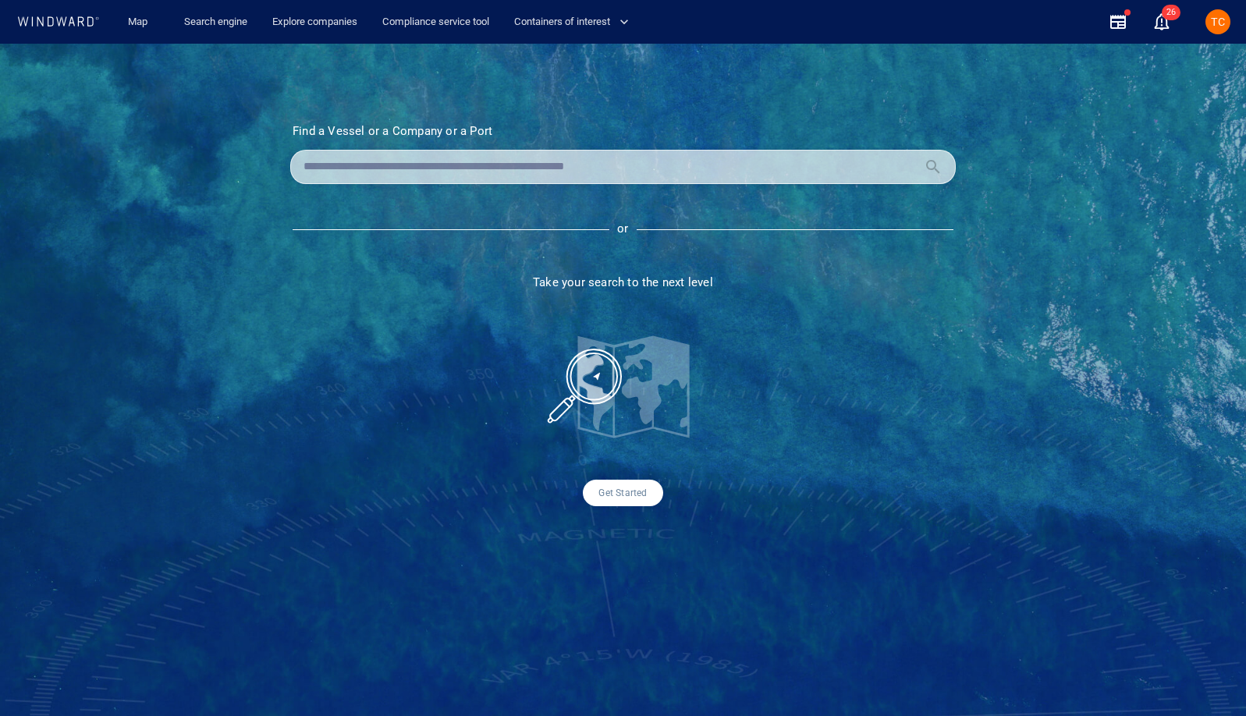
click at [461, 169] on input "text" at bounding box center [610, 166] width 614 height 23
paste input "*******"
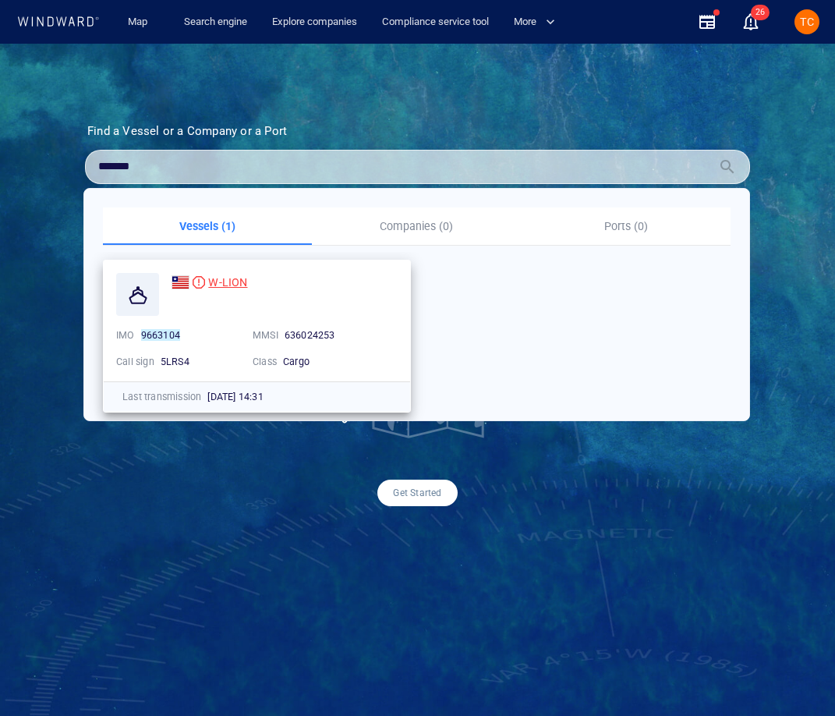
type input "*******"
click at [220, 286] on span "W-LION" at bounding box center [227, 282] width 39 height 12
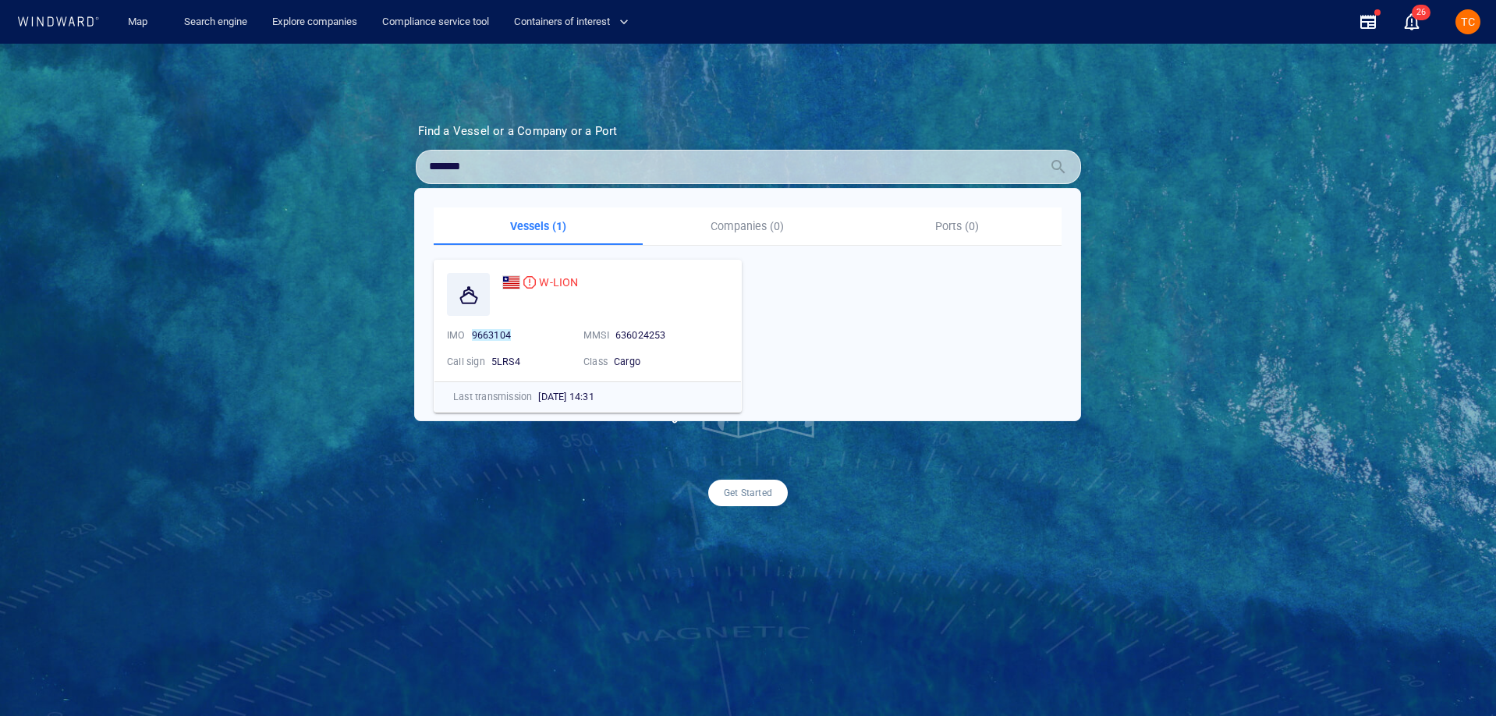
click at [601, 76] on div "Find a Vessel or a Company or a Port Name N/A IMO MMSI Call sign N/A Class N/A …" at bounding box center [748, 380] width 1496 height 672
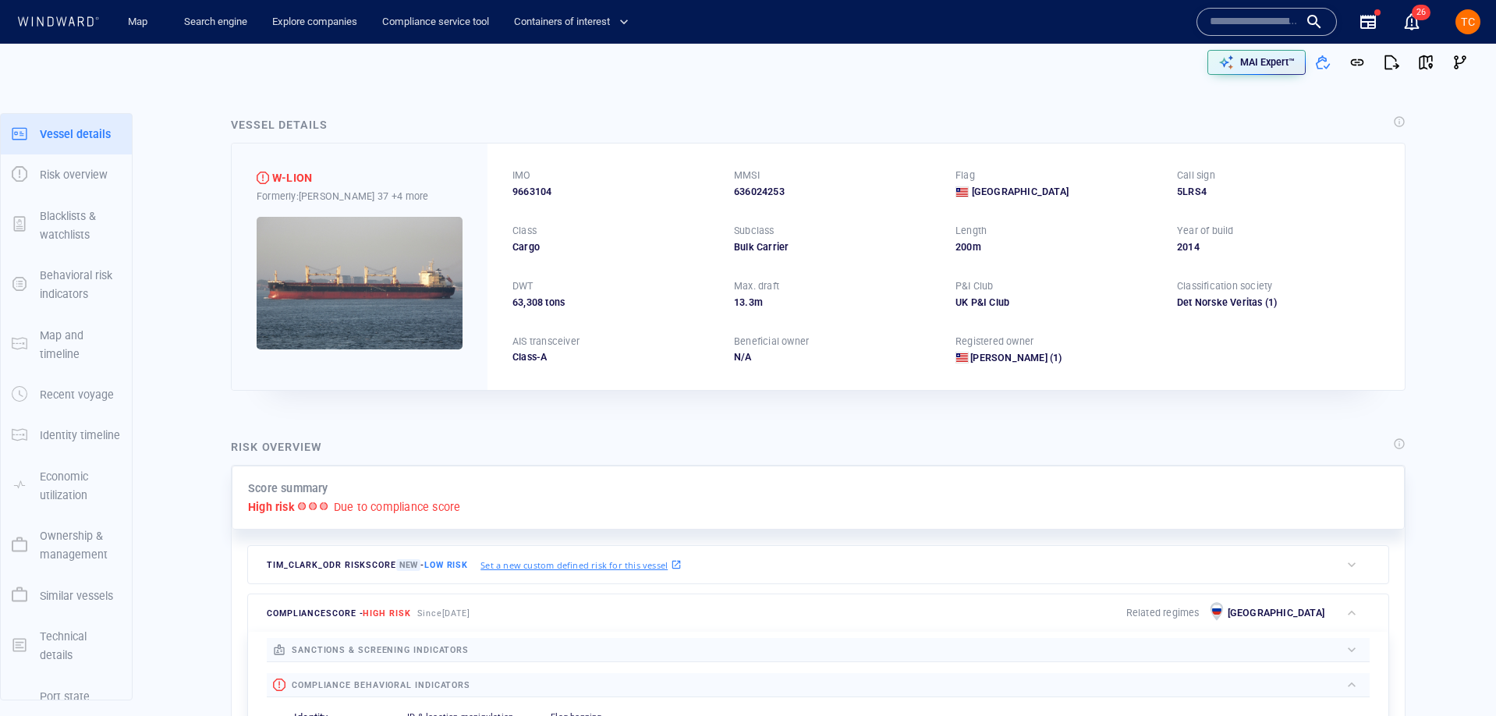
click at [723, 84] on div at bounding box center [381, 62] width 739 height 47
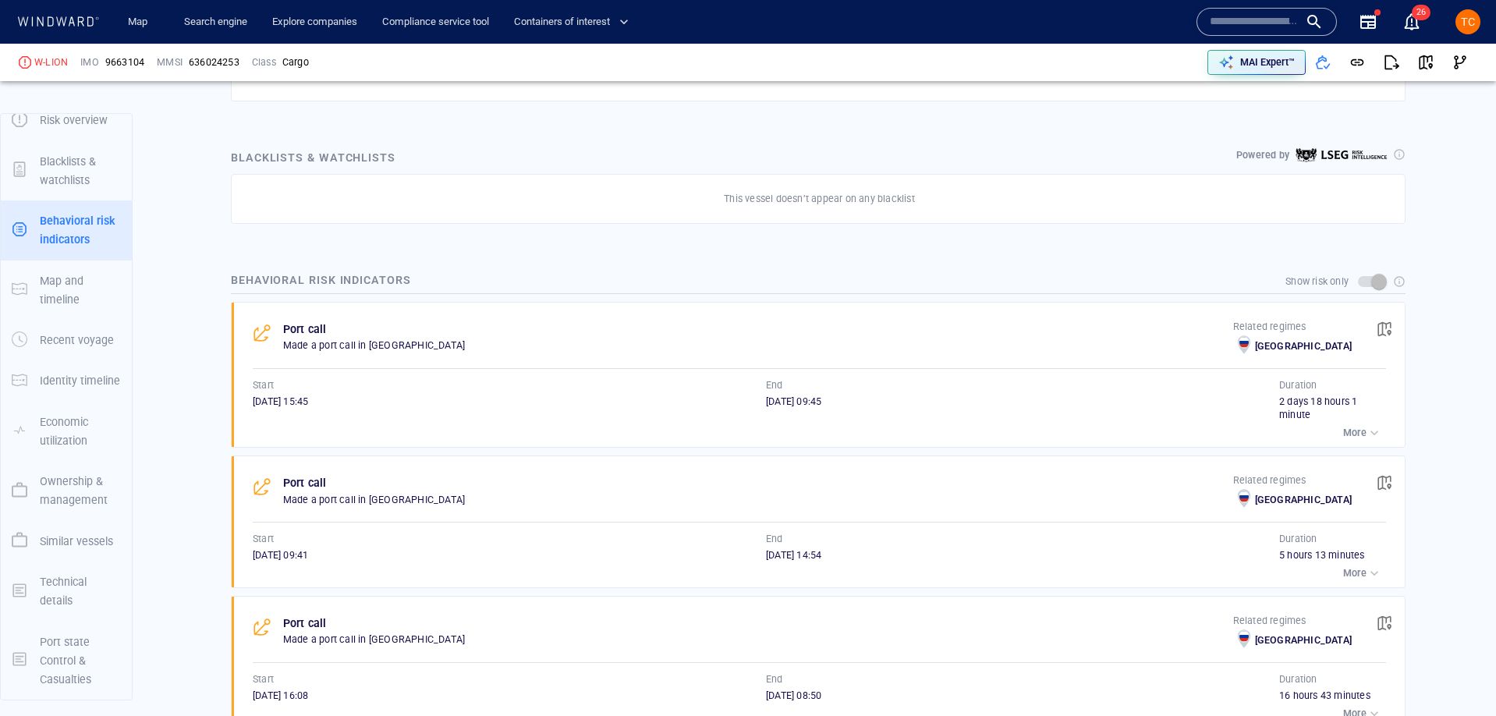
scroll to position [584, 0]
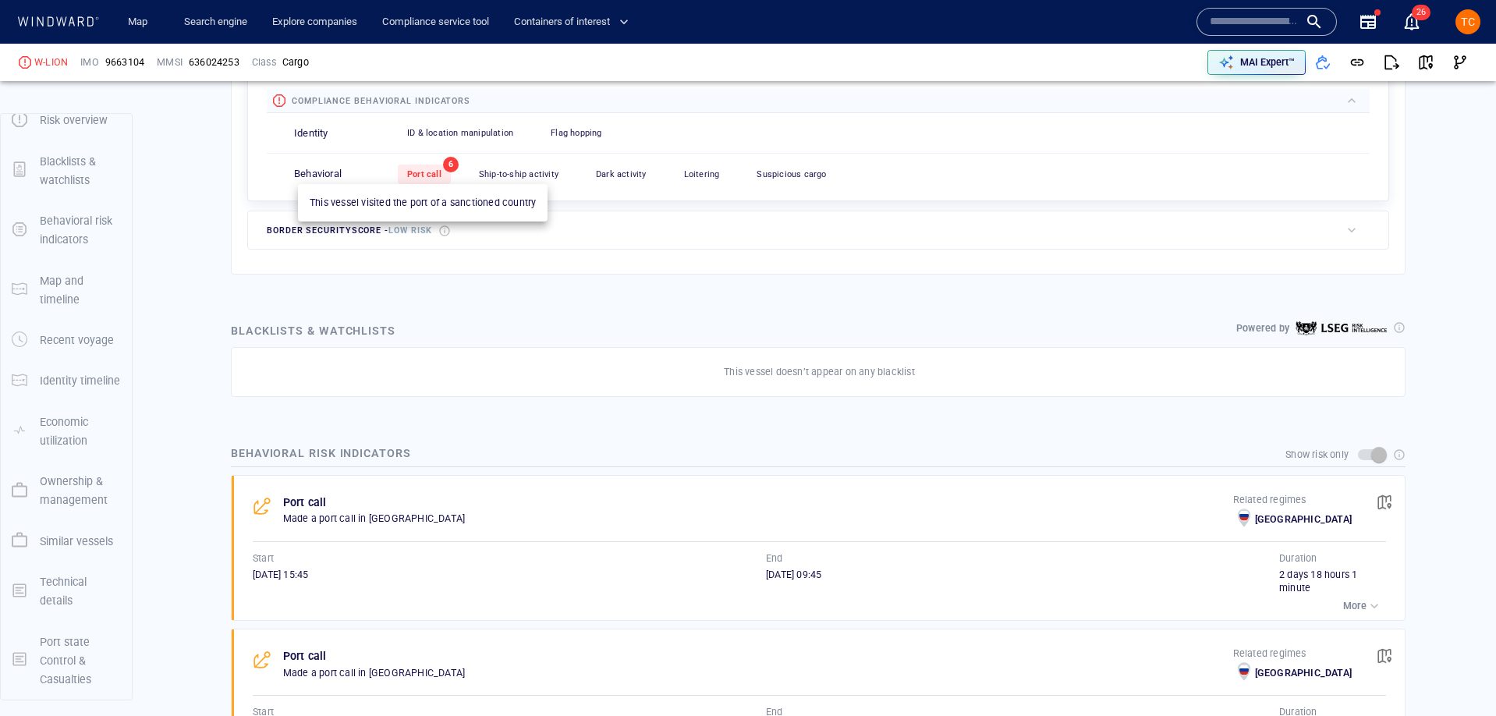
click at [438, 178] on span "Port call" at bounding box center [424, 174] width 34 height 10
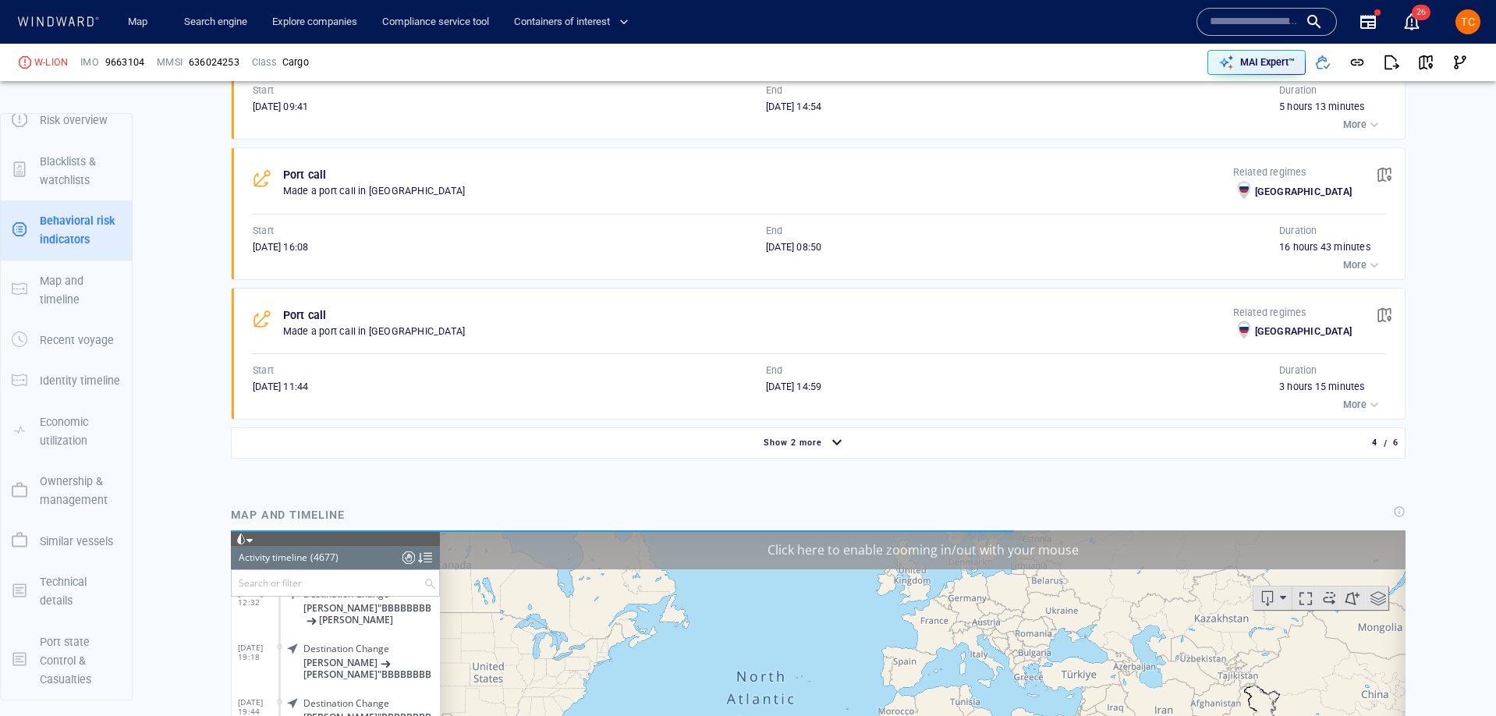
scroll to position [200255, 0]
click at [835, 426] on div "Port call Made a port call in Russia Related regimes Russia Start 24/06/2025 15…" at bounding box center [818, 140] width 1175 height 574
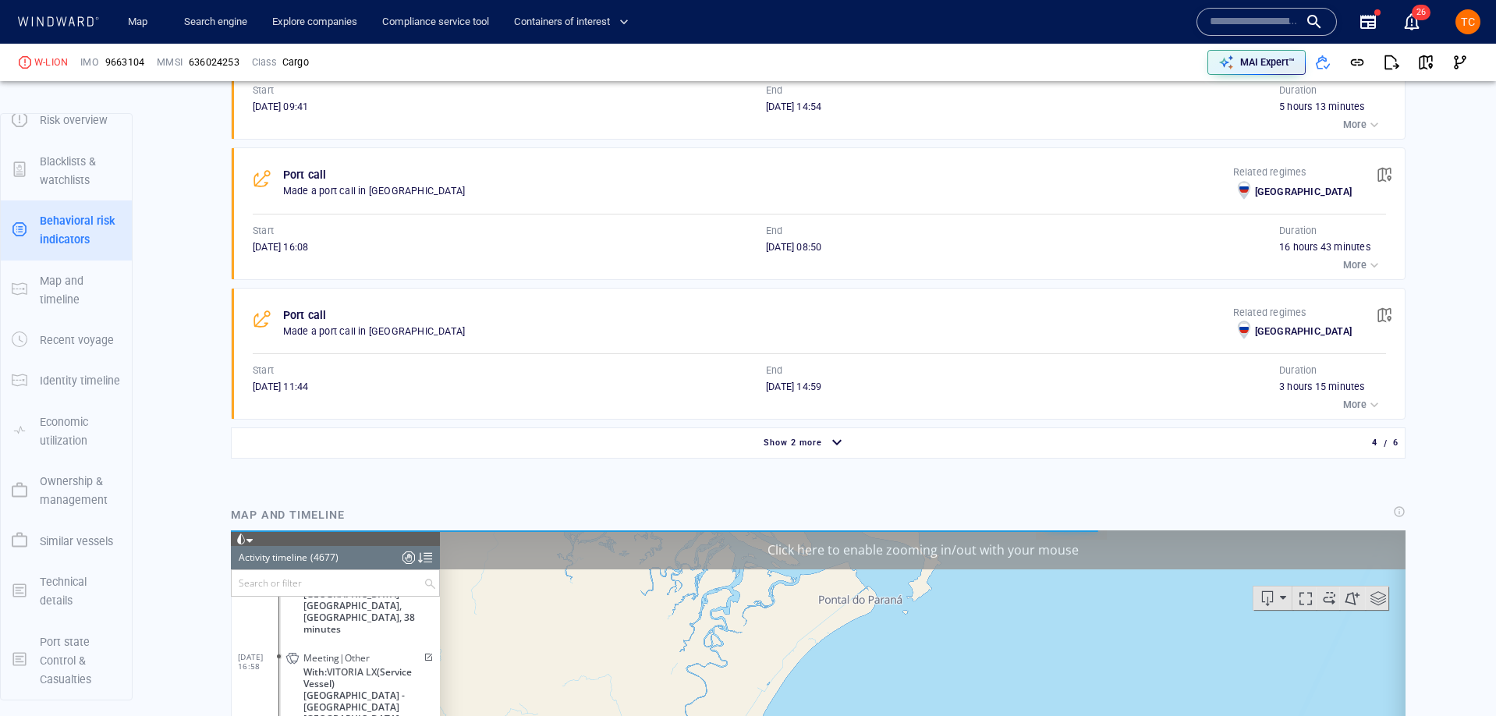
click at [835, 441] on div "Show 2 more" at bounding box center [805, 443] width 1141 height 27
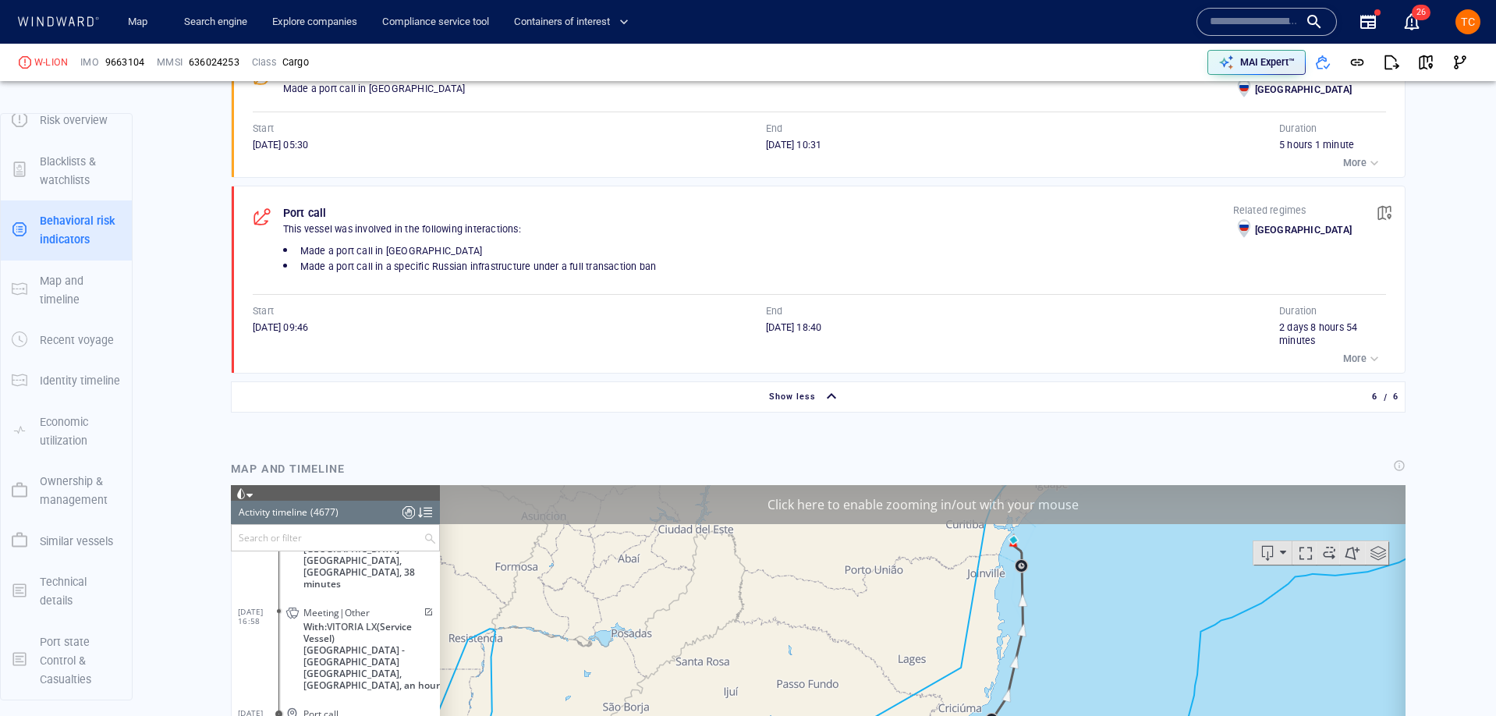
scroll to position [1590, 0]
drag, startPoint x: 1380, startPoint y: 360, endPoint x: 1277, endPoint y: 339, distance: 105.1
click at [835, 360] on div "button" at bounding box center [1375, 357] width 16 height 16
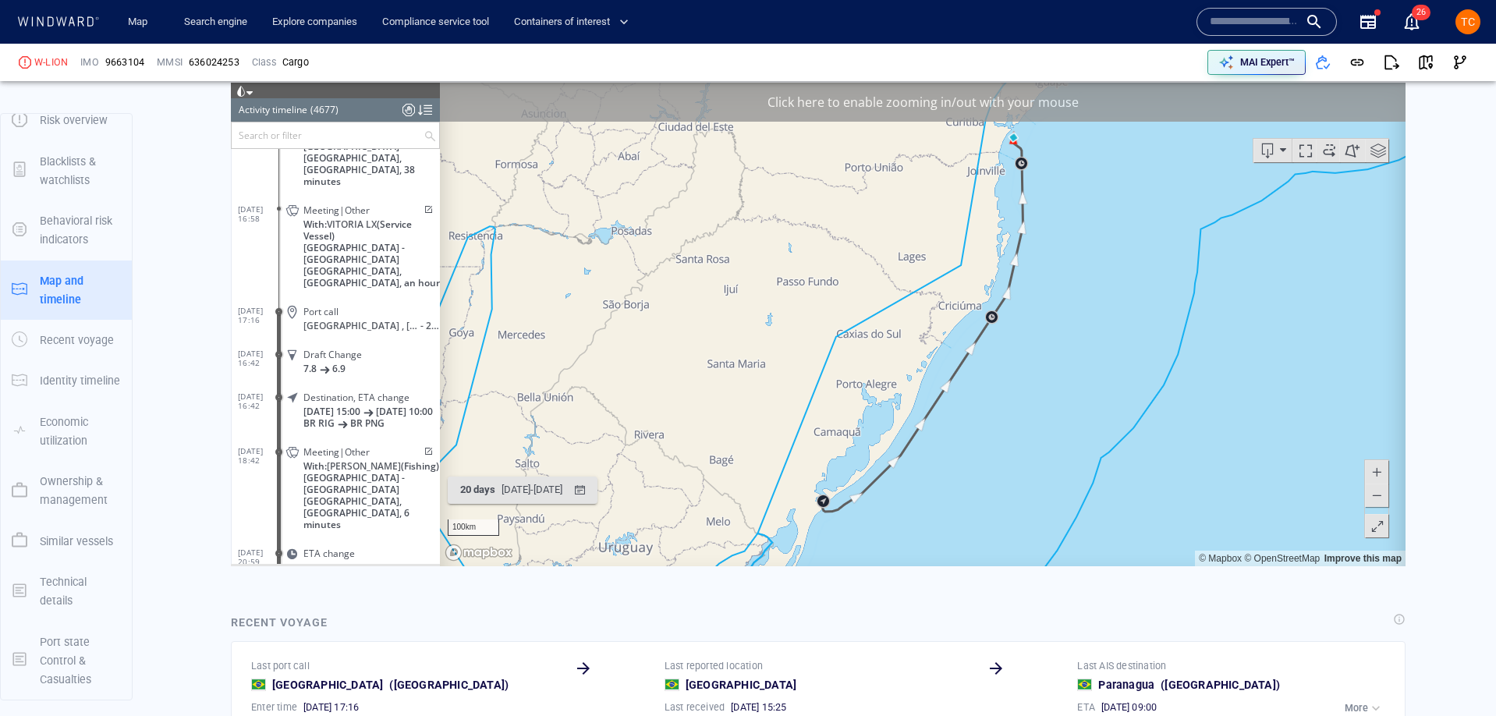
scroll to position [2130, 0]
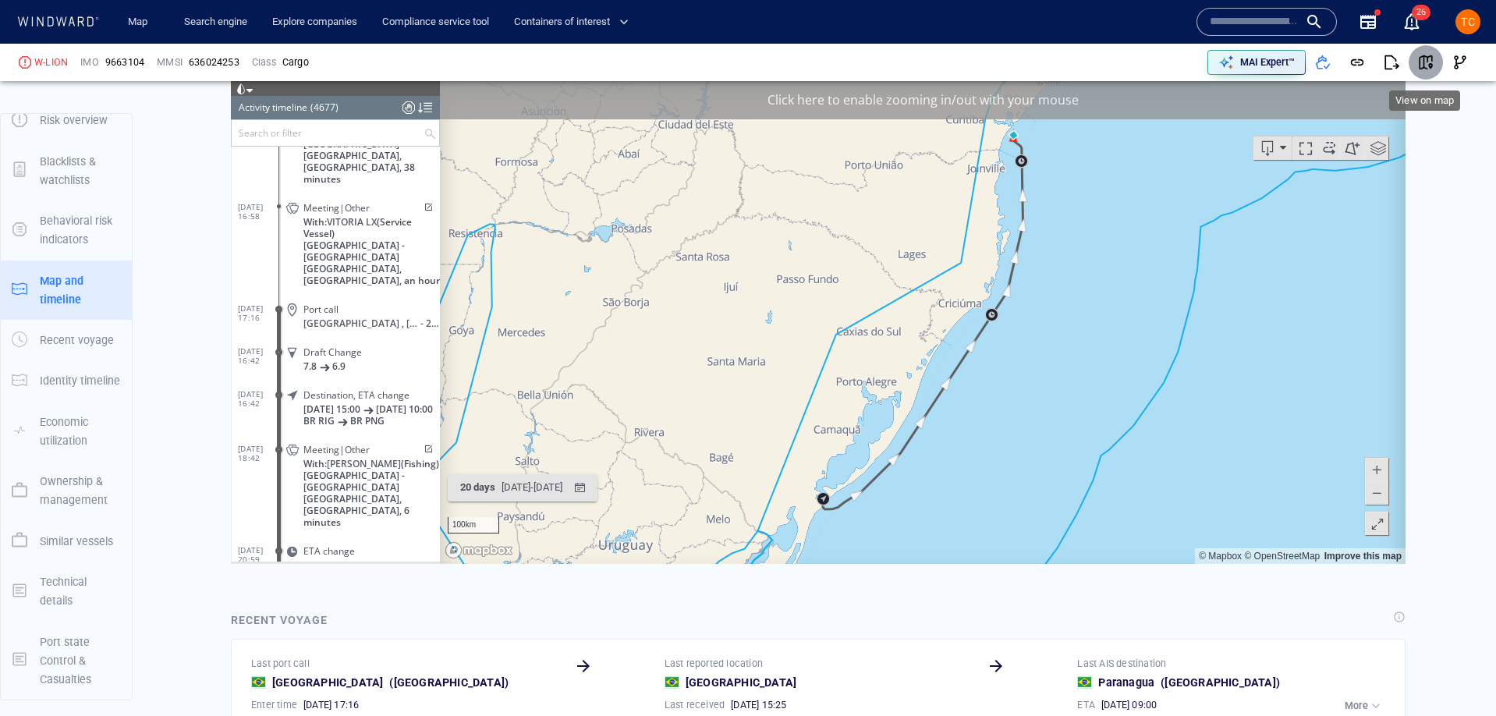
click at [835, 69] on span "button" at bounding box center [1426, 63] width 16 height 16
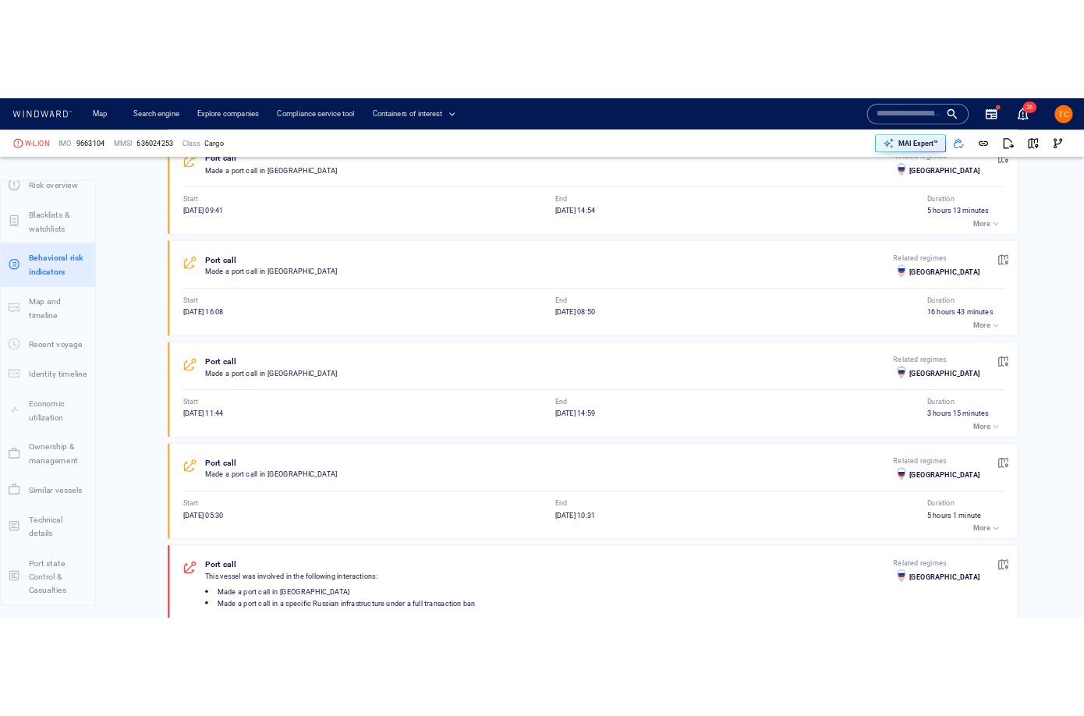
scroll to position [1121, 0]
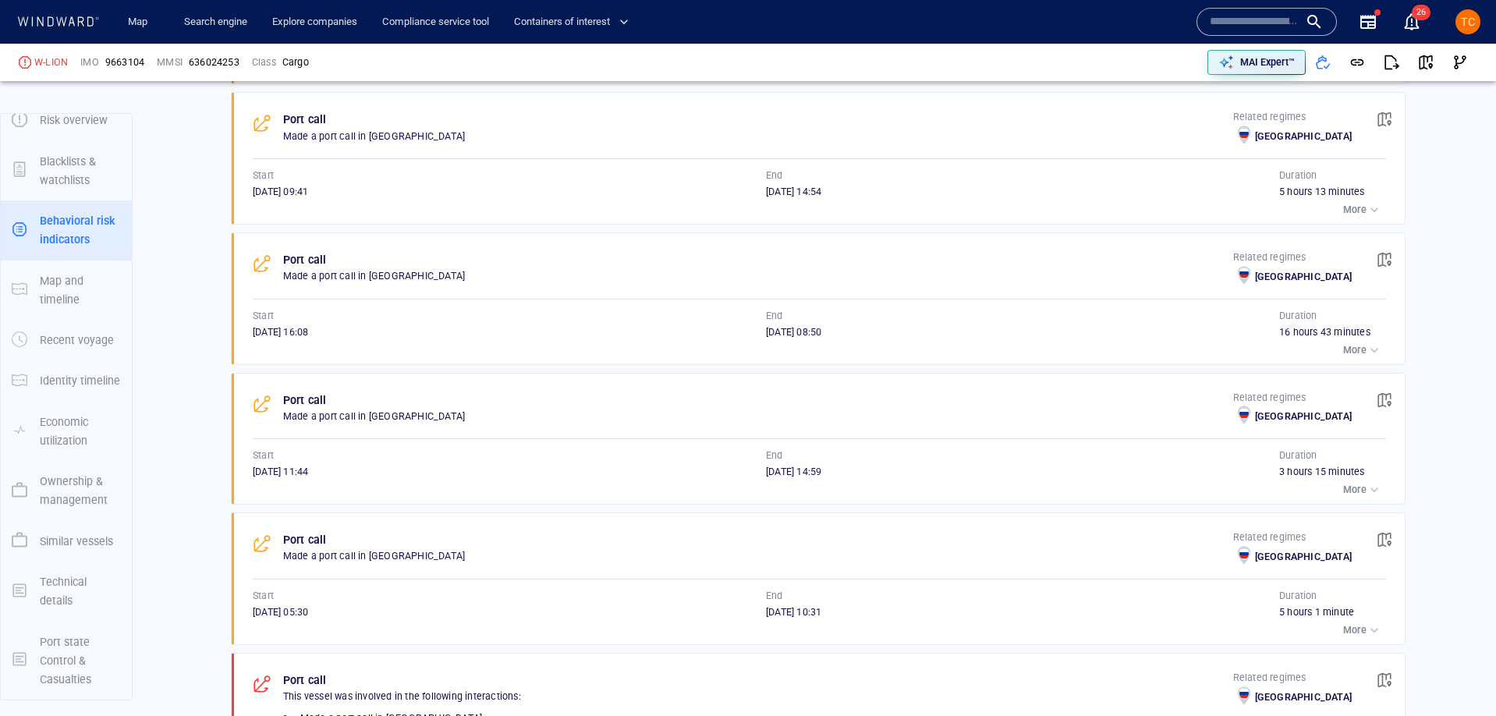
click at [130, 55] on span "9663104" at bounding box center [124, 62] width 39 height 14
copy span "9663104"
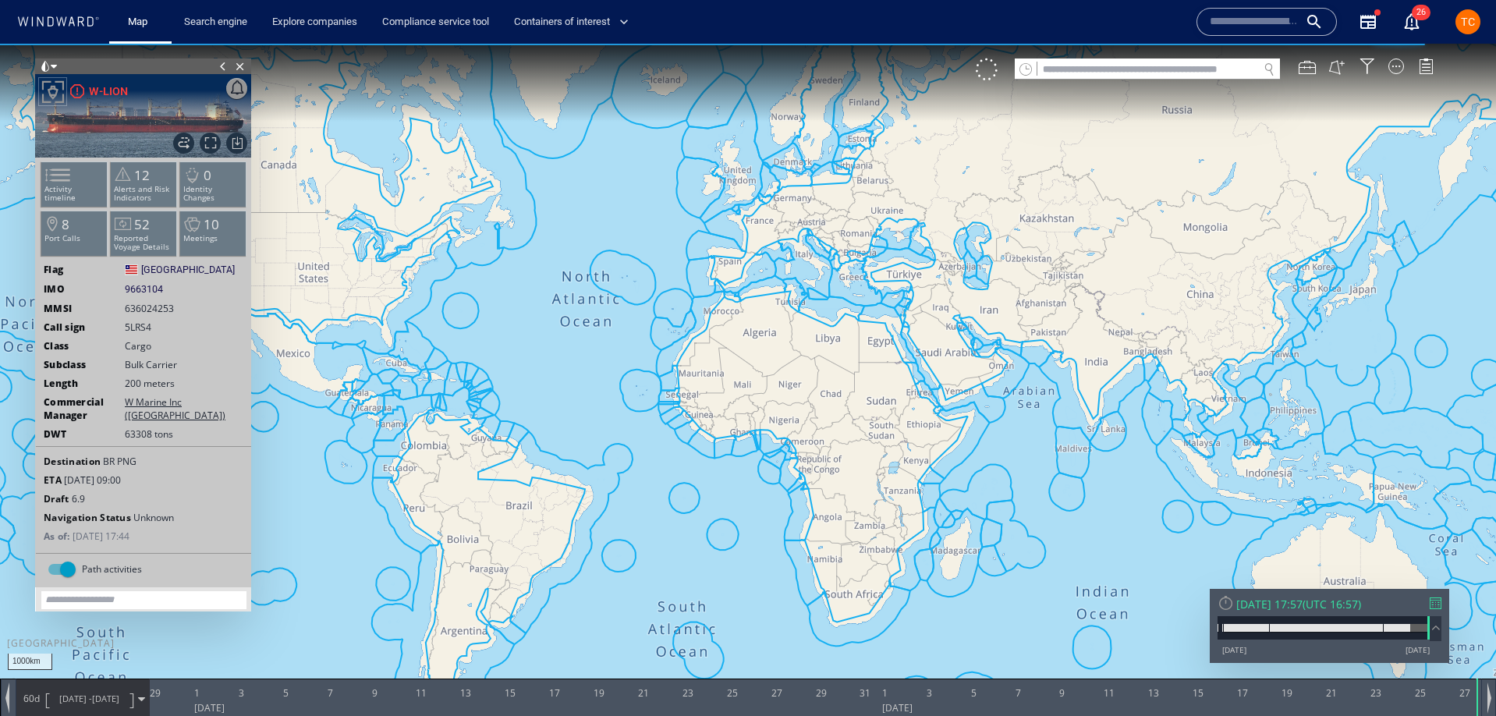
click at [1303, 599] on div "[DATE] 17:57" at bounding box center [1269, 604] width 66 height 15
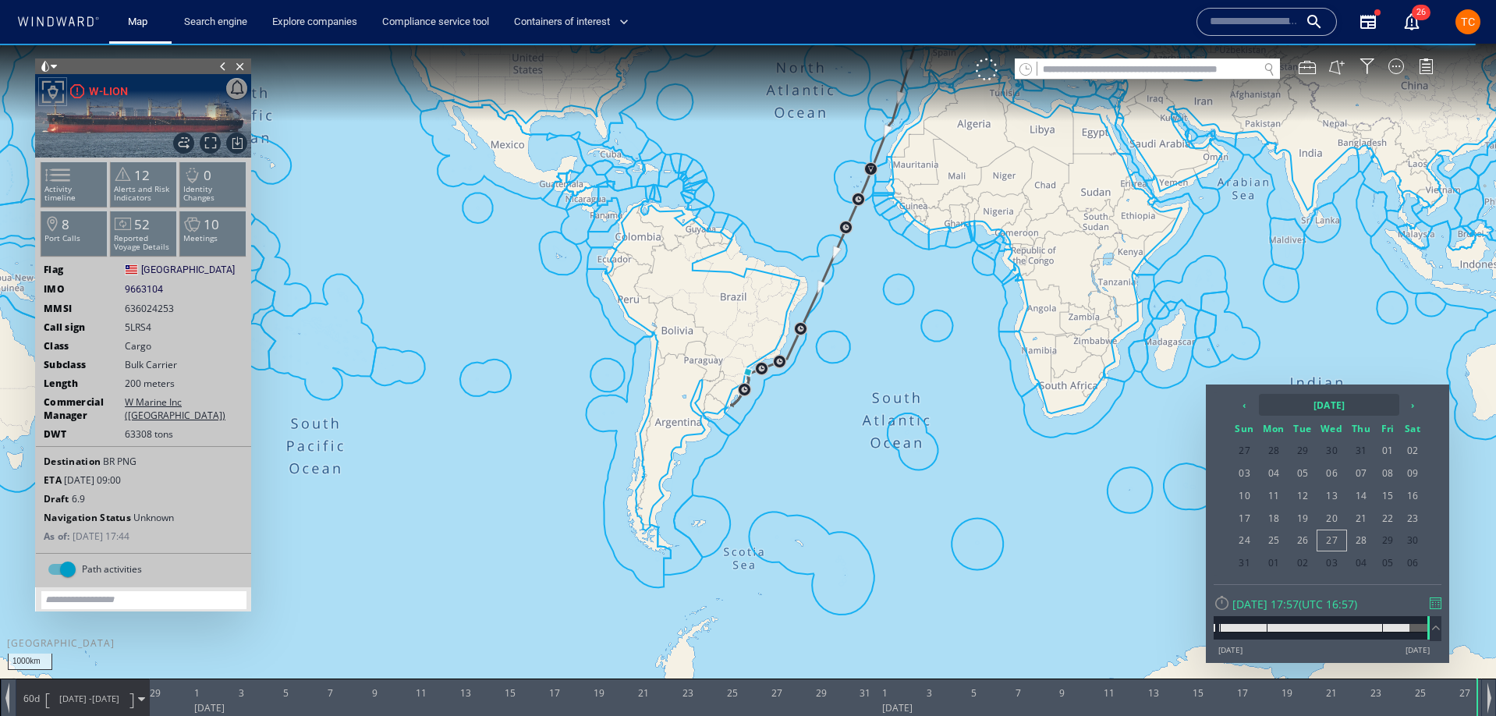
click at [1321, 408] on th "[DATE]" at bounding box center [1329, 405] width 140 height 22
click at [1251, 402] on th "‹" at bounding box center [1246, 405] width 23 height 22
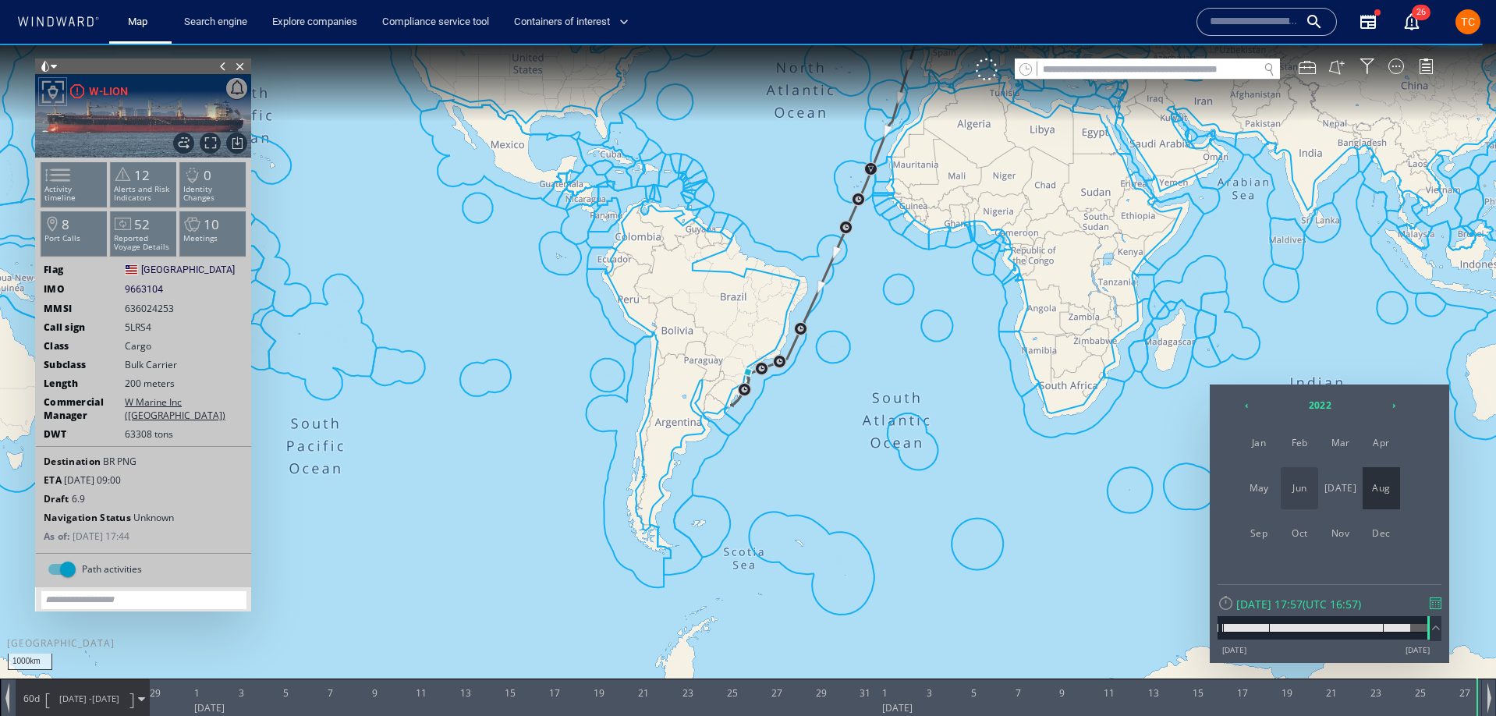
click at [1299, 494] on span "Jun" at bounding box center [1299, 488] width 37 height 42
click at [1353, 552] on table "‹ [DATE] › Sun Mon Tue Wed Thu Fri Sat 29 30 31 01 02 03 04 05 06 07 08 09 10 1…" at bounding box center [1327, 472] width 197 height 161
click at [1357, 541] on span "30" at bounding box center [1361, 540] width 27 height 20
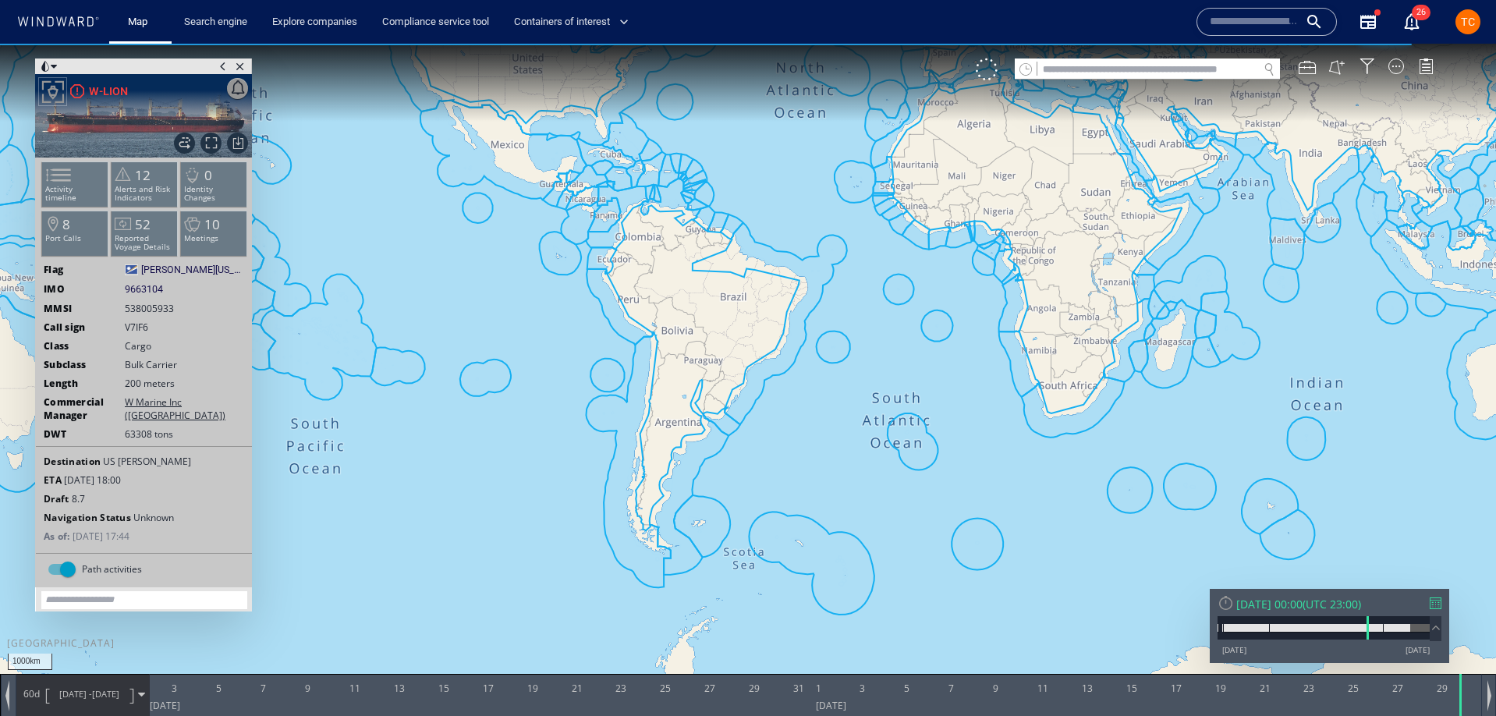
click at [83, 692] on span "[DATE] -" at bounding box center [75, 694] width 33 height 12
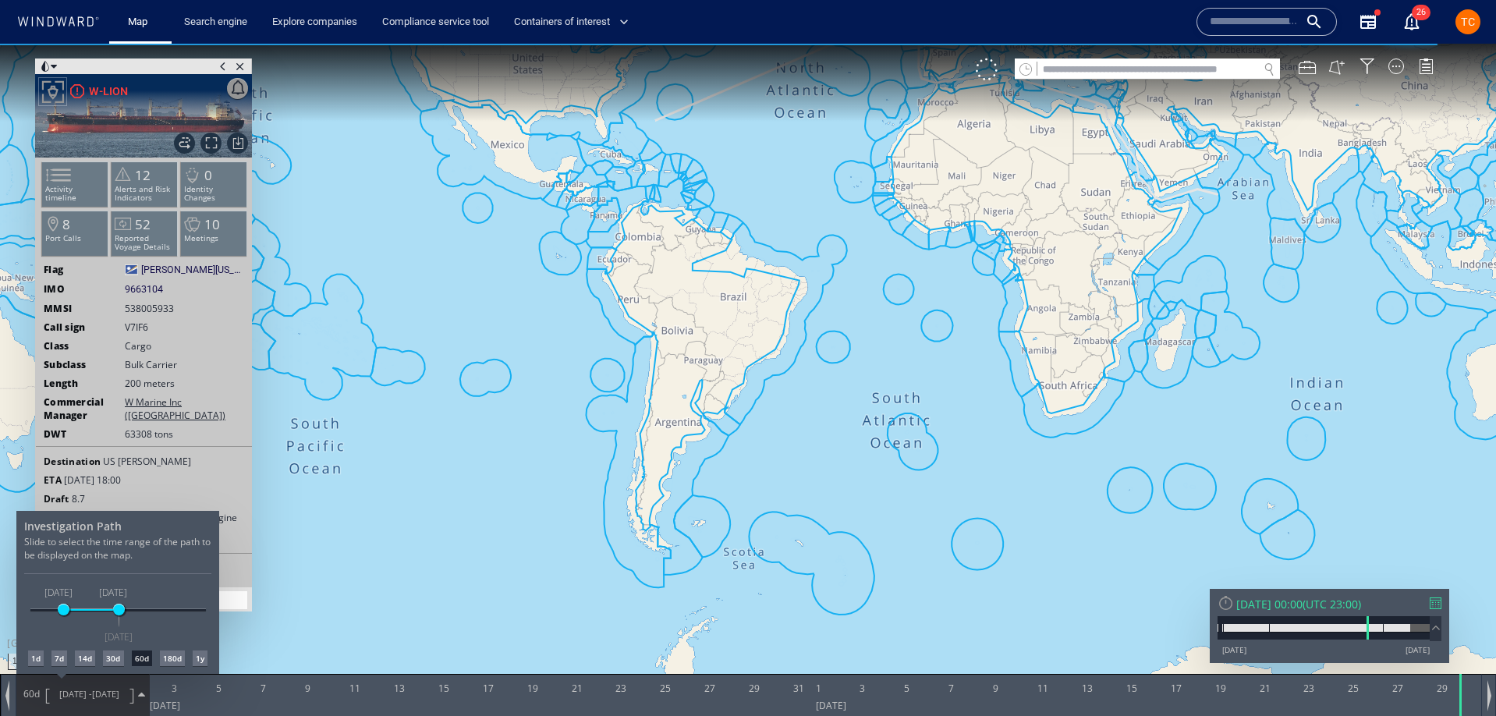
click at [115, 658] on div "30d" at bounding box center [113, 659] width 20 height 16
click at [842, 370] on div at bounding box center [748, 380] width 1496 height 672
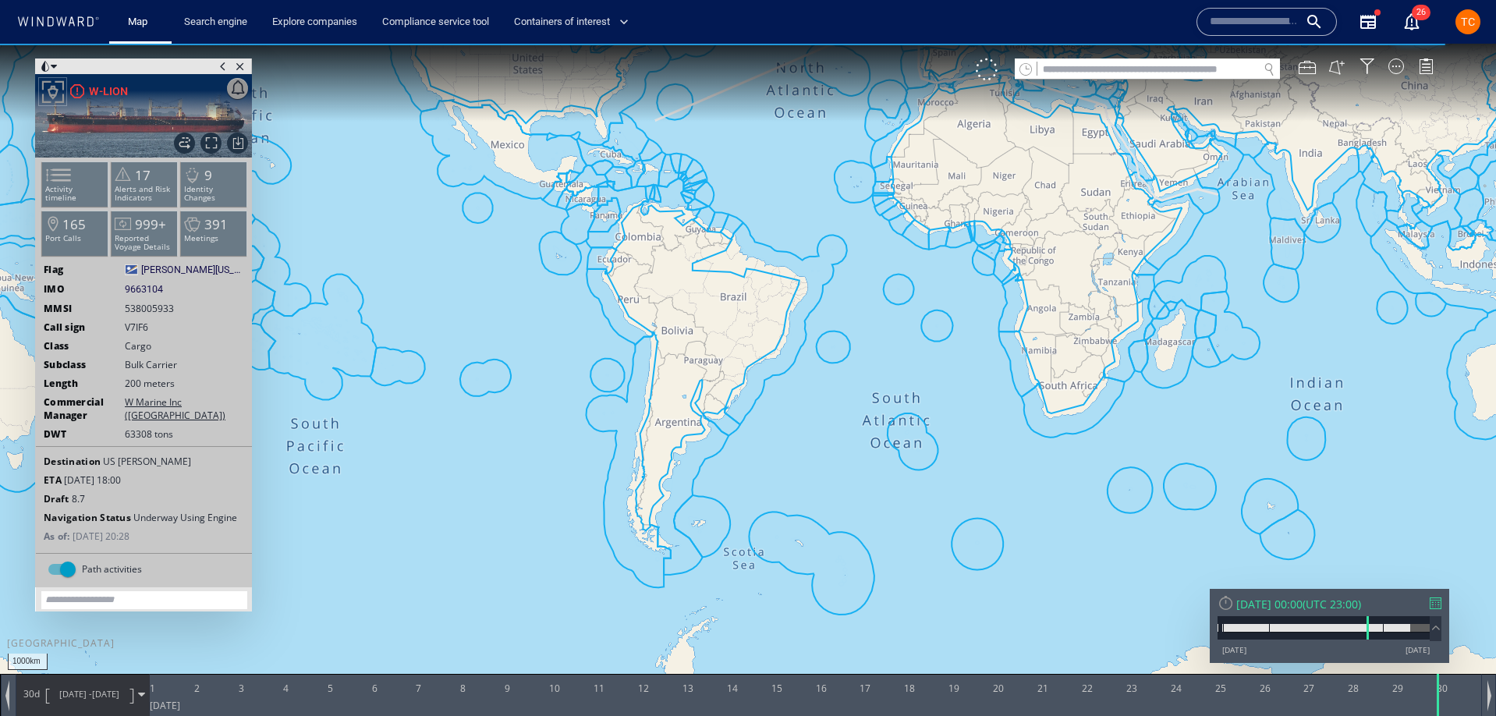
drag, startPoint x: 772, startPoint y: 396, endPoint x: 745, endPoint y: 379, distance: 32.2
click at [715, 401] on canvas "Map" at bounding box center [748, 372] width 1496 height 657
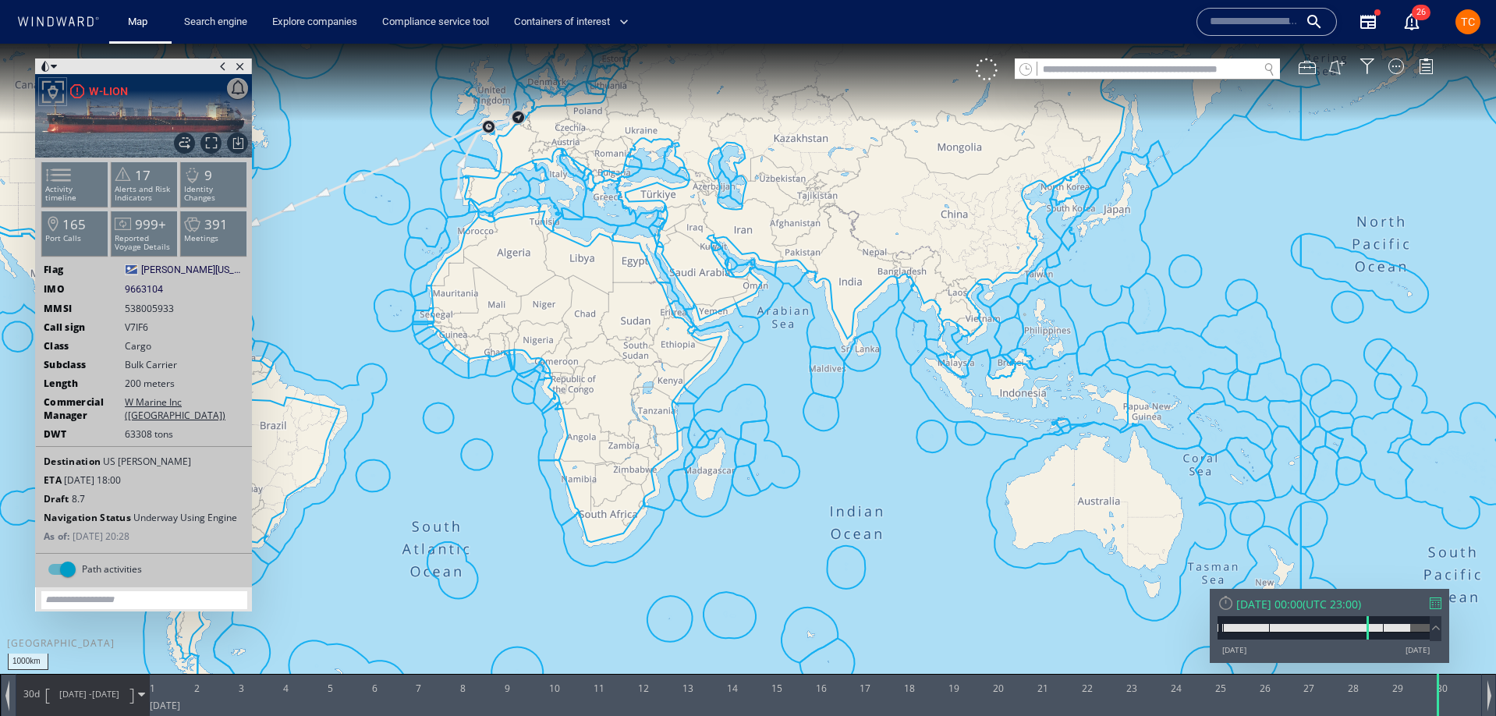
drag, startPoint x: 527, startPoint y: 218, endPoint x: 727, endPoint y: 255, distance: 204.0
click at [723, 250] on canvas "Map" at bounding box center [748, 372] width 1496 height 657
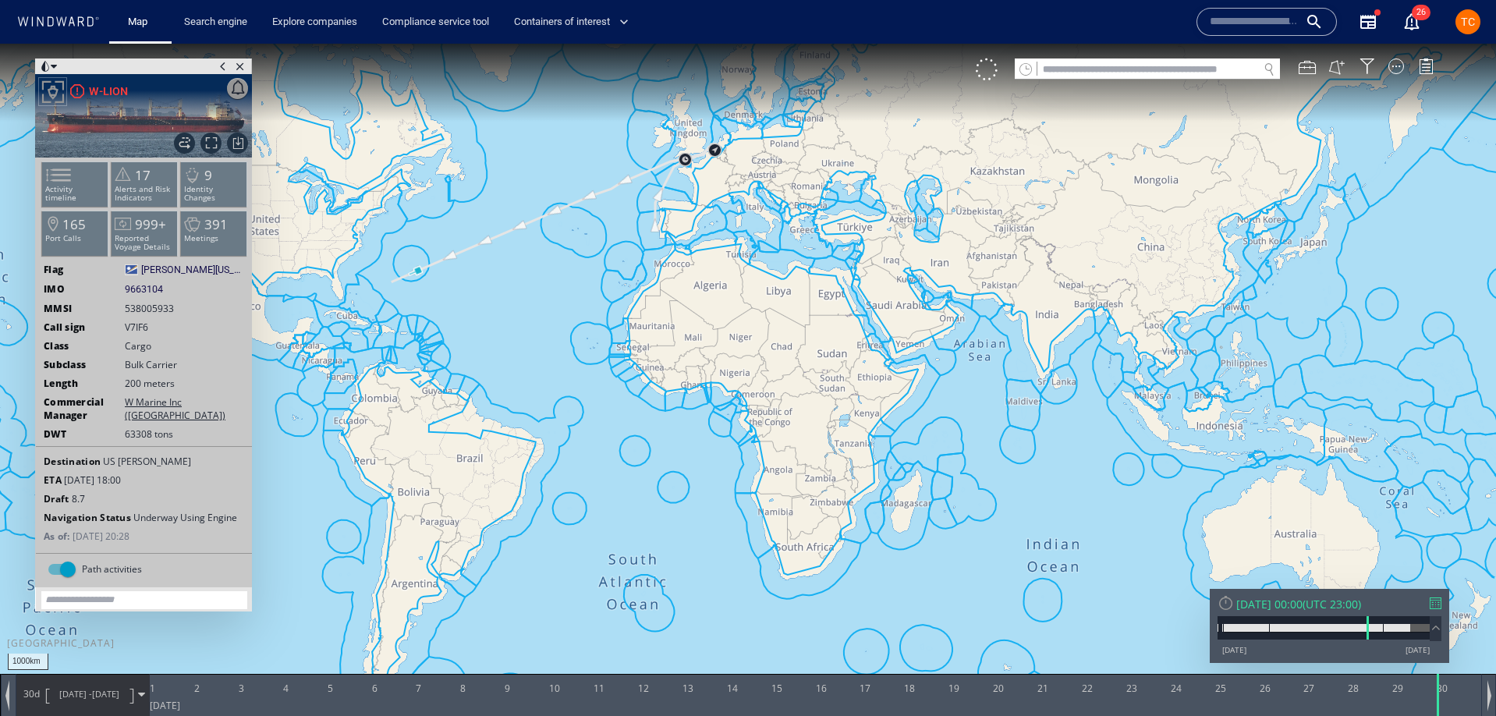
drag, startPoint x: 503, startPoint y: 261, endPoint x: 654, endPoint y: 286, distance: 152.5
click at [652, 286] on canvas "Map" at bounding box center [748, 372] width 1496 height 657
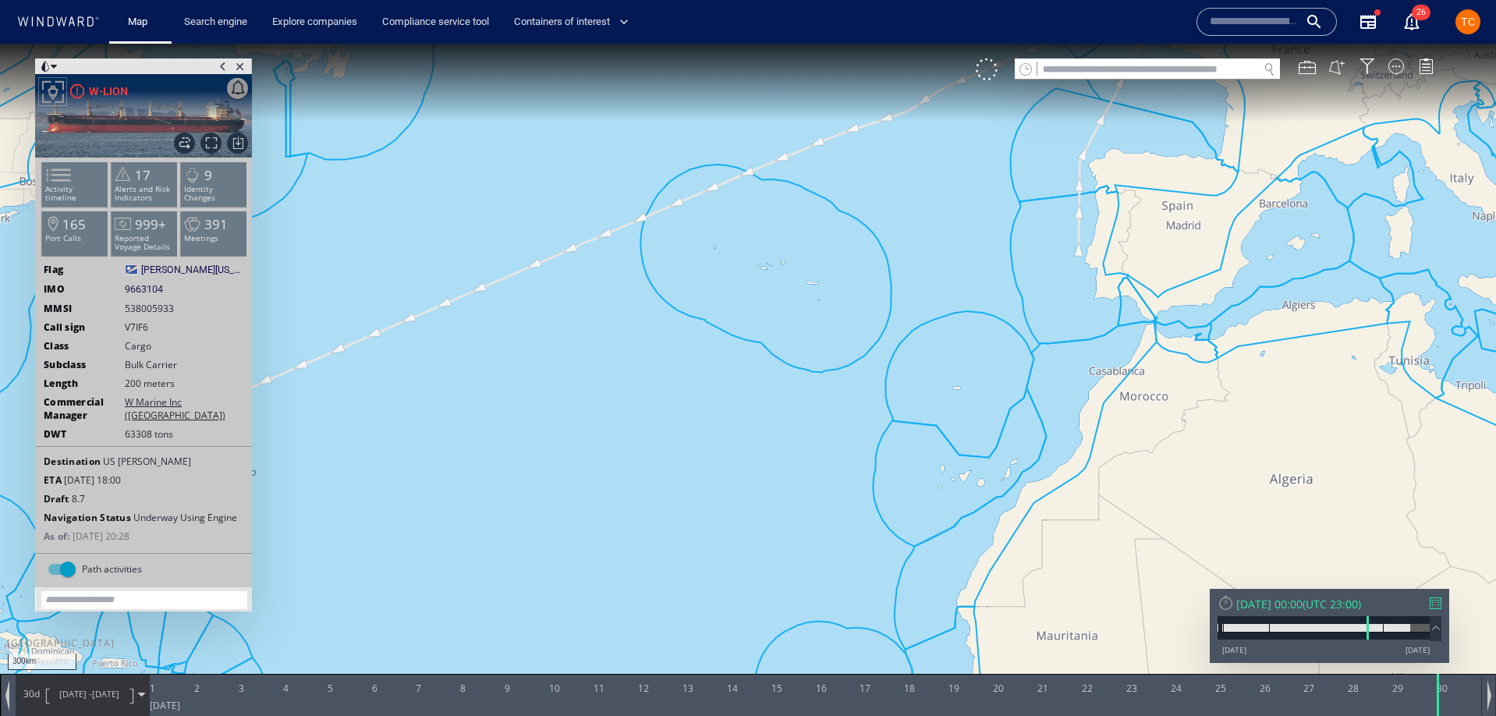
drag, startPoint x: 862, startPoint y: 221, endPoint x: 584, endPoint y: 553, distance: 433.6
click at [584, 553] on canvas "Map" at bounding box center [748, 372] width 1496 height 657
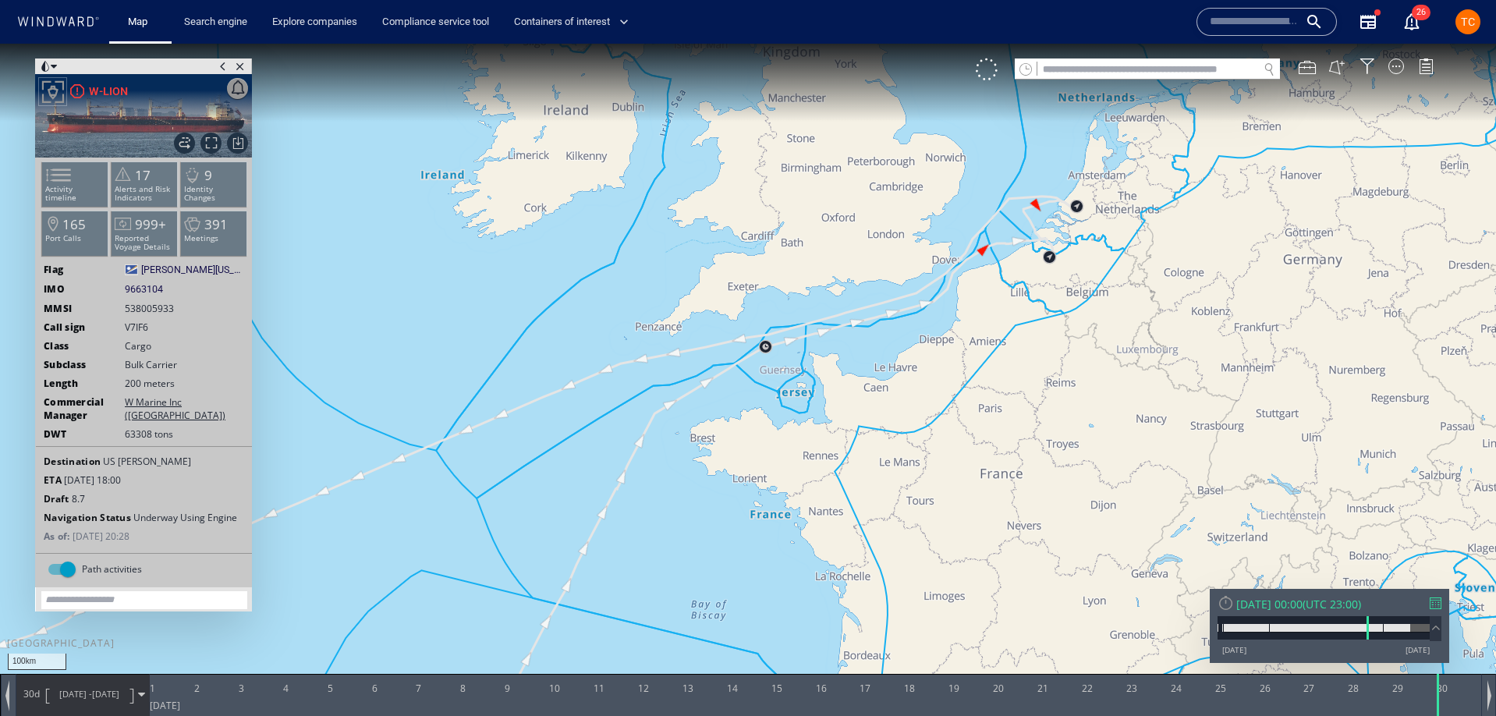
click at [1303, 608] on div "[DATE] 00:00" at bounding box center [1269, 604] width 66 height 15
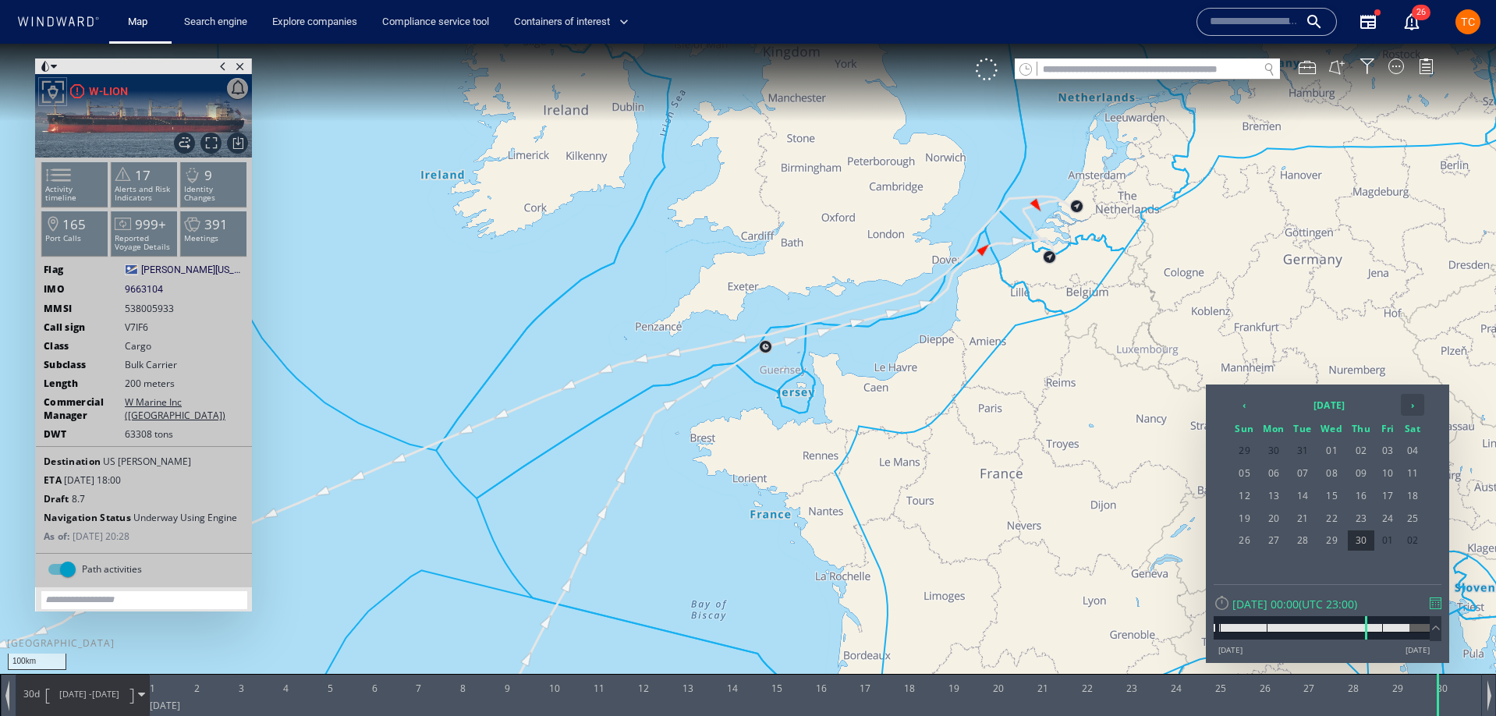
click at [1414, 403] on th "›" at bounding box center [1412, 405] width 23 height 22
click at [1243, 564] on span "31" at bounding box center [1245, 563] width 27 height 20
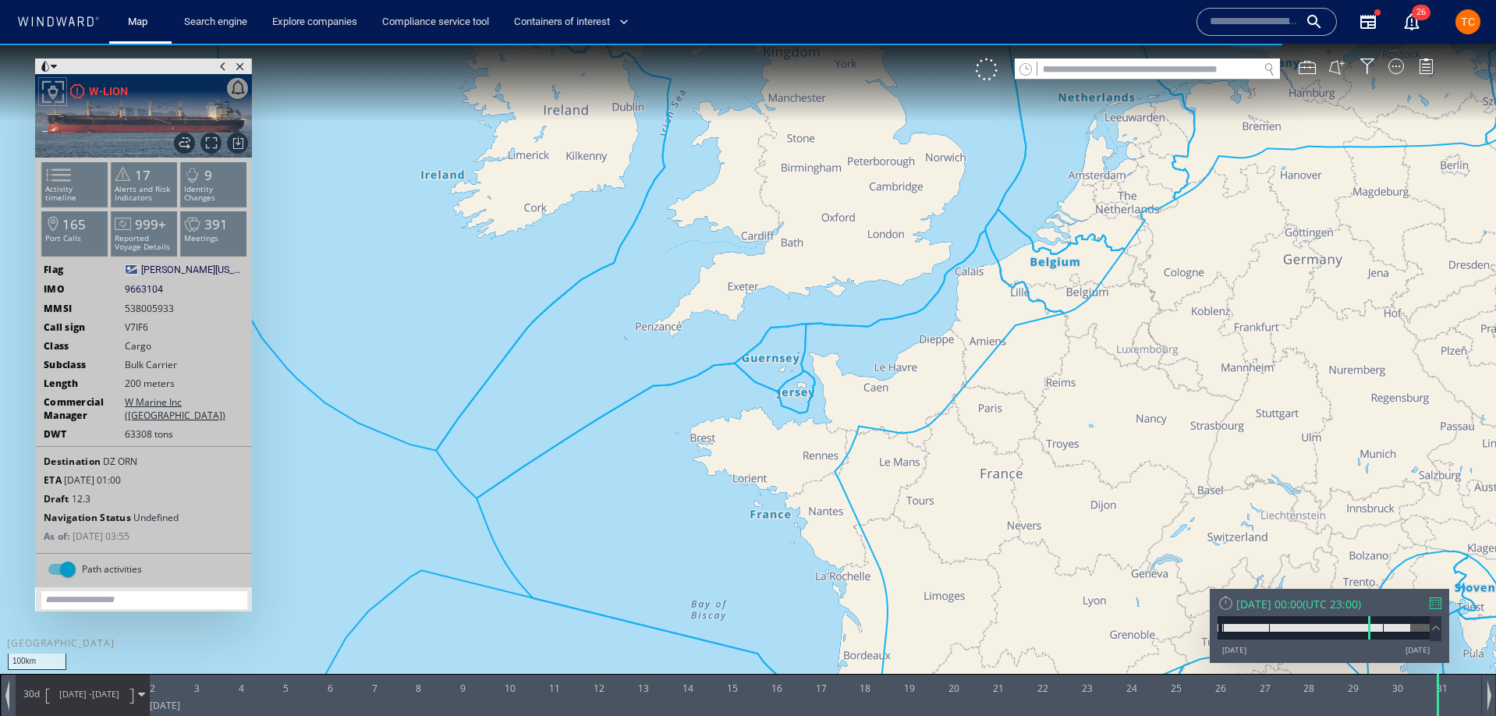
click at [103, 682] on span "[DATE] - [DATE]" at bounding box center [89, 694] width 79 height 39
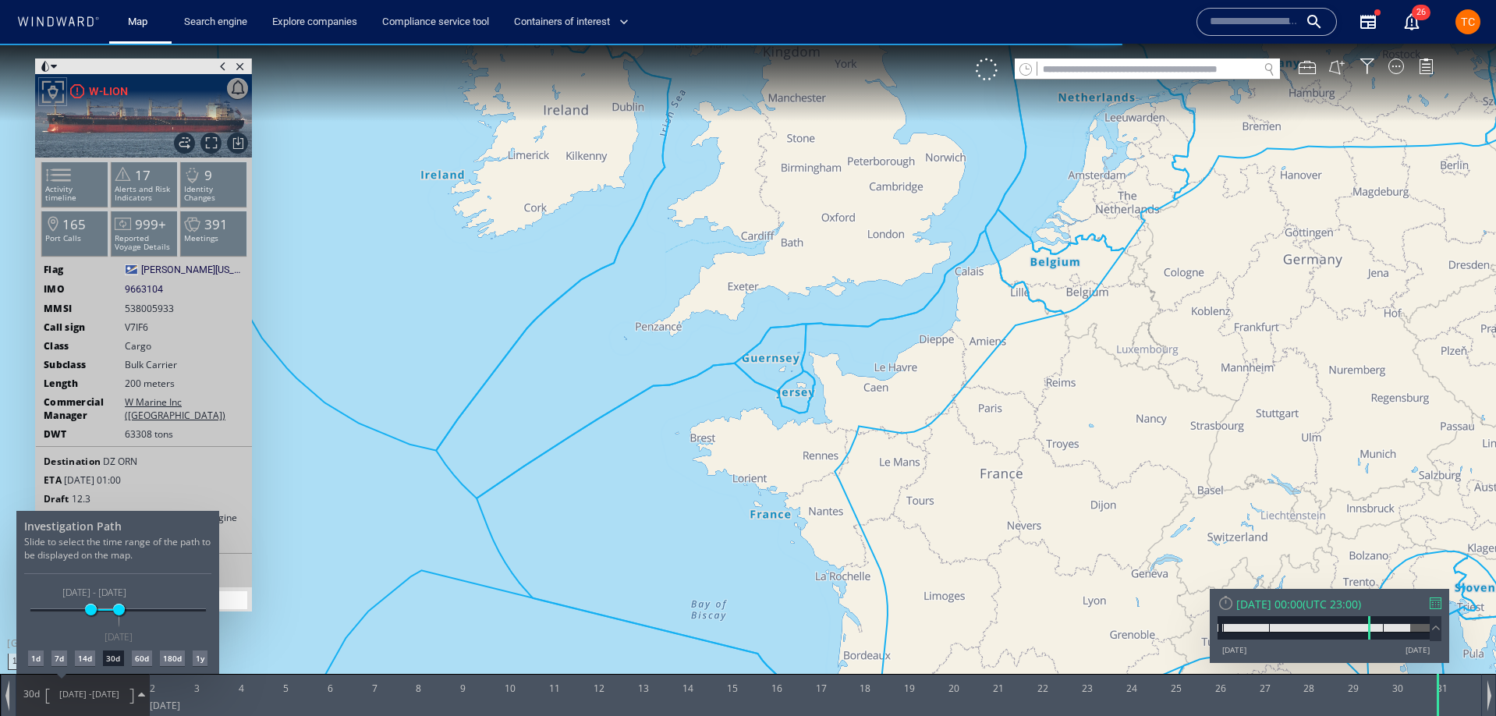
click at [983, 368] on div at bounding box center [748, 380] width 1496 height 672
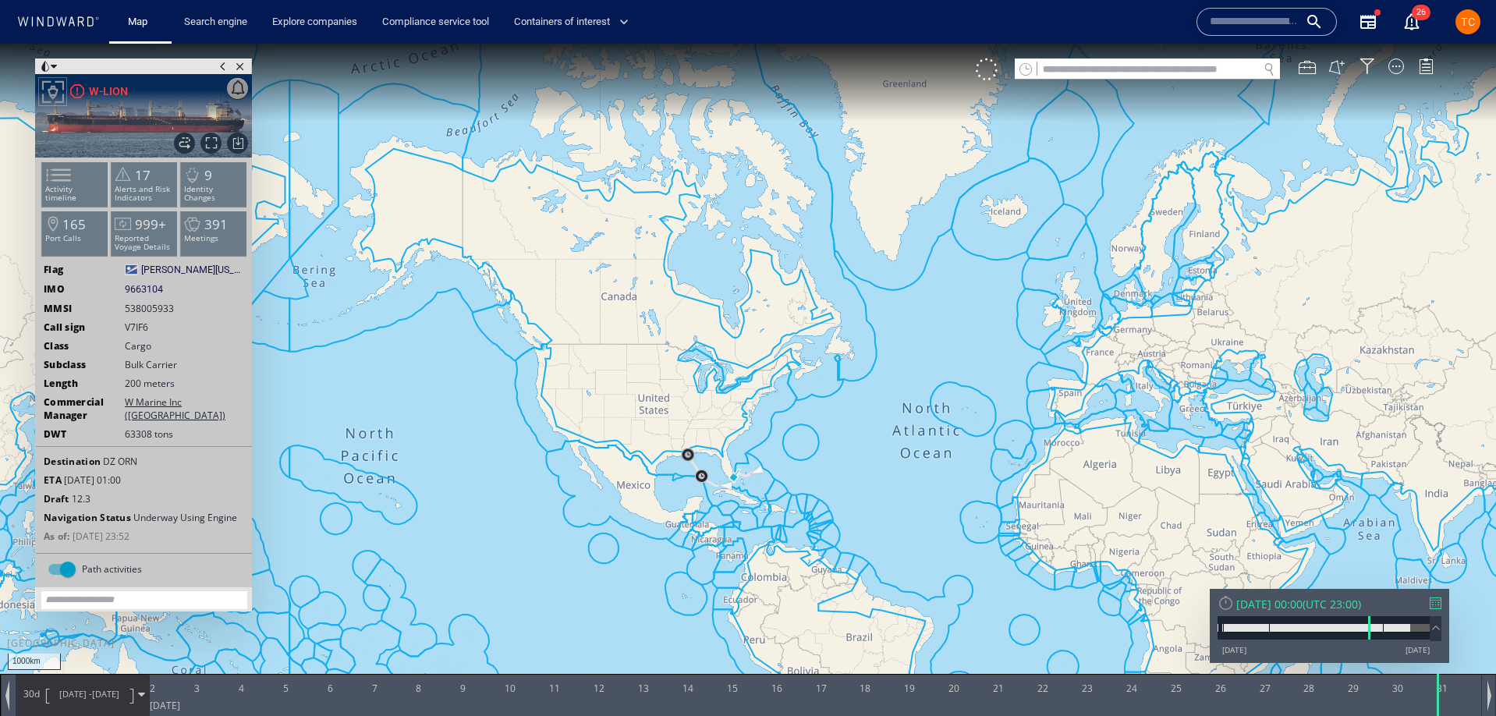
drag, startPoint x: 1176, startPoint y: 335, endPoint x: 715, endPoint y: 311, distance: 460.9
click at [715, 311] on canvas "Map" at bounding box center [748, 372] width 1496 height 657
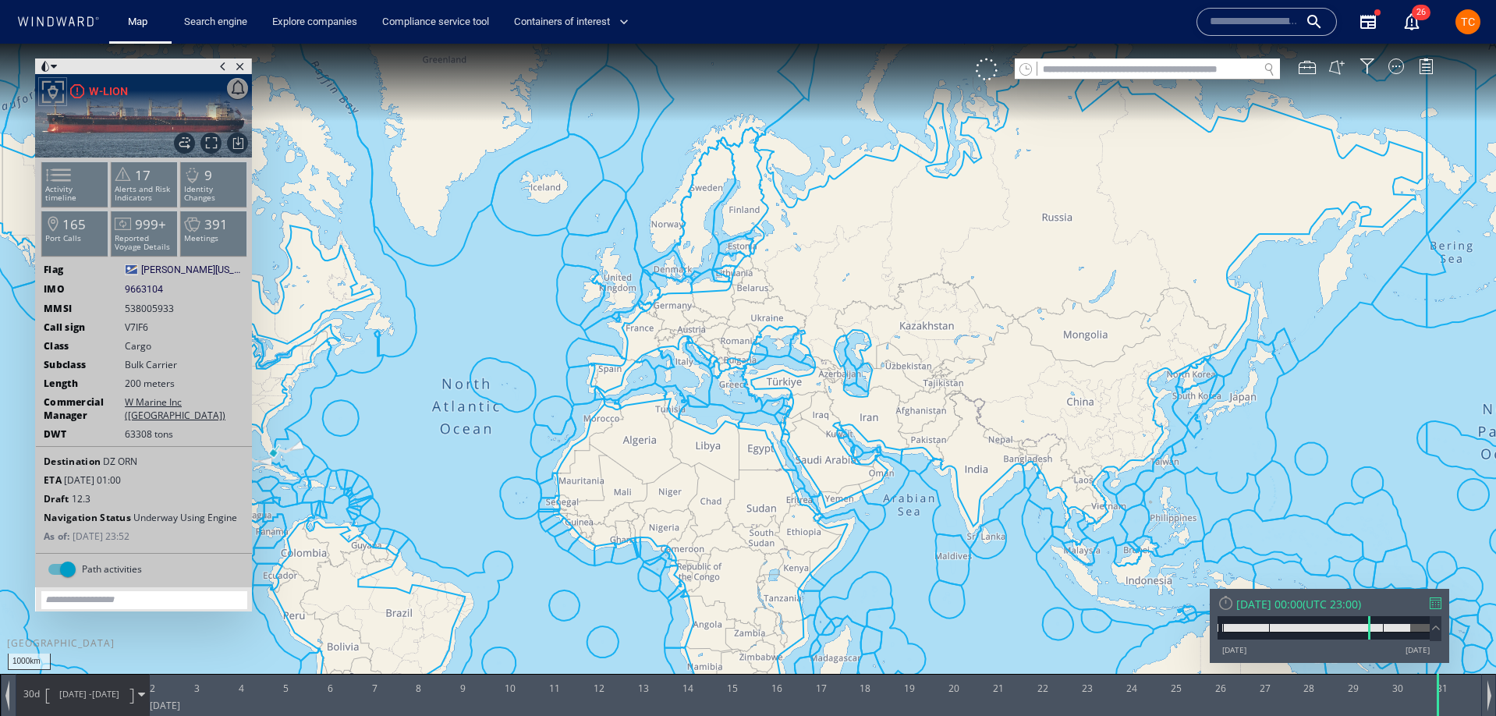
drag, startPoint x: 1163, startPoint y: 241, endPoint x: 1148, endPoint y: 247, distance: 16.5
click at [1164, 241] on canvas "Map" at bounding box center [748, 372] width 1496 height 657
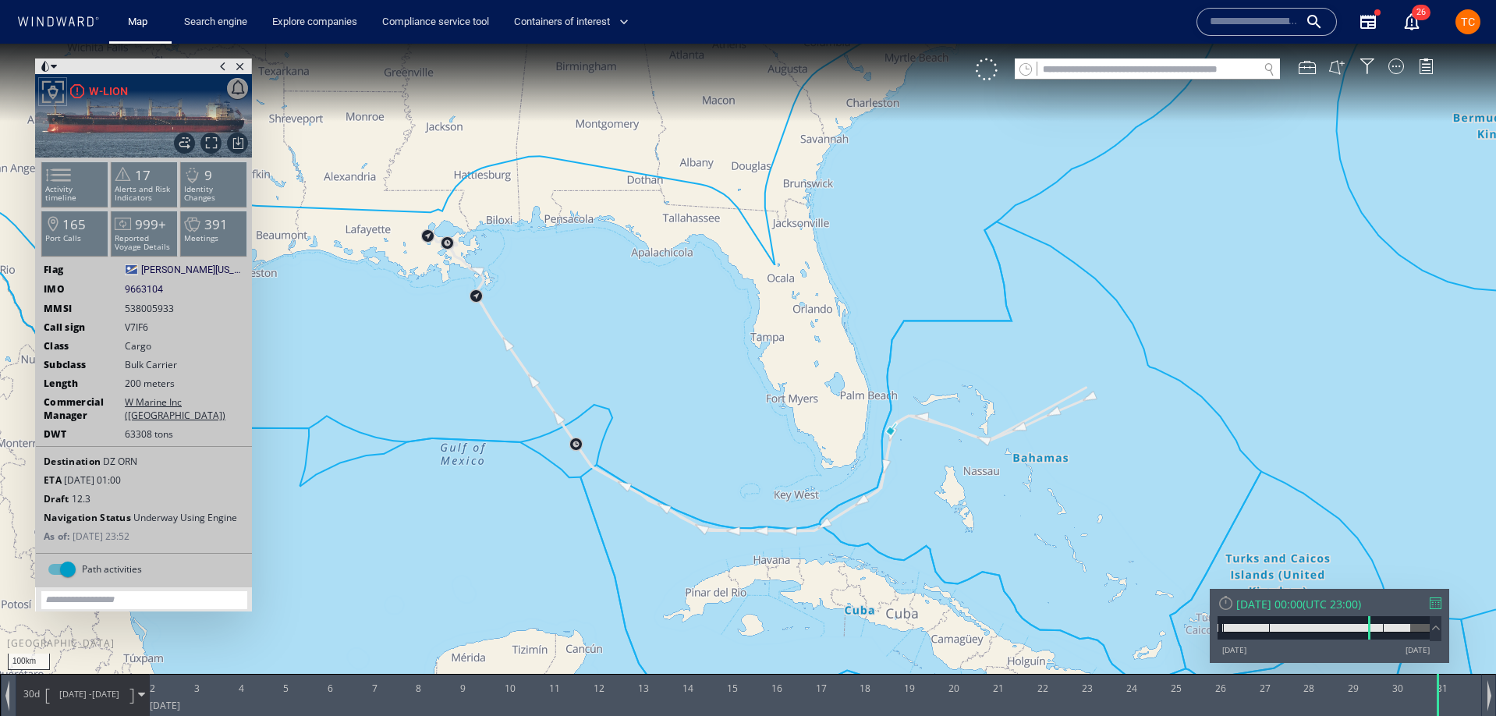
click at [148, 305] on span "538005933" at bounding box center [149, 308] width 49 height 13
click at [152, 307] on span "538005933" at bounding box center [149, 308] width 49 height 13
drag, startPoint x: 183, startPoint y: 307, endPoint x: 145, endPoint y: 287, distance: 42.6
click at [126, 310] on span "538005933" at bounding box center [157, 308] width 64 height 13
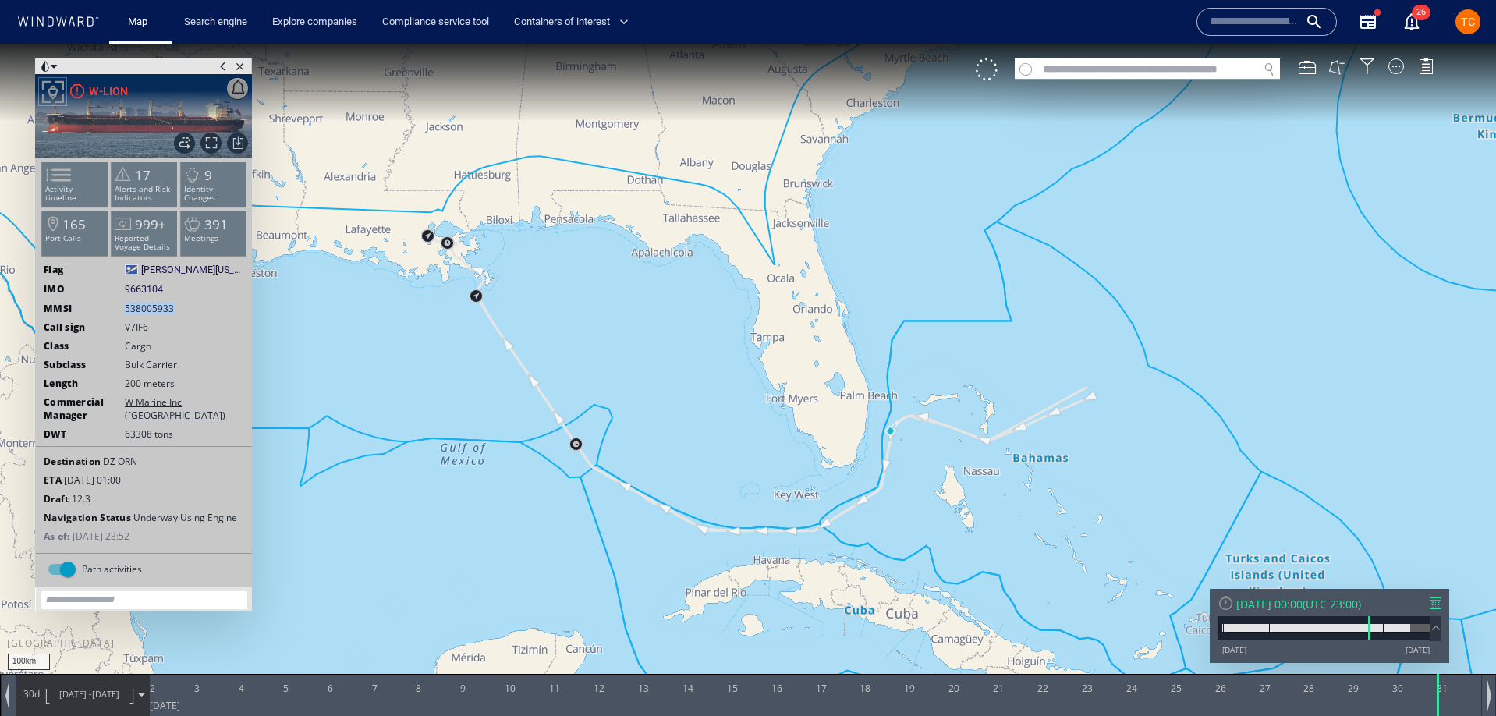
copy span "538005933"
drag, startPoint x: 1073, startPoint y: 73, endPoint x: 1090, endPoint y: 72, distance: 17.2
click at [1076, 73] on input "text" at bounding box center [1148, 69] width 221 height 21
paste input "*********"
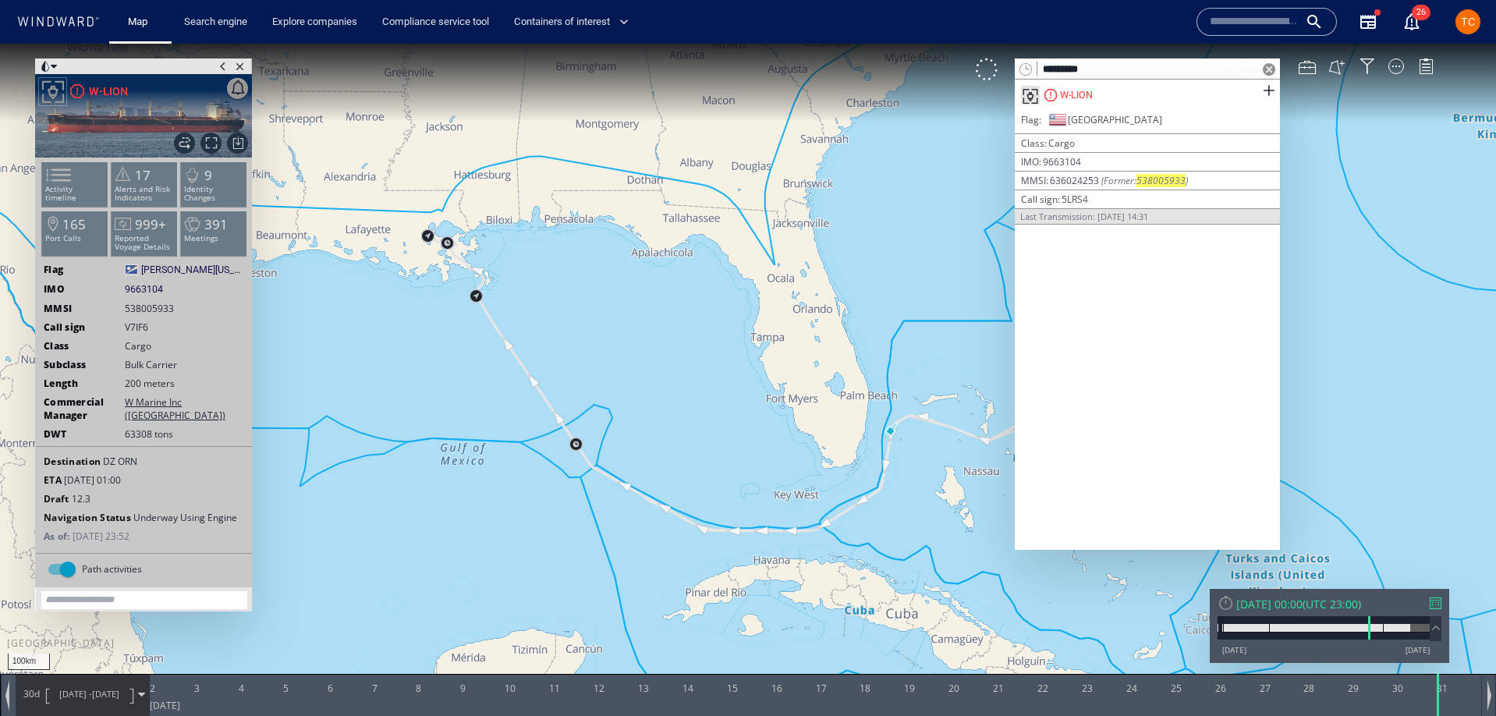
type input "*********"
click at [892, 94] on canvas "Map" at bounding box center [748, 372] width 1496 height 657
click at [1270, 69] on span at bounding box center [1269, 69] width 12 height 12
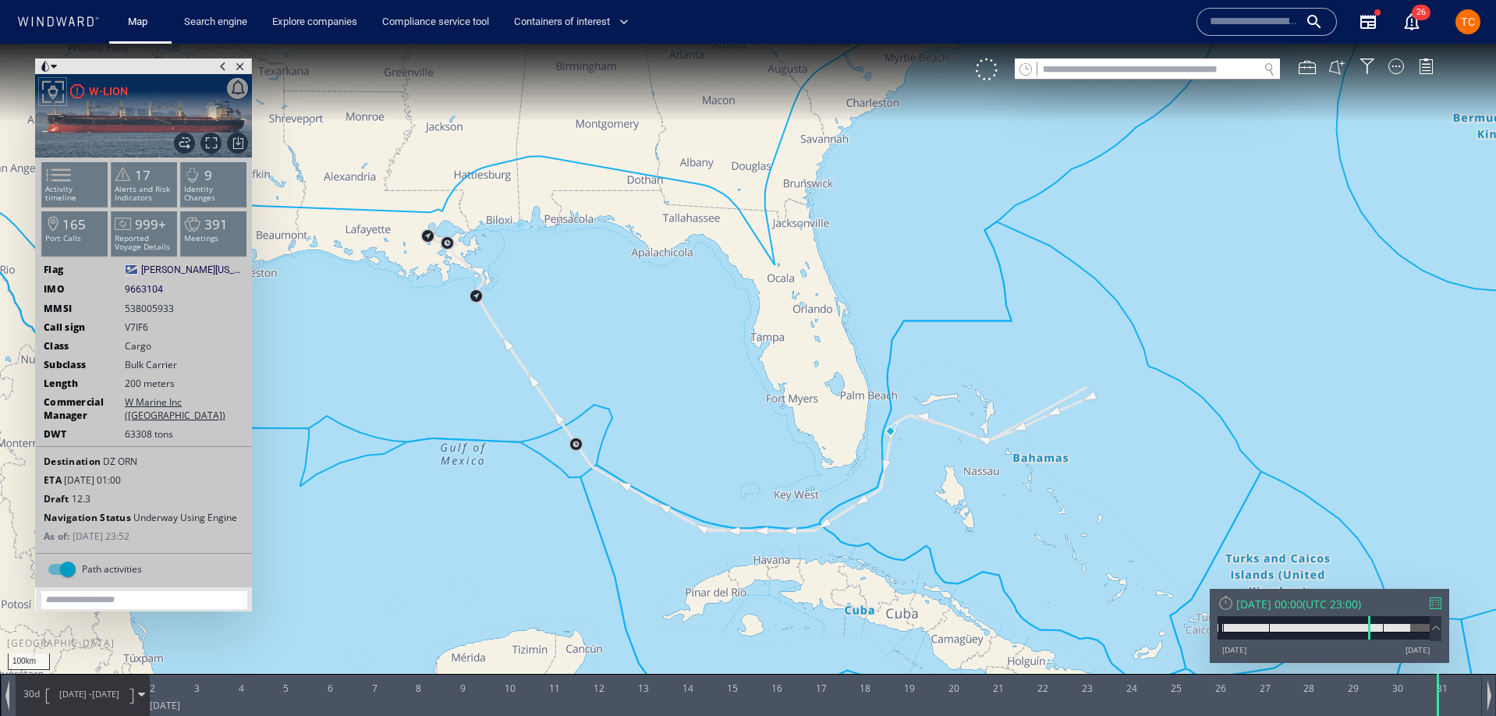
click at [150, 291] on span "9663104" at bounding box center [144, 289] width 38 height 14
copy span "9663104"
click at [1076, 85] on canvas "Map" at bounding box center [748, 372] width 1496 height 657
click at [1081, 77] on input "text" at bounding box center [1148, 69] width 221 height 21
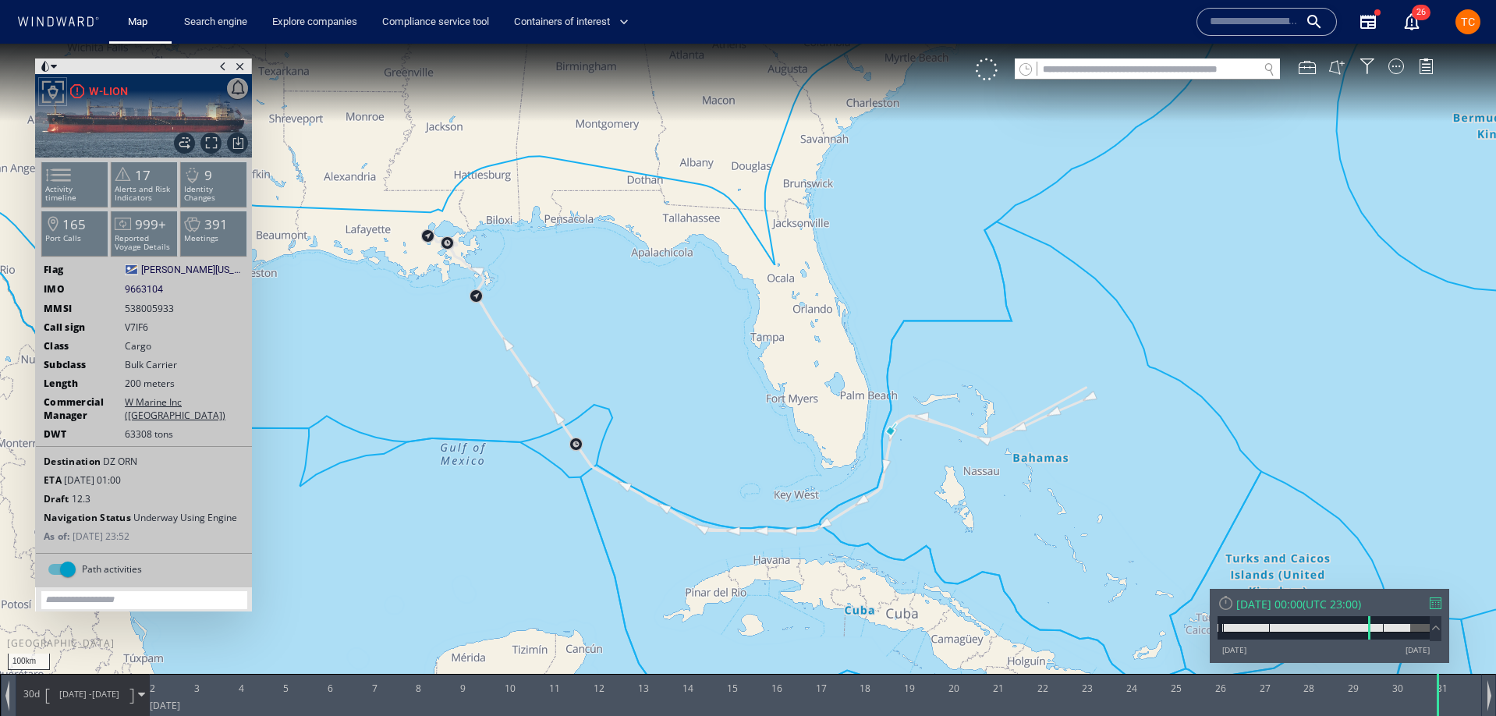
paste input "*******"
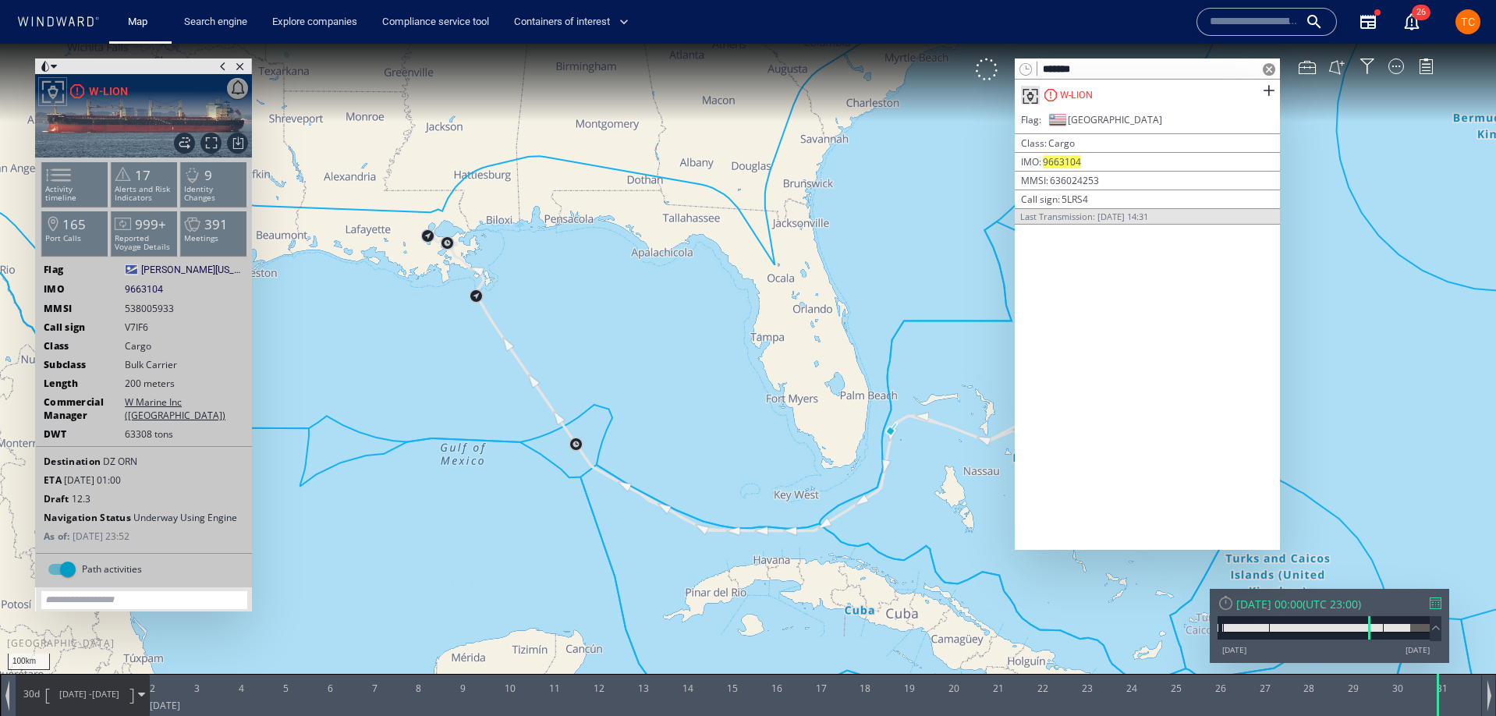
type input "*******"
click at [1275, 71] on div at bounding box center [1269, 69] width 22 height 21
click at [1272, 68] on span at bounding box center [1269, 69] width 12 height 12
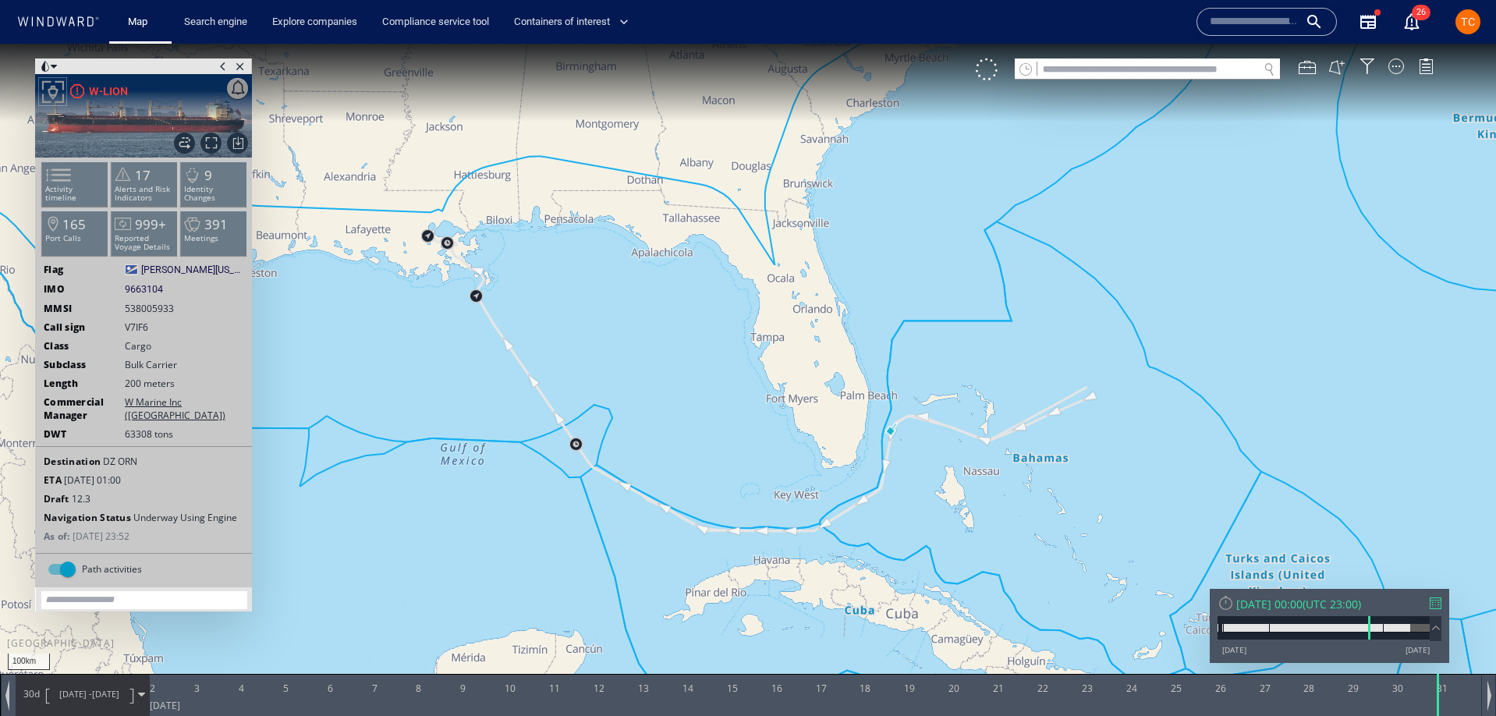
drag, startPoint x: 803, startPoint y: 325, endPoint x: 625, endPoint y: 283, distance: 182.8
click at [625, 281] on canvas "Map" at bounding box center [748, 372] width 1496 height 657
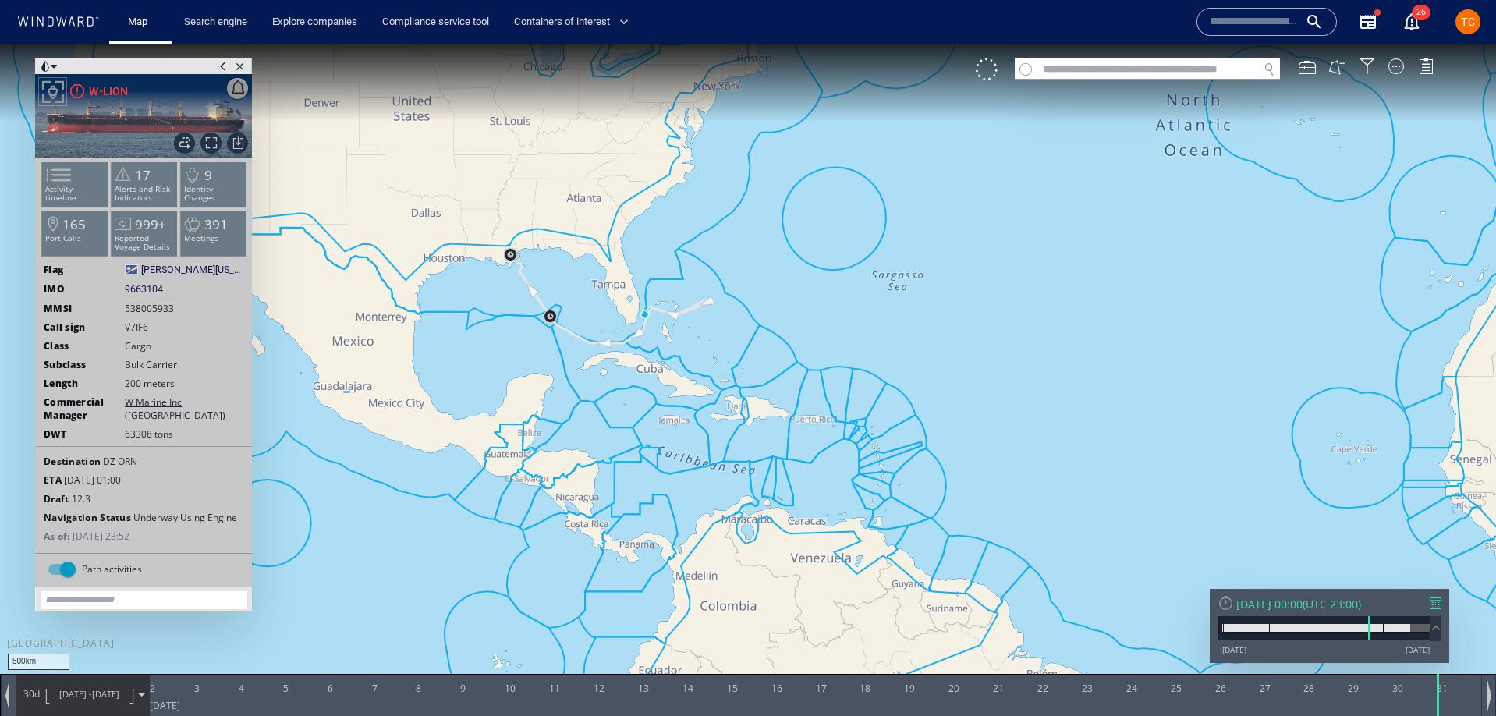
click at [728, 311] on canvas "Map" at bounding box center [748, 372] width 1496 height 657
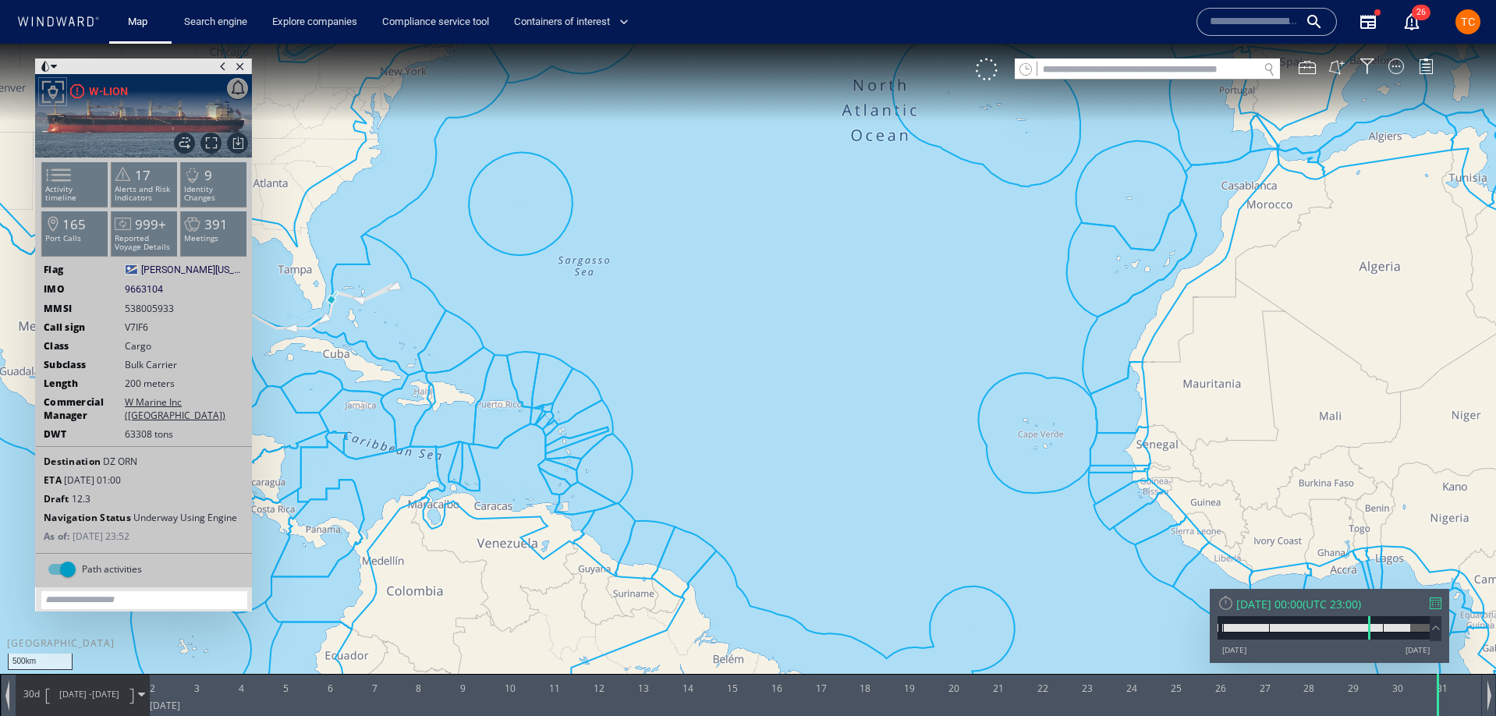
drag, startPoint x: 976, startPoint y: 275, endPoint x: 750, endPoint y: 367, distance: 244.2
click at [750, 367] on canvas "Map" at bounding box center [748, 372] width 1496 height 657
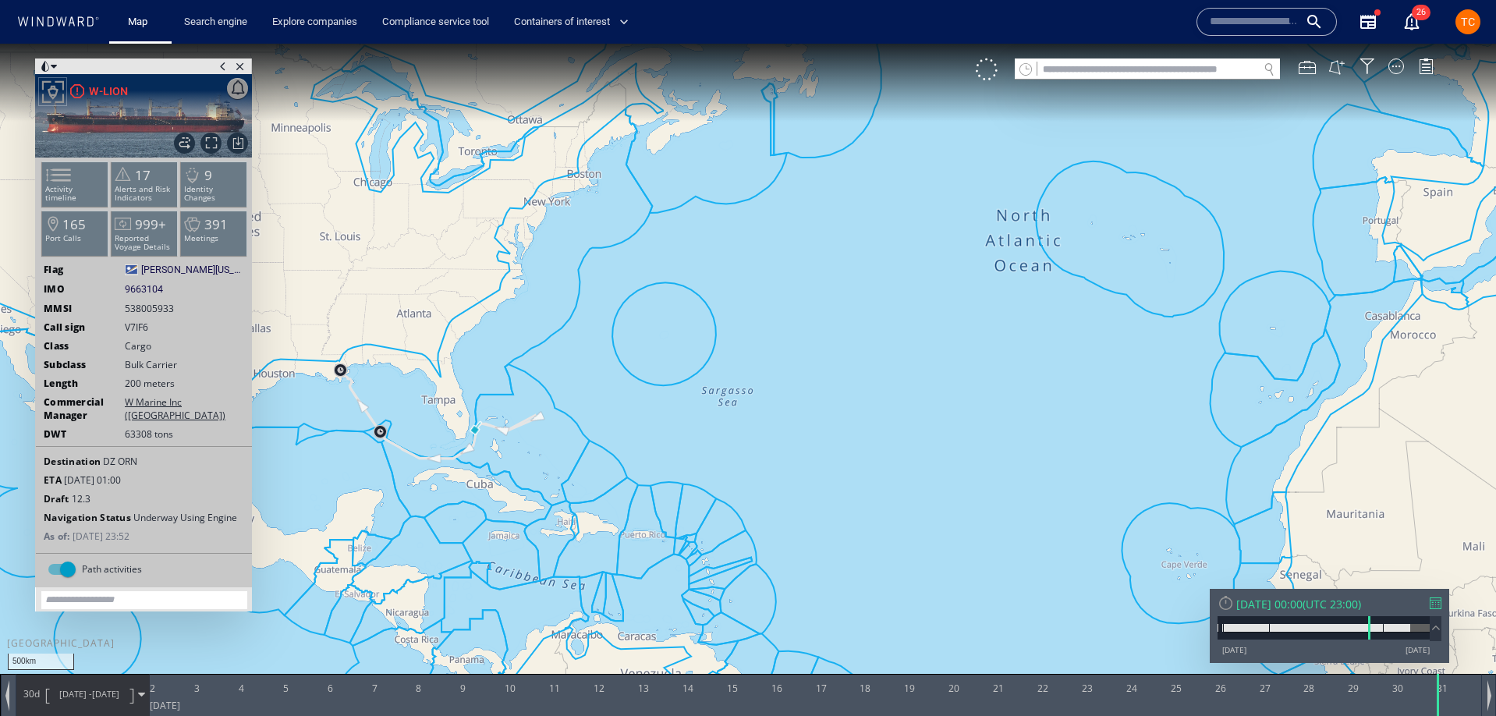
drag, startPoint x: 761, startPoint y: 286, endPoint x: 1130, endPoint y: 324, distance: 371.7
click at [1130, 324] on canvas "Map" at bounding box center [748, 372] width 1496 height 657
drag, startPoint x: 929, startPoint y: 278, endPoint x: 924, endPoint y: 341, distance: 63.4
click at [924, 341] on canvas "Map" at bounding box center [748, 372] width 1496 height 657
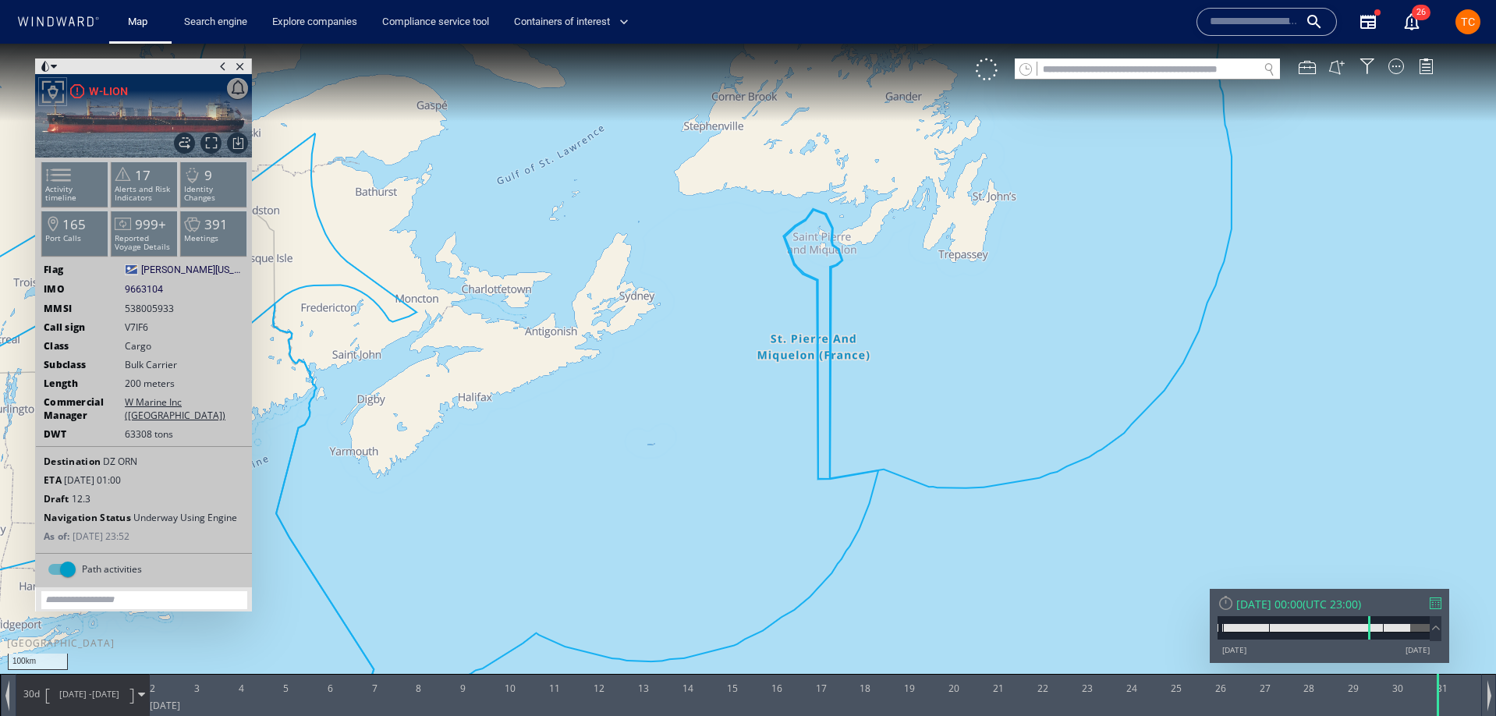
drag, startPoint x: 758, startPoint y: 509, endPoint x: 896, endPoint y: 197, distance: 340.2
click at [896, 197] on canvas "Map" at bounding box center [748, 372] width 1496 height 657
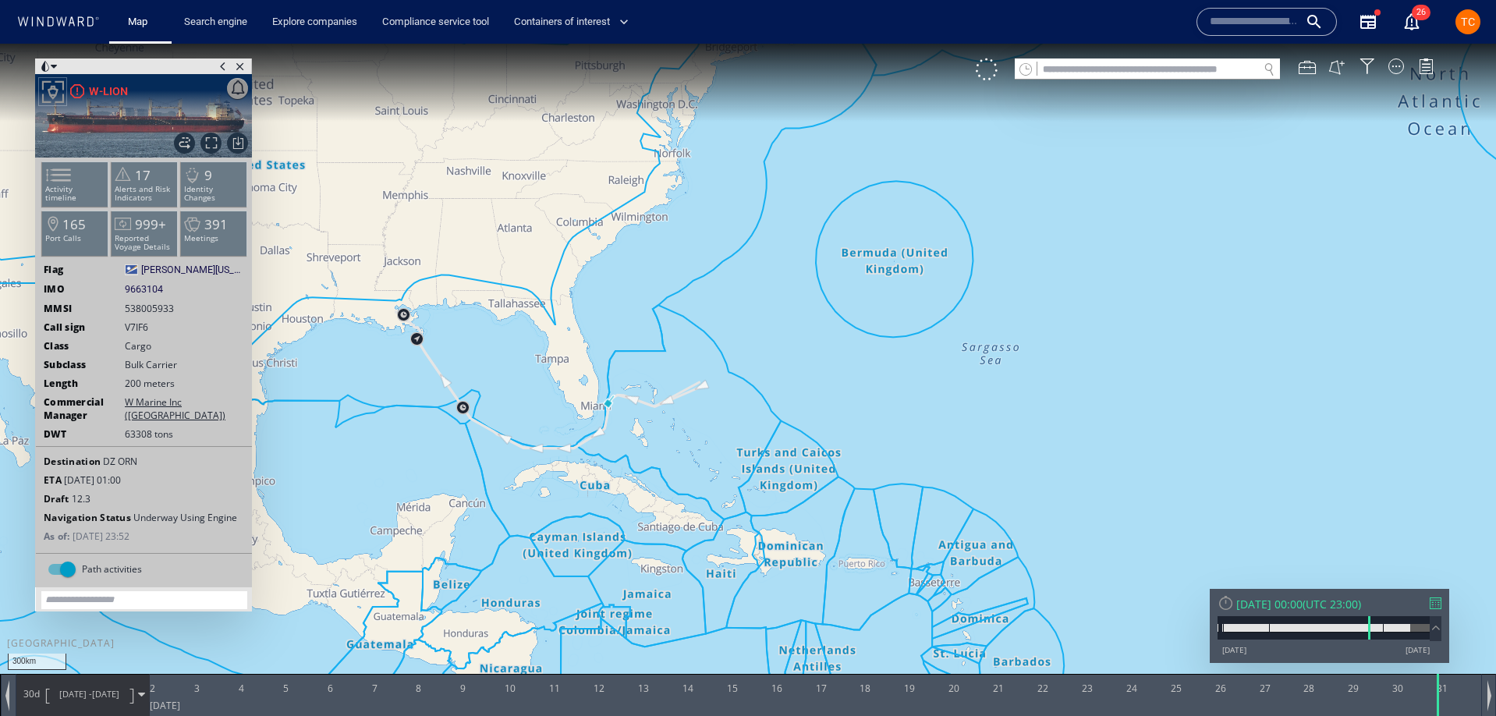
drag, startPoint x: 873, startPoint y: 452, endPoint x: 1009, endPoint y: 261, distance: 235.1
click at [1009, 261] on canvas "Map" at bounding box center [748, 372] width 1496 height 657
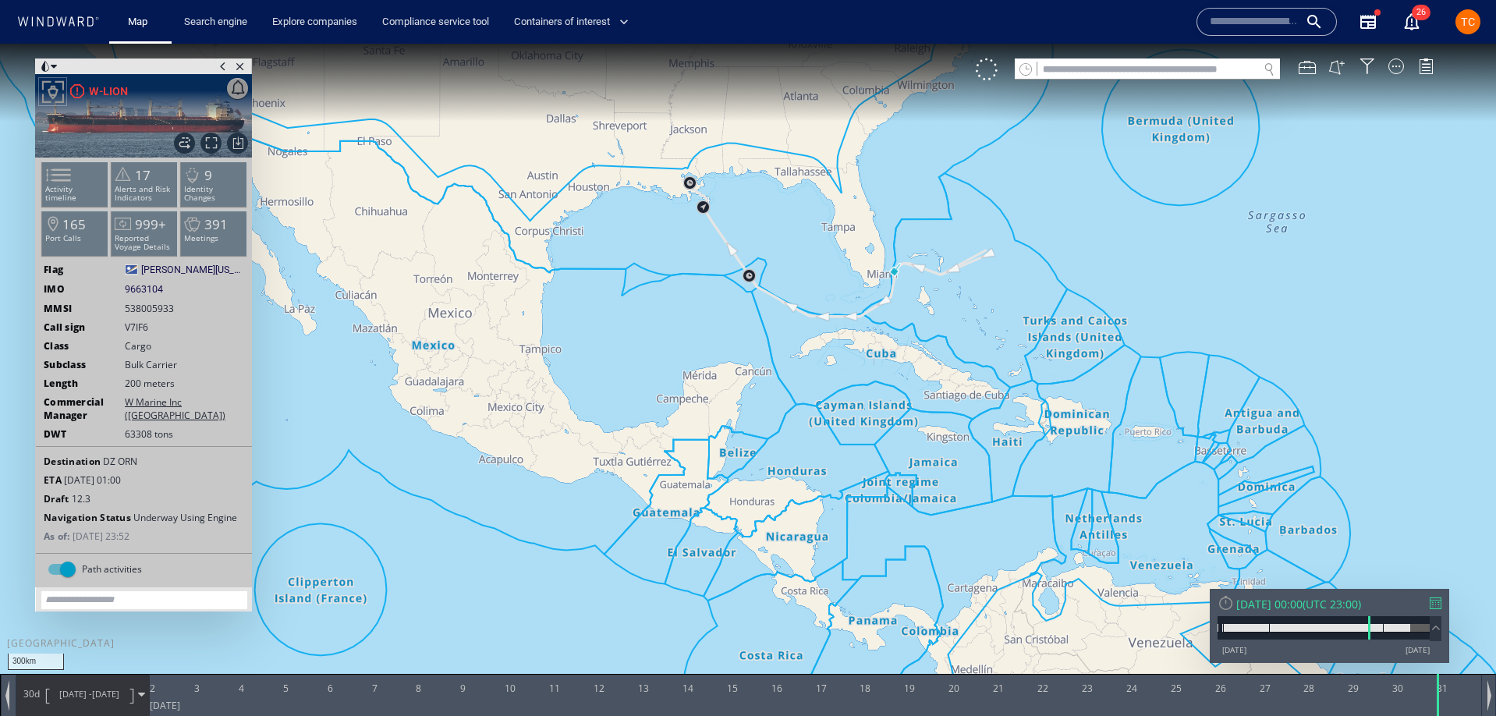
drag, startPoint x: 906, startPoint y: 296, endPoint x: 917, endPoint y: 290, distance: 13.3
click at [917, 290] on canvas "Map" at bounding box center [748, 372] width 1496 height 657
click at [1303, 606] on div "[DATE] 00:00" at bounding box center [1269, 604] width 66 height 15
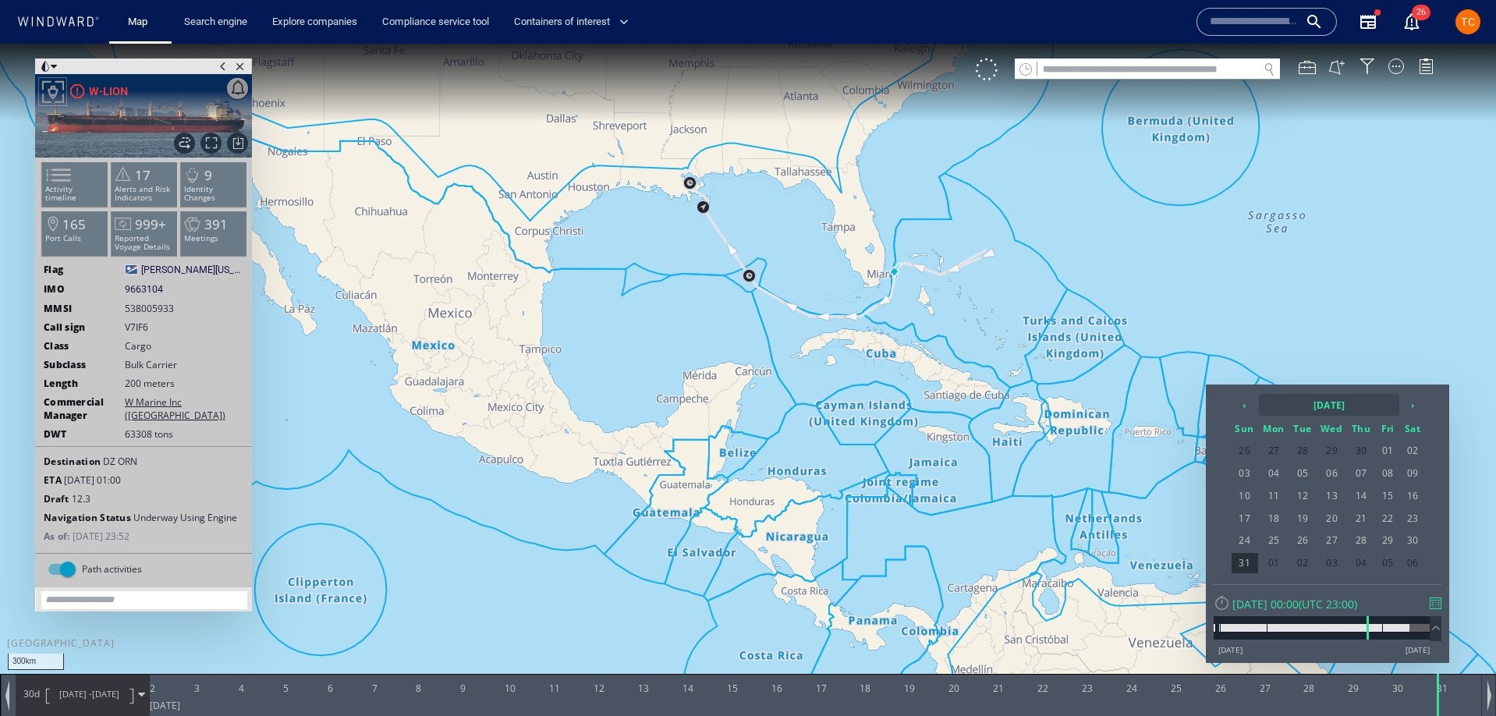
click at [1350, 415] on th "[DATE]" at bounding box center [1329, 405] width 140 height 22
click at [1400, 406] on th "›" at bounding box center [1393, 405] width 23 height 22
click at [1341, 491] on span "[DATE]" at bounding box center [1340, 488] width 37 height 42
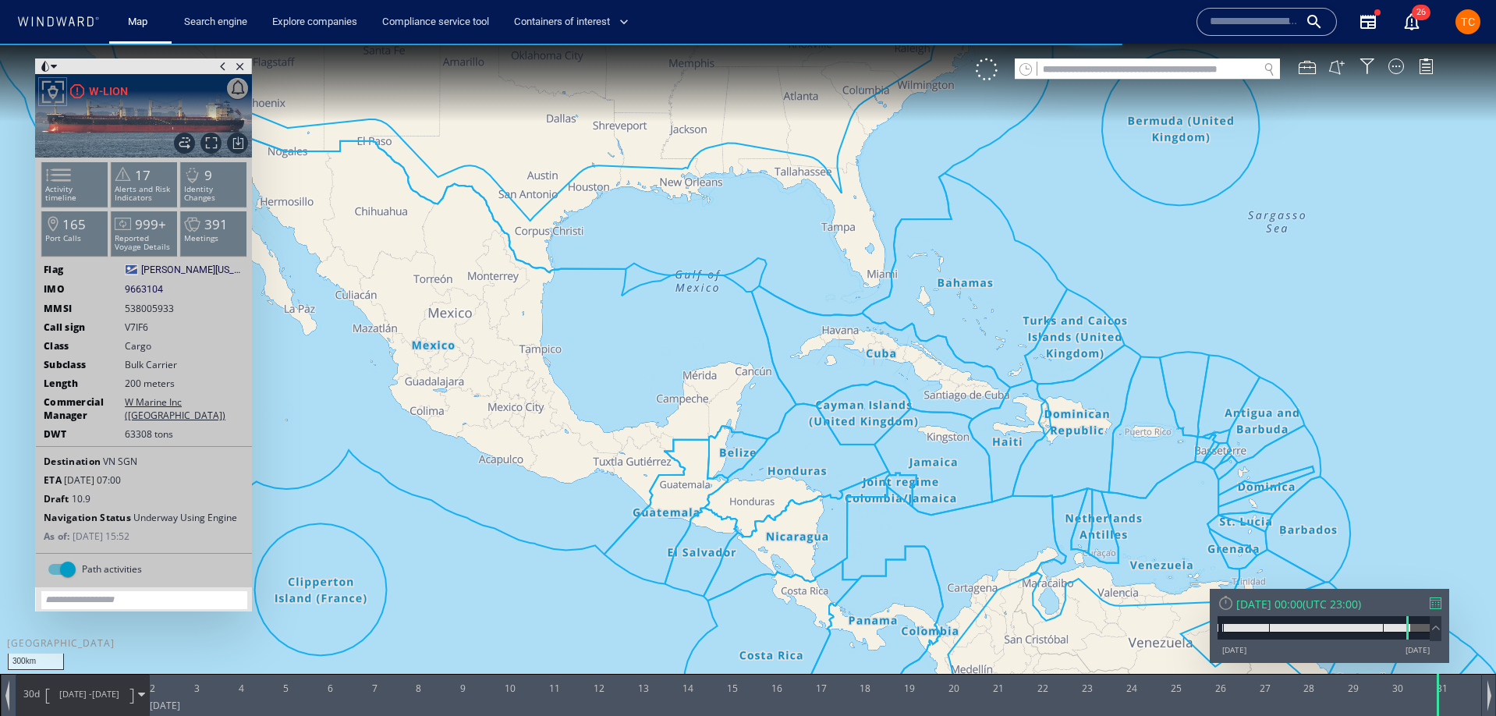
click at [93, 699] on span "[DATE]" at bounding box center [105, 694] width 27 height 12
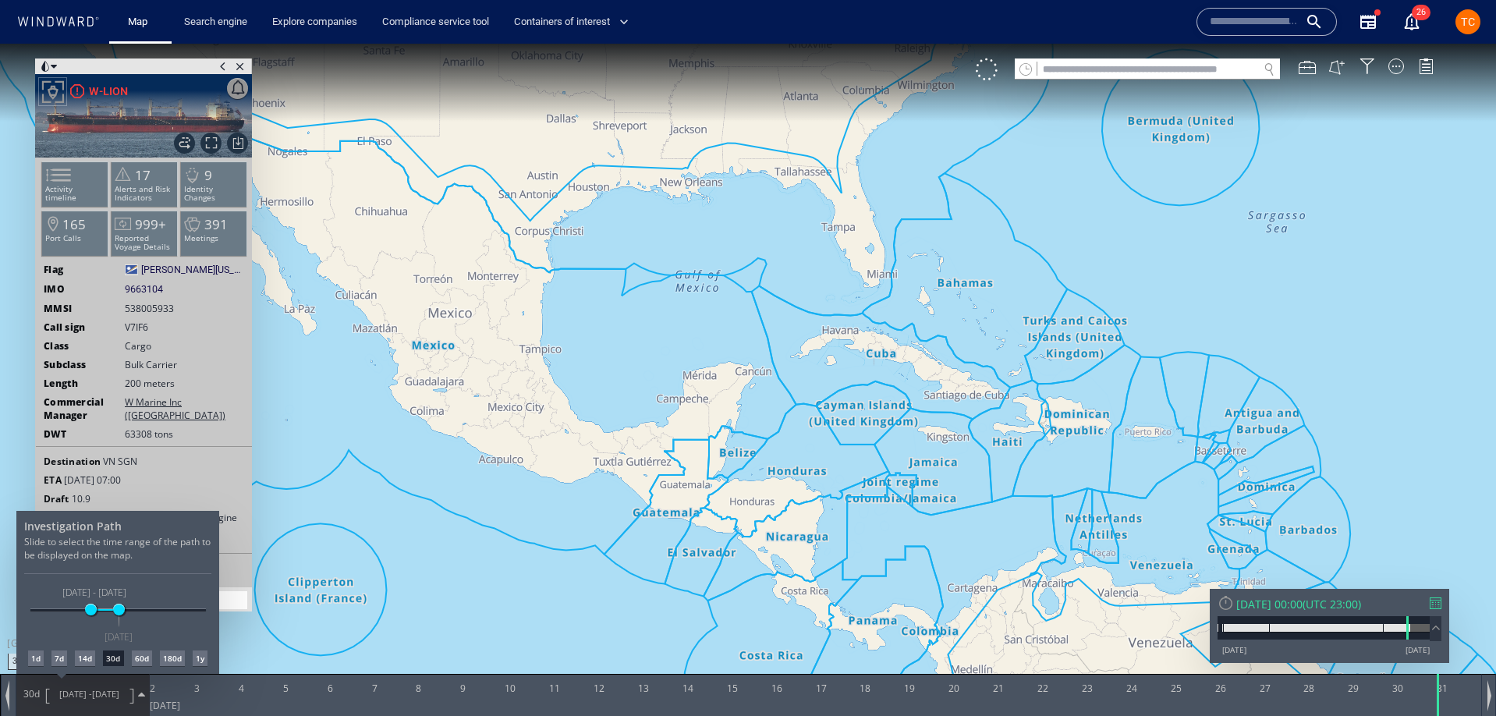
click at [116, 658] on div "30d" at bounding box center [113, 659] width 20 height 16
click at [1010, 257] on div at bounding box center [748, 380] width 1496 height 672
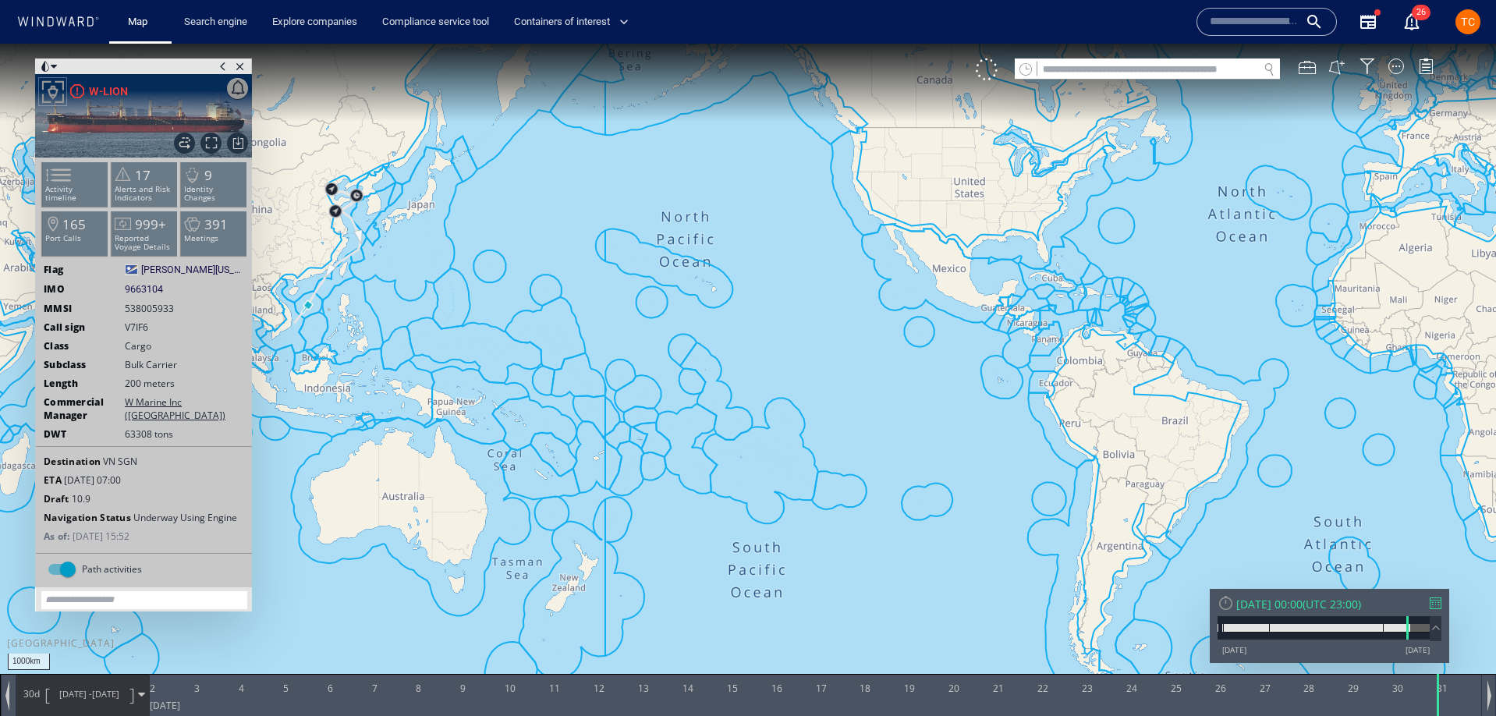
drag, startPoint x: 488, startPoint y: 271, endPoint x: 857, endPoint y: 344, distance: 376.1
click at [857, 344] on canvas "Map" at bounding box center [748, 372] width 1496 height 657
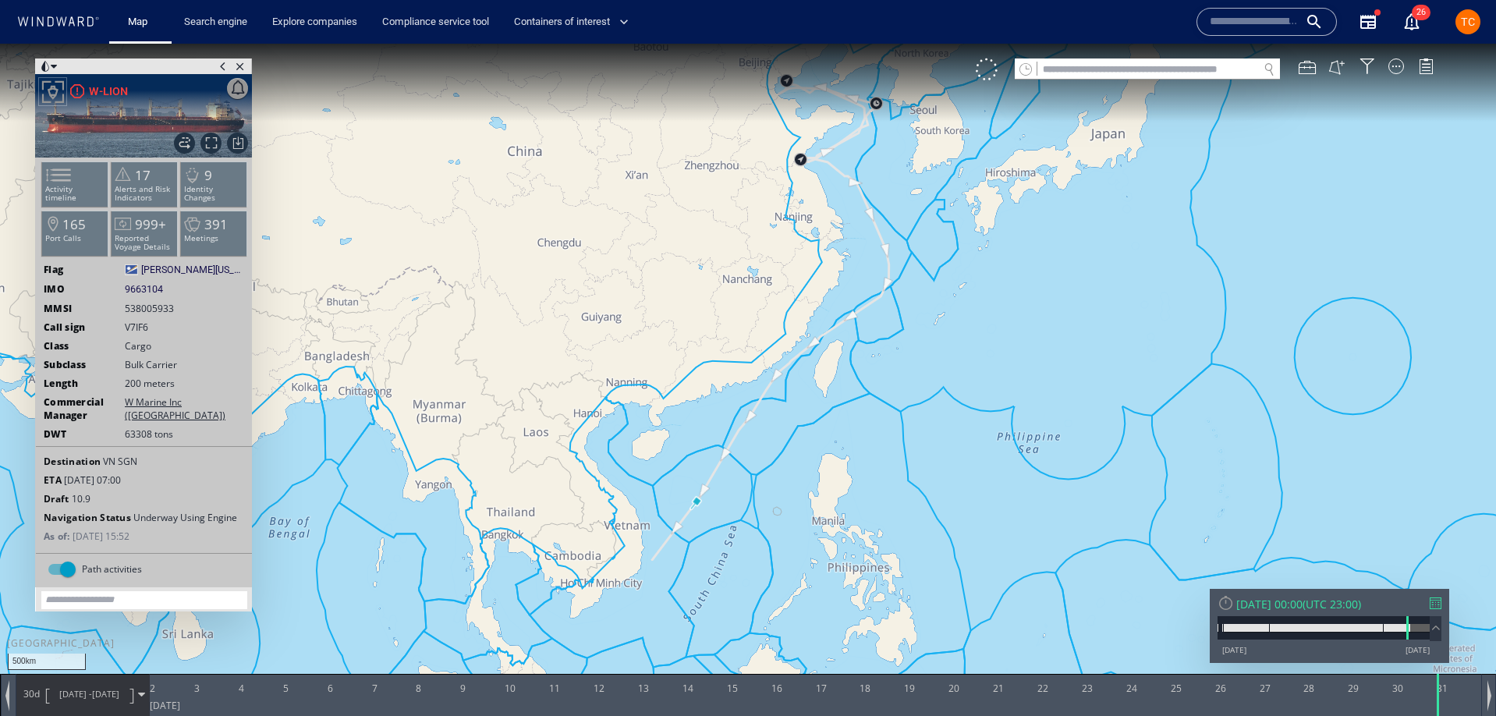
click at [51, 66] on span at bounding box center [54, 67] width 6 height 16
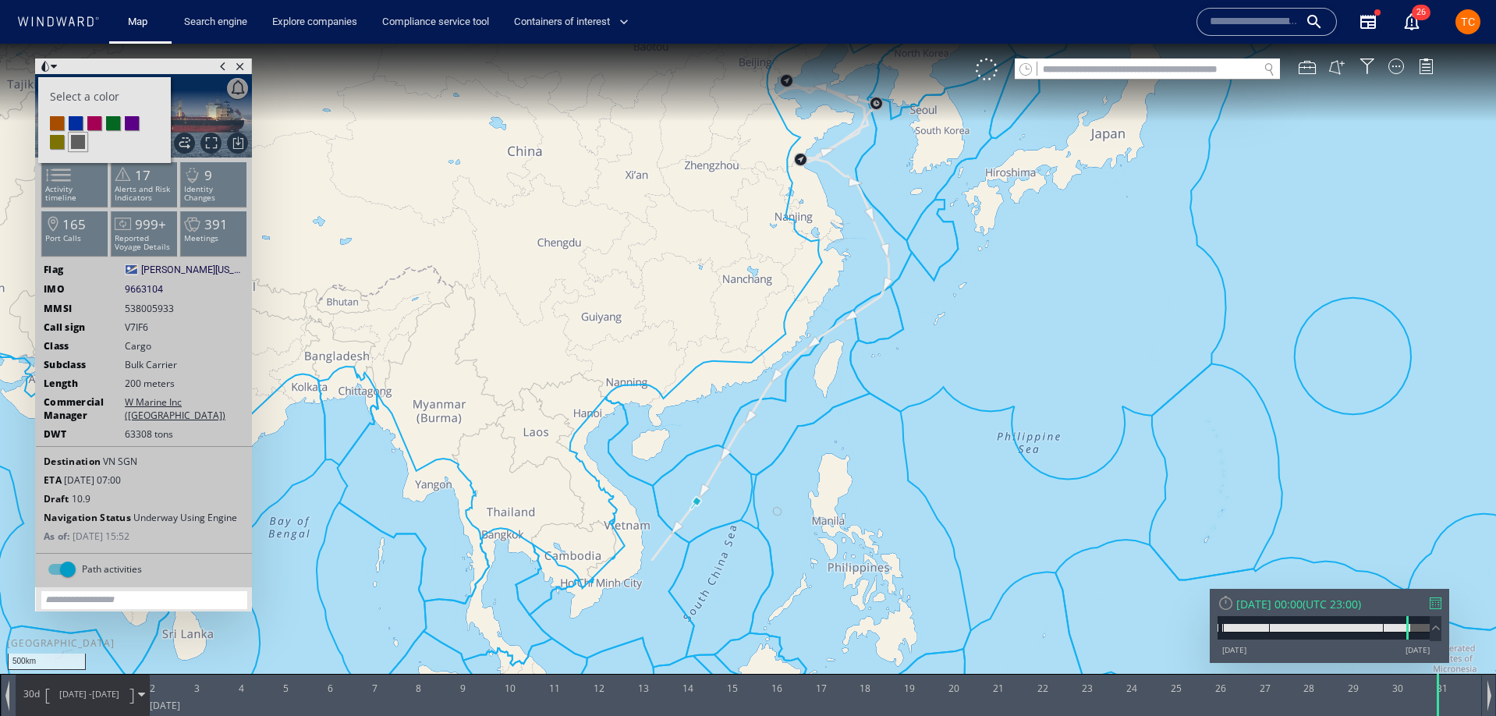
click at [71, 122] on li at bounding box center [76, 123] width 14 height 14
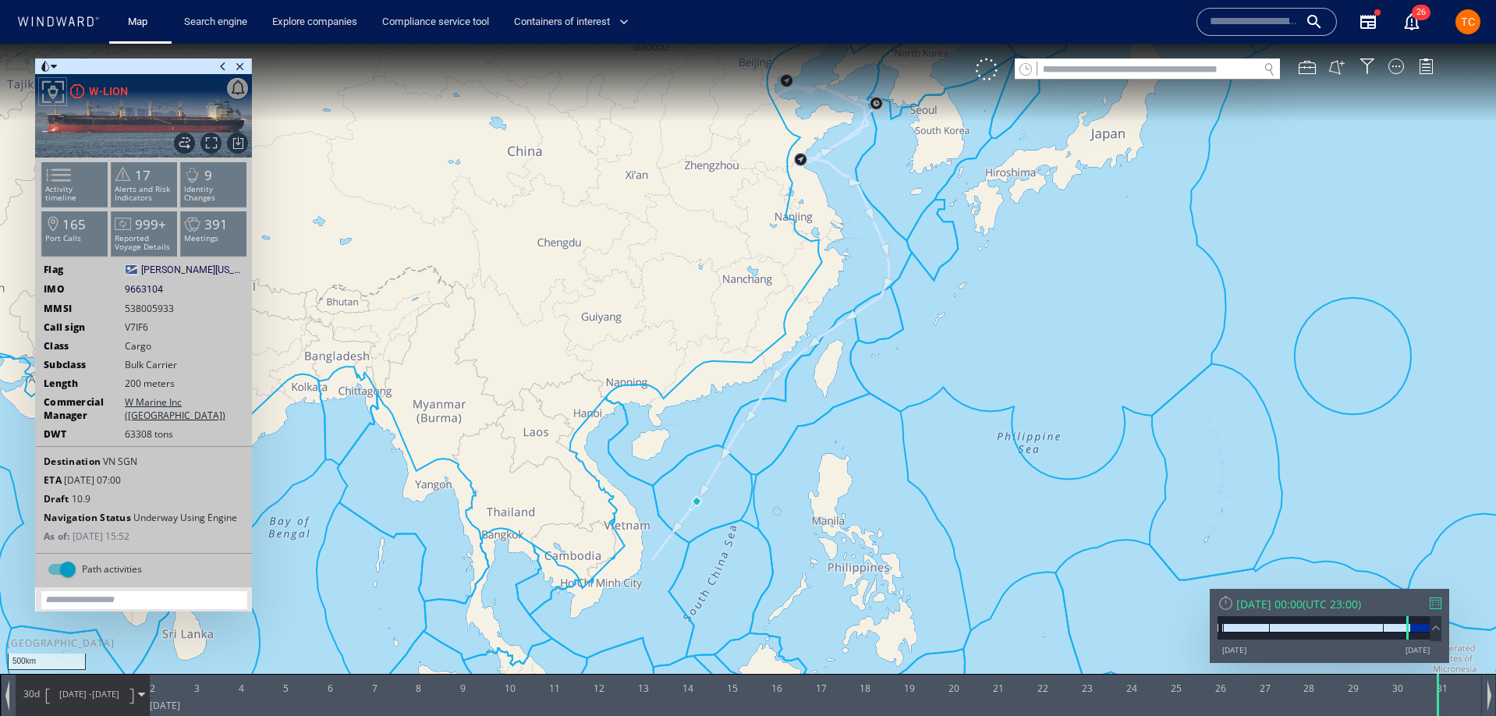
click at [48, 62] on span at bounding box center [45, 67] width 11 height 16
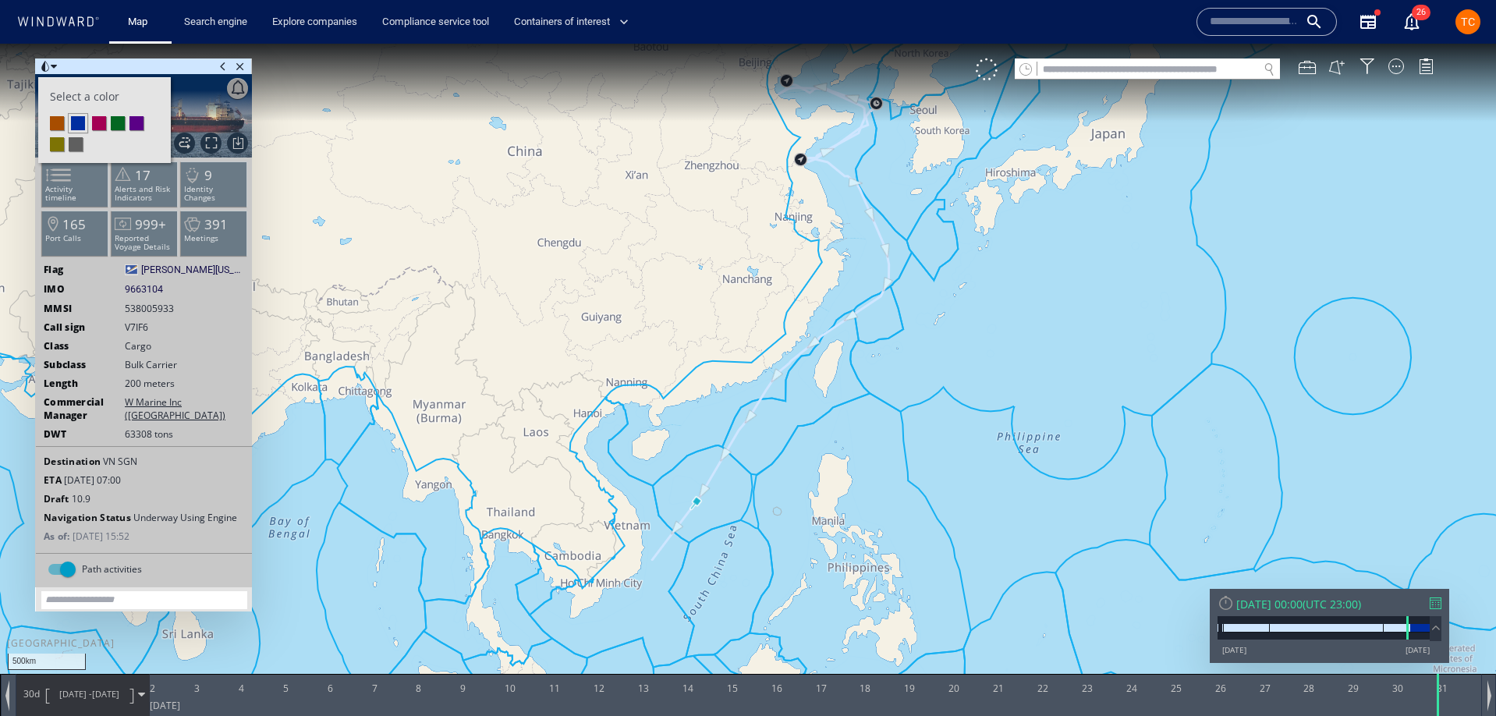
click at [116, 120] on li at bounding box center [118, 123] width 14 height 14
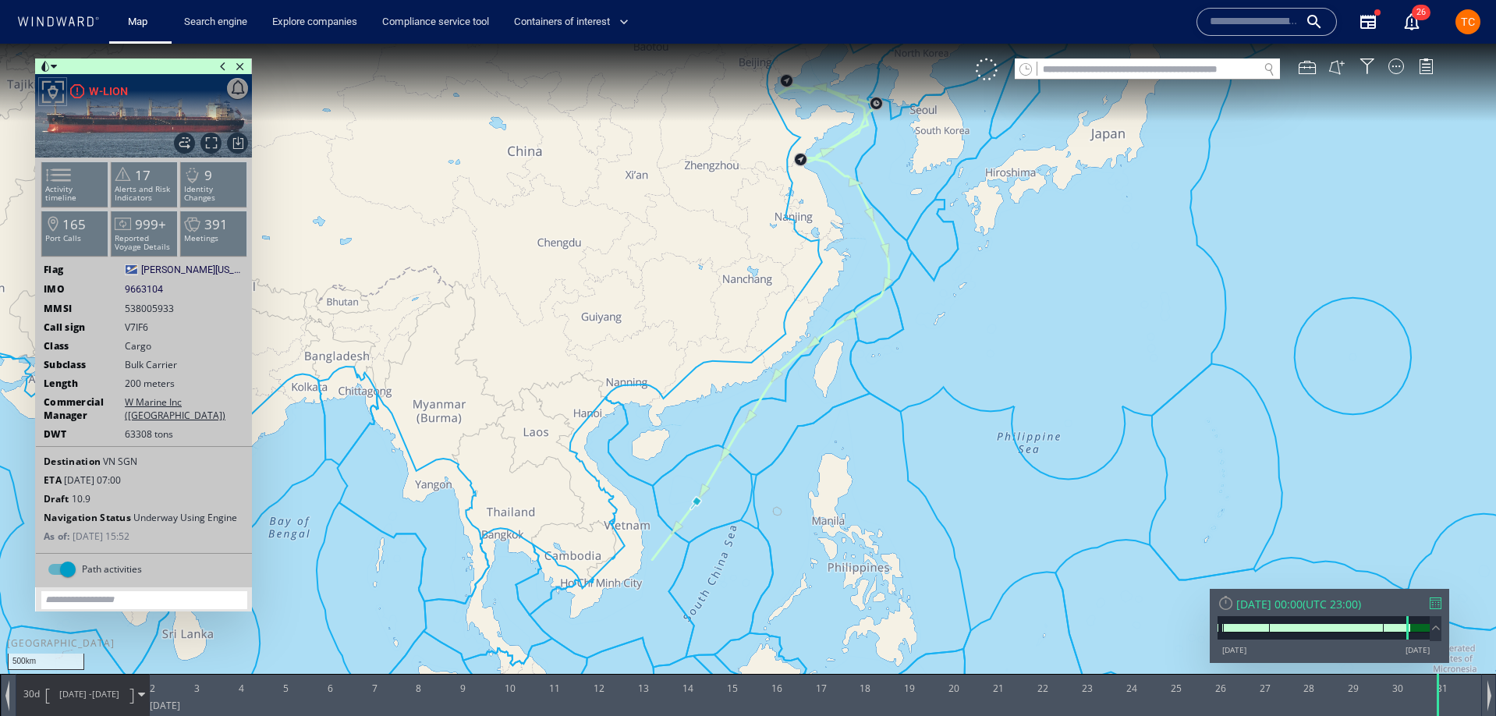
drag, startPoint x: 1013, startPoint y: 266, endPoint x: 1089, endPoint y: 221, distance: 88.8
click at [1089, 221] on canvas "Map" at bounding box center [748, 372] width 1496 height 657
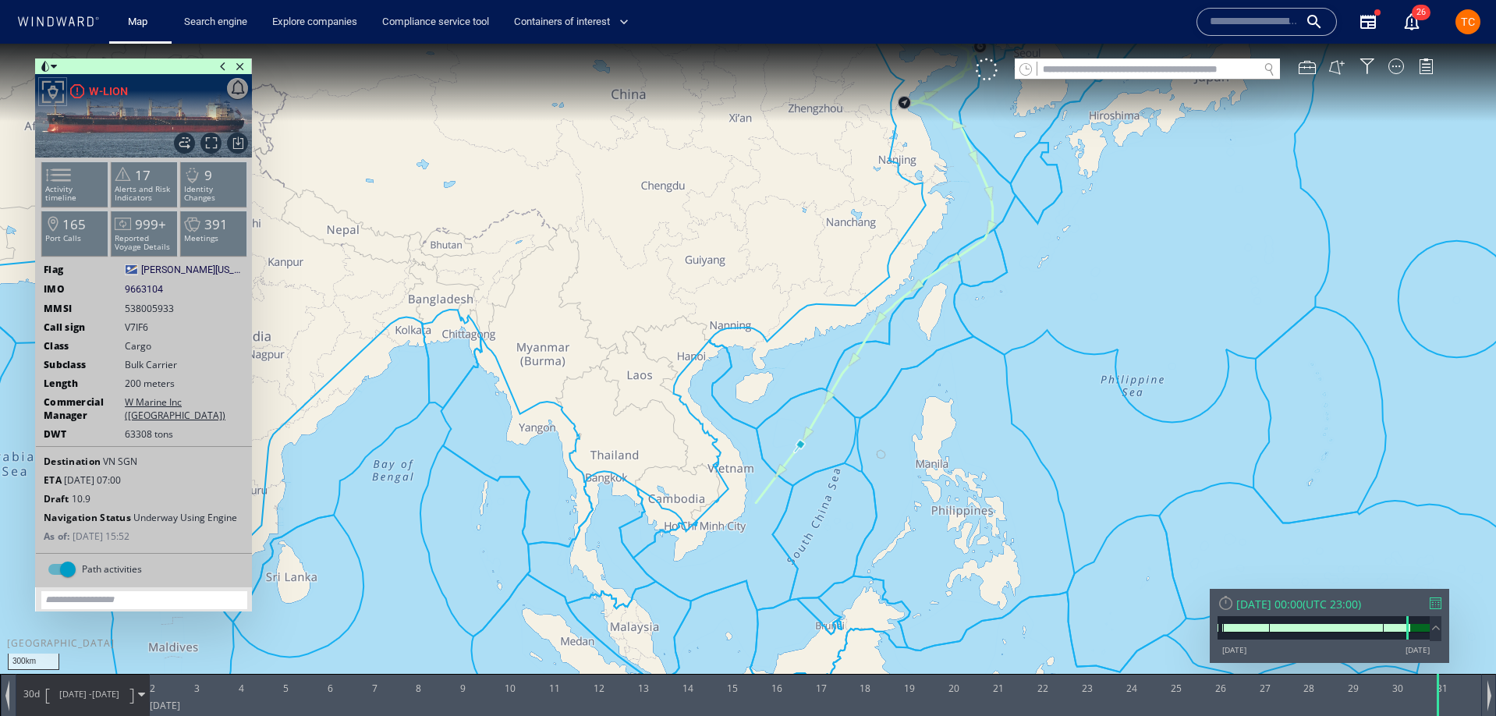
drag, startPoint x: 1081, startPoint y: 185, endPoint x: 1028, endPoint y: 415, distance: 236.2
click at [1030, 422] on canvas "Map" at bounding box center [748, 372] width 1496 height 657
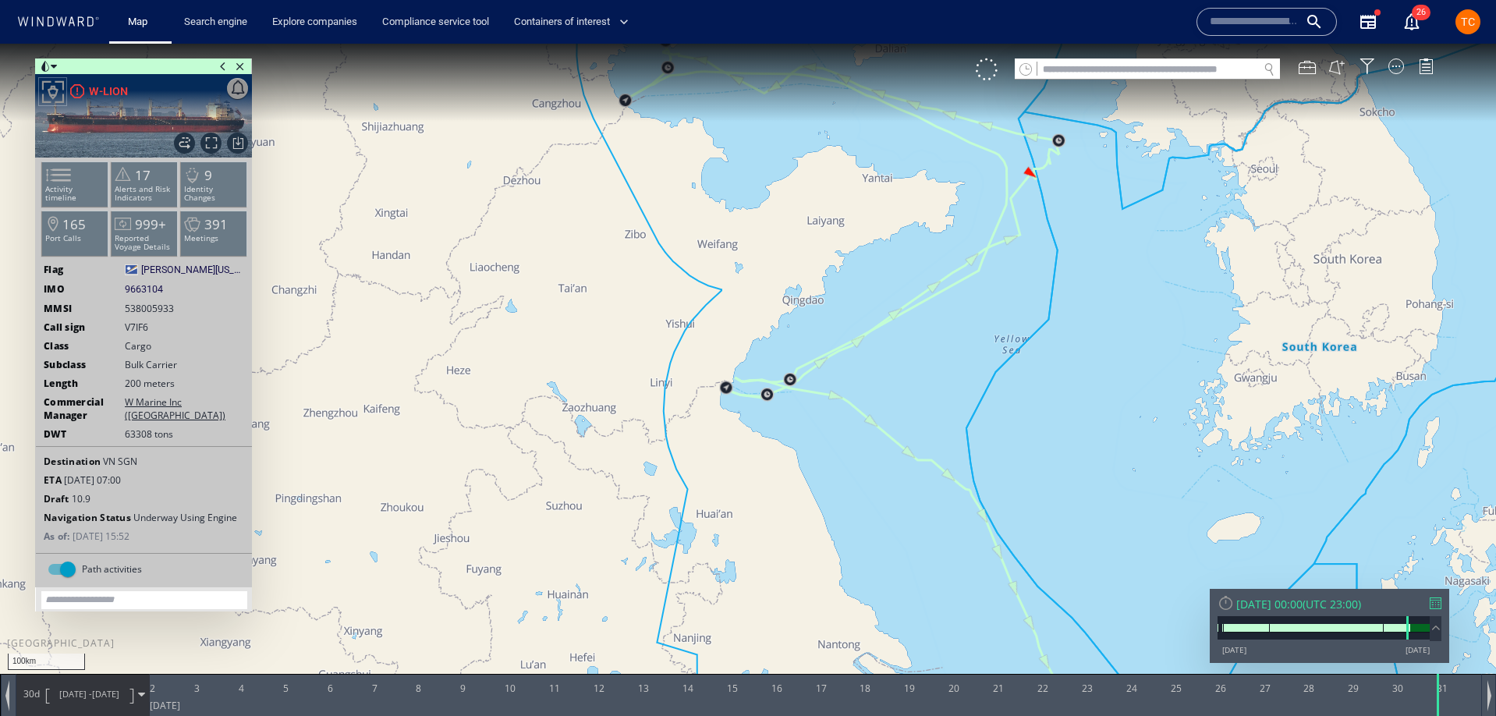
drag, startPoint x: 980, startPoint y: 377, endPoint x: 1027, endPoint y: 464, distance: 99.5
click at [1027, 464] on canvas "Map" at bounding box center [748, 372] width 1496 height 657
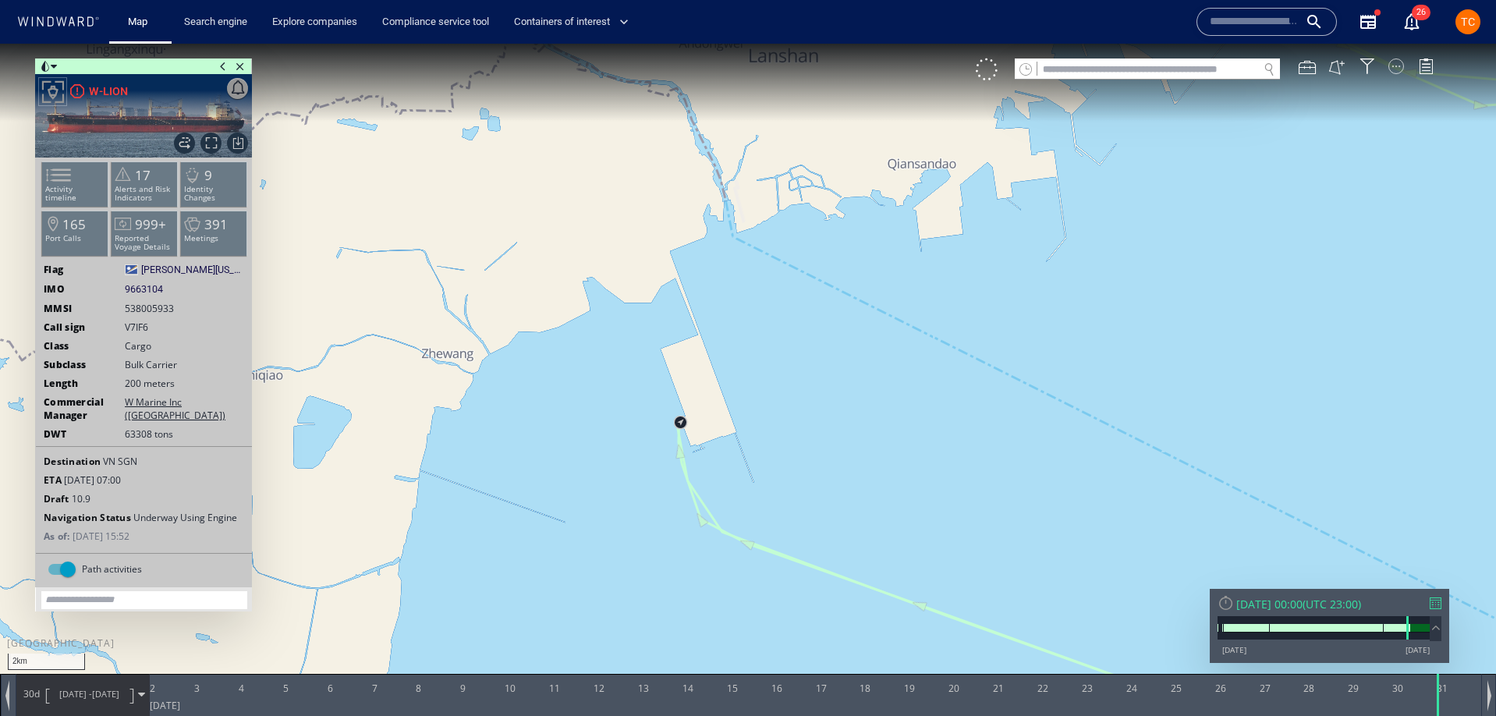
click at [1396, 69] on div at bounding box center [1397, 67] width 16 height 16
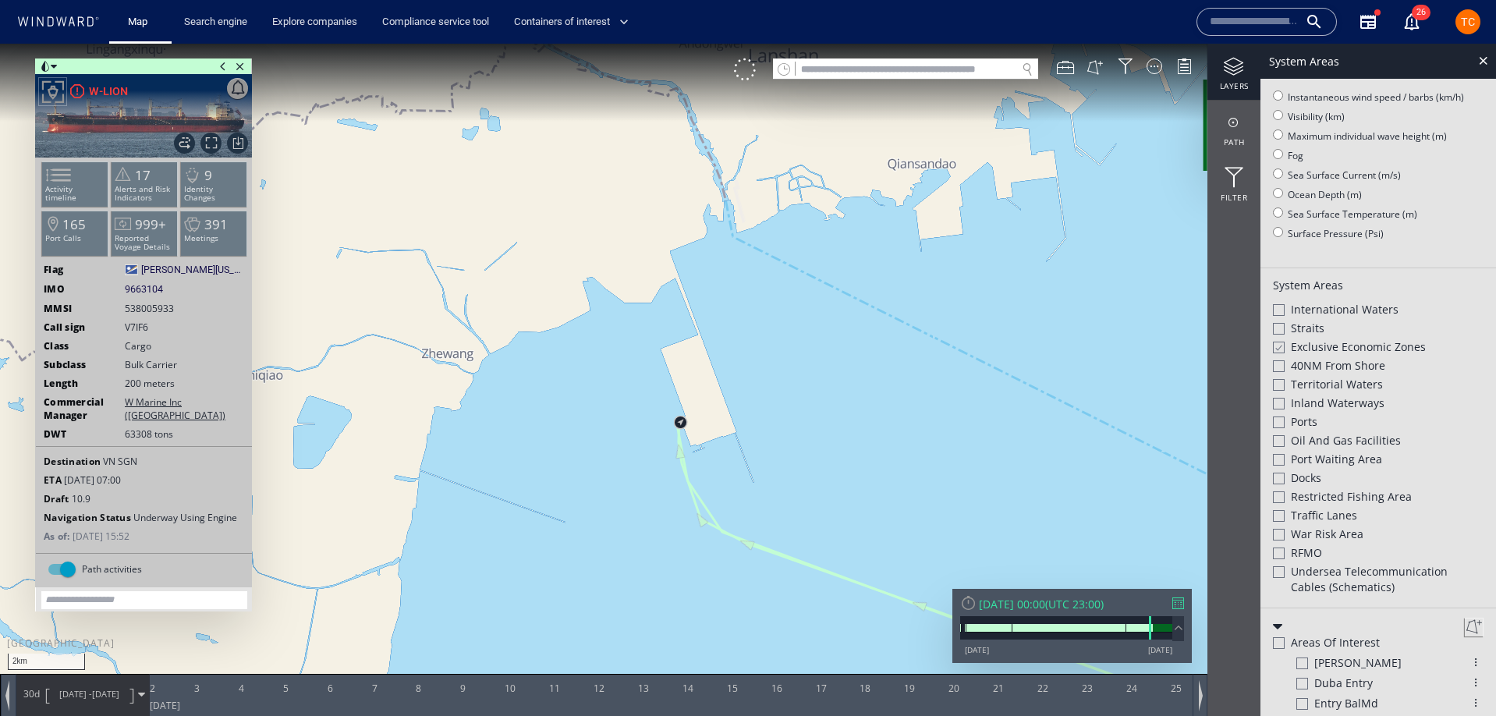
scroll to position [204, 0]
click at [1279, 416] on div at bounding box center [1279, 415] width 12 height 12
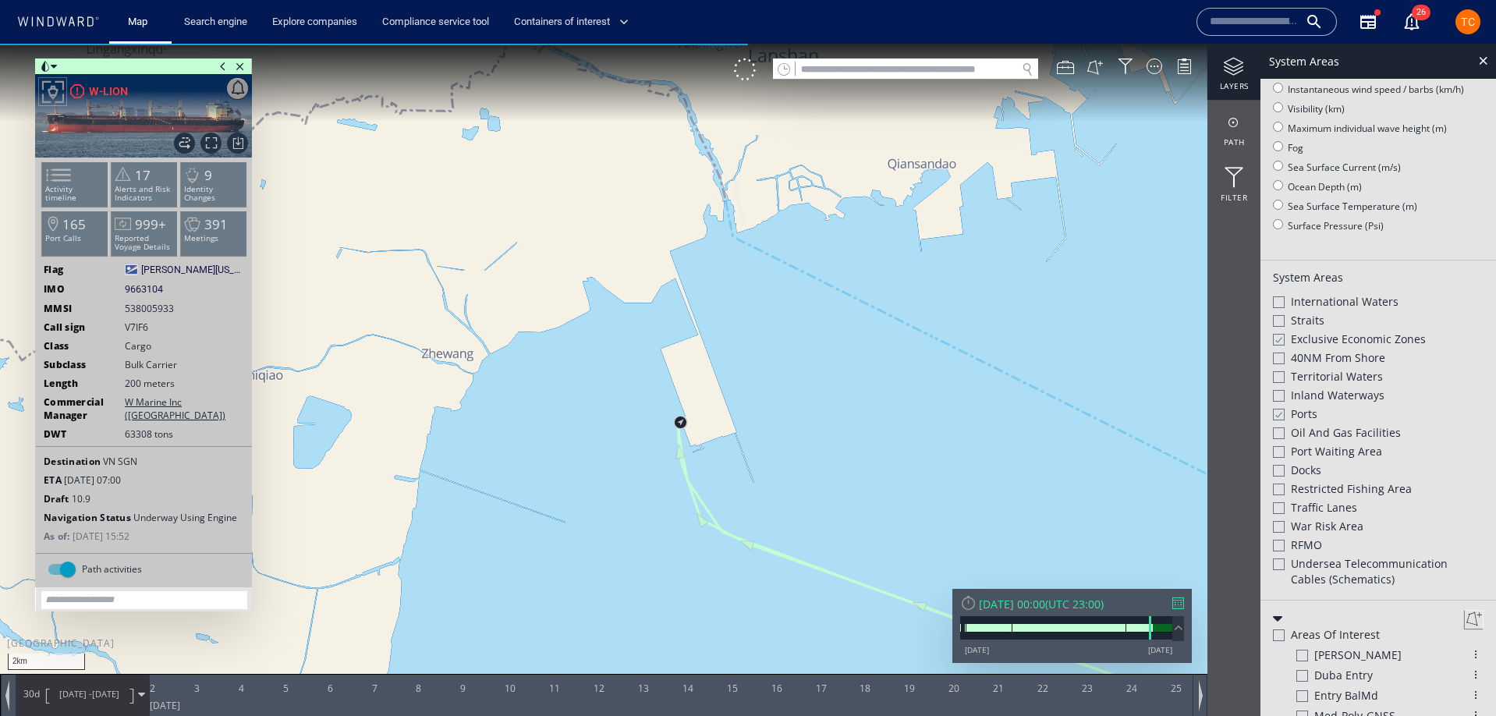
click at [985, 342] on canvas "Map" at bounding box center [748, 372] width 1496 height 657
drag, startPoint x: 1000, startPoint y: 229, endPoint x: 661, endPoint y: 281, distance: 343.3
click at [660, 282] on canvas "Map" at bounding box center [748, 372] width 1496 height 657
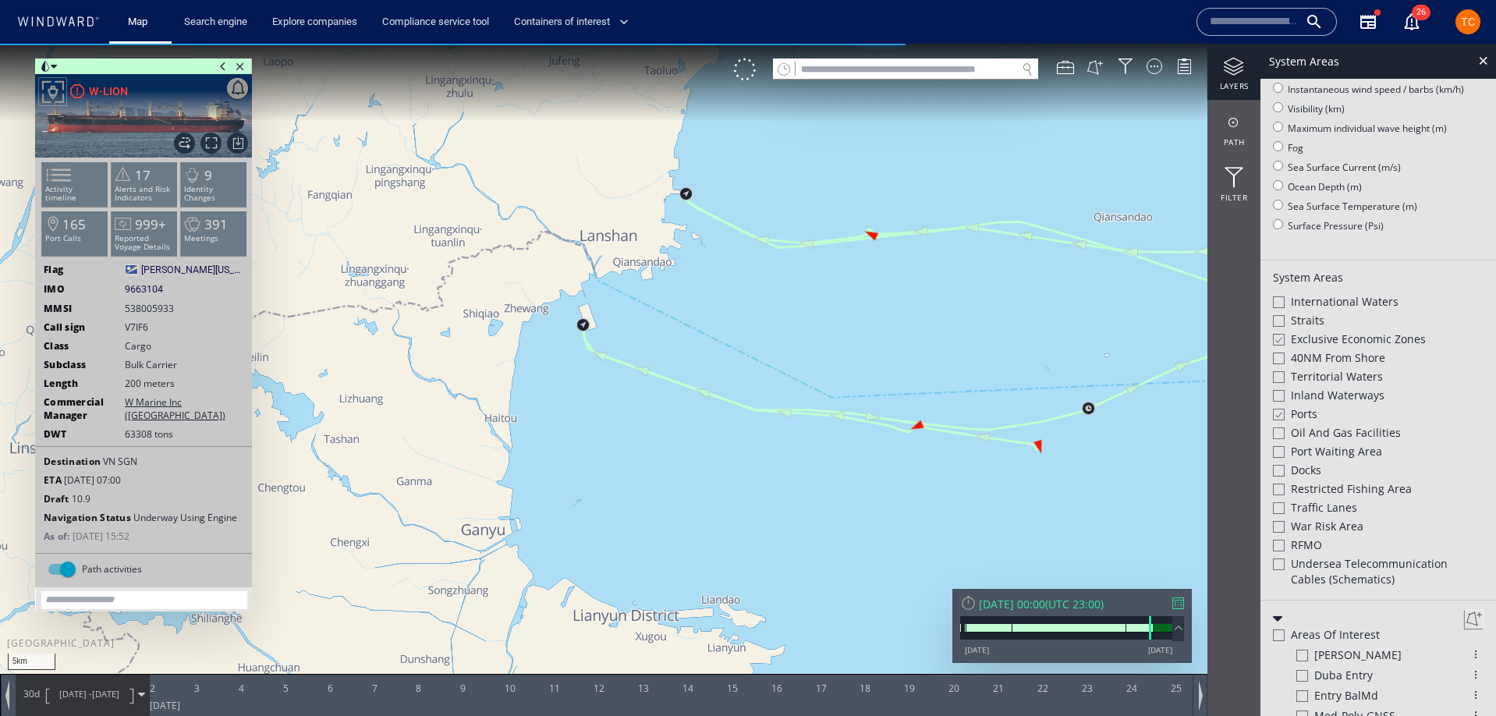
drag, startPoint x: 730, startPoint y: 175, endPoint x: 623, endPoint y: 289, distance: 157.3
click at [556, 388] on canvas "Map" at bounding box center [748, 372] width 1496 height 657
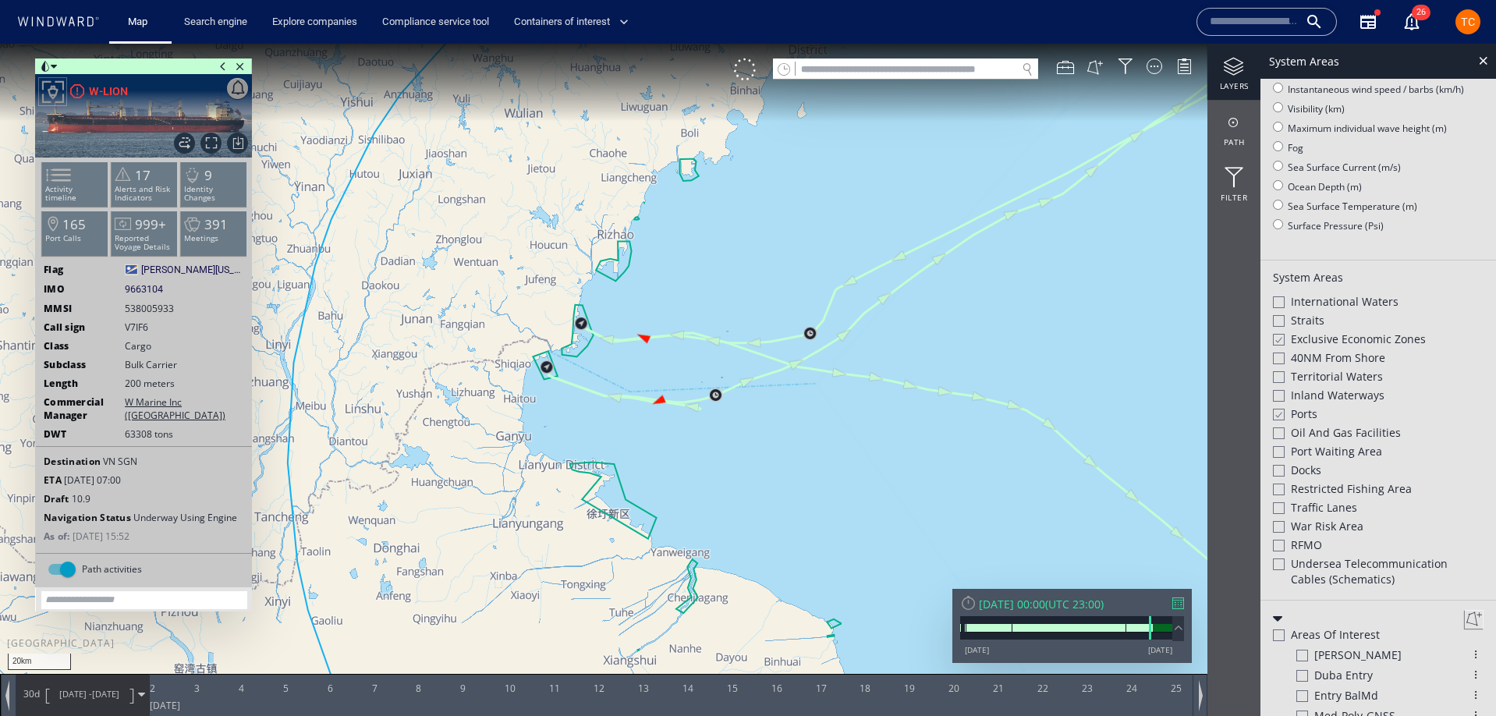
drag, startPoint x: 790, startPoint y: 205, endPoint x: 694, endPoint y: 335, distance: 161.6
click at [680, 334] on canvas "Map" at bounding box center [748, 372] width 1496 height 657
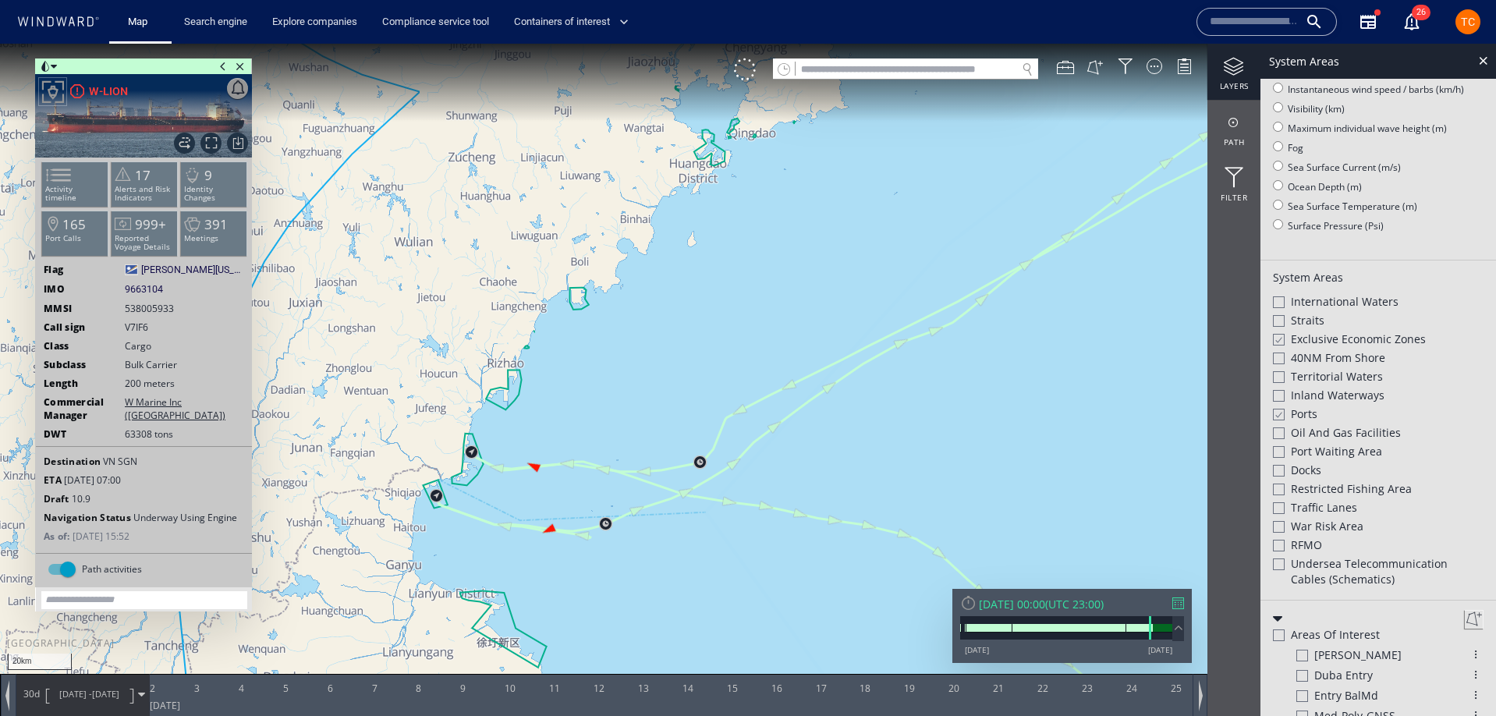
drag, startPoint x: 651, startPoint y: 357, endPoint x: 694, endPoint y: 360, distance: 42.2
click at [605, 460] on canvas "Map" at bounding box center [748, 372] width 1496 height 657
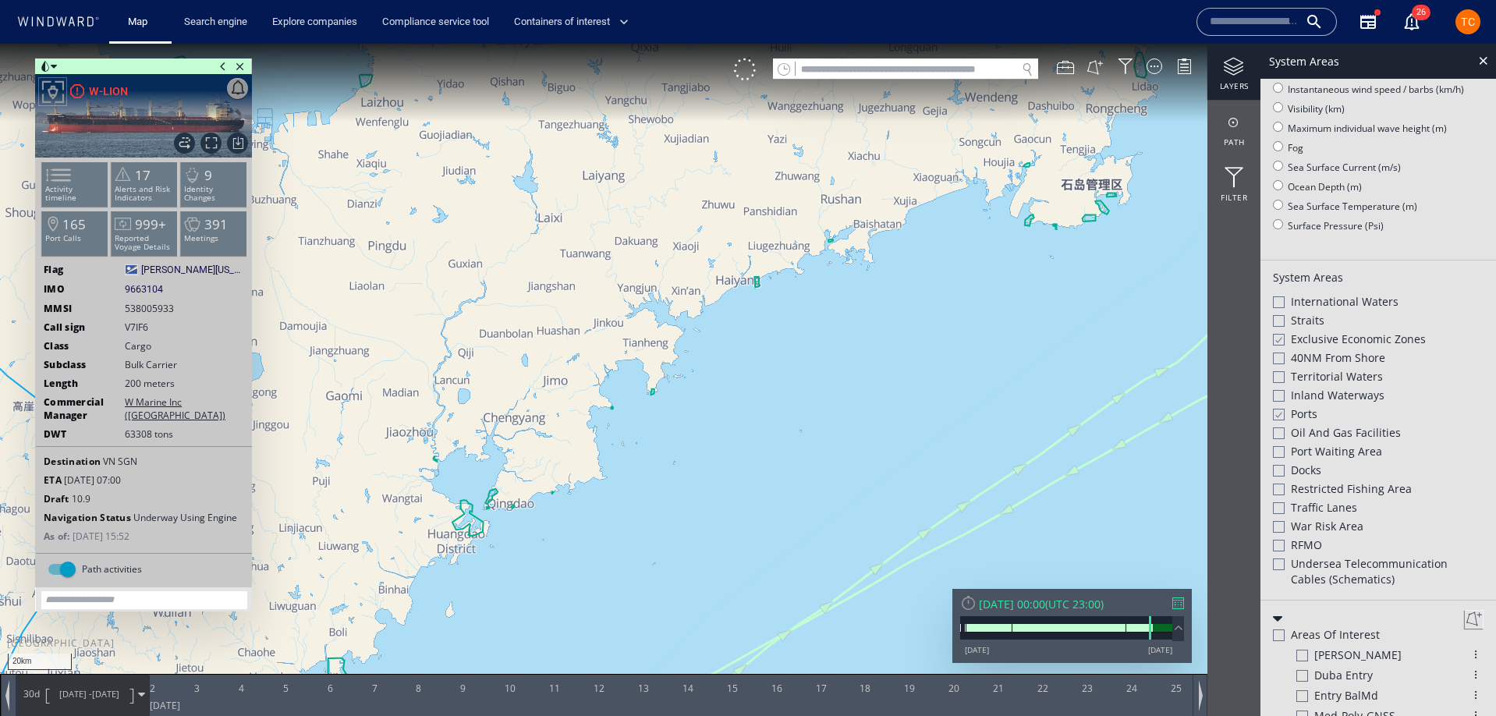
drag, startPoint x: 705, startPoint y: 312, endPoint x: 558, endPoint y: 481, distance: 223.9
click at [551, 490] on canvas "Map" at bounding box center [748, 372] width 1496 height 657
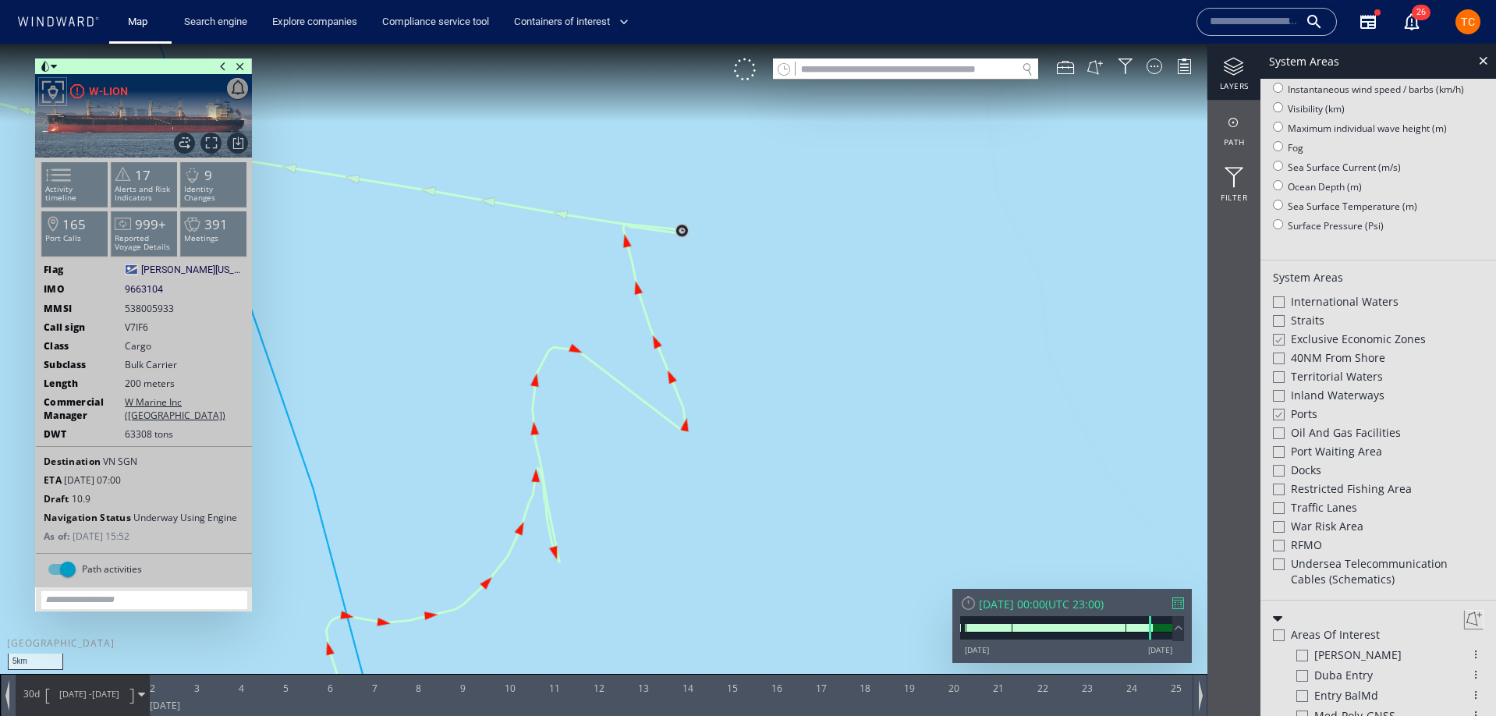
scroll to position [204, 0]
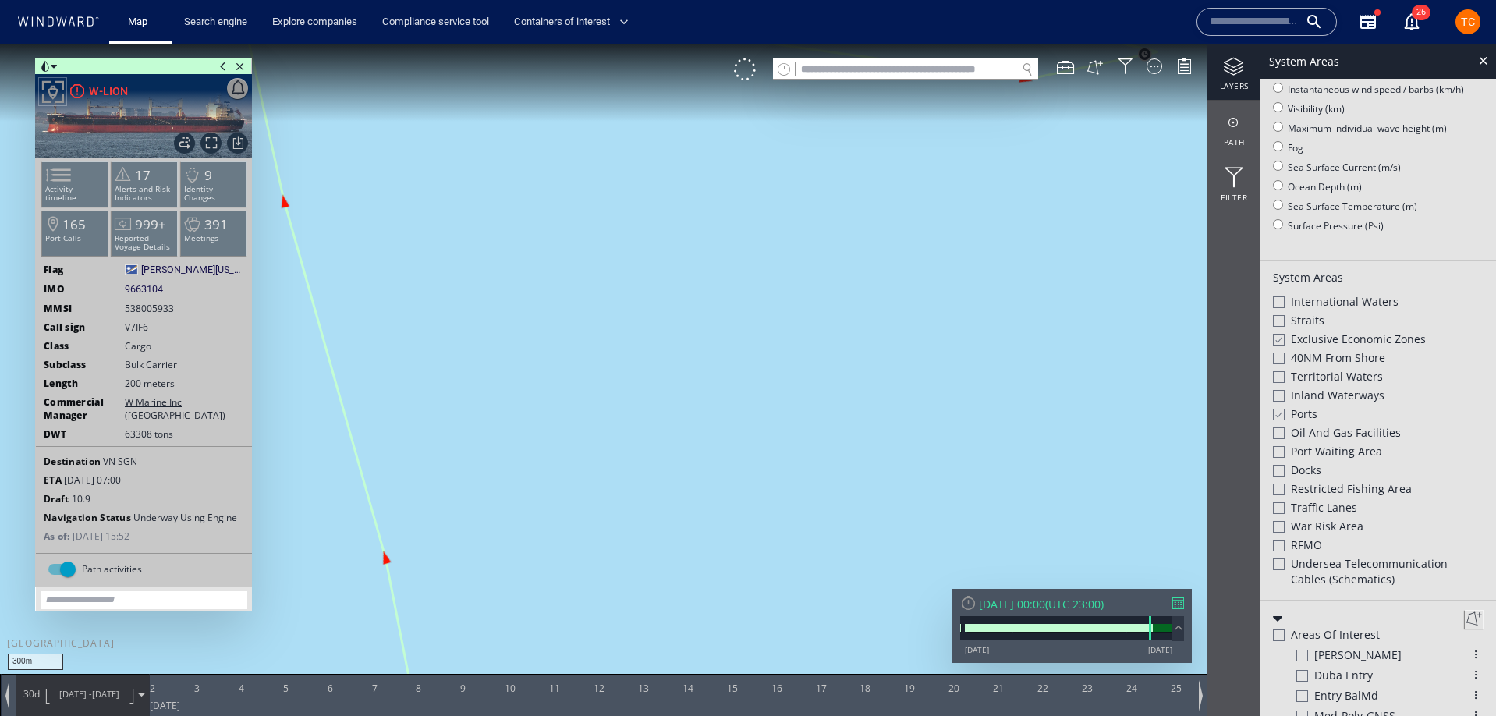
drag, startPoint x: 649, startPoint y: 270, endPoint x: 647, endPoint y: 370, distance: 99.9
click at [640, 457] on canvas "Map" at bounding box center [748, 372] width 1496 height 657
drag, startPoint x: 662, startPoint y: 394, endPoint x: 645, endPoint y: 248, distance: 146.8
click at [645, 248] on canvas "Map" at bounding box center [748, 372] width 1496 height 657
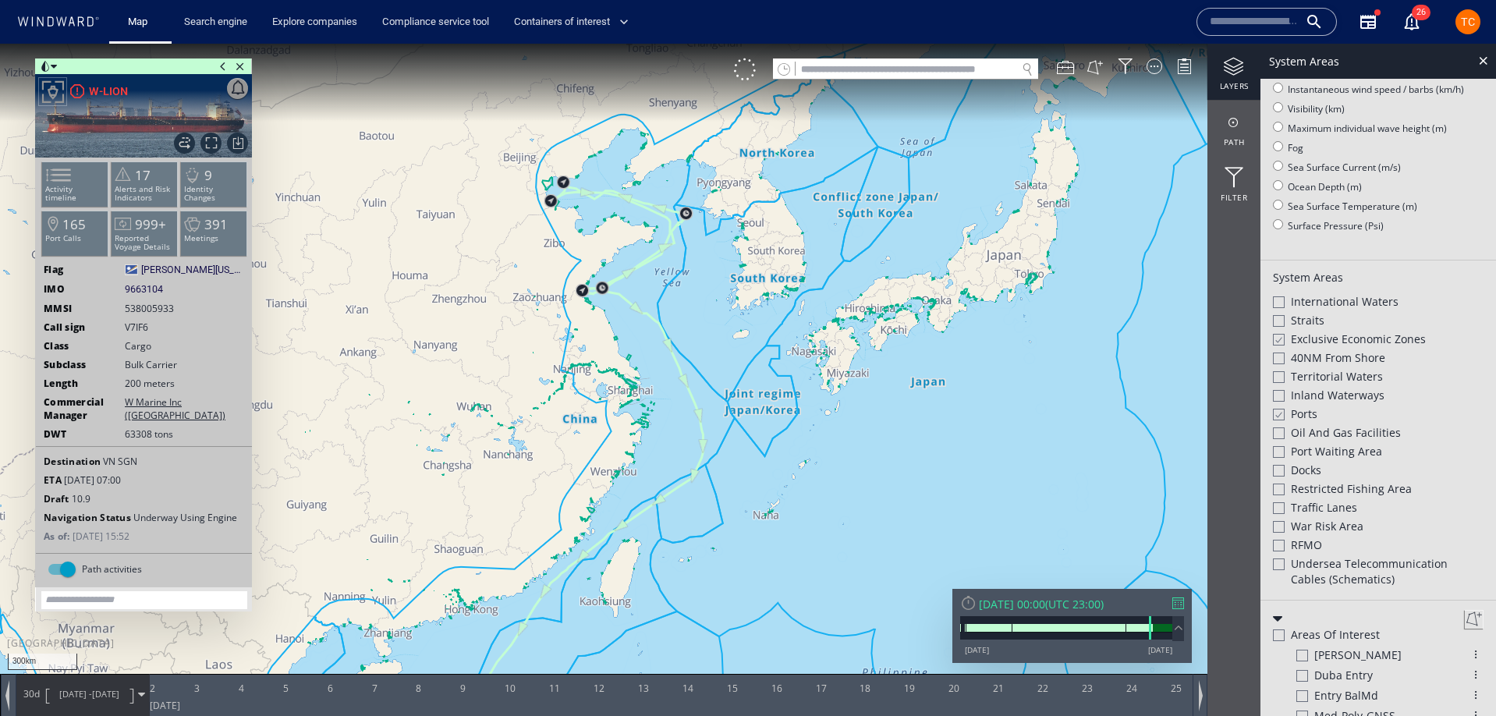
scroll to position [229, 0]
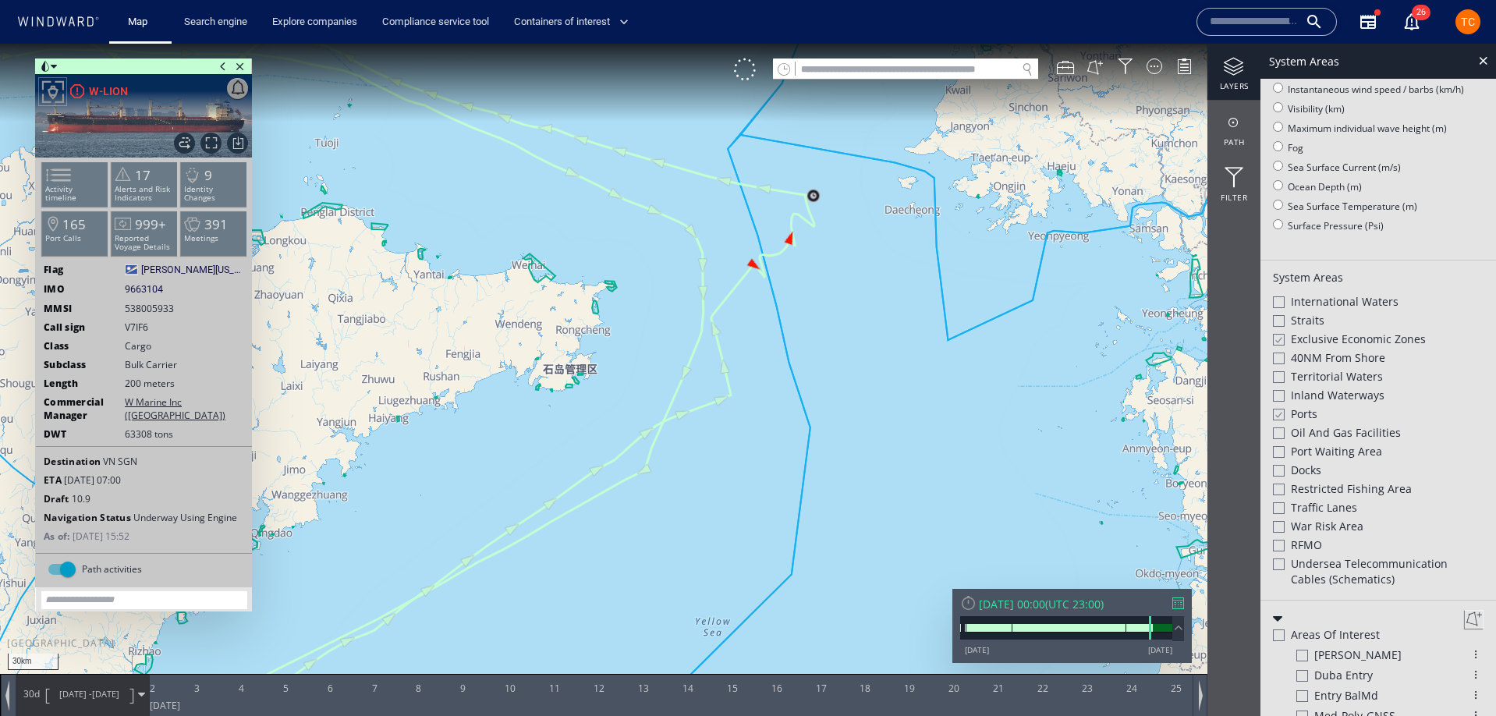
drag, startPoint x: 848, startPoint y: 218, endPoint x: 798, endPoint y: 314, distance: 108.9
click at [798, 314] on canvas "Map" at bounding box center [748, 372] width 1496 height 657
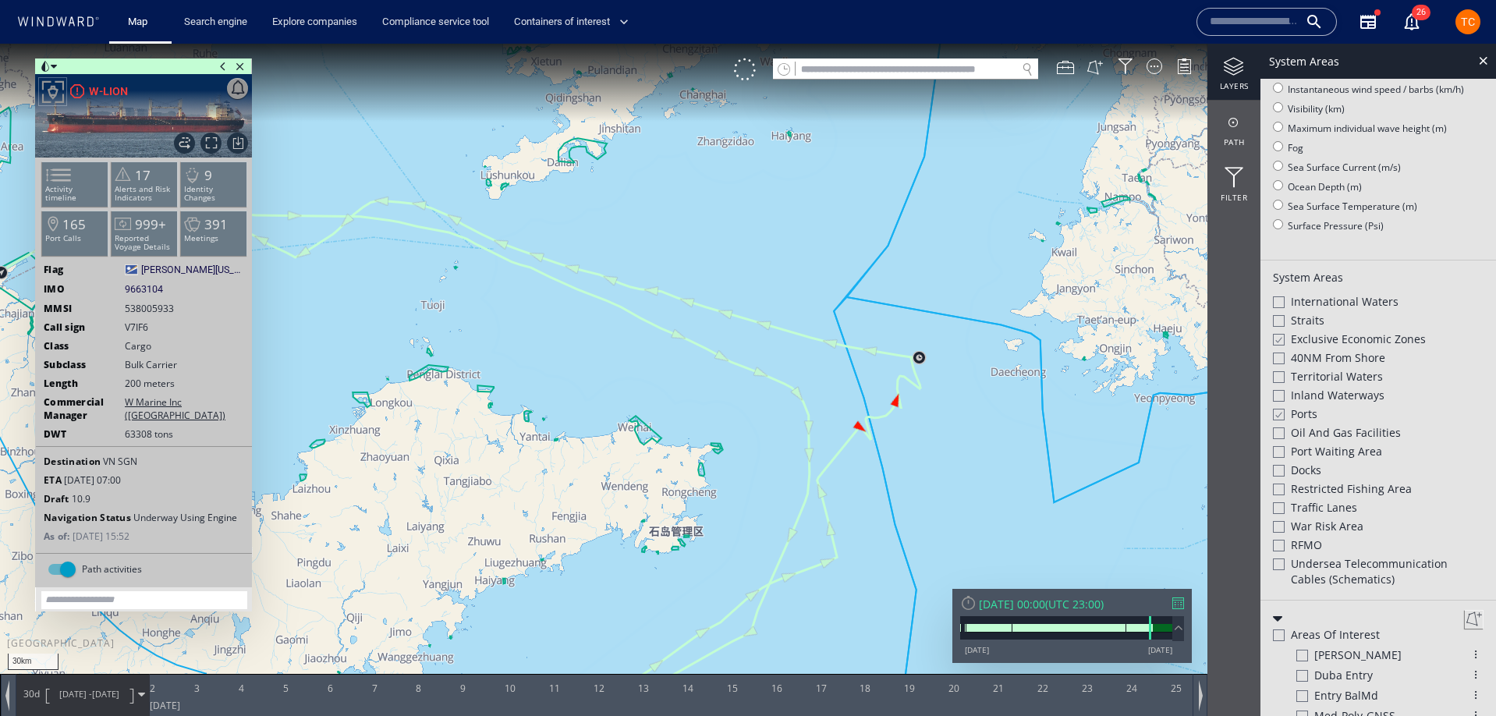
drag, startPoint x: 558, startPoint y: 254, endPoint x: 711, endPoint y: 319, distance: 166.8
click at [711, 319] on canvas "Map" at bounding box center [748, 372] width 1496 height 657
drag, startPoint x: 632, startPoint y: 321, endPoint x: 650, endPoint y: 321, distance: 18.0
click at [966, 346] on canvas "Map" at bounding box center [748, 372] width 1496 height 657
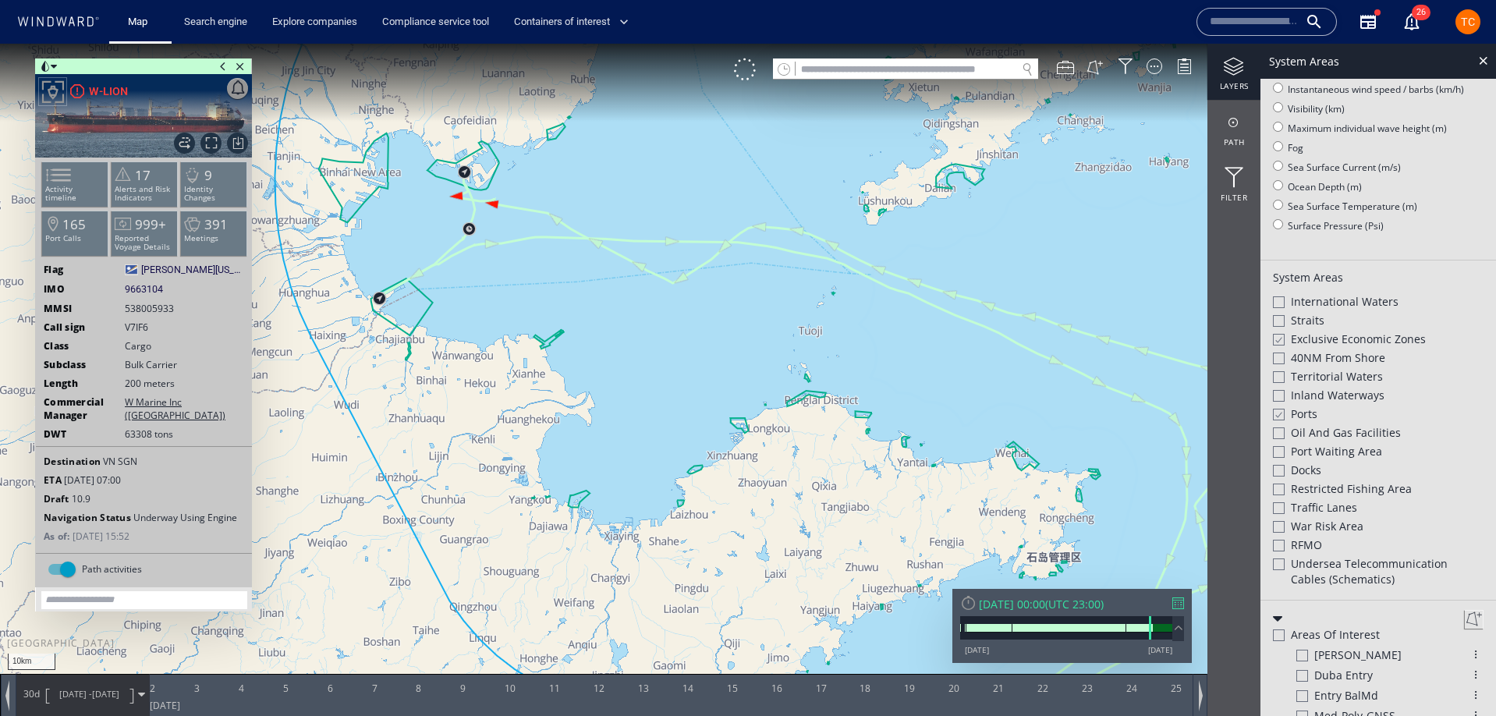
scroll to position [204, 0]
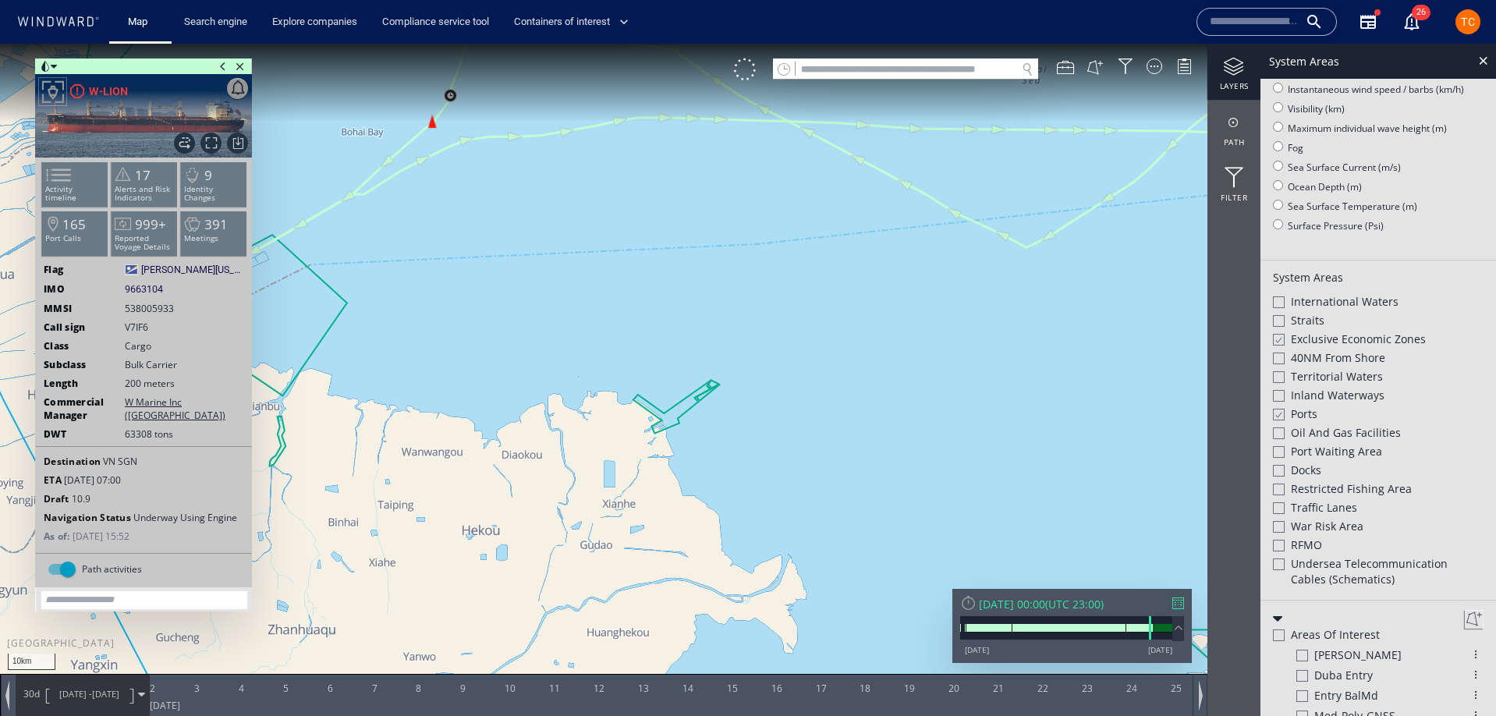
drag, startPoint x: 530, startPoint y: 266, endPoint x: 940, endPoint y: 303, distance: 412.0
click at [940, 303] on canvas "Map" at bounding box center [748, 372] width 1496 height 657
drag, startPoint x: 622, startPoint y: 254, endPoint x: 705, endPoint y: 354, distance: 130.1
click at [867, 314] on canvas "Map" at bounding box center [748, 372] width 1496 height 657
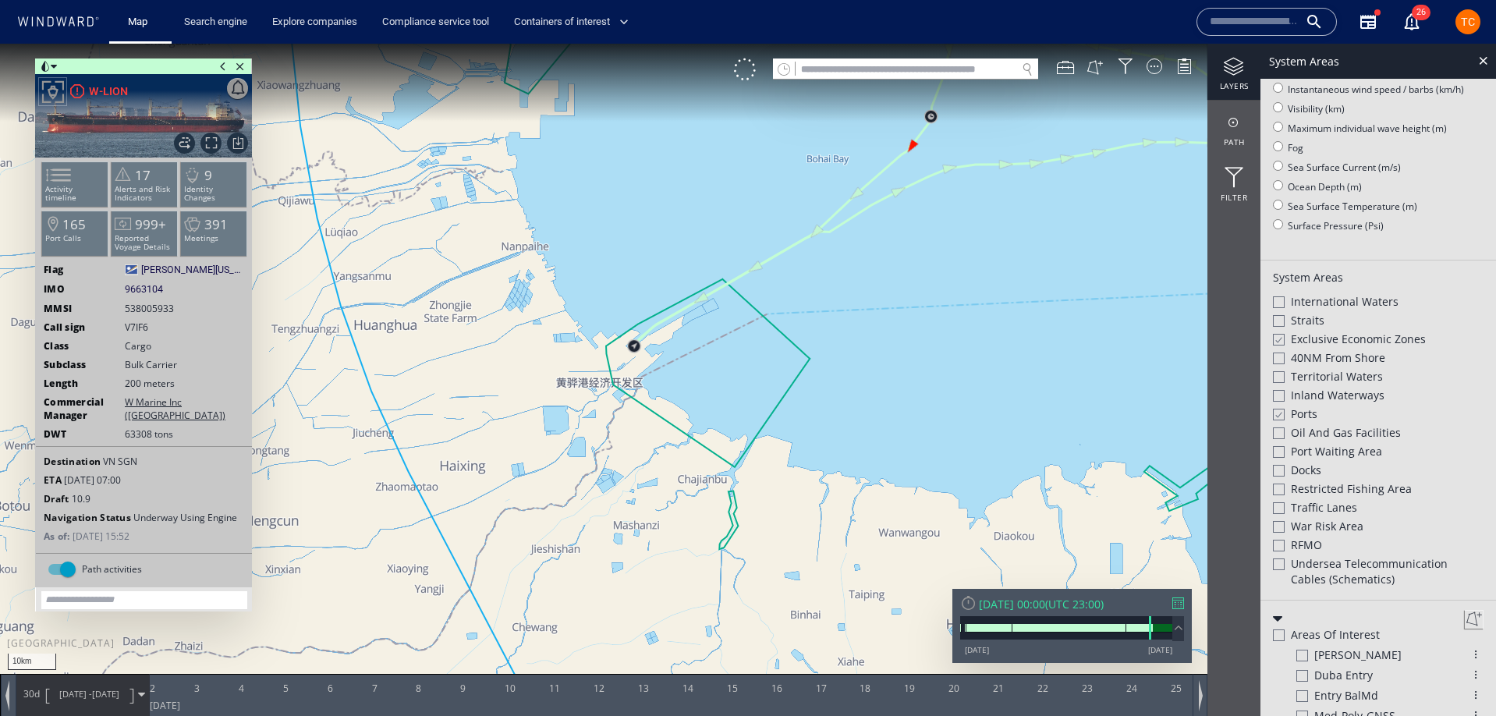
drag, startPoint x: 948, startPoint y: 156, endPoint x: 789, endPoint y: 396, distance: 287.5
click at [787, 397] on canvas "Map" at bounding box center [748, 372] width 1496 height 657
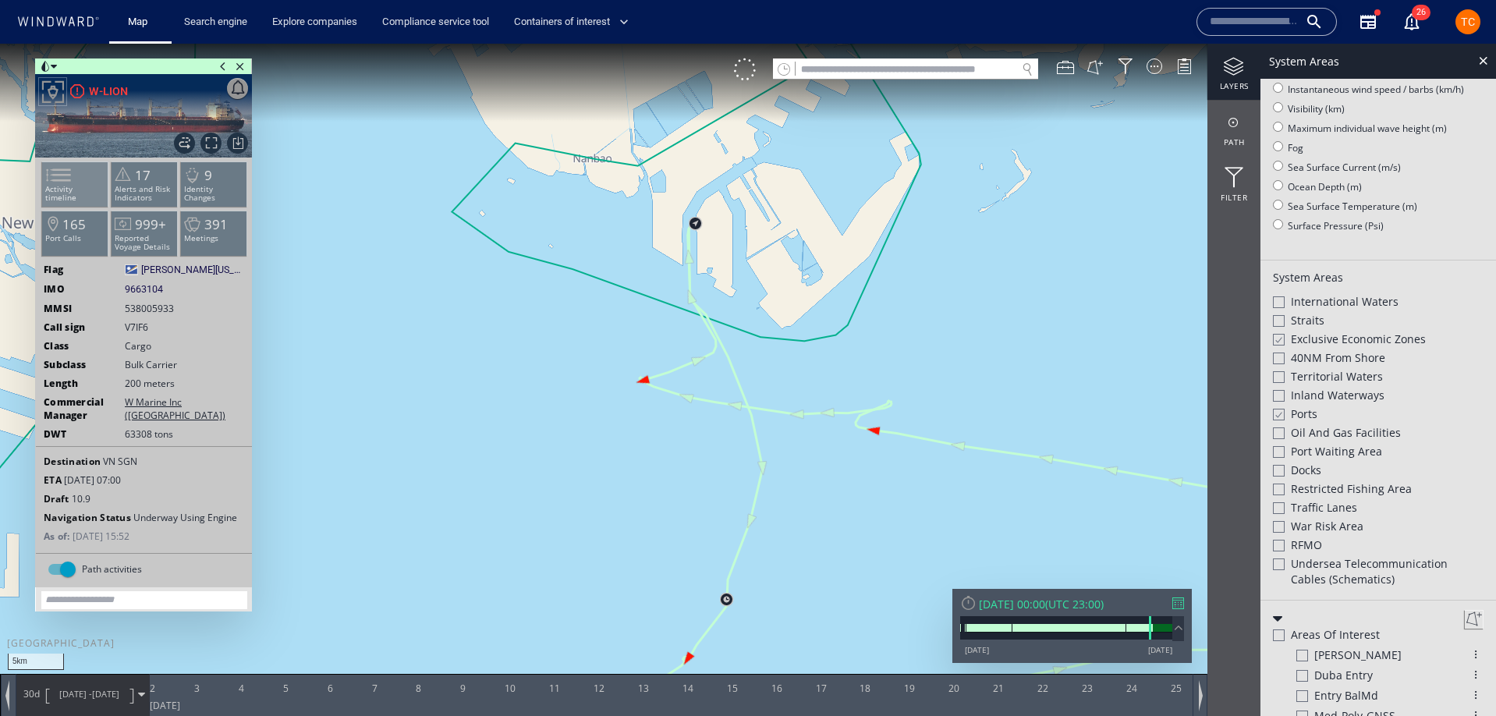
click at [101, 186] on p "Activity timeline" at bounding box center [75, 193] width 66 height 17
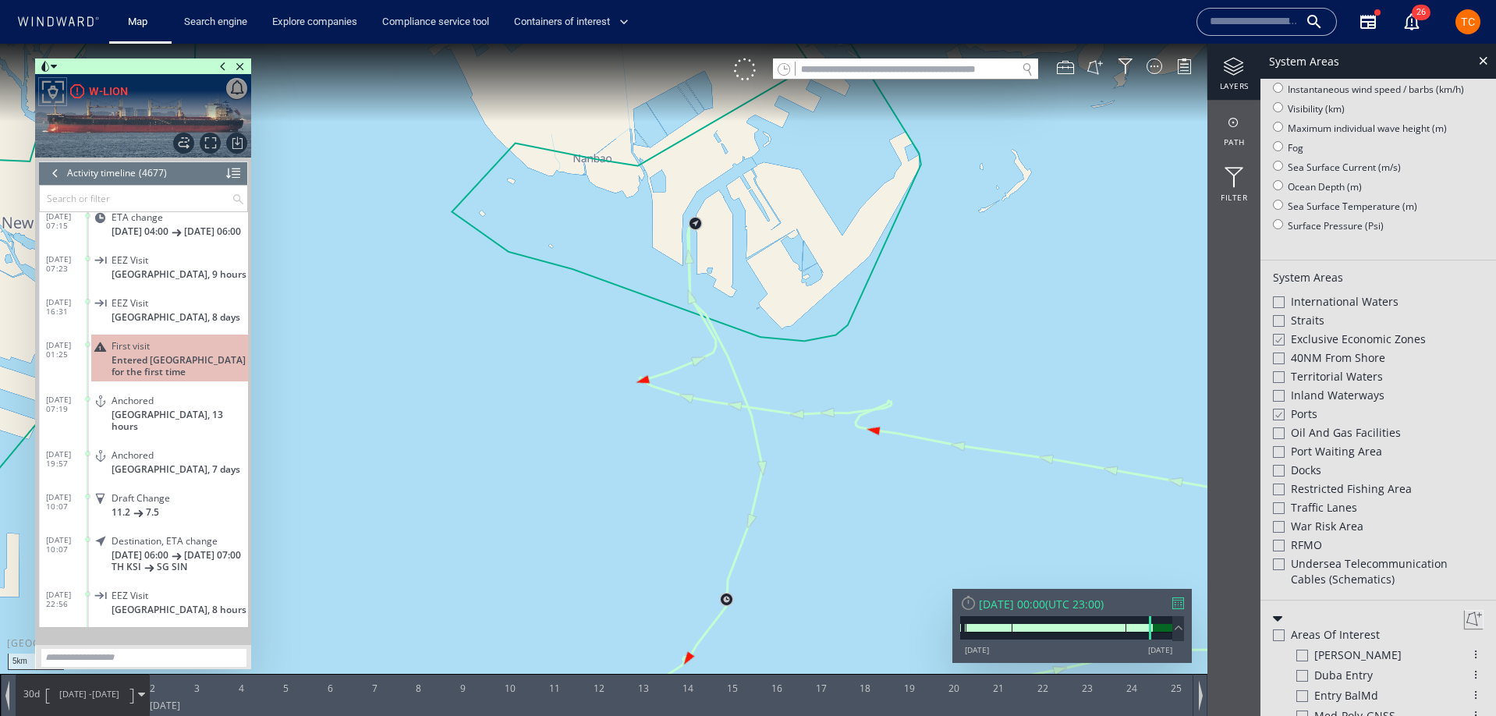
scroll to position [172151, 0]
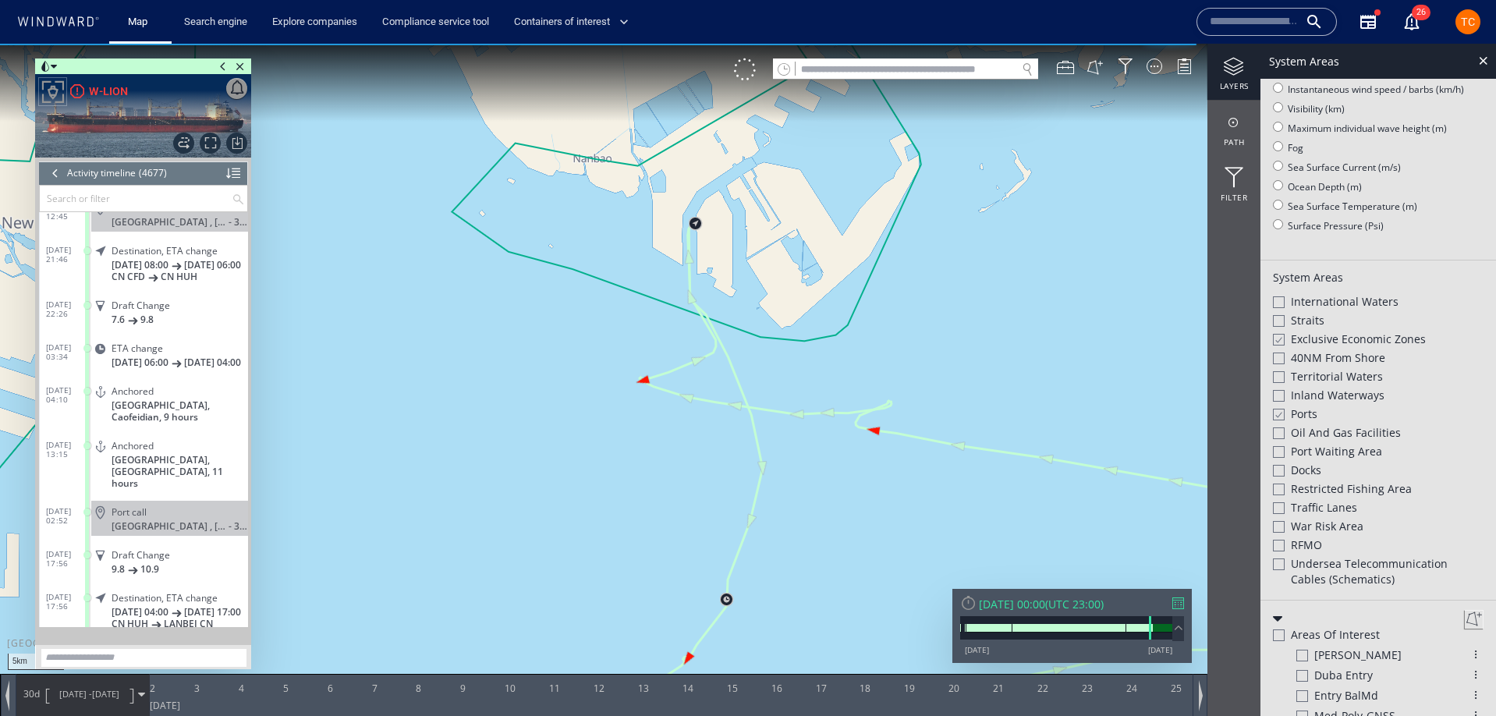
click at [1045, 604] on div "[DATE] 00:00" at bounding box center [1012, 604] width 66 height 15
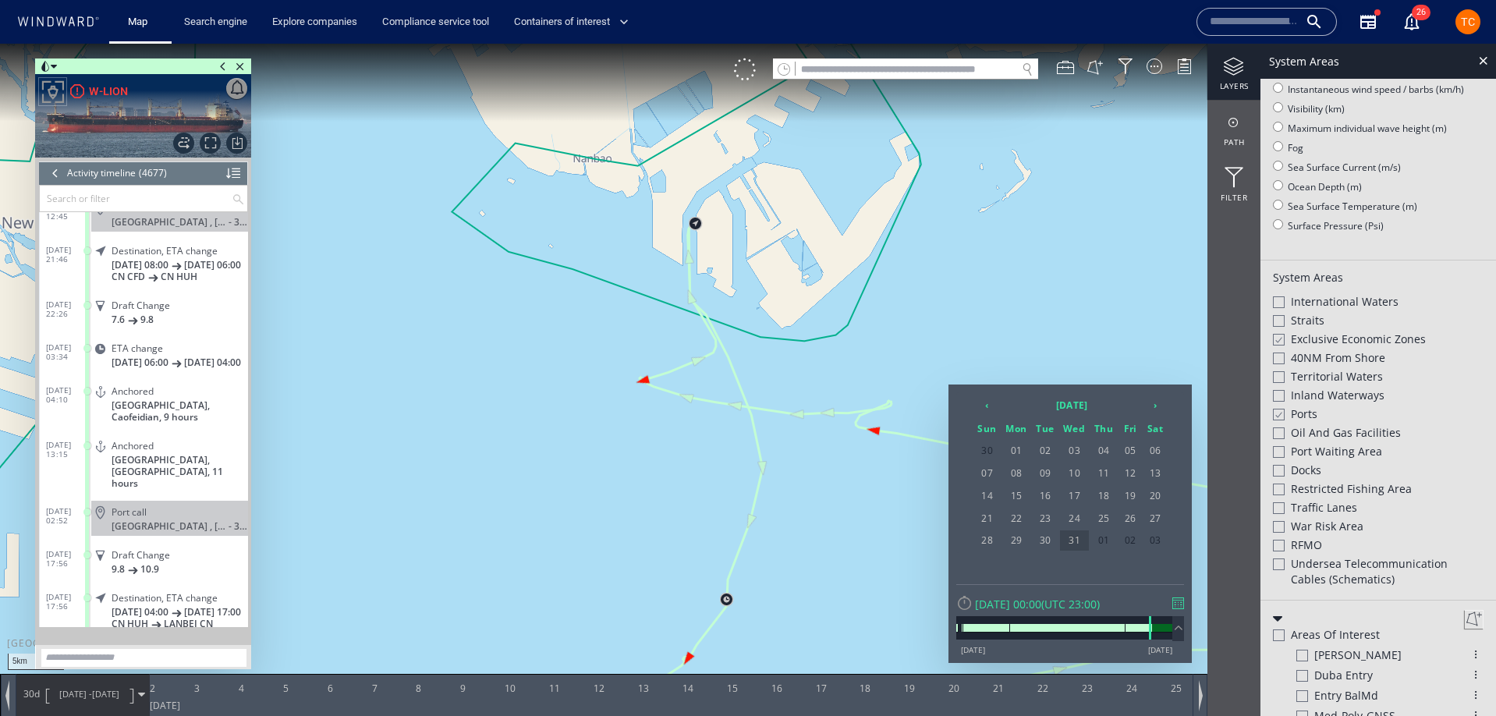
click at [1083, 541] on span "31" at bounding box center [1075, 540] width 30 height 20
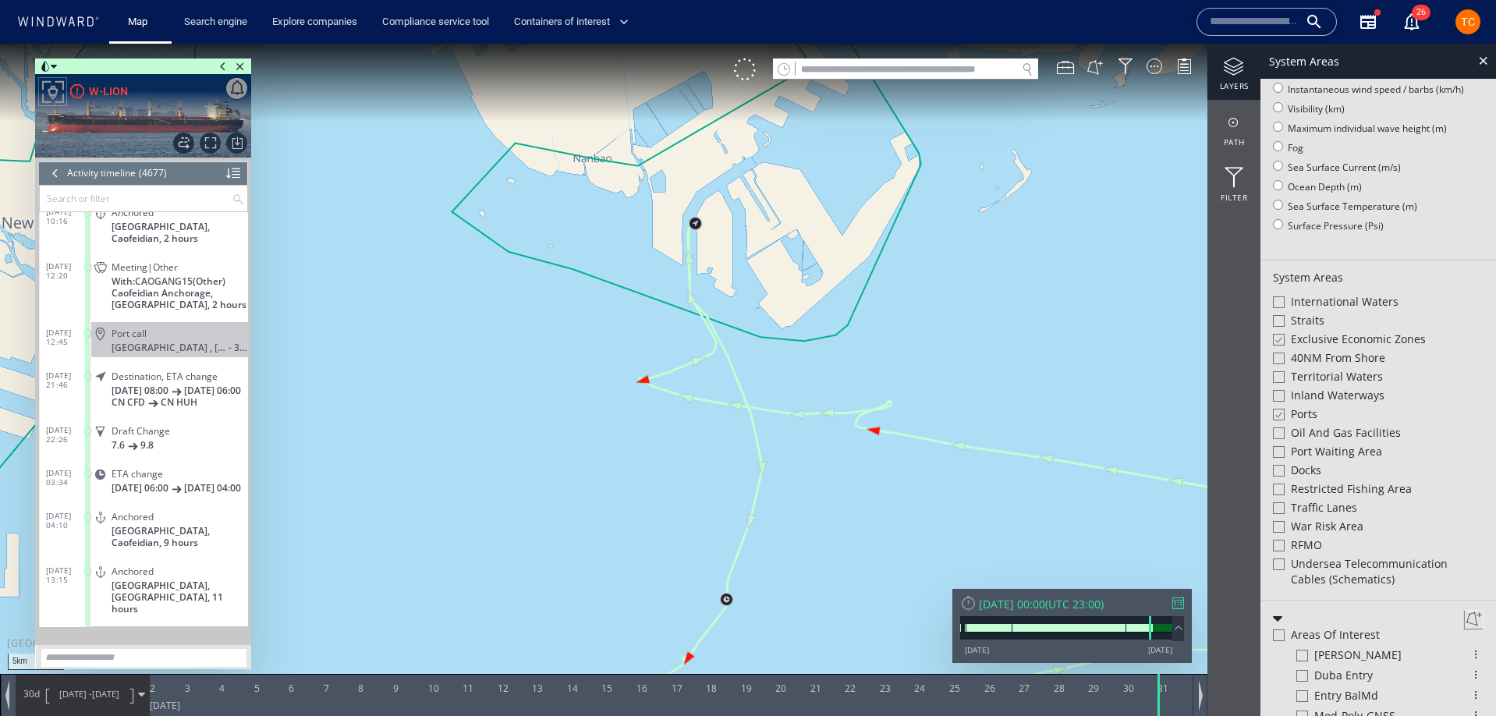
scroll to position [172028, 0]
click at [53, 179] on div at bounding box center [55, 172] width 17 height 23
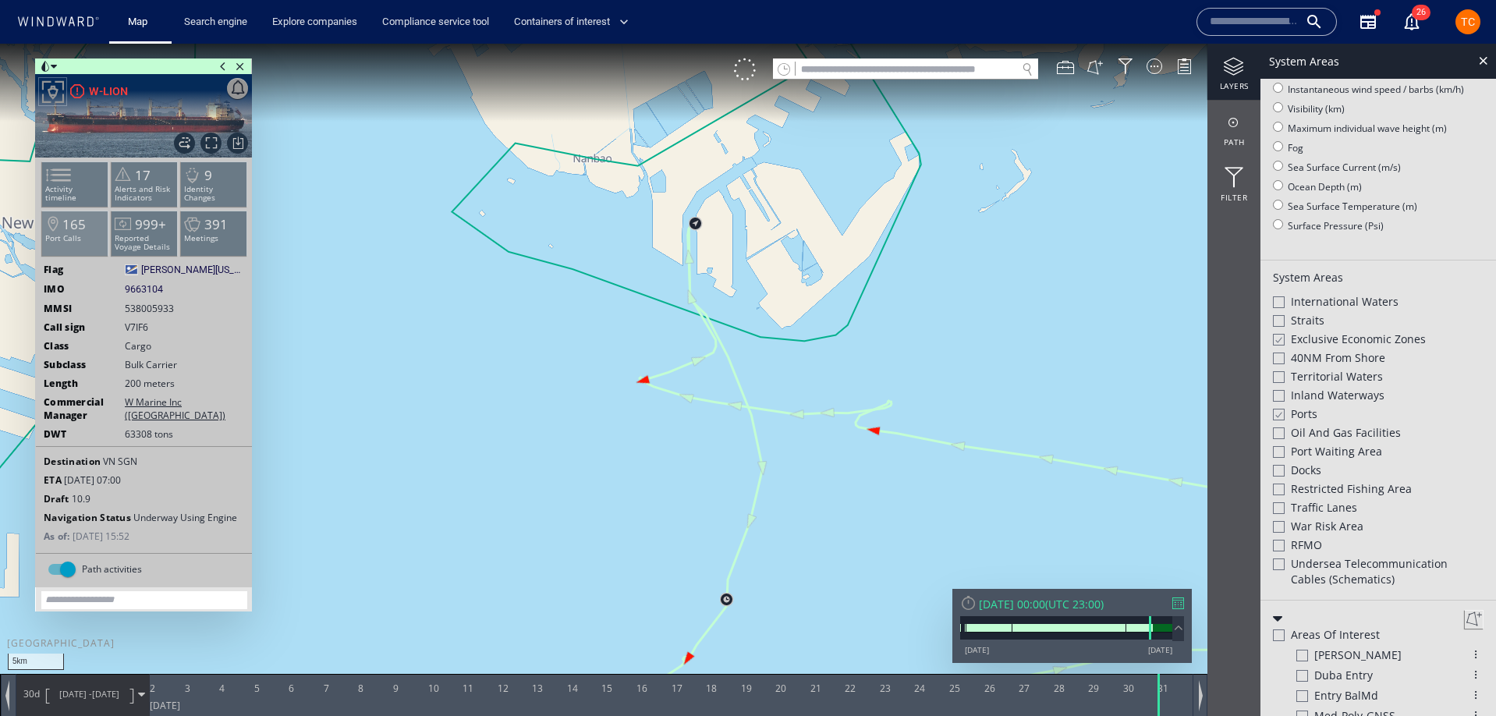
click at [83, 219] on span "165" at bounding box center [73, 224] width 23 height 18
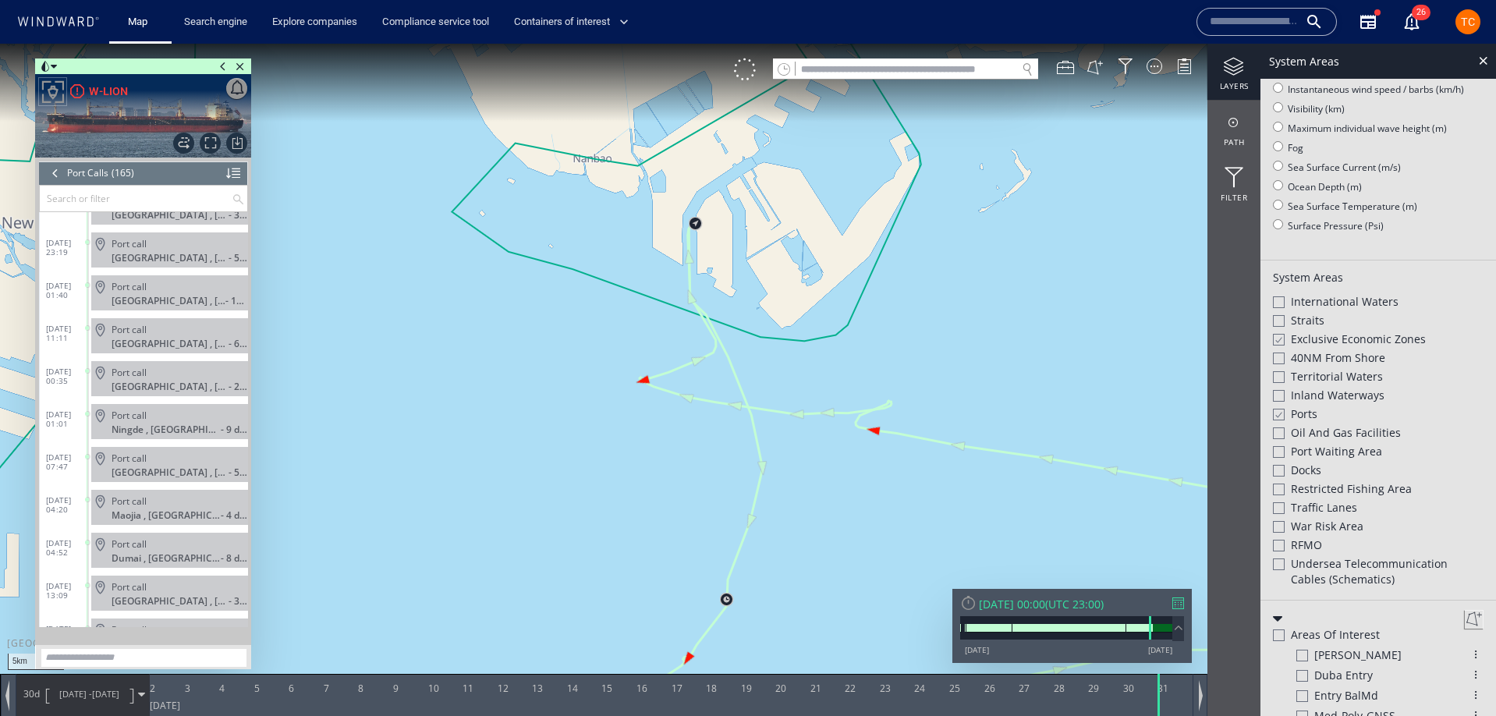
scroll to position [2059, 0]
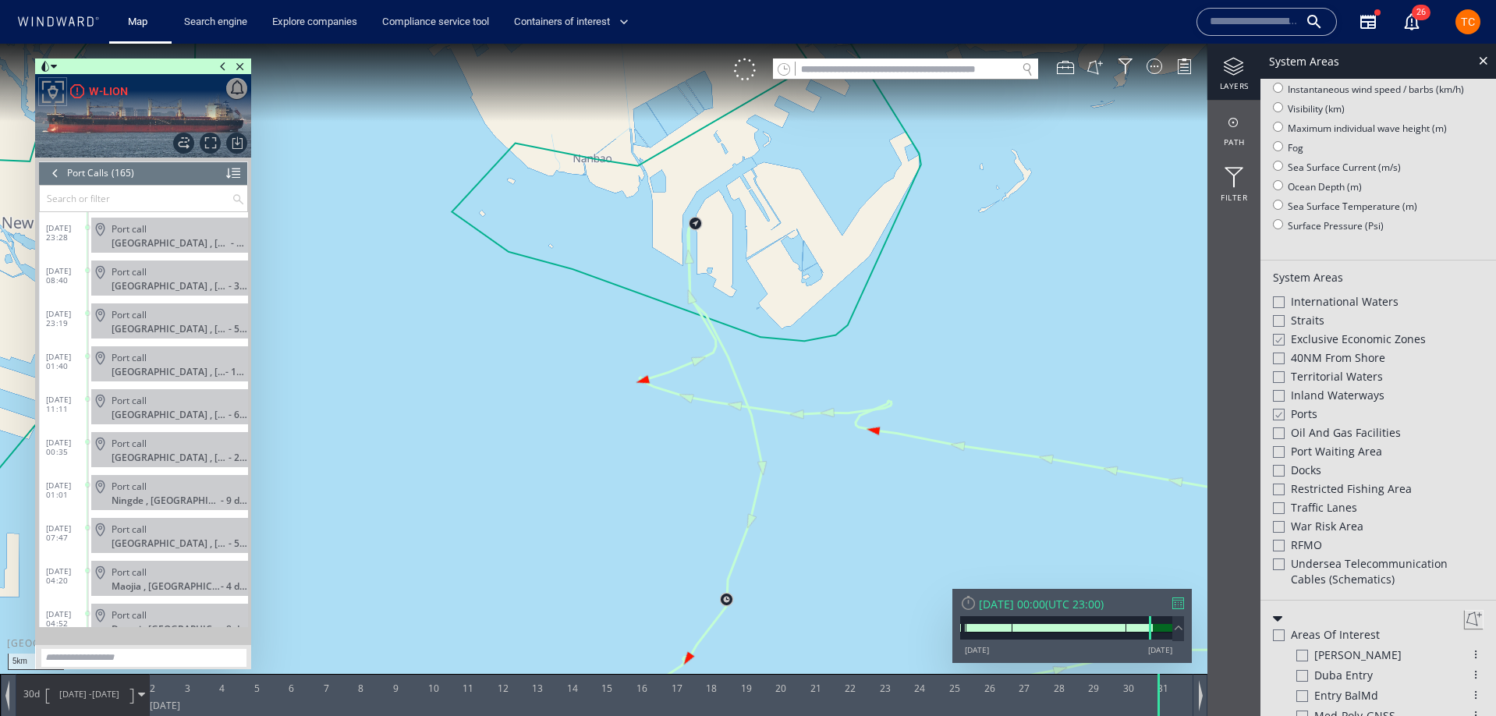
click at [1019, 602] on div "[DATE] 00:00" at bounding box center [1012, 604] width 66 height 15
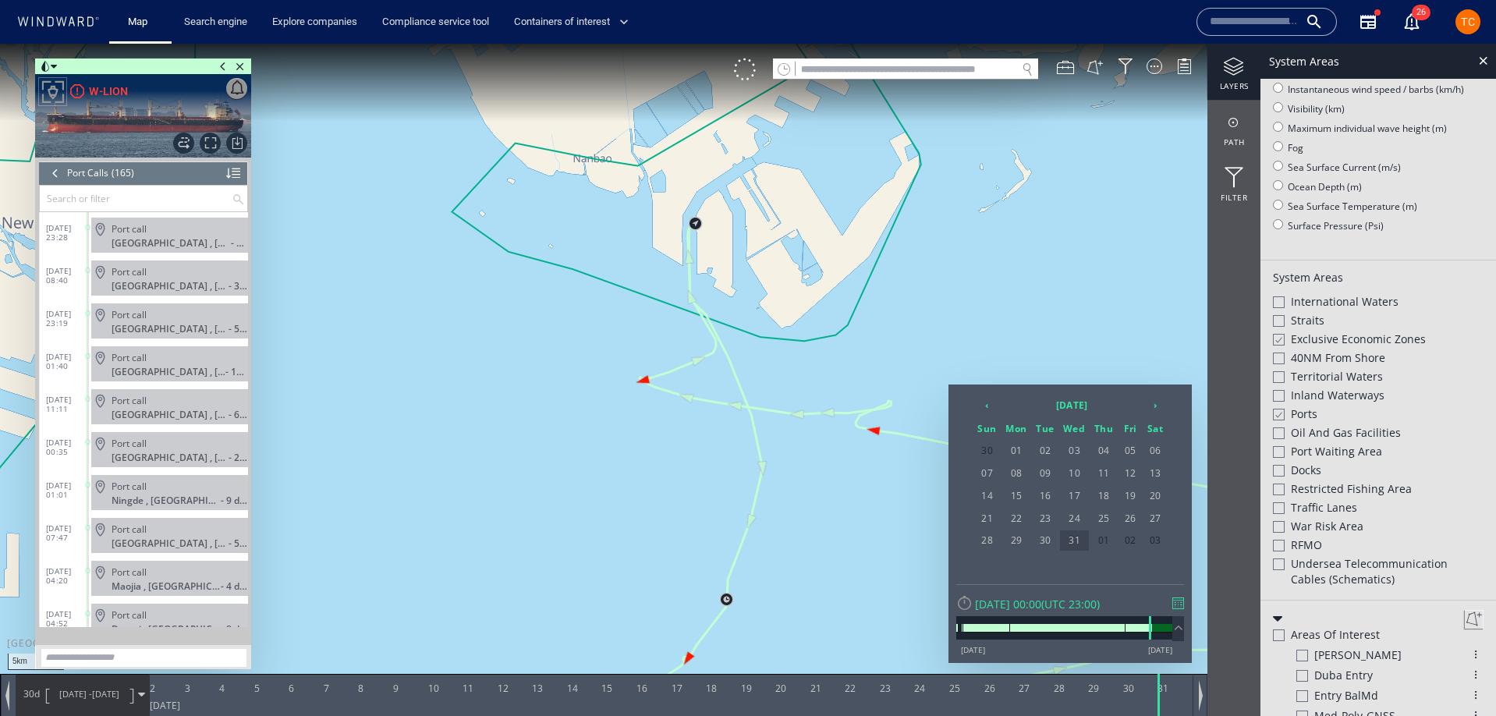
click at [1077, 544] on span "31" at bounding box center [1075, 540] width 30 height 20
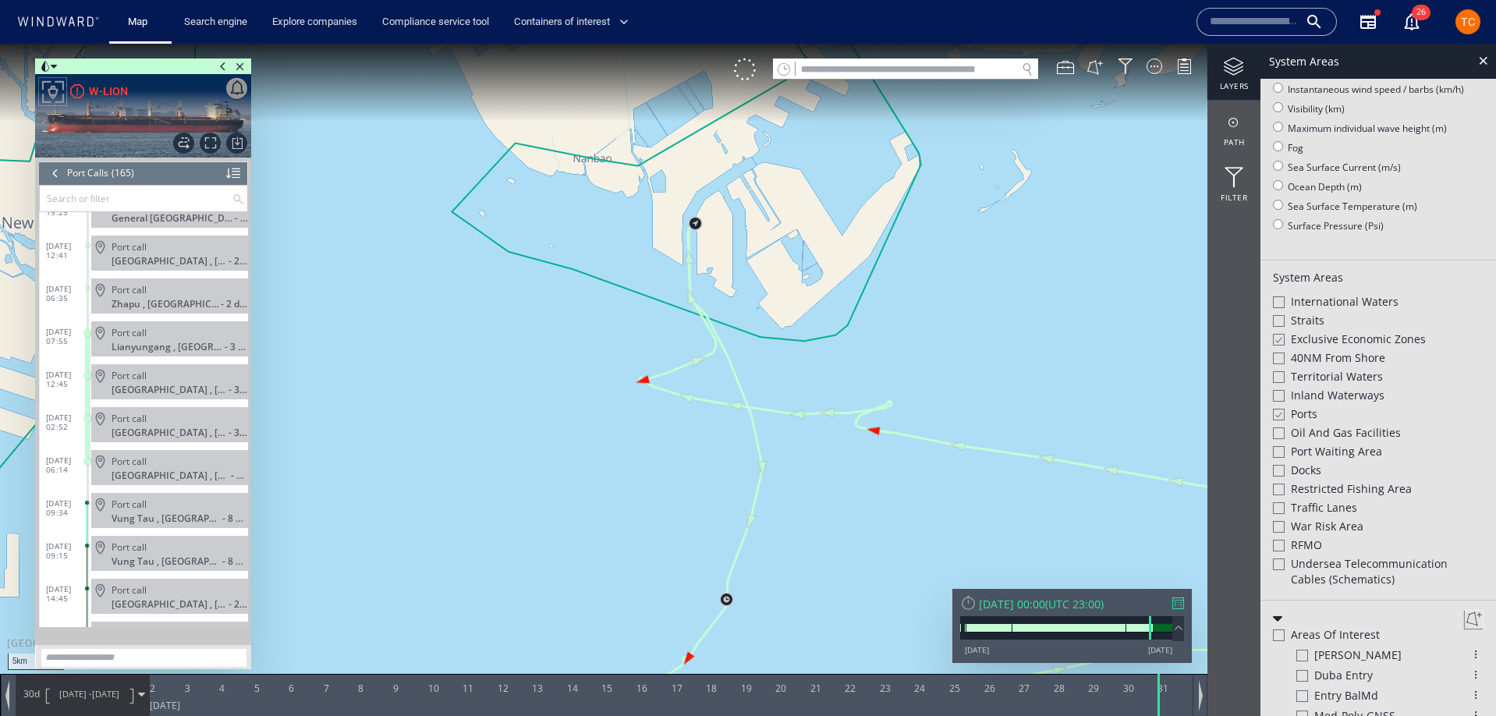
scroll to position [5954, 0]
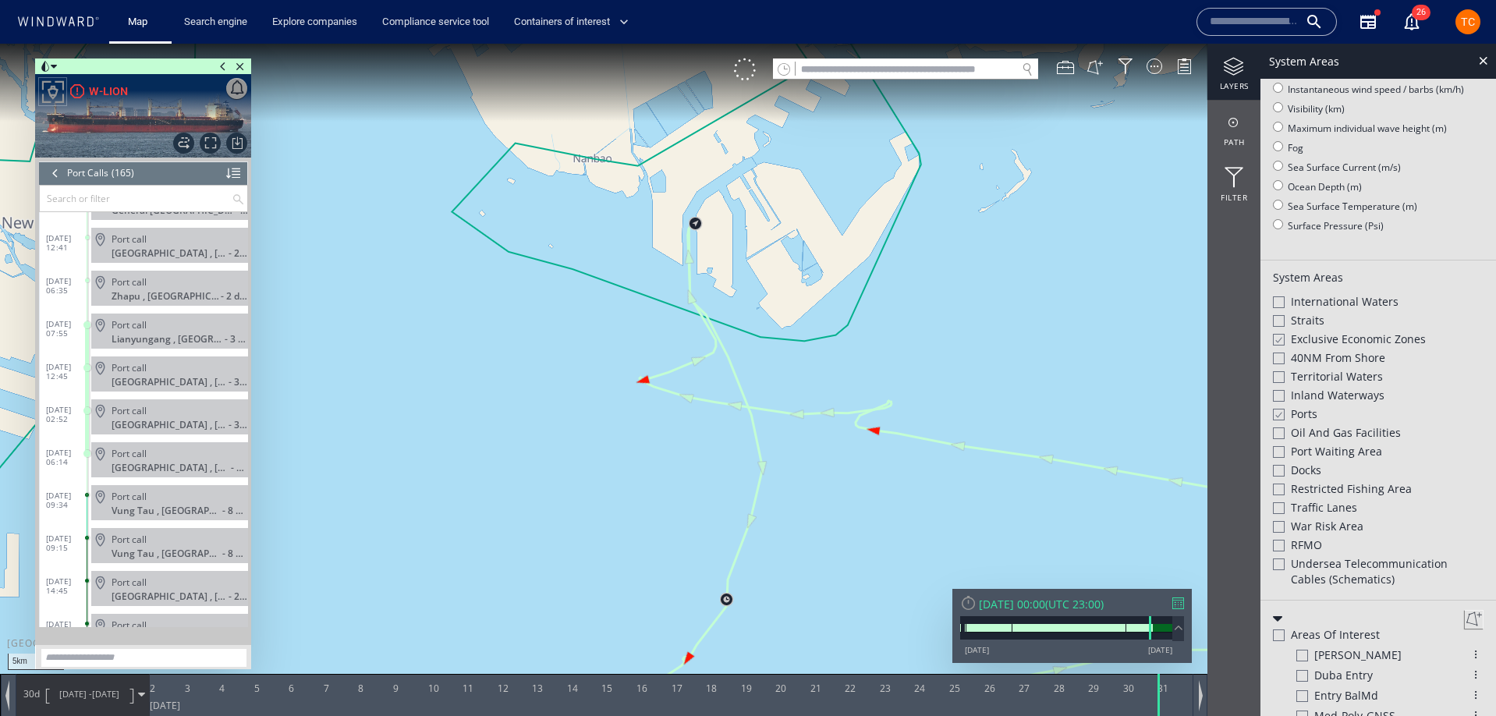
click at [52, 177] on div at bounding box center [55, 172] width 17 height 23
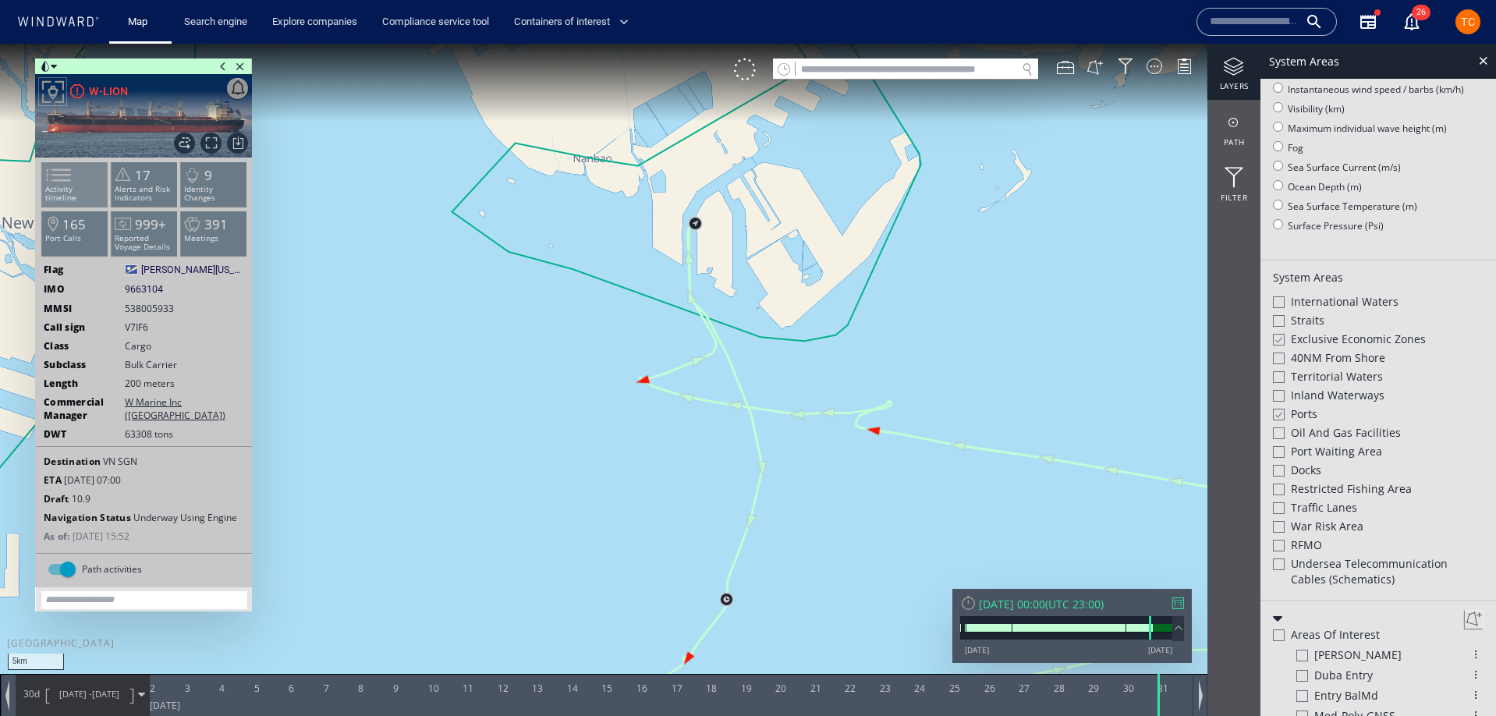
click at [99, 200] on li "Activity timeline" at bounding box center [75, 183] width 66 height 45
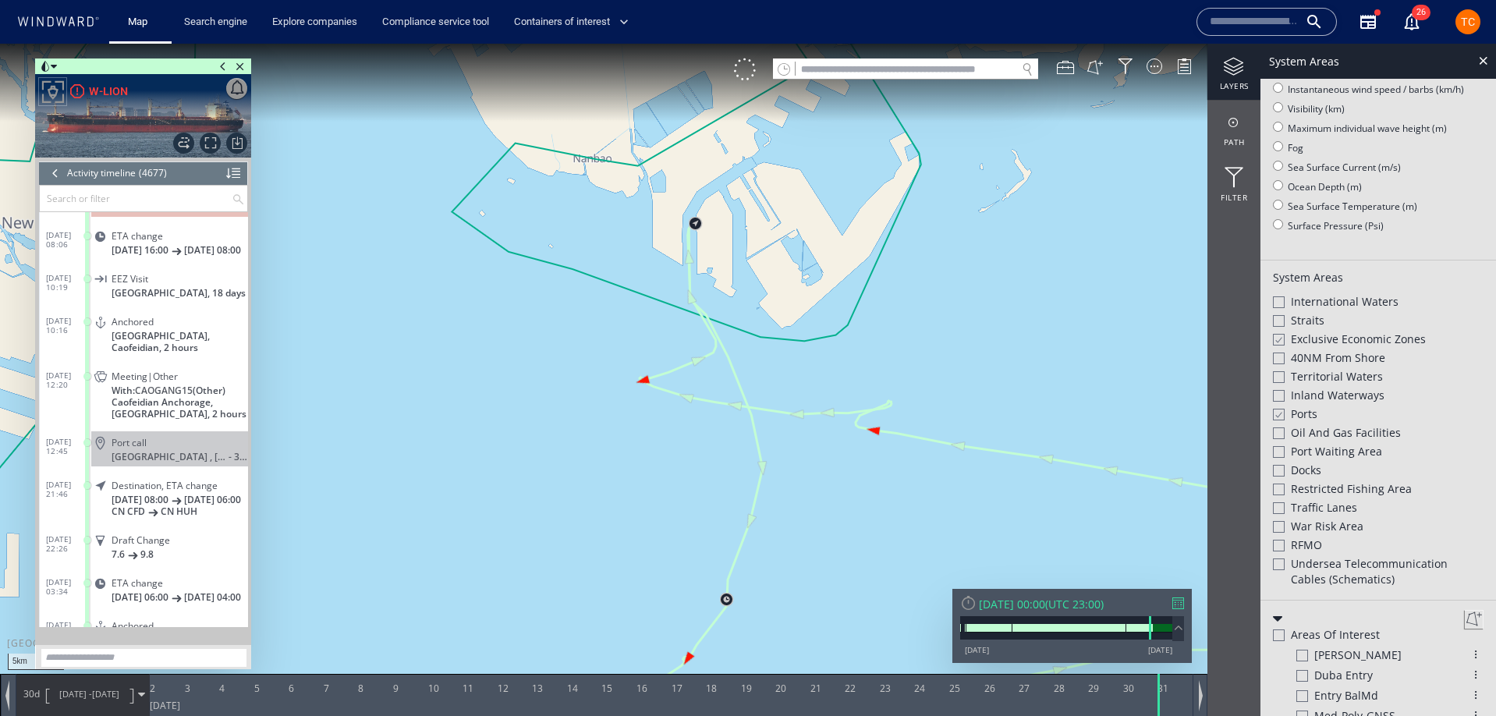
scroll to position [171806, 0]
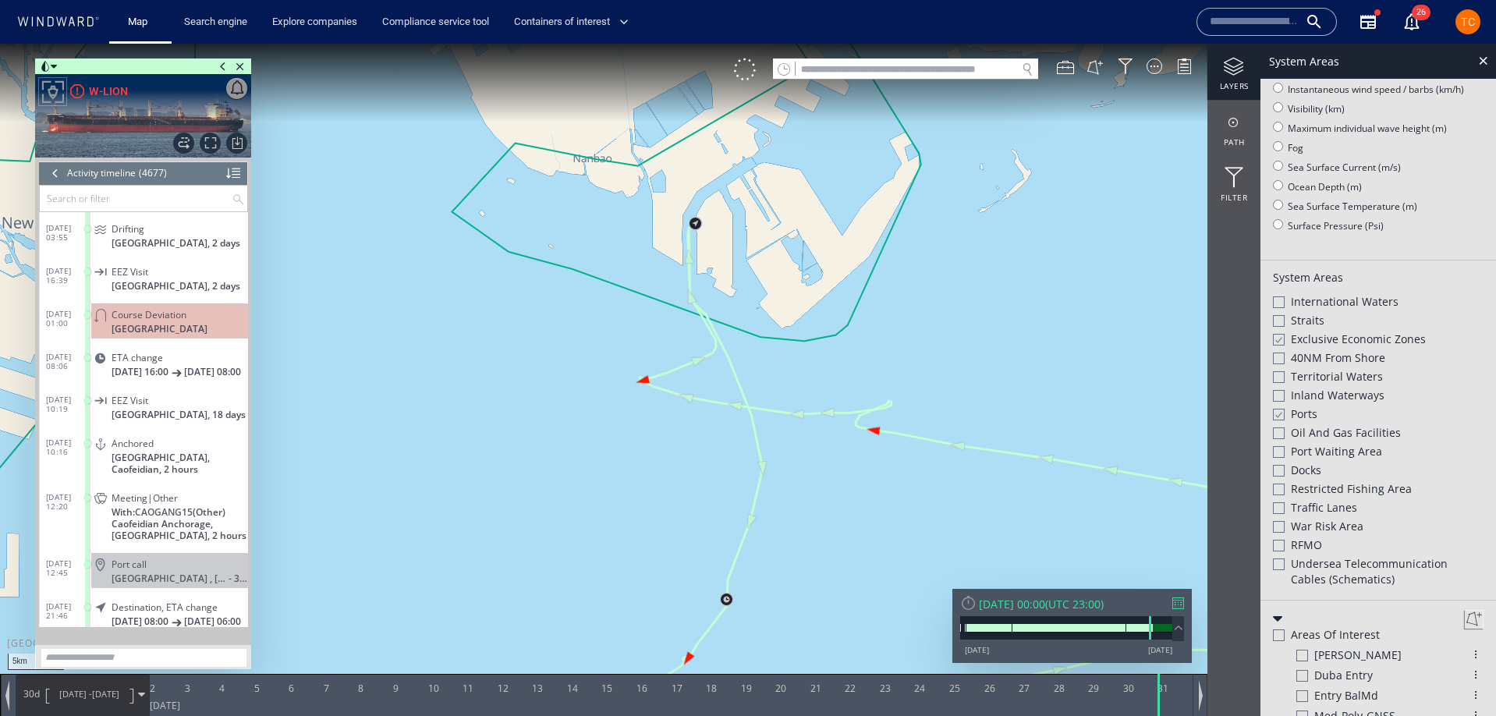
drag, startPoint x: 862, startPoint y: 324, endPoint x: 503, endPoint y: 286, distance: 360.8
click at [505, 286] on canvas "Map" at bounding box center [748, 372] width 1496 height 657
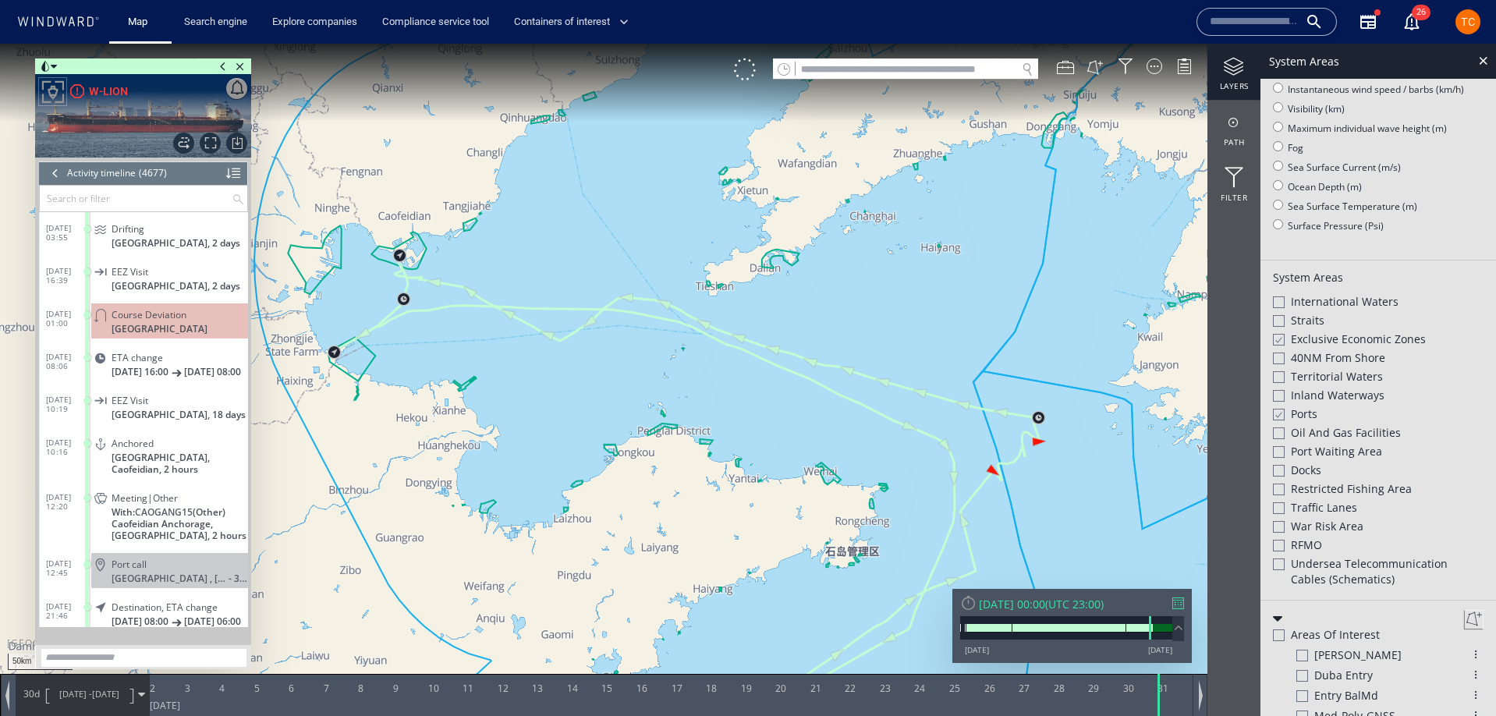
drag, startPoint x: 846, startPoint y: 359, endPoint x: 677, endPoint y: 299, distance: 178.9
click at [677, 299] on canvas "Map" at bounding box center [748, 372] width 1496 height 657
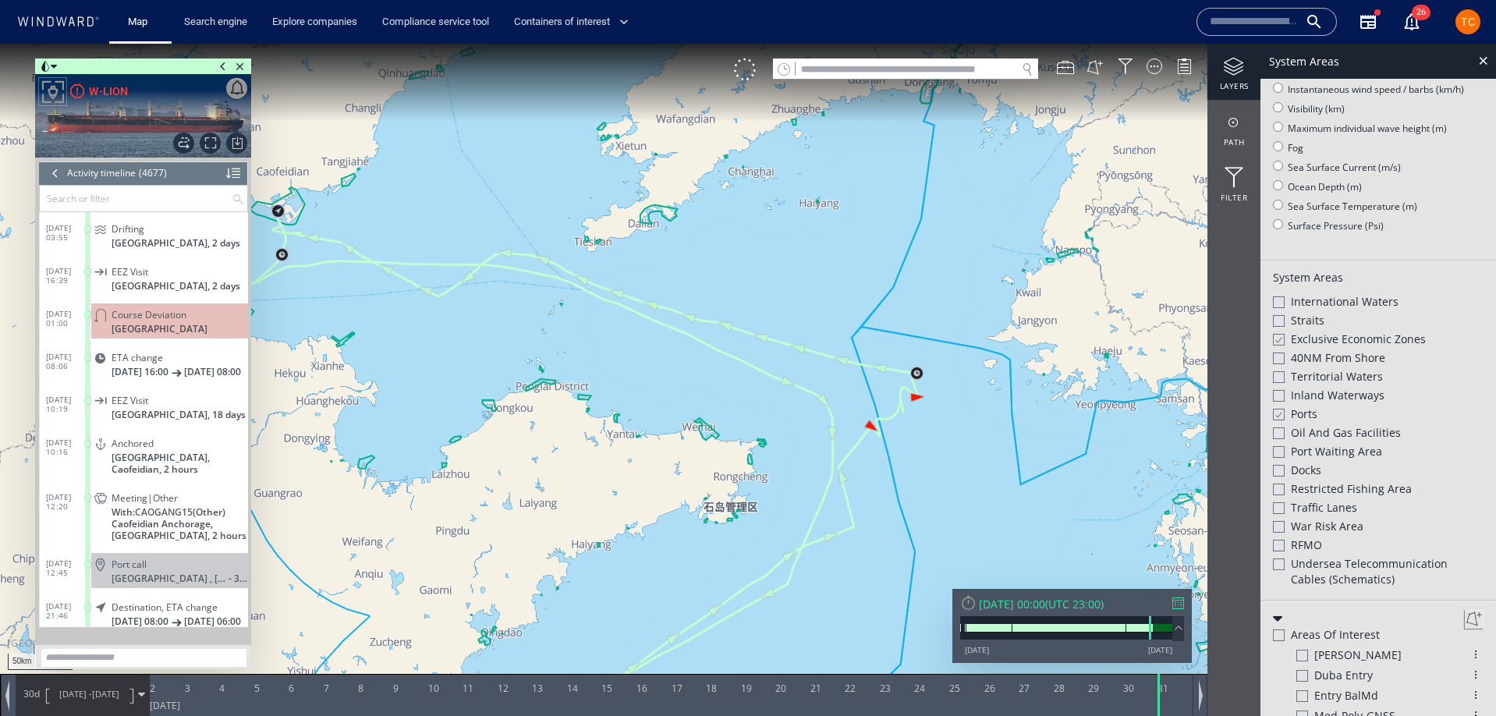
drag, startPoint x: 112, startPoint y: 339, endPoint x: 131, endPoint y: 338, distance: 18.8
click at [115, 339] on dd "Course Deviation [GEOGRAPHIC_DATA]" at bounding box center [167, 319] width 161 height 43
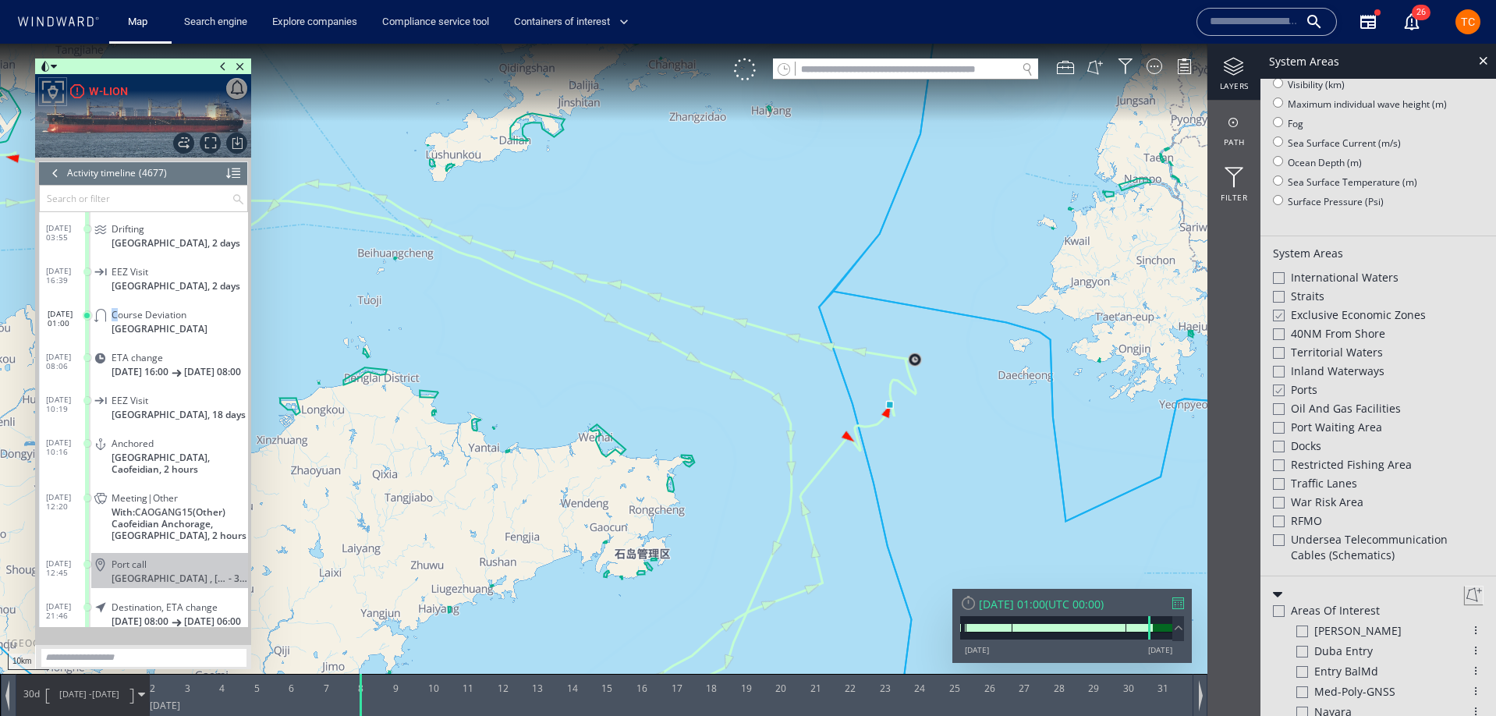
scroll to position [204, 0]
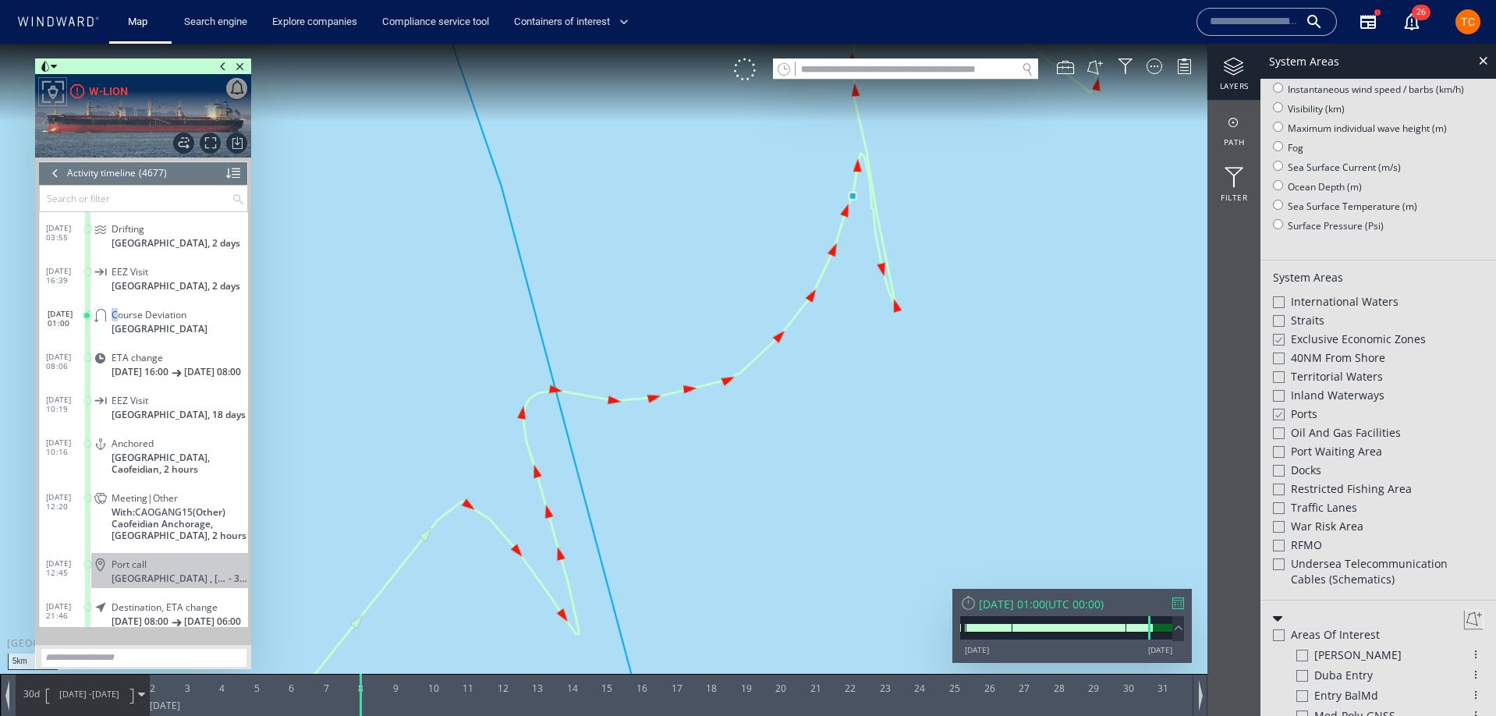
drag, startPoint x: 984, startPoint y: 346, endPoint x: 900, endPoint y: 397, distance: 97.7
click at [901, 399] on canvas "Map" at bounding box center [748, 372] width 1496 height 657
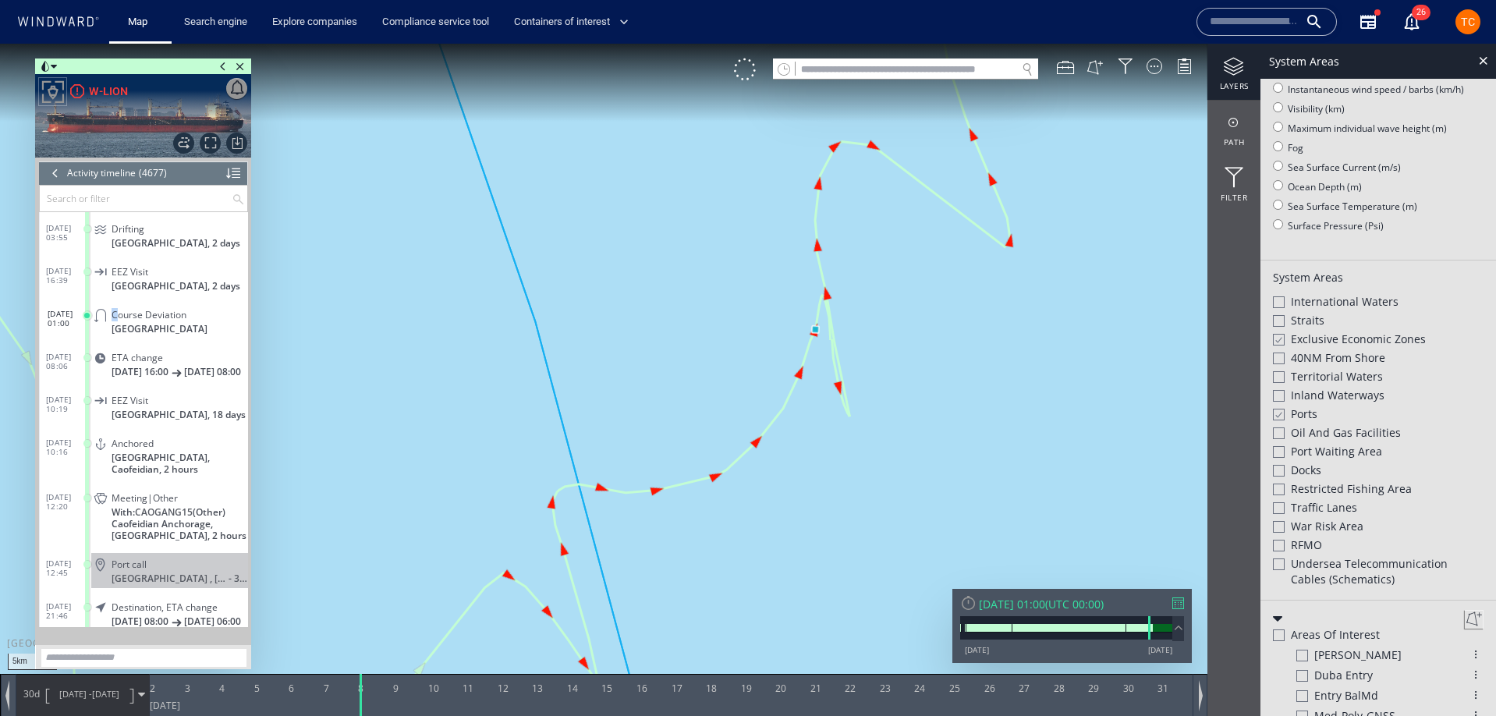
click at [873, 343] on canvas "Map" at bounding box center [748, 372] width 1496 height 657
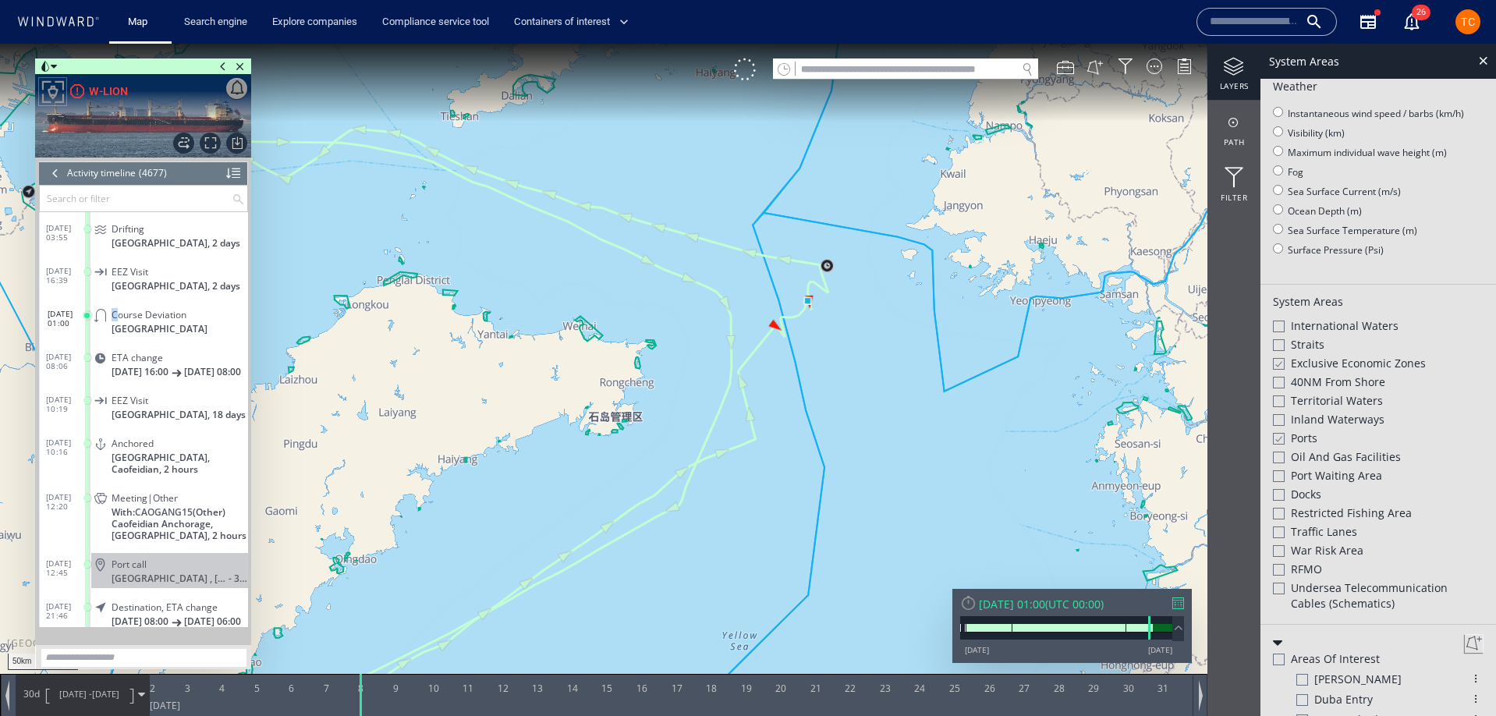
scroll to position [229, 0]
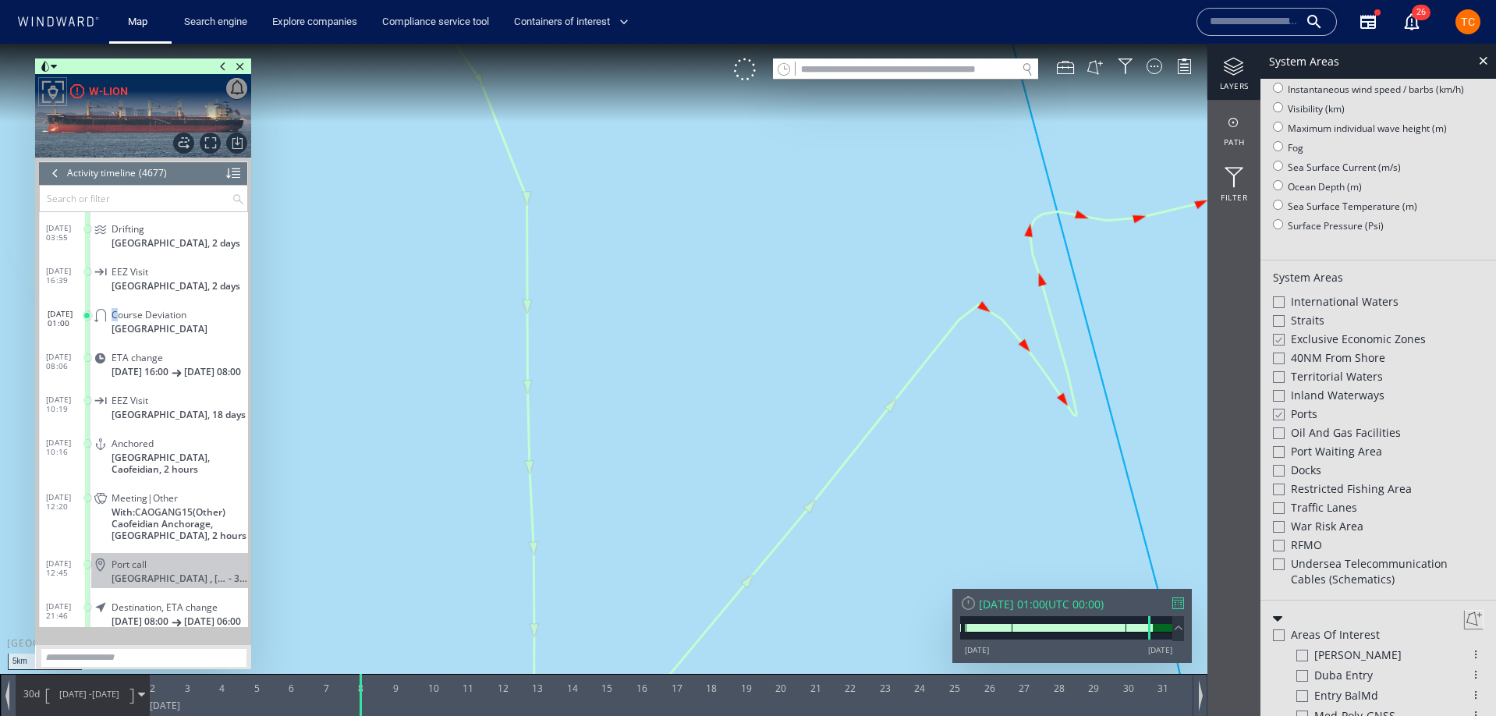
scroll to position [204, 0]
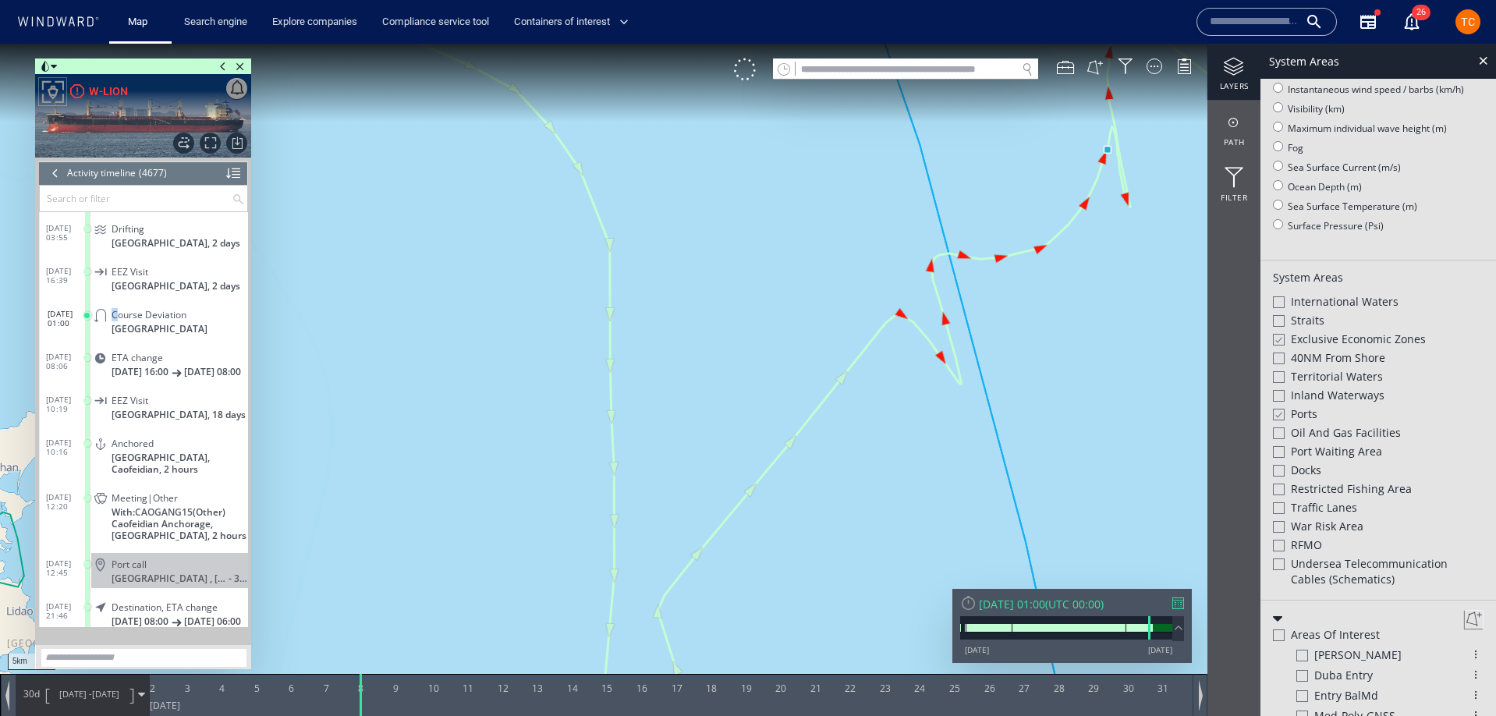
drag, startPoint x: 818, startPoint y: 275, endPoint x: 663, endPoint y: 359, distance: 176.3
click at [663, 359] on canvas "Map" at bounding box center [748, 372] width 1496 height 657
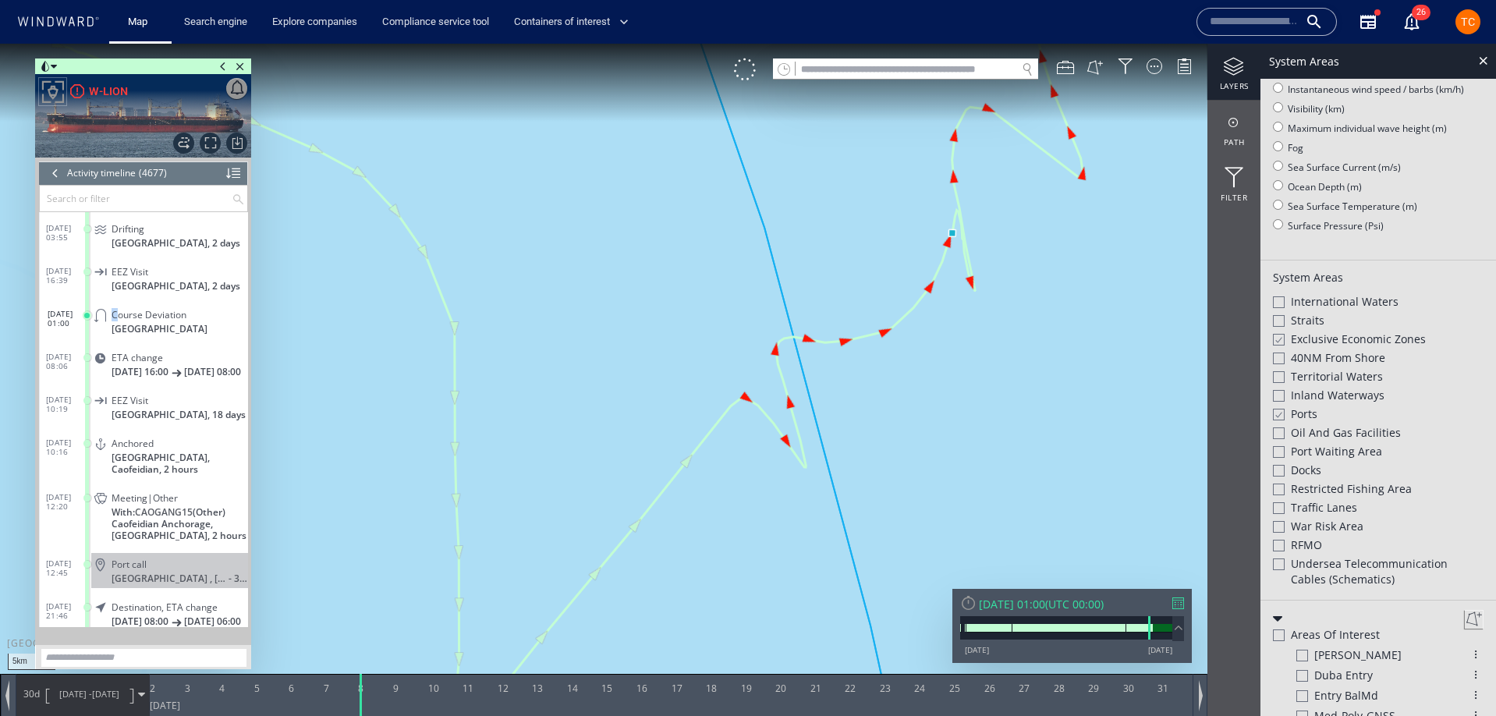
drag, startPoint x: 634, startPoint y: 436, endPoint x: 594, endPoint y: 498, distance: 74.0
click at [592, 500] on canvas "Map" at bounding box center [748, 372] width 1496 height 657
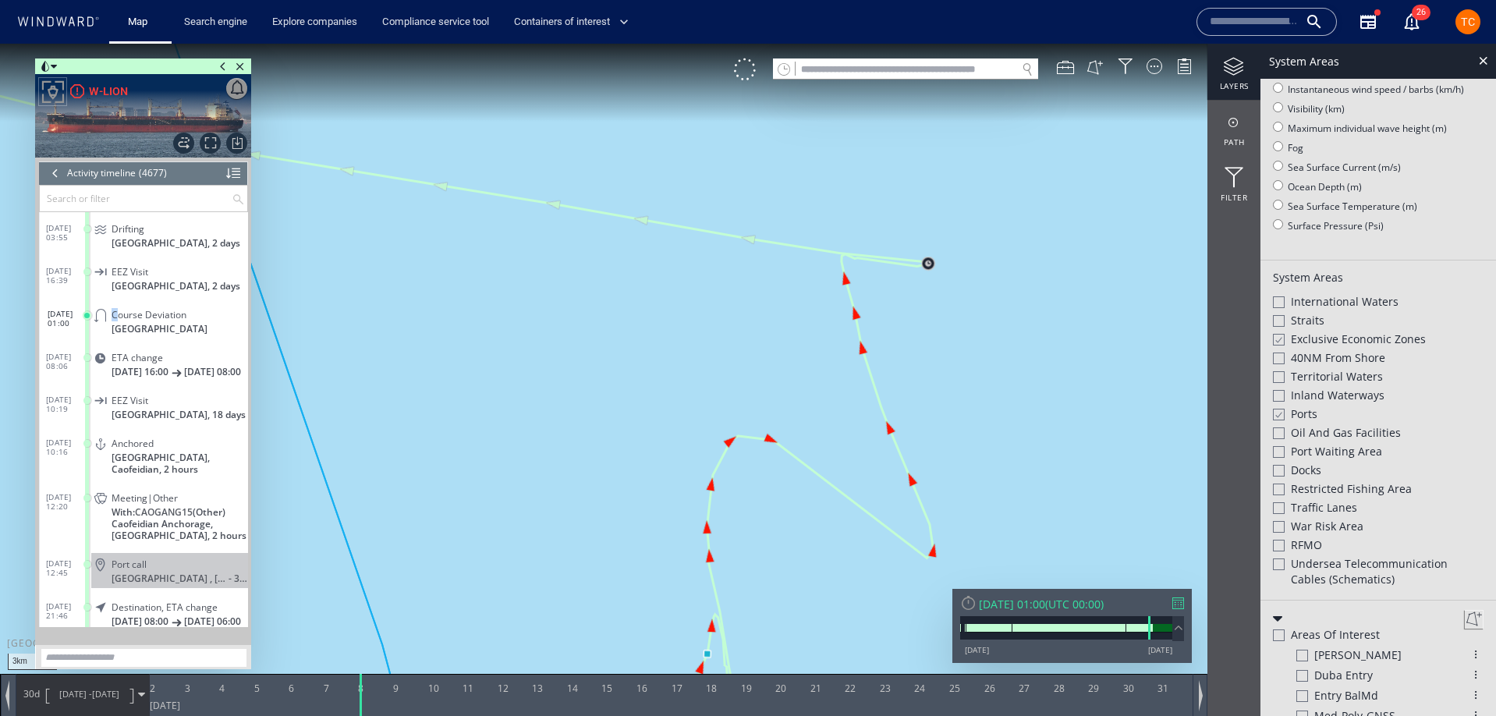
drag, startPoint x: 767, startPoint y: 328, endPoint x: 774, endPoint y: 241, distance: 86.9
click at [774, 241] on canvas "Map" at bounding box center [748, 372] width 1496 height 657
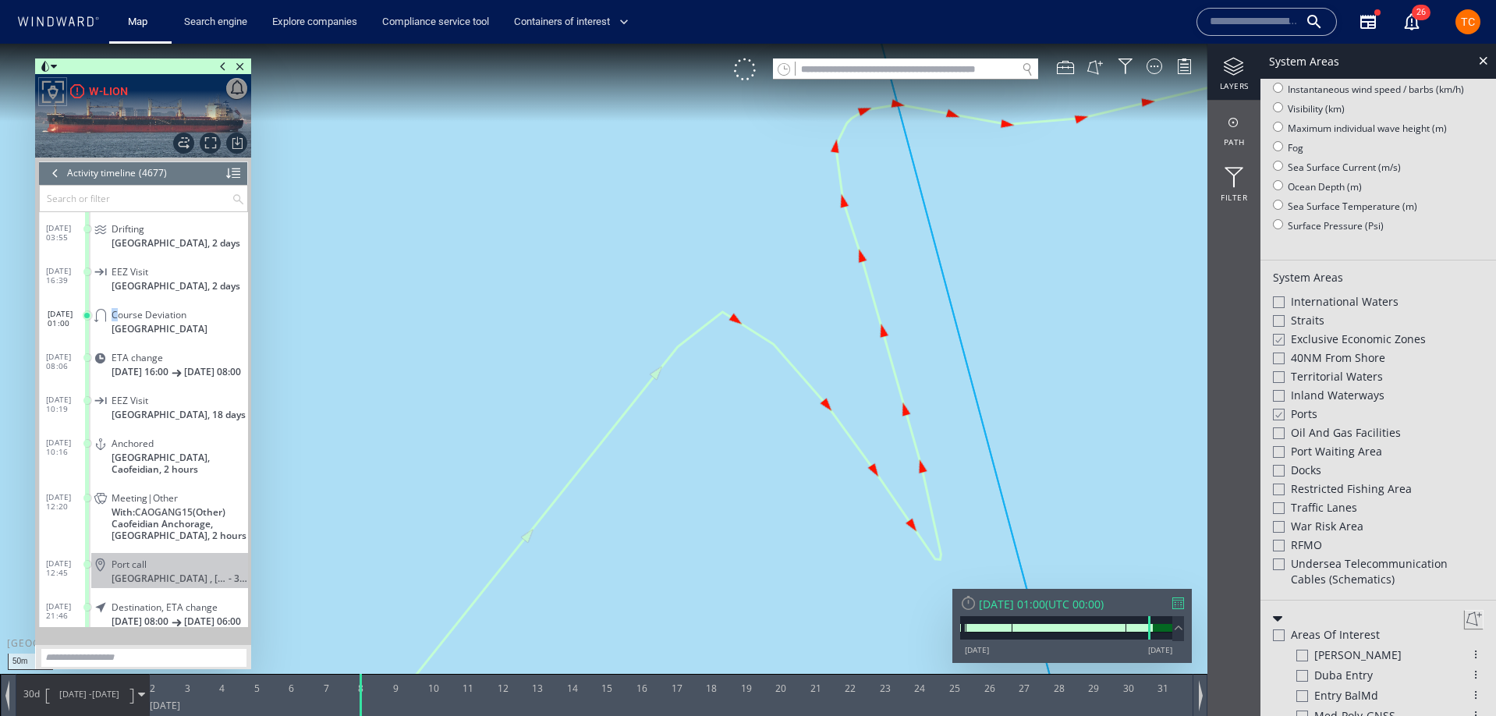
drag, startPoint x: 858, startPoint y: 261, endPoint x: 685, endPoint y: 456, distance: 261.4
click at [685, 456] on canvas "Map" at bounding box center [748, 372] width 1496 height 657
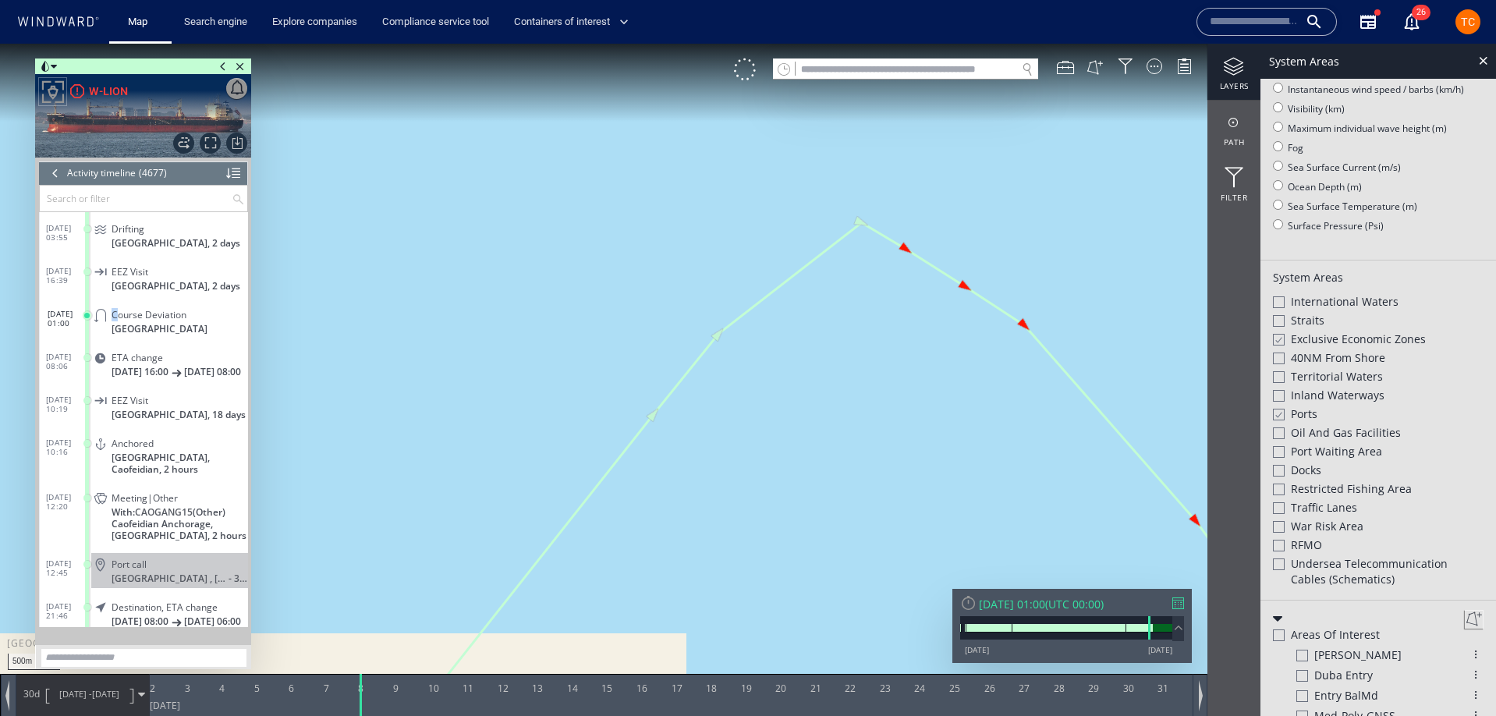
drag, startPoint x: 861, startPoint y: 339, endPoint x: 627, endPoint y: 316, distance: 235.2
click at [626, 316] on canvas "Map" at bounding box center [748, 372] width 1496 height 657
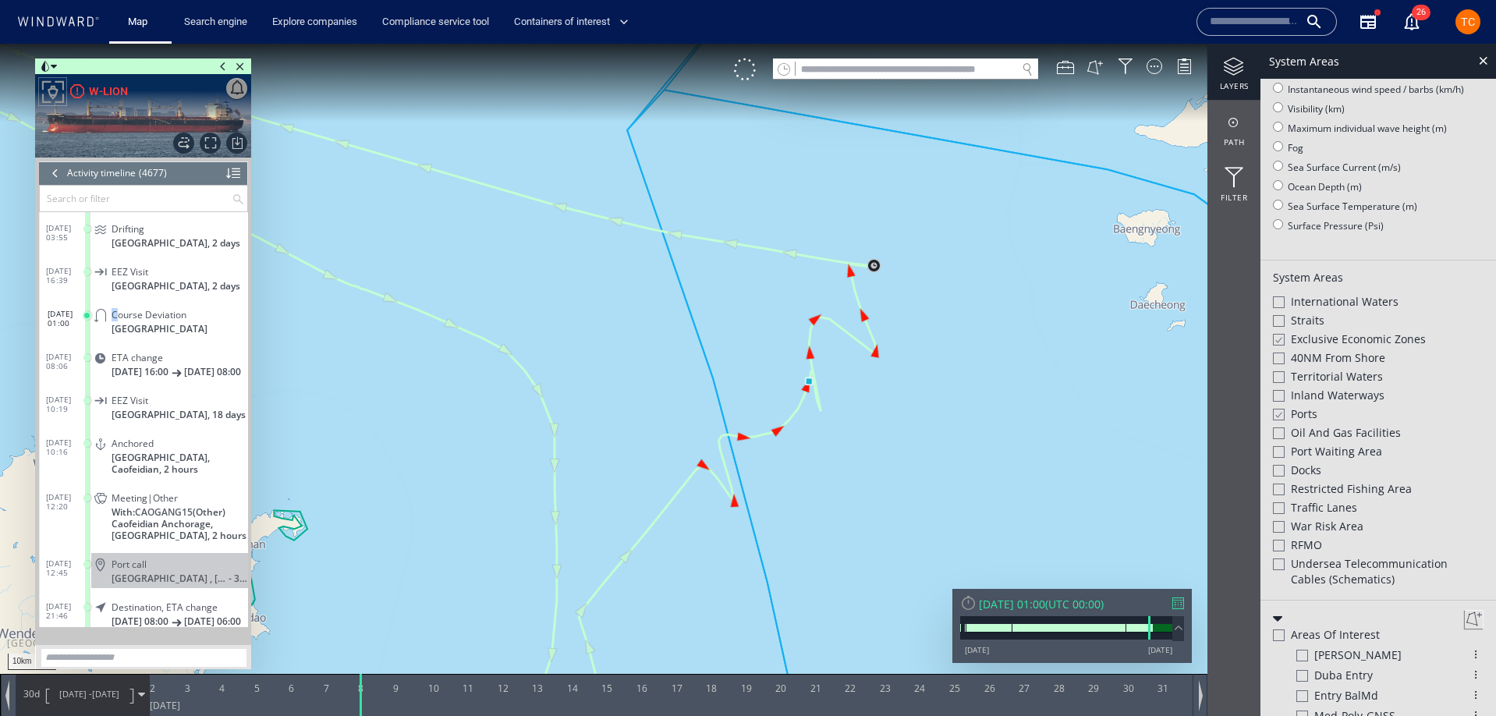
drag, startPoint x: 846, startPoint y: 281, endPoint x: 961, endPoint y: 361, distance: 140.0
click at [961, 361] on canvas "Map" at bounding box center [748, 372] width 1496 height 657
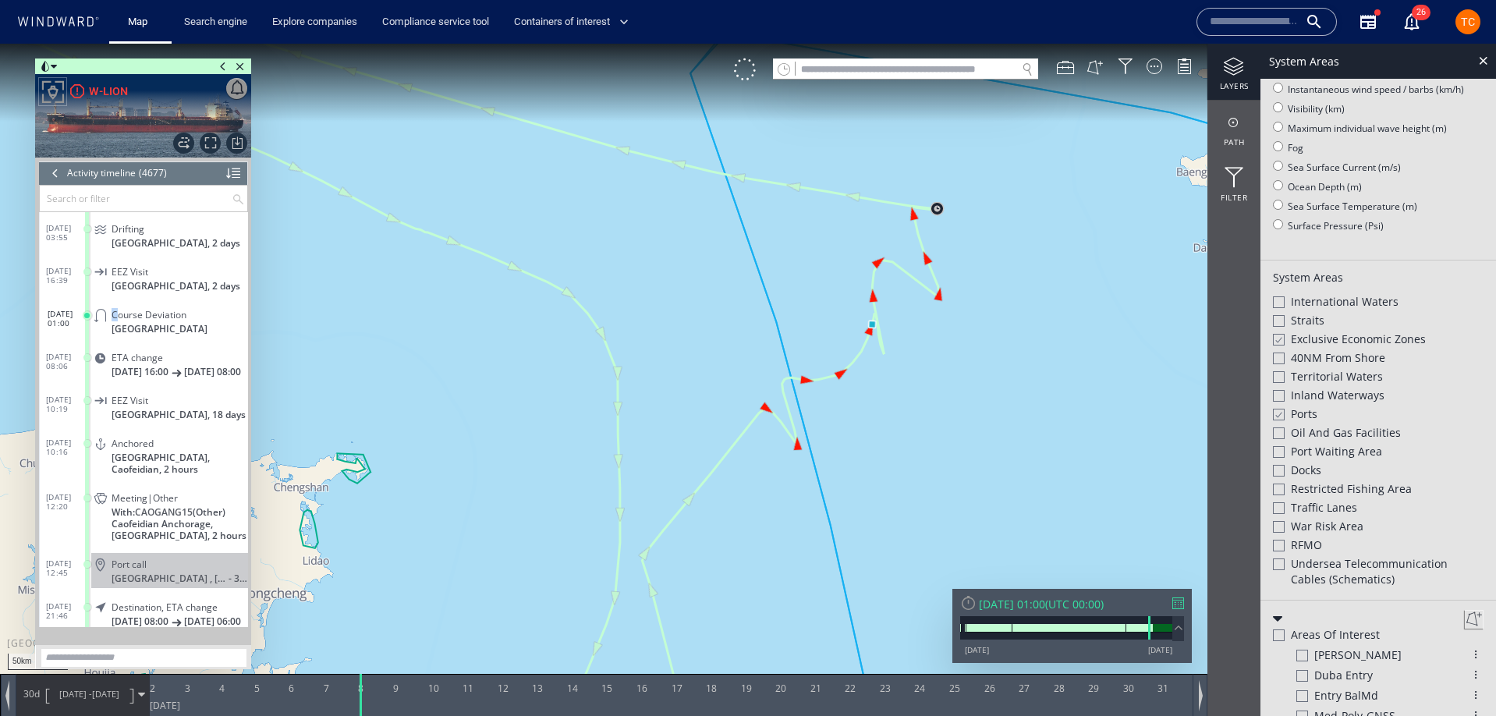
scroll to position [229, 0]
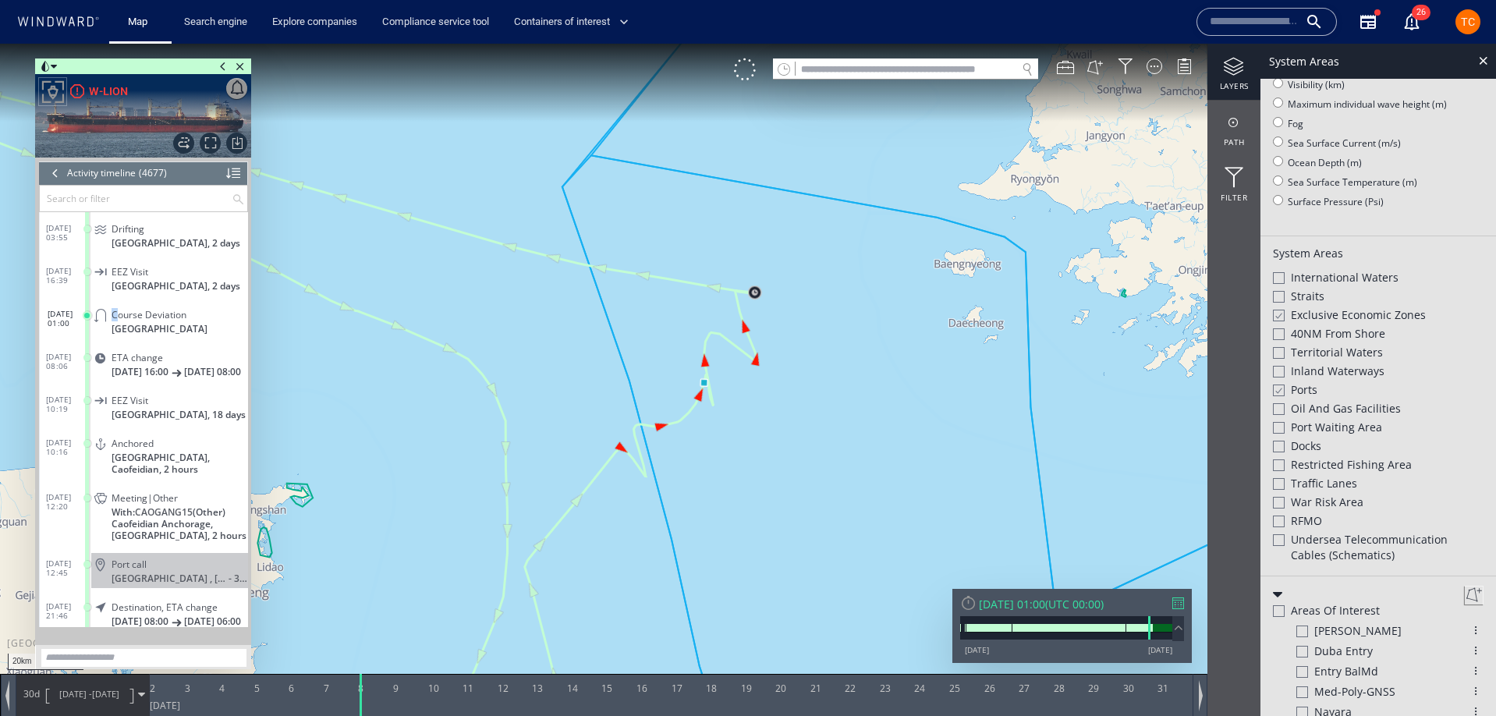
scroll to position [204, 0]
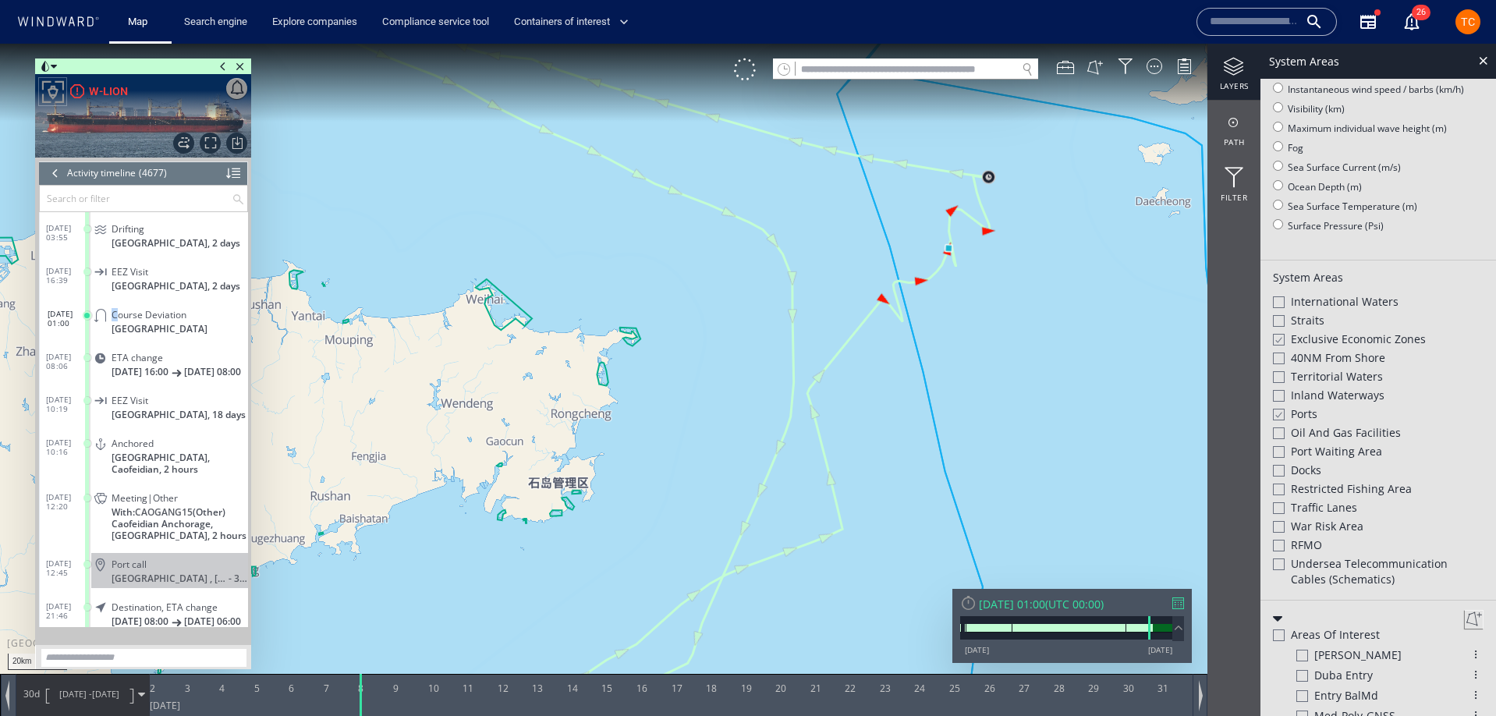
drag, startPoint x: 1137, startPoint y: 229, endPoint x: 927, endPoint y: 374, distance: 255.8
click at [1016, 390] on canvas "Map" at bounding box center [748, 372] width 1496 height 657
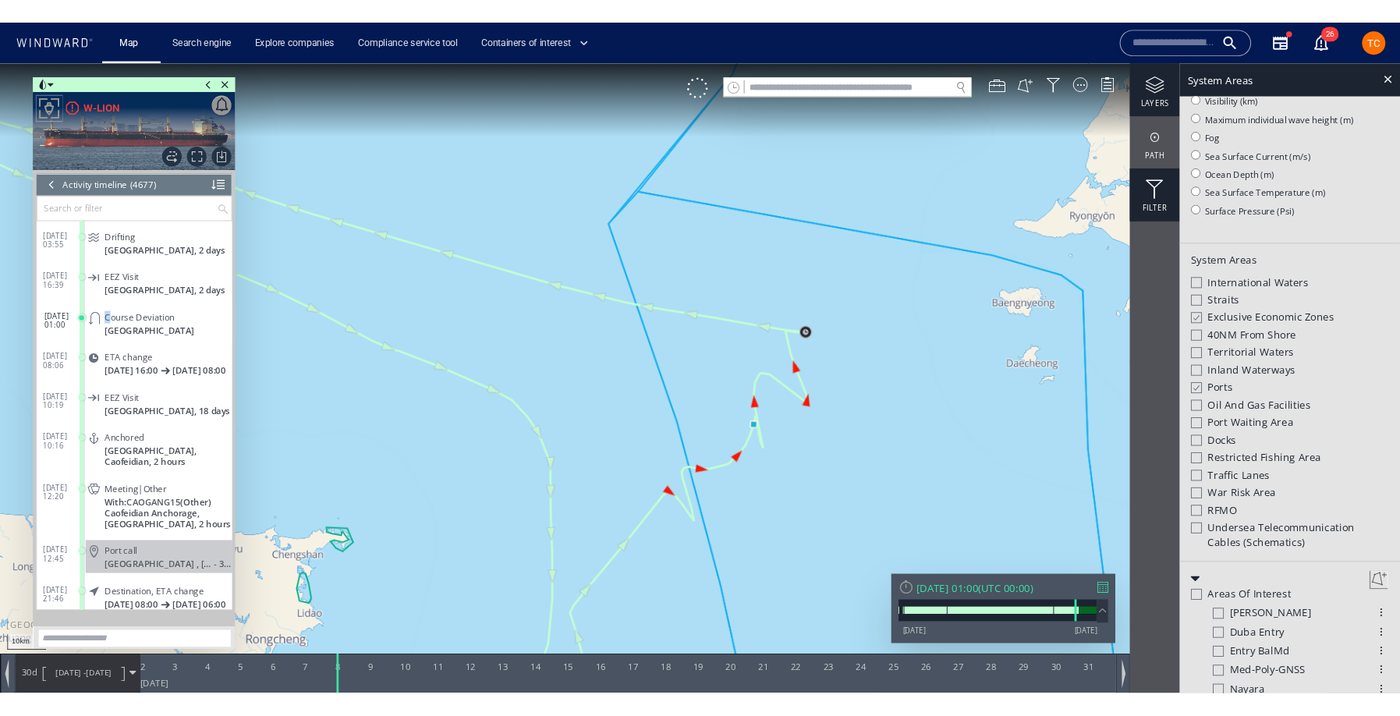
scroll to position [204, 0]
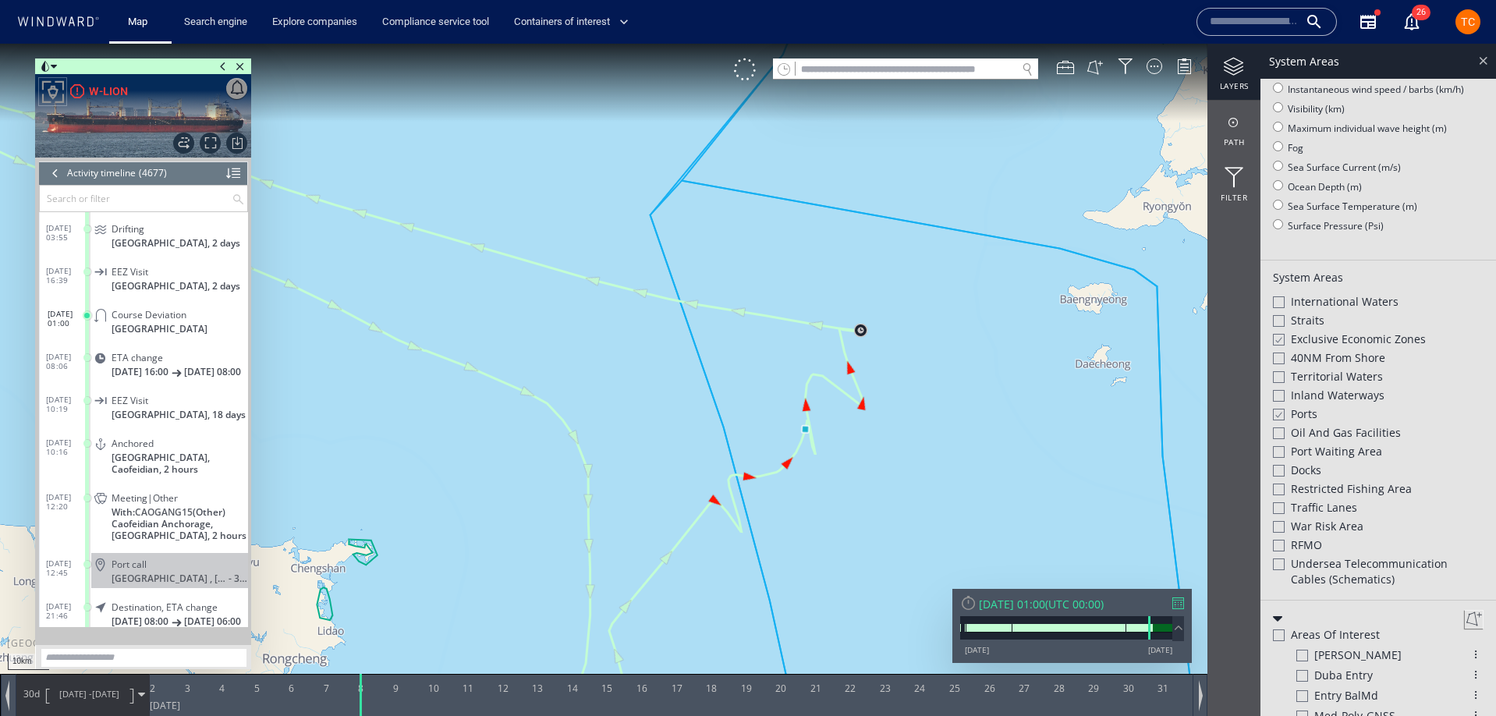
click at [1481, 59] on div at bounding box center [1483, 60] width 18 height 18
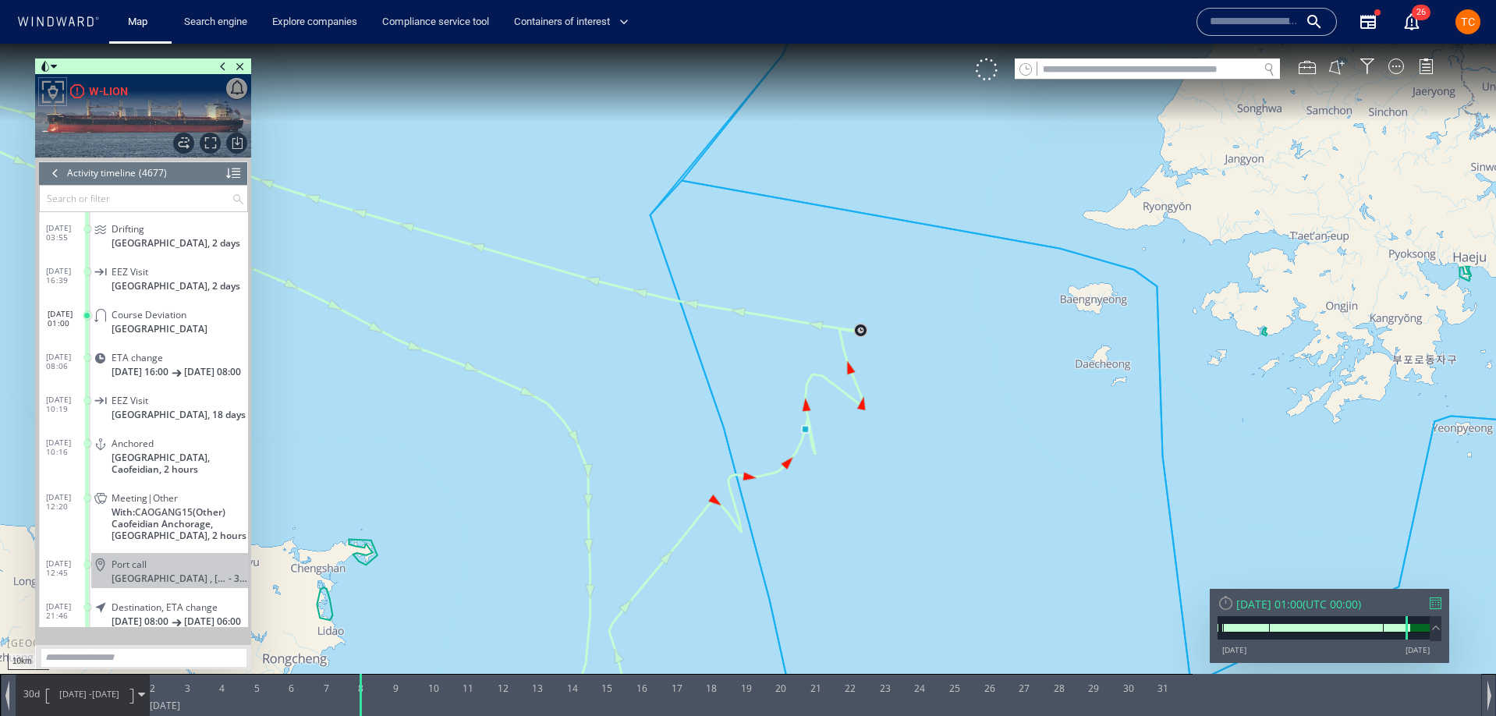
drag, startPoint x: 941, startPoint y: 360, endPoint x: 945, endPoint y: 302, distance: 57.9
click at [946, 303] on canvas "Map" at bounding box center [748, 372] width 1496 height 657
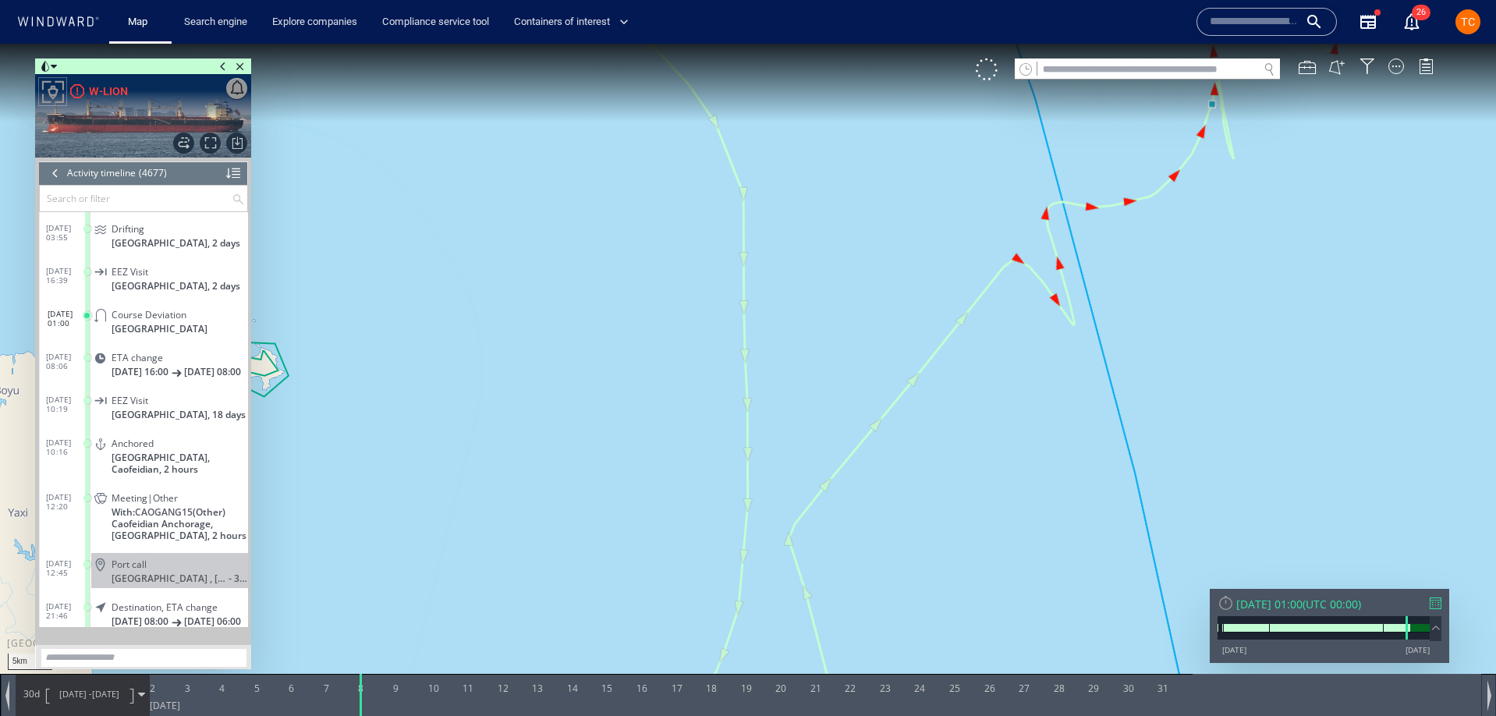
drag, startPoint x: 1307, startPoint y: 175, endPoint x: 1088, endPoint y: 474, distance: 370.1
click at [1087, 493] on canvas "Map" at bounding box center [748, 372] width 1496 height 657
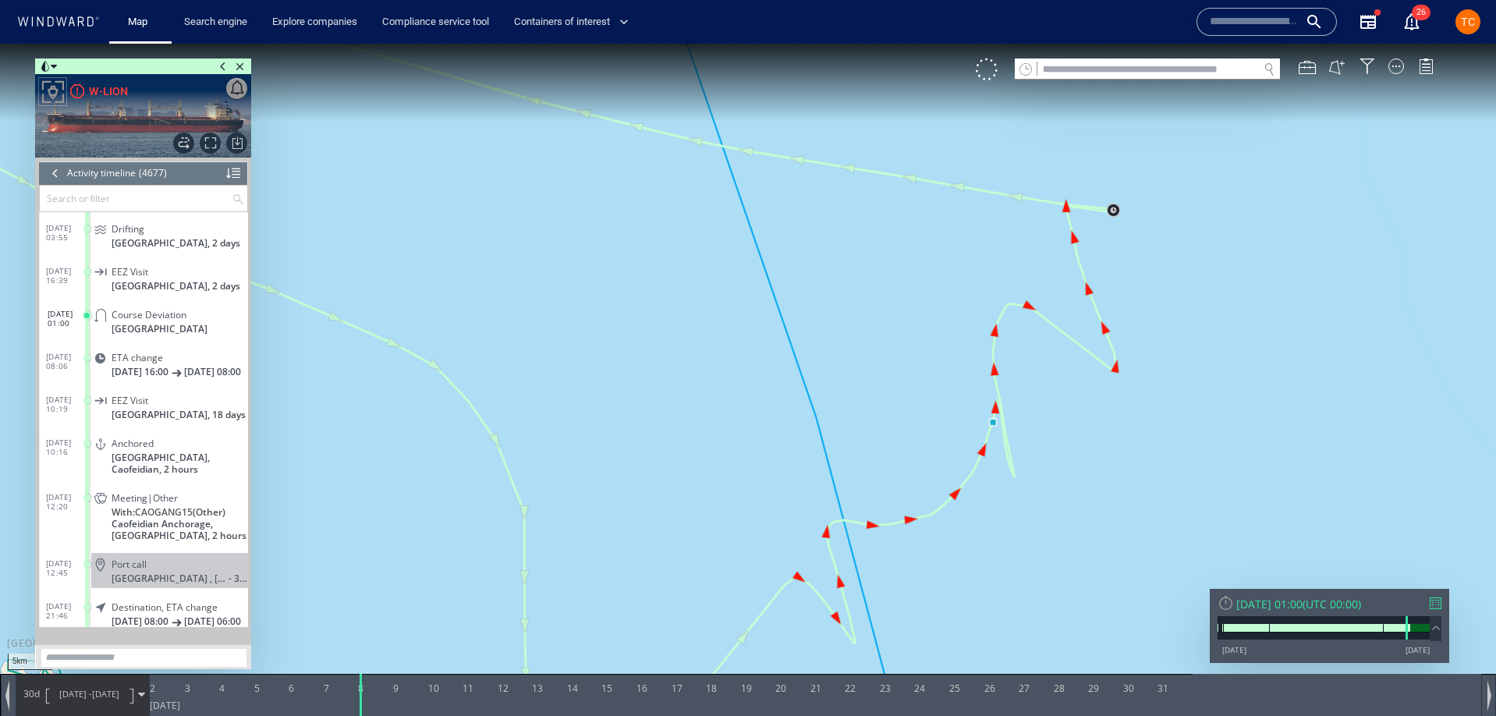
drag, startPoint x: 1133, startPoint y: 444, endPoint x: 1097, endPoint y: 392, distance: 62.8
click at [1089, 393] on canvas "Map" at bounding box center [748, 372] width 1496 height 657
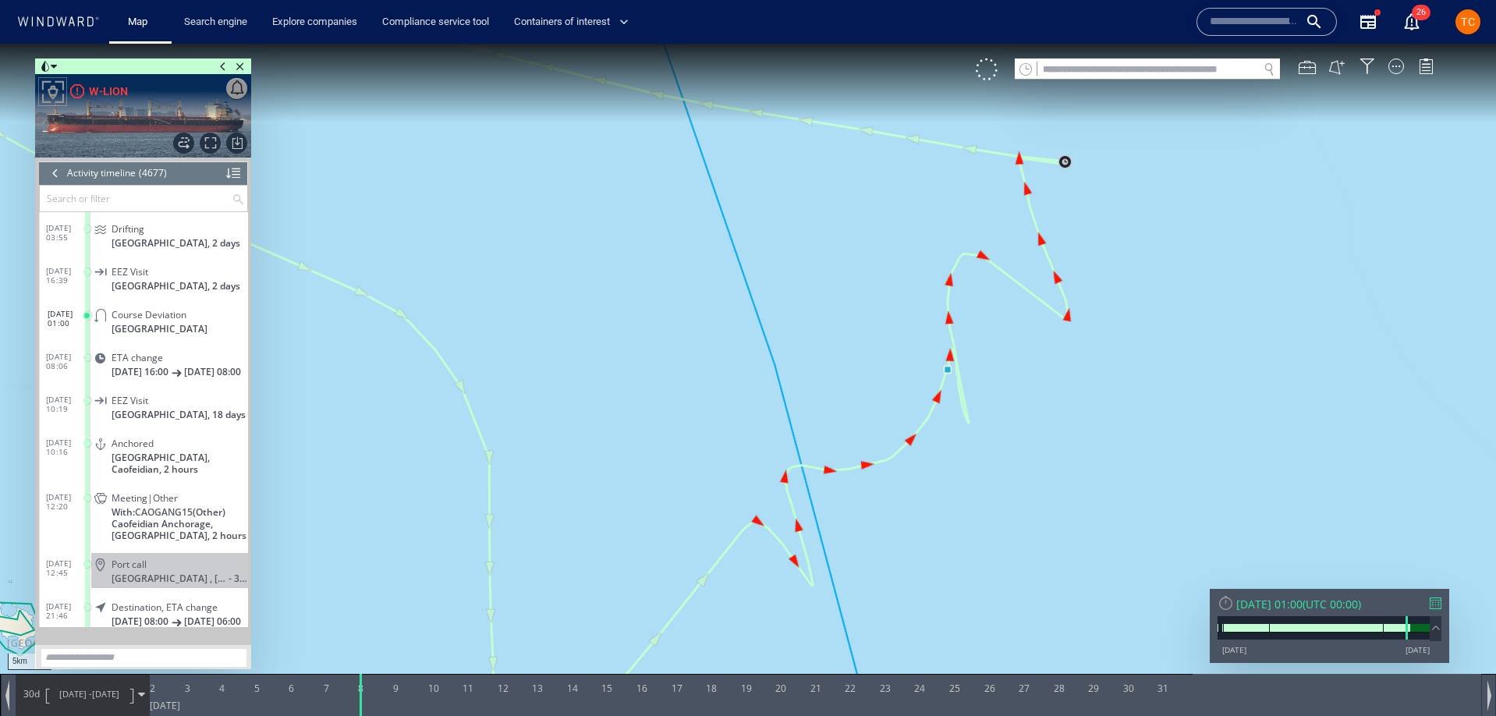
drag, startPoint x: 860, startPoint y: 319, endPoint x: 818, endPoint y: 284, distance: 54.2
click at [820, 284] on canvas "Map" at bounding box center [748, 372] width 1496 height 657
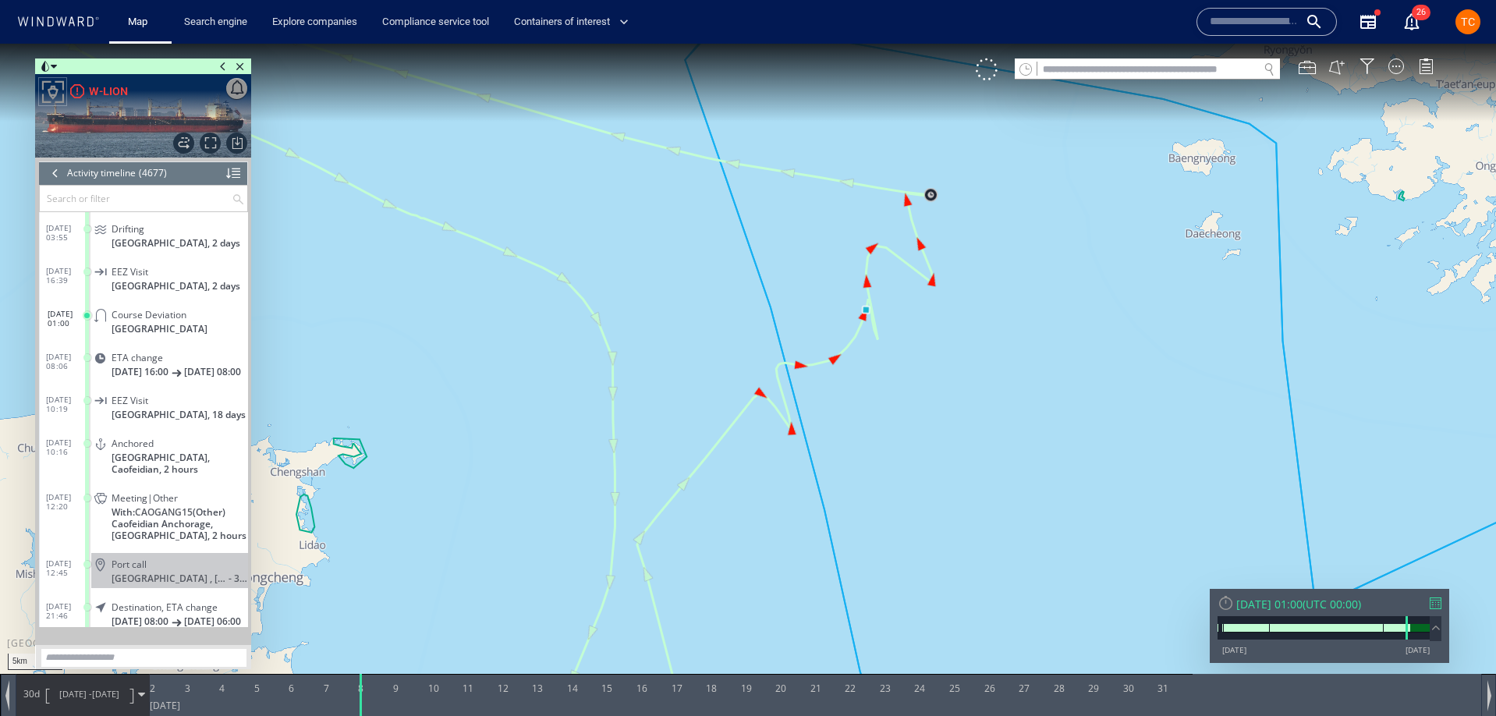
click at [774, 435] on canvas "Map" at bounding box center [748, 372] width 1496 height 657
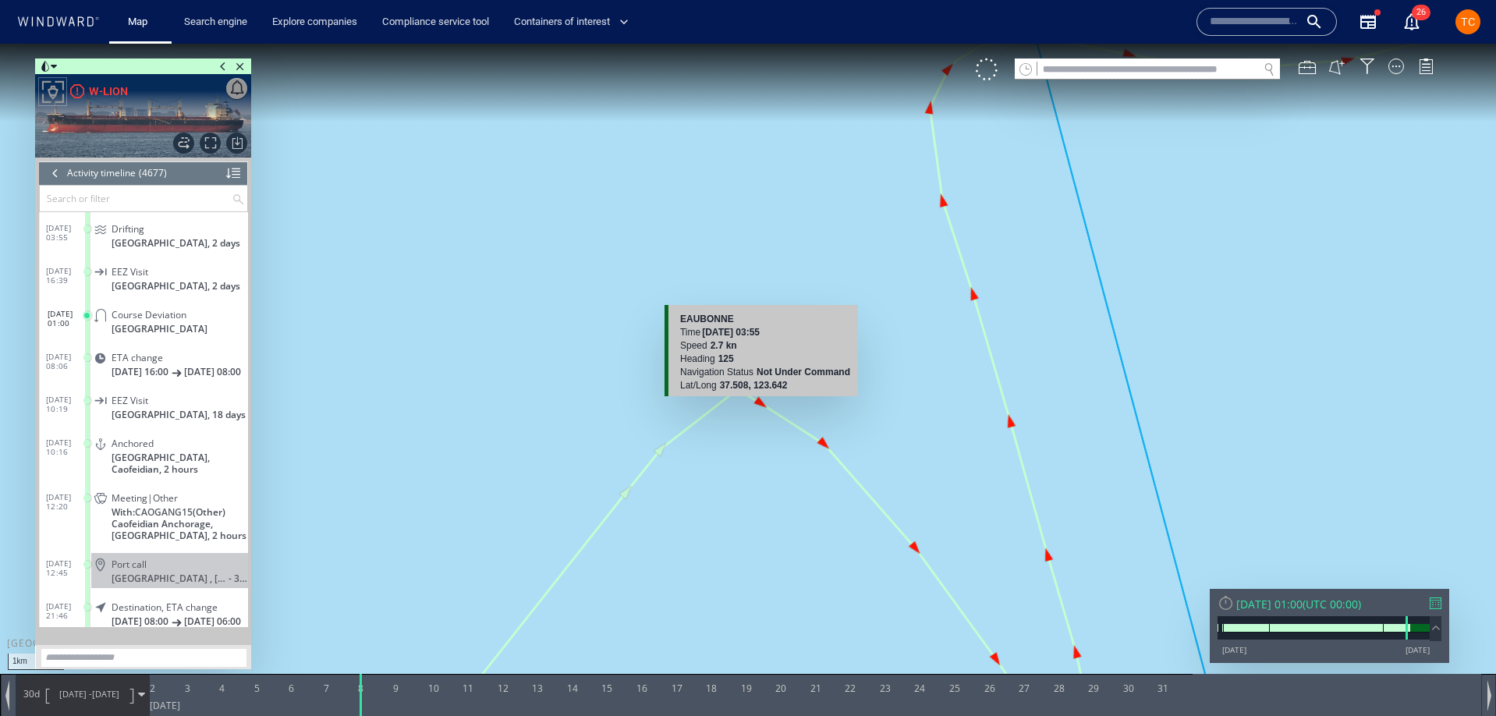
click at [761, 403] on canvas "Map" at bounding box center [748, 372] width 1496 height 657
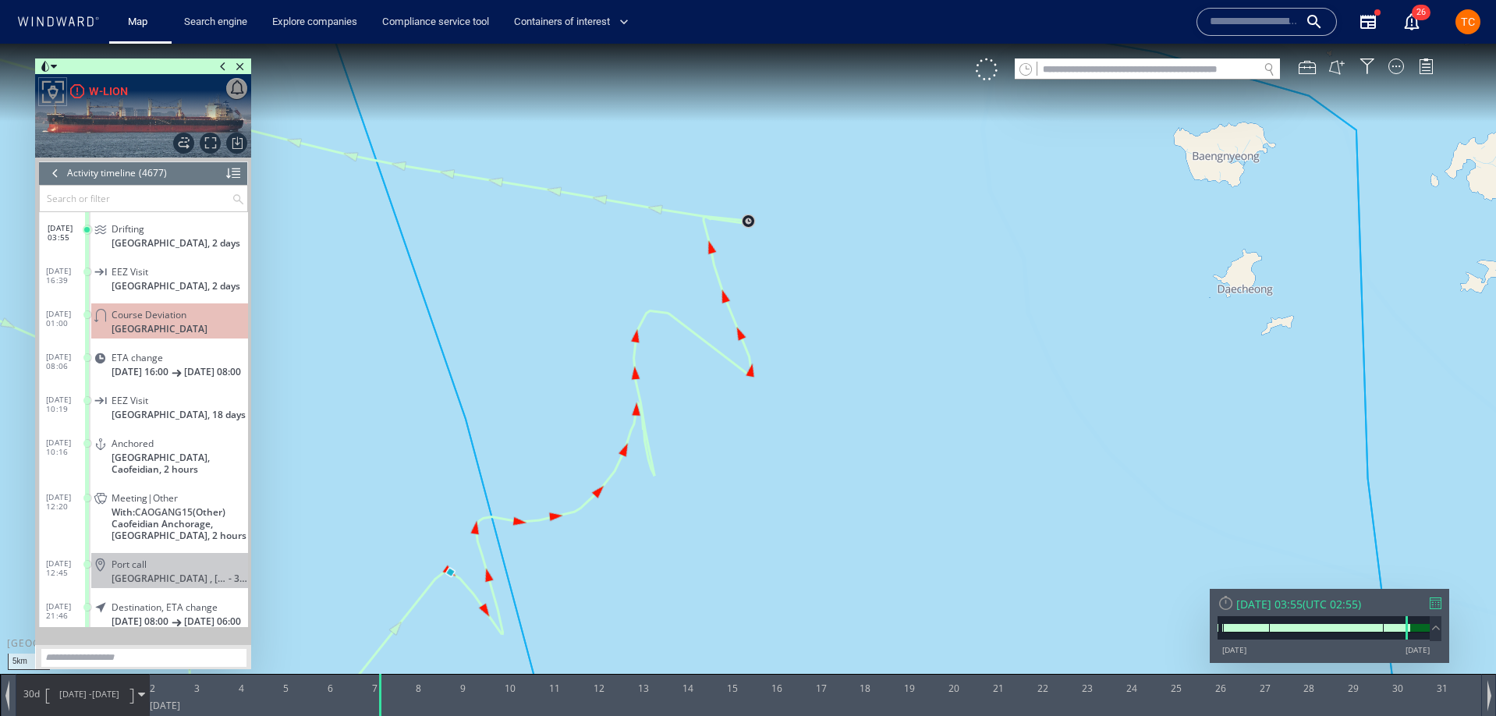
drag, startPoint x: 1020, startPoint y: 268, endPoint x: 745, endPoint y: 458, distance: 334.8
click at [743, 531] on canvas "Map" at bounding box center [748, 372] width 1496 height 657
drag, startPoint x: 742, startPoint y: 286, endPoint x: 754, endPoint y: 399, distance: 112.9
click at [757, 403] on canvas "Map" at bounding box center [748, 372] width 1496 height 657
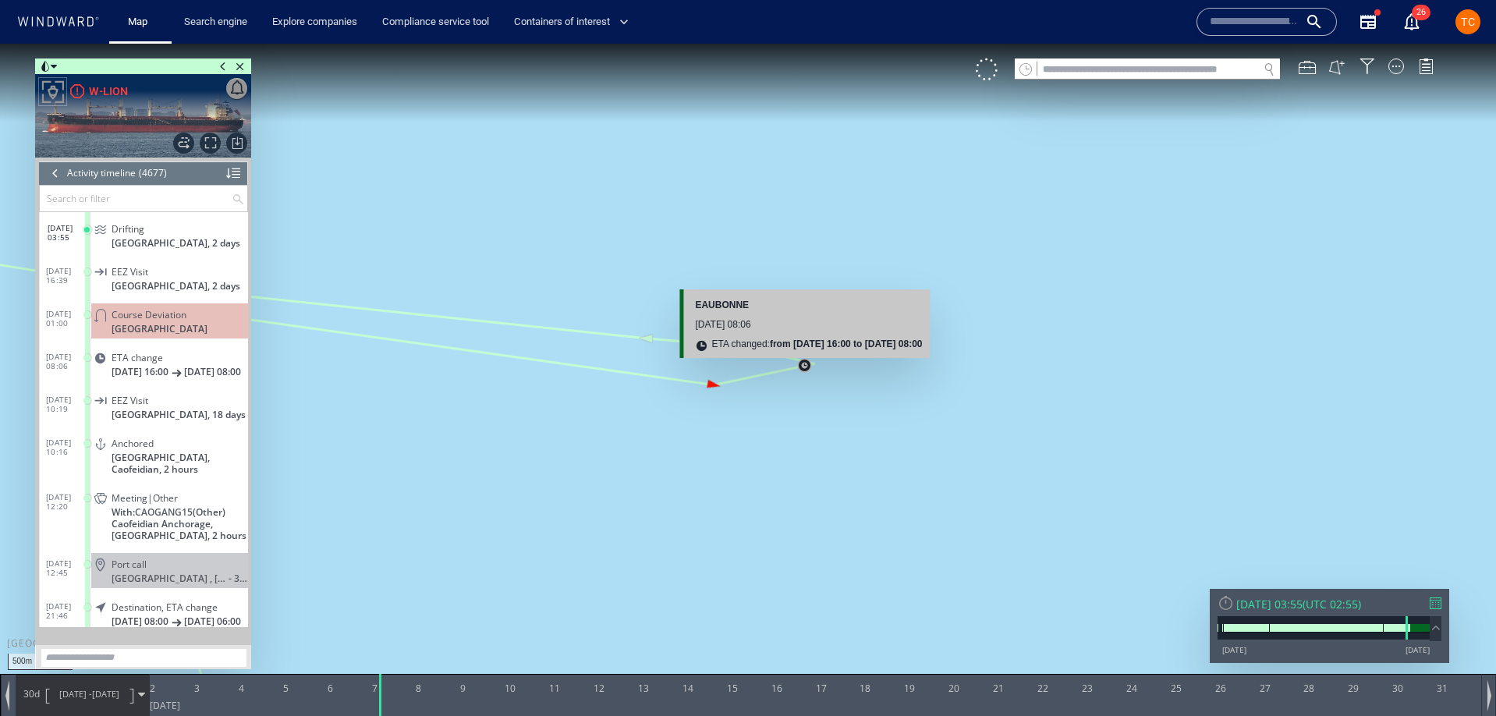
click at [808, 367] on canvas "Map" at bounding box center [748, 372] width 1496 height 657
click at [803, 363] on canvas "Map" at bounding box center [748, 372] width 1496 height 657
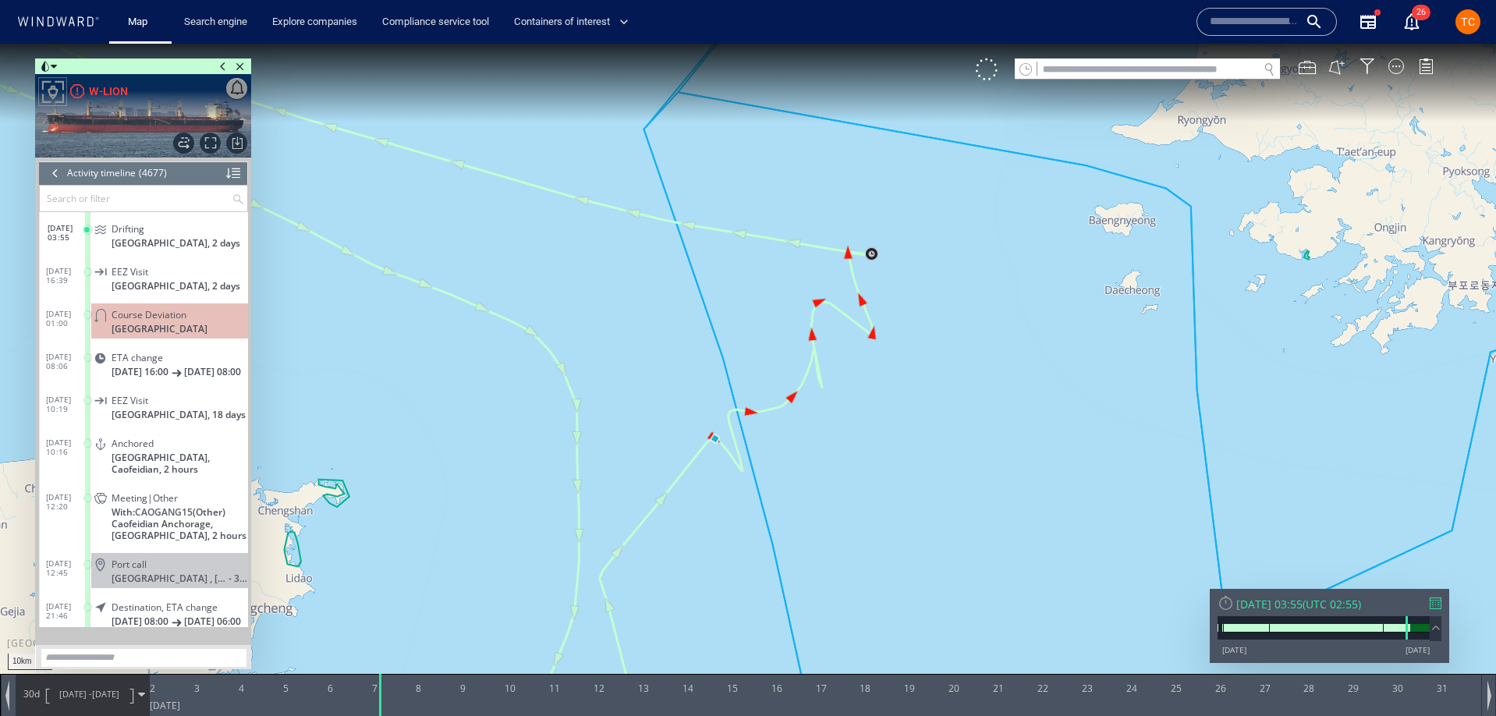
drag, startPoint x: 901, startPoint y: 374, endPoint x: 931, endPoint y: 321, distance: 60.8
click at [931, 321] on canvas "Map" at bounding box center [748, 372] width 1496 height 657
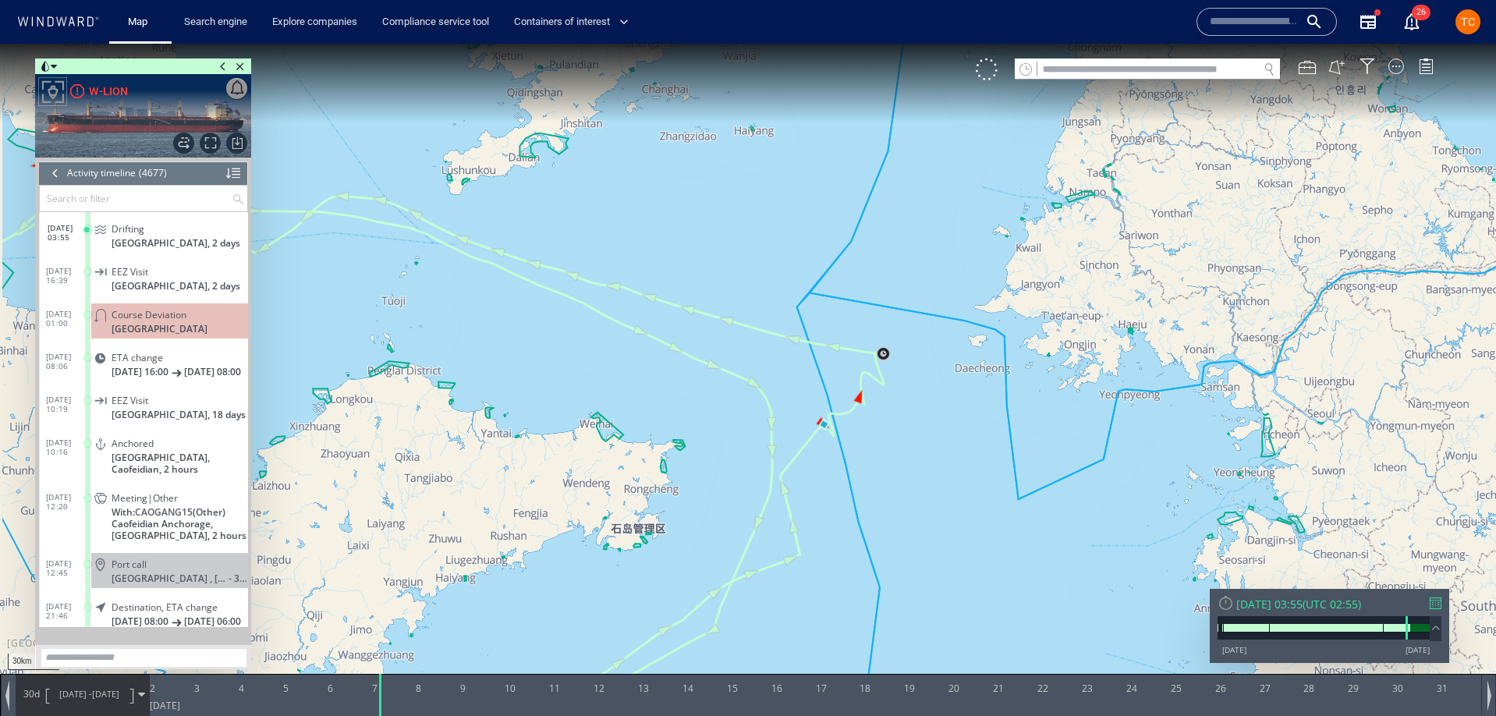
drag, startPoint x: 711, startPoint y: 350, endPoint x: 1016, endPoint y: 351, distance: 305.8
click at [1016, 351] on canvas "Map" at bounding box center [748, 372] width 1496 height 657
click at [1016, 351] on div "30km © Mapbox © OpenStreetMap Improve this map" at bounding box center [748, 372] width 1496 height 657
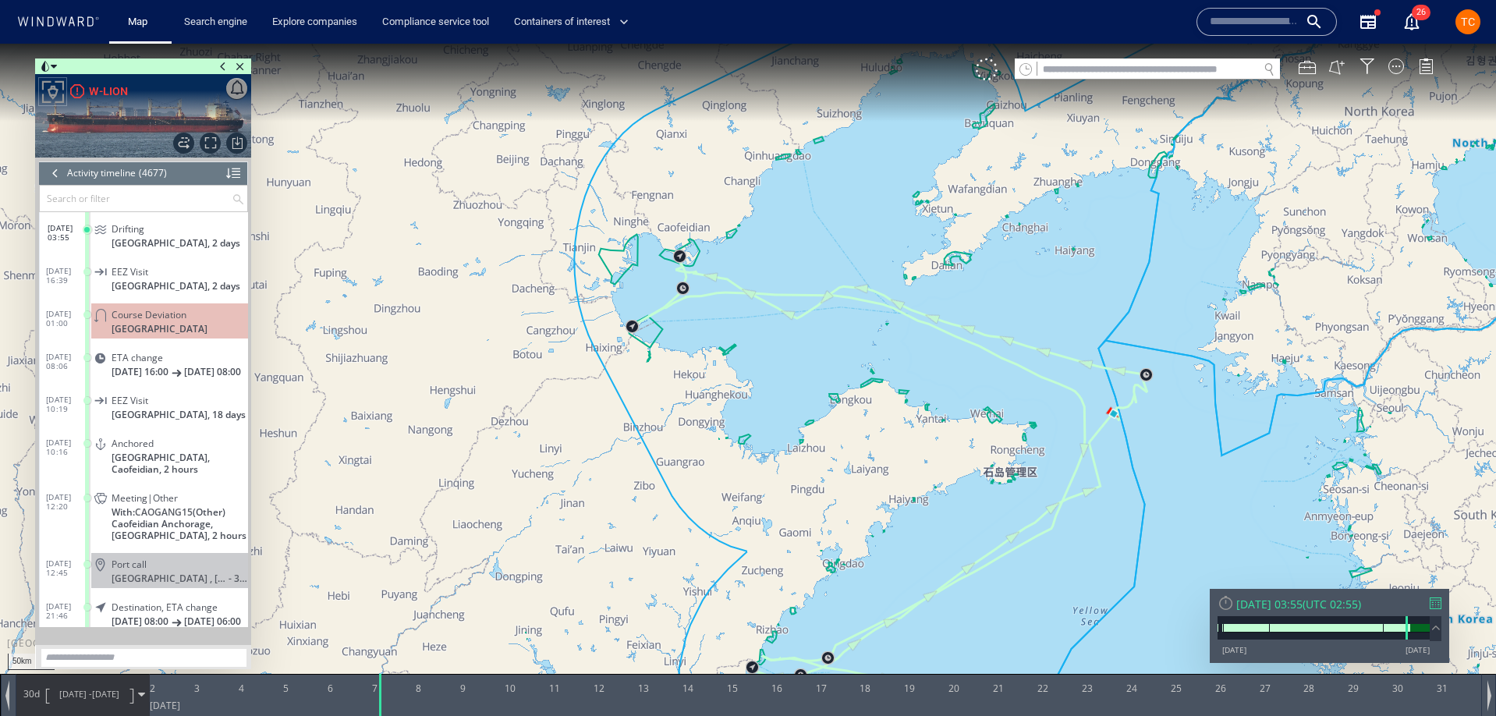
drag, startPoint x: 1191, startPoint y: 230, endPoint x: 960, endPoint y: 282, distance: 237.3
click at [960, 282] on canvas "Map" at bounding box center [748, 372] width 1496 height 657
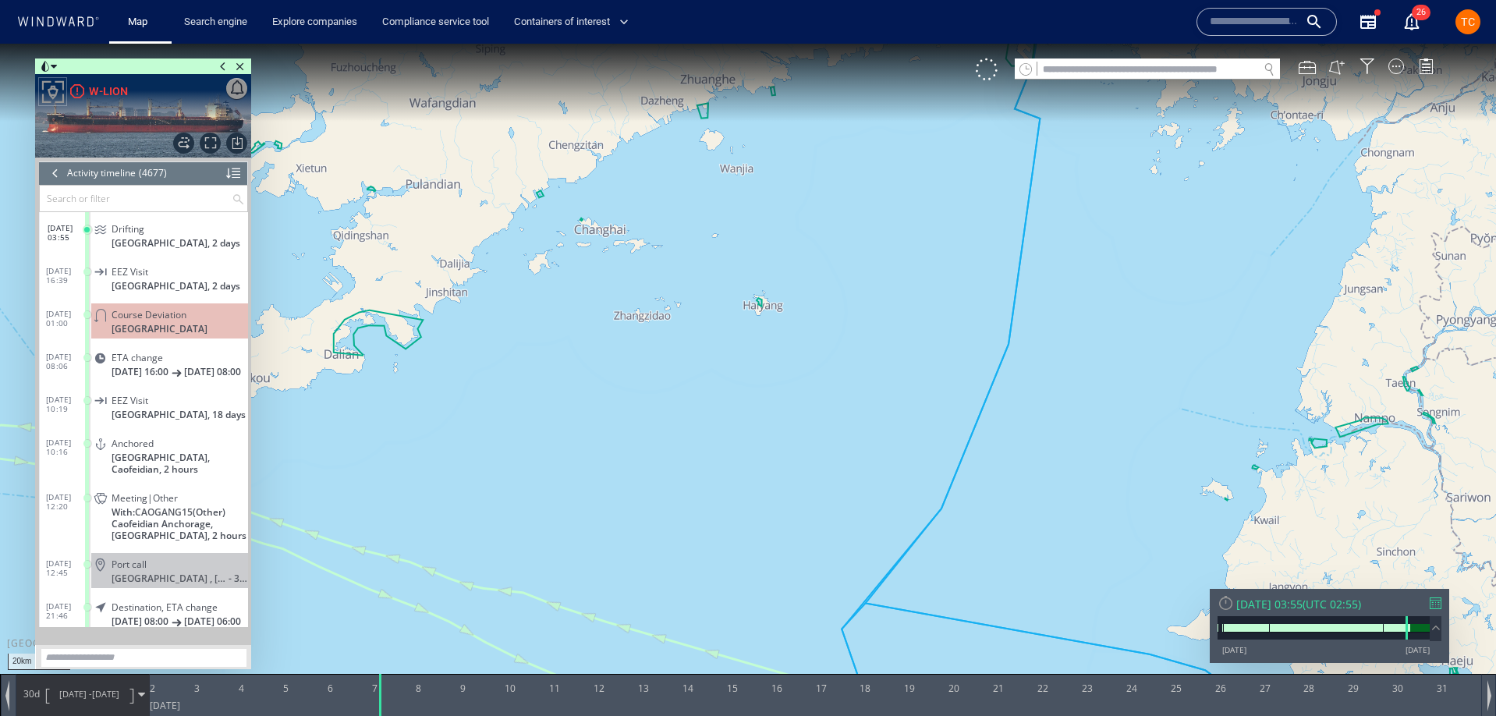
drag, startPoint x: 939, startPoint y: 396, endPoint x: 986, endPoint y: 408, distance: 48.2
click at [969, 129] on canvas "Map" at bounding box center [748, 372] width 1496 height 657
drag, startPoint x: 987, startPoint y: 411, endPoint x: 1022, endPoint y: 219, distance: 195.1
click at [1022, 218] on canvas "Map" at bounding box center [748, 372] width 1496 height 657
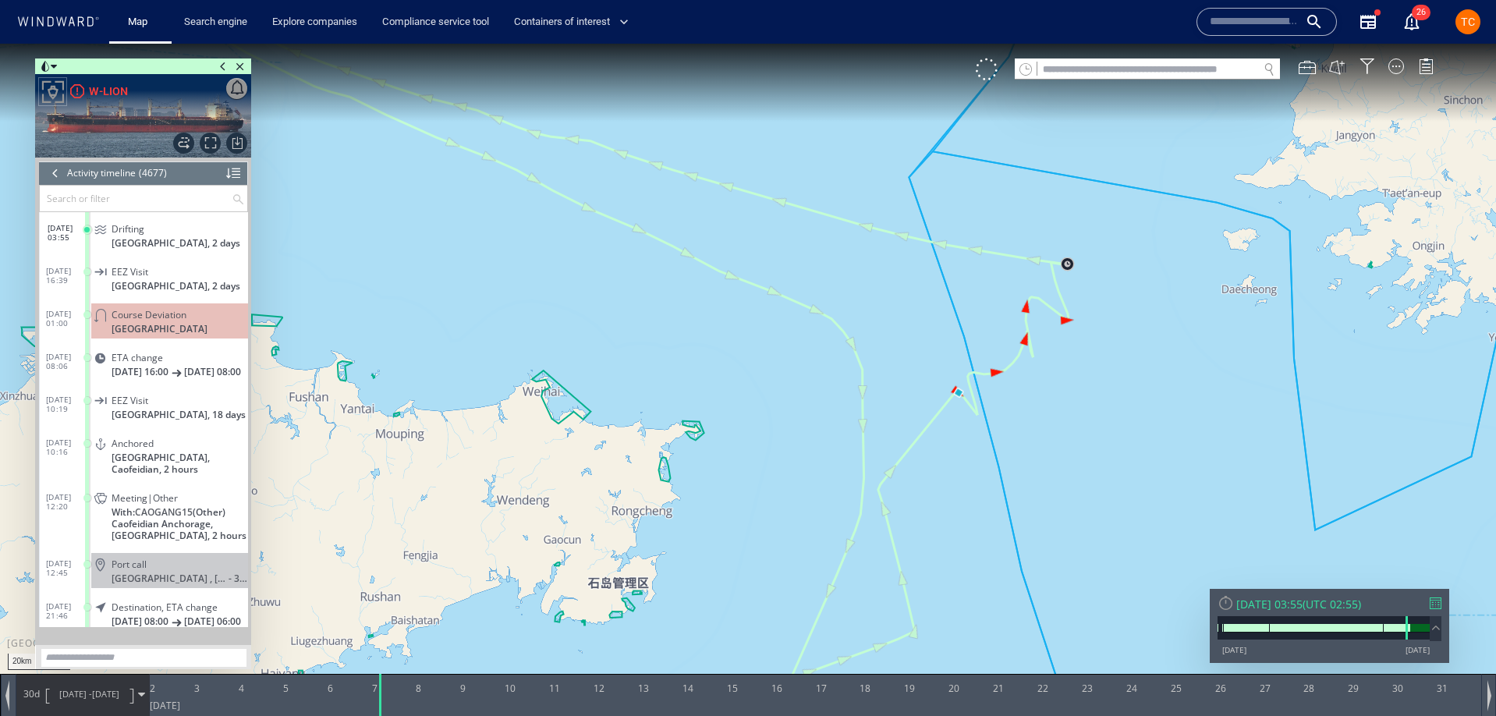
drag, startPoint x: 928, startPoint y: 278, endPoint x: 822, endPoint y: 289, distance: 106.6
click at [822, 289] on canvas "Map" at bounding box center [748, 372] width 1496 height 657
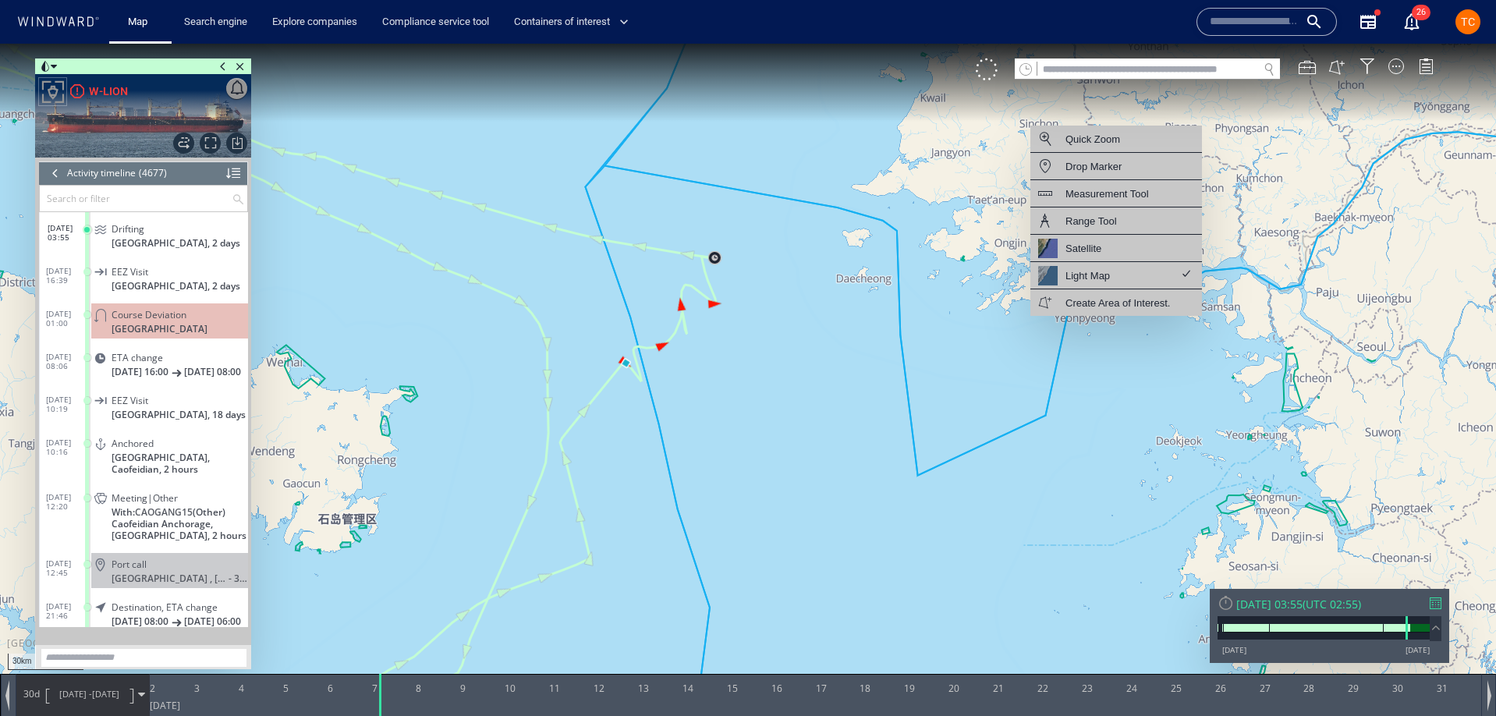
click at [1111, 197] on div "Measurement Tool" at bounding box center [1107, 194] width 83 height 20
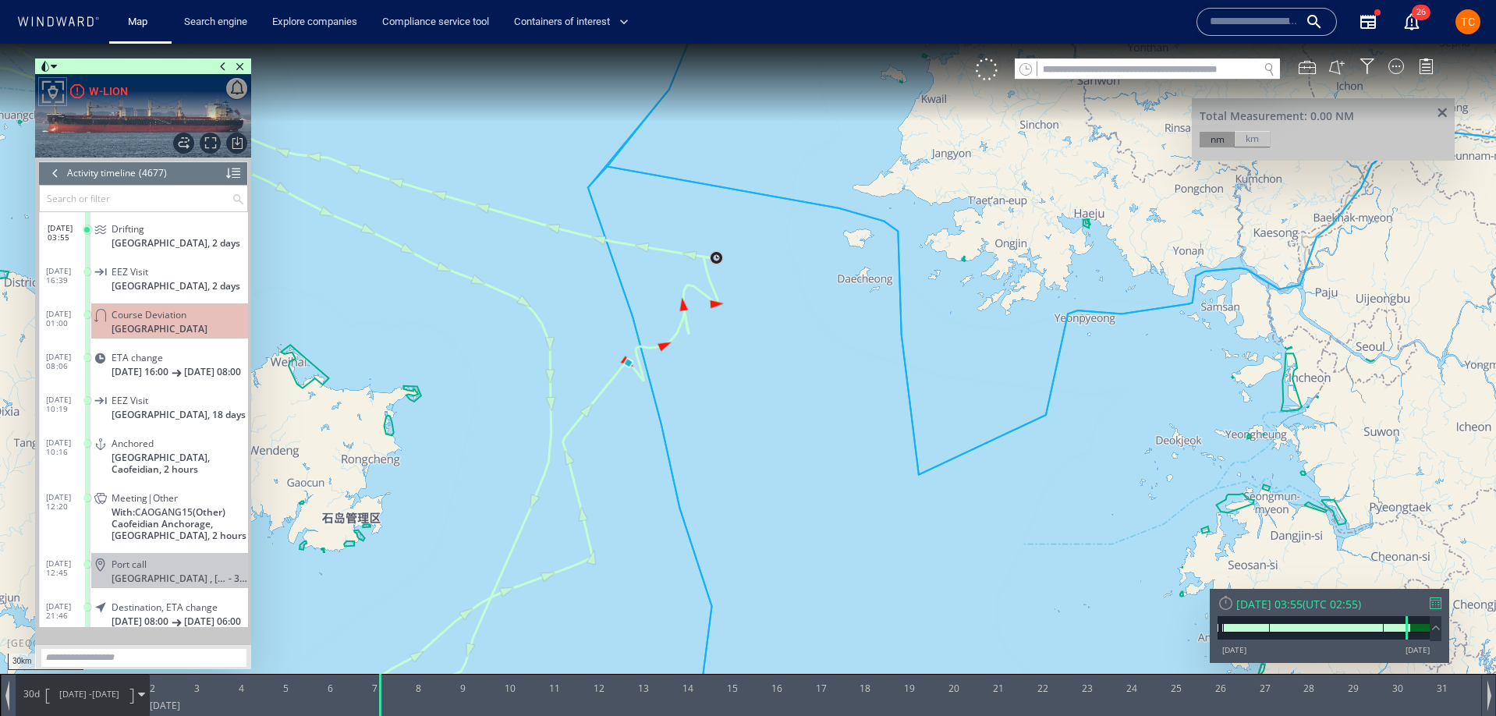
drag, startPoint x: 727, startPoint y: 261, endPoint x: 985, endPoint y: 263, distance: 258.2
click at [731, 261] on canvas "Map" at bounding box center [748, 372] width 1496 height 657
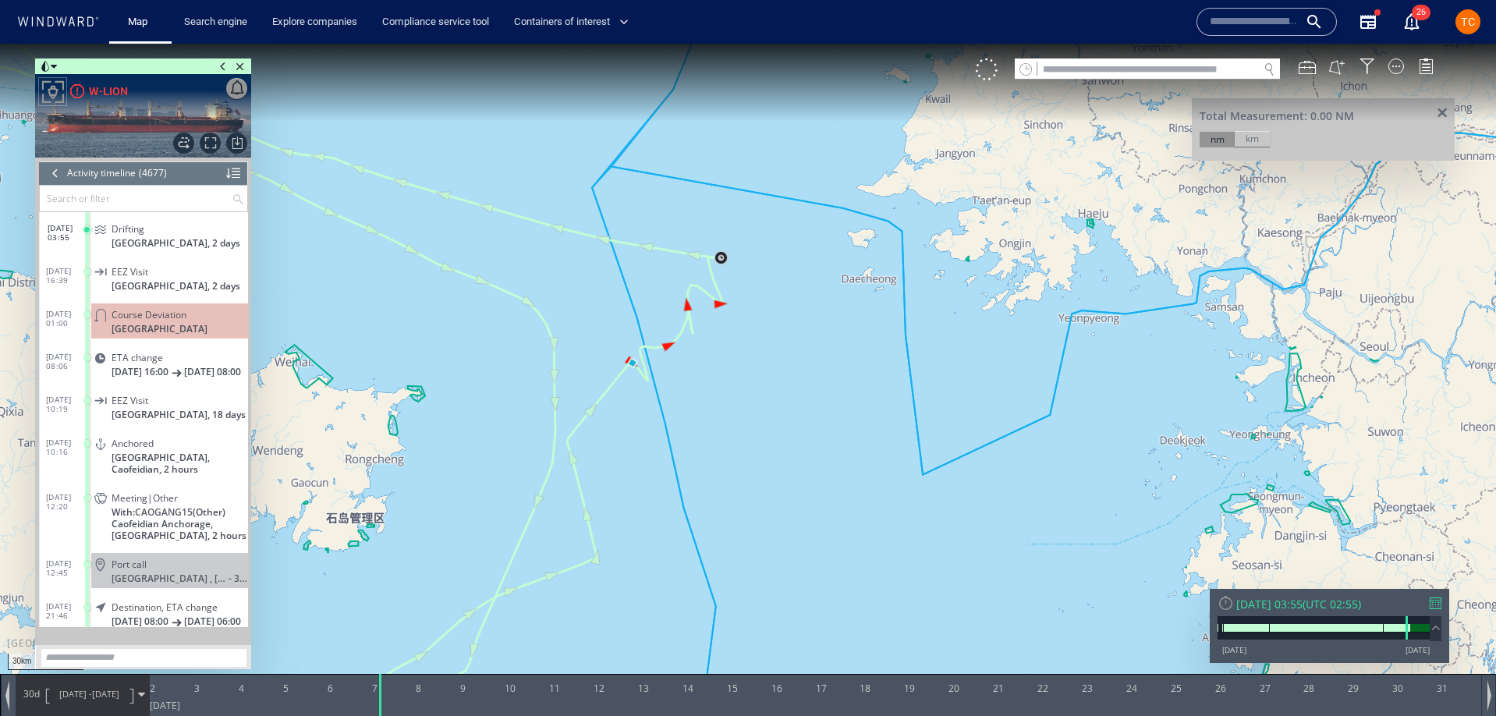
drag, startPoint x: 733, startPoint y: 261, endPoint x: 919, endPoint y: 264, distance: 186.5
click at [734, 260] on canvas "Map" at bounding box center [748, 372] width 1496 height 657
drag, startPoint x: 1137, startPoint y: 273, endPoint x: 944, endPoint y: 329, distance: 200.7
click at [944, 329] on canvas "Map" at bounding box center [748, 372] width 1496 height 657
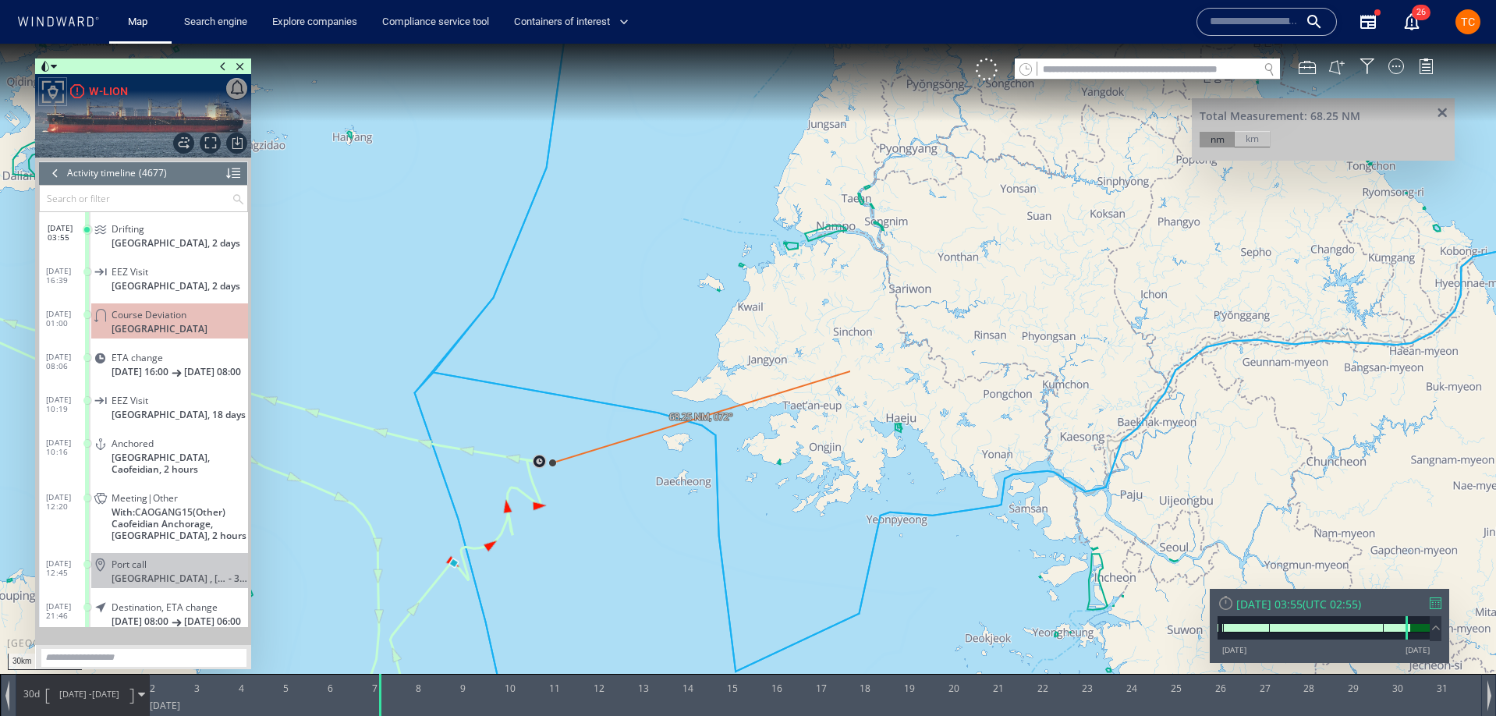
drag, startPoint x: 851, startPoint y: 225, endPoint x: 850, endPoint y: 371, distance: 146.7
click at [850, 371] on canvas "Map" at bounding box center [748, 372] width 1496 height 657
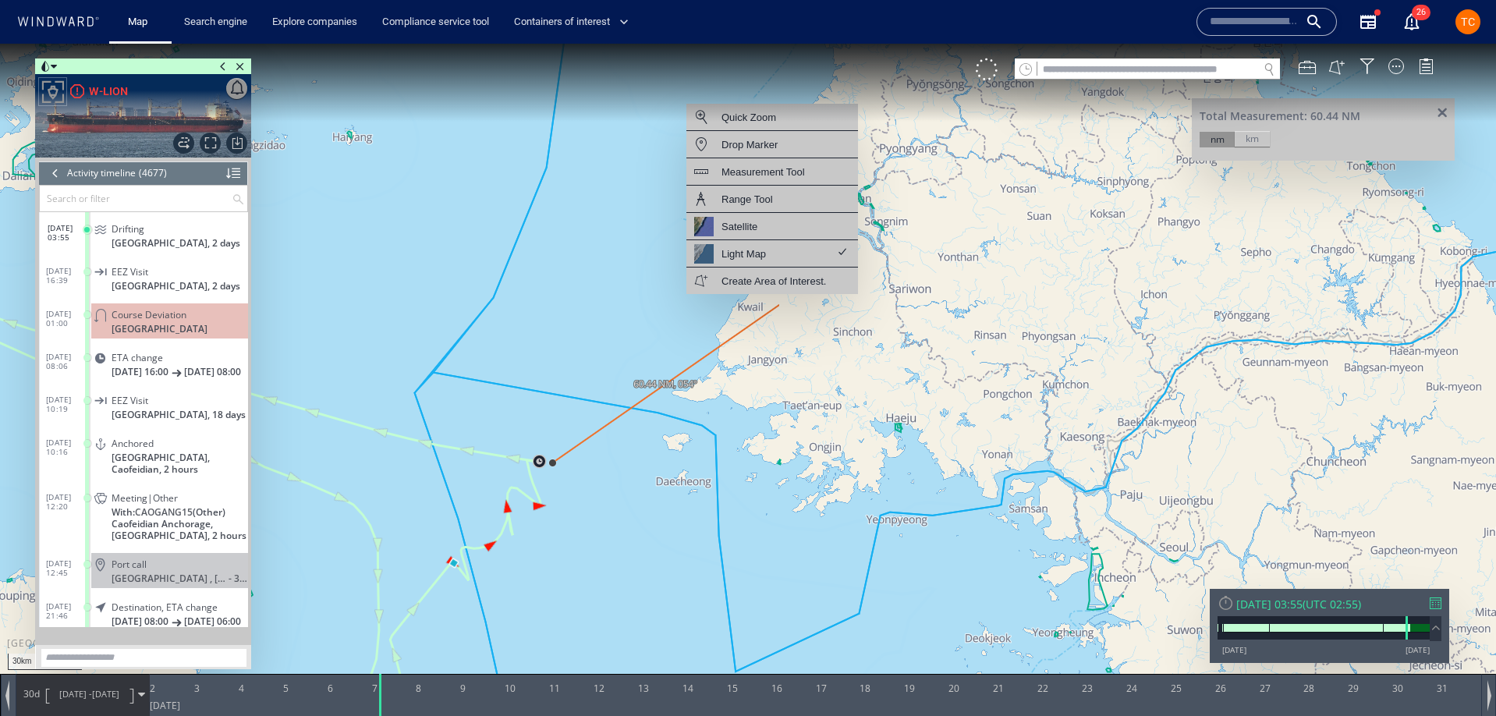
click at [779, 305] on canvas "Map" at bounding box center [748, 372] width 1496 height 657
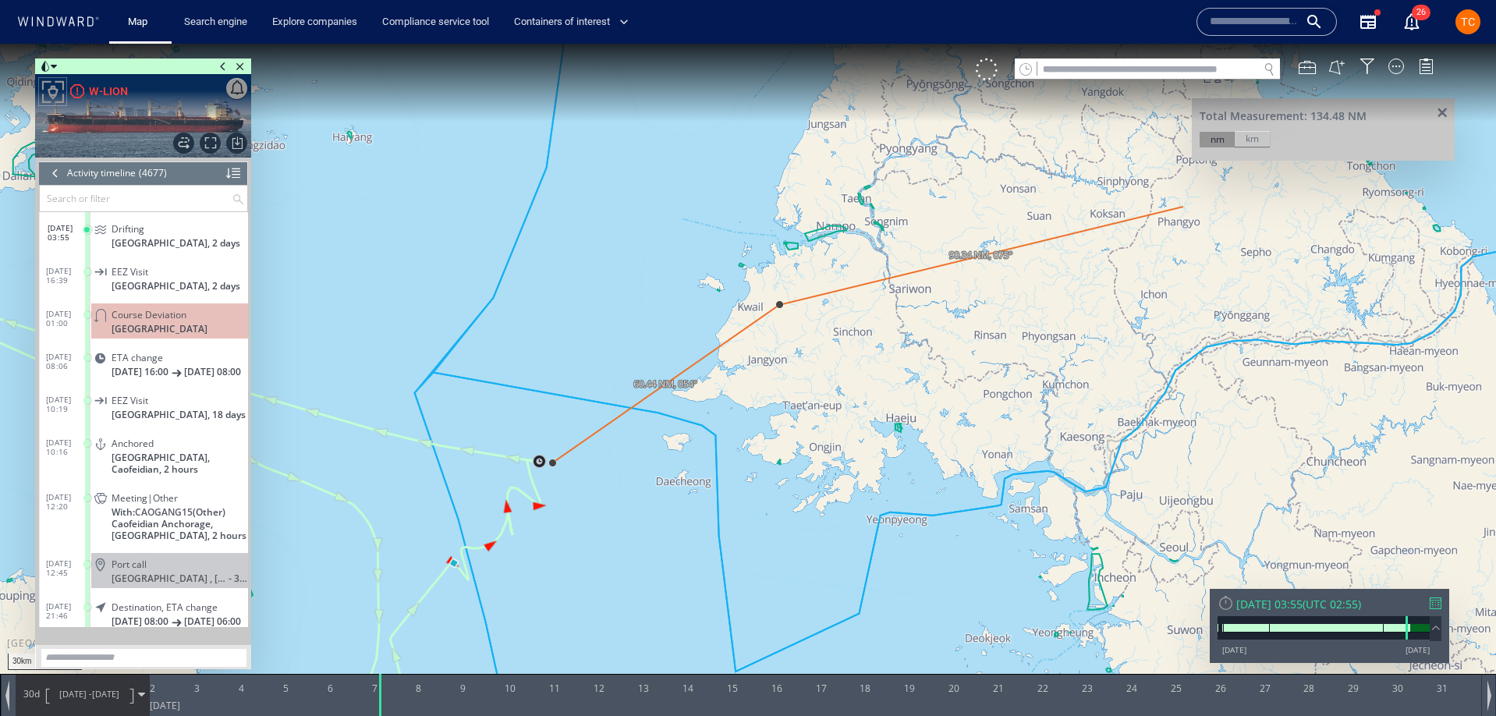
click at [1112, 233] on canvas "Map" at bounding box center [748, 372] width 1496 height 657
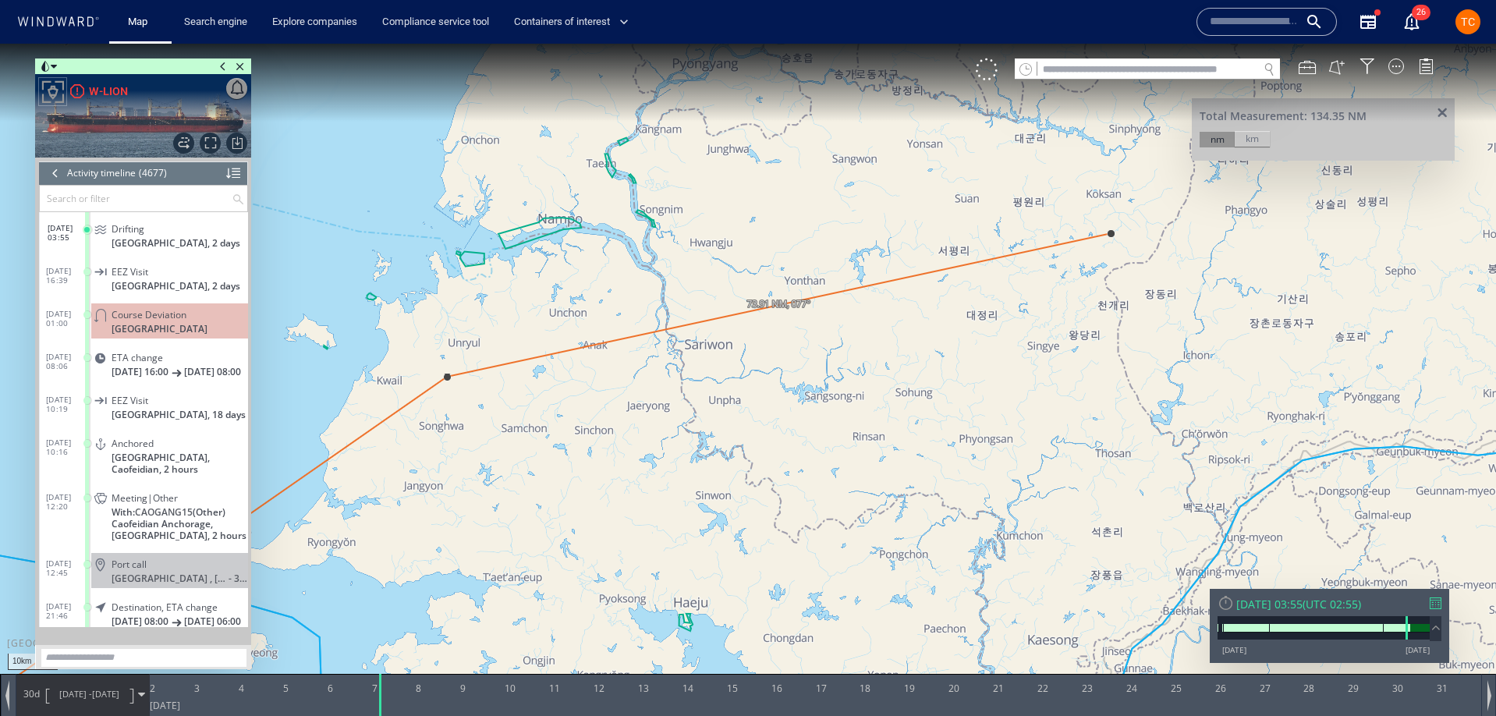
click at [1439, 108] on span at bounding box center [1443, 114] width 20 height 12
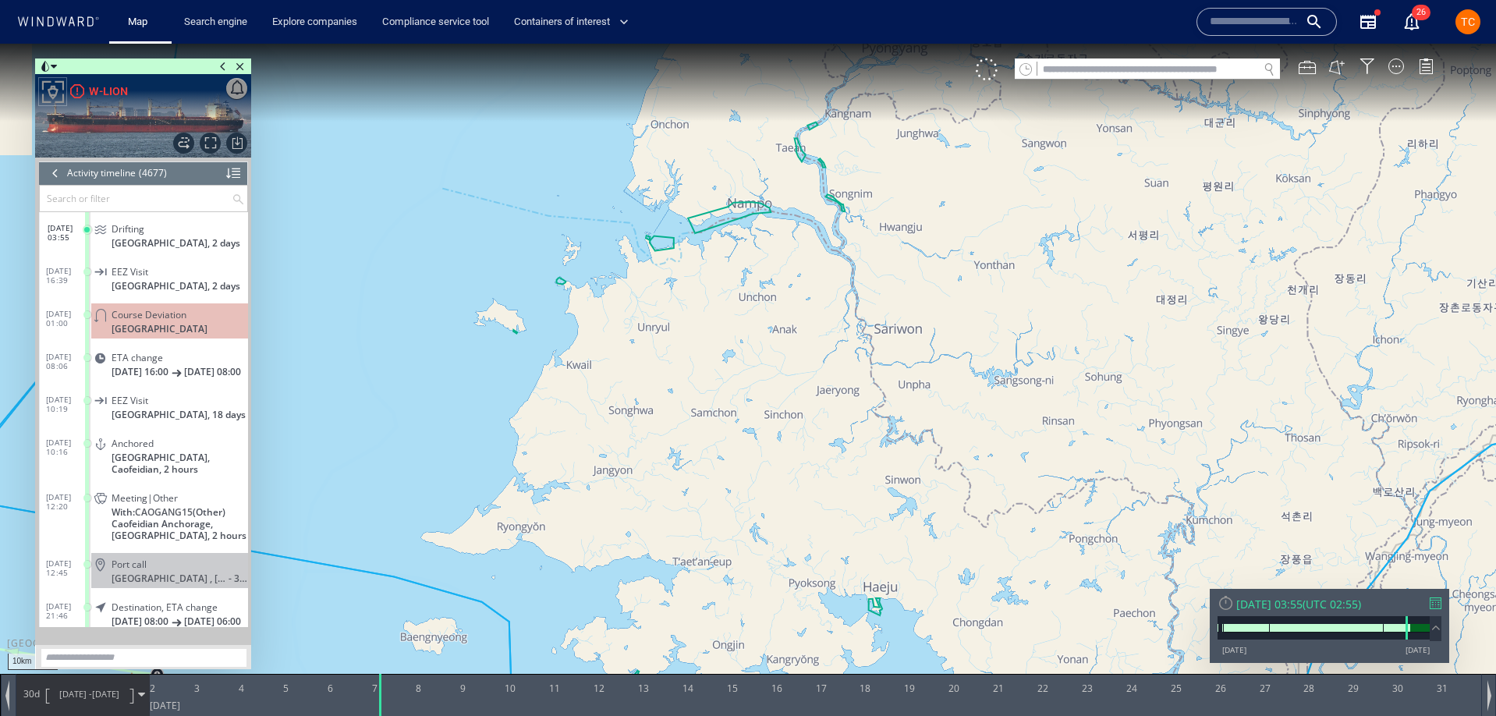
drag, startPoint x: 843, startPoint y: 228, endPoint x: 1100, endPoint y: 203, distance: 257.9
click at [1102, 202] on canvas "Map" at bounding box center [748, 372] width 1496 height 657
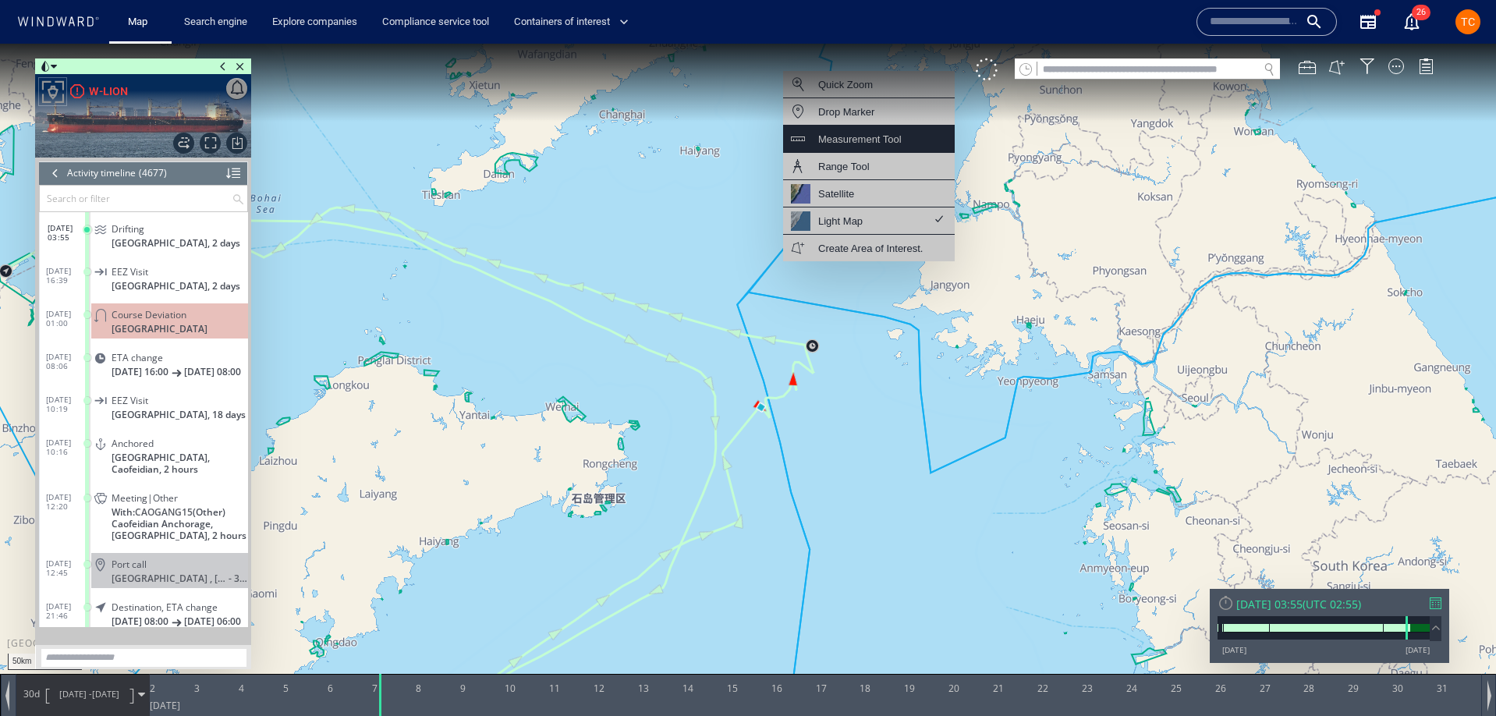
click at [884, 150] on div "Measurement Tool" at bounding box center [869, 139] width 172 height 27
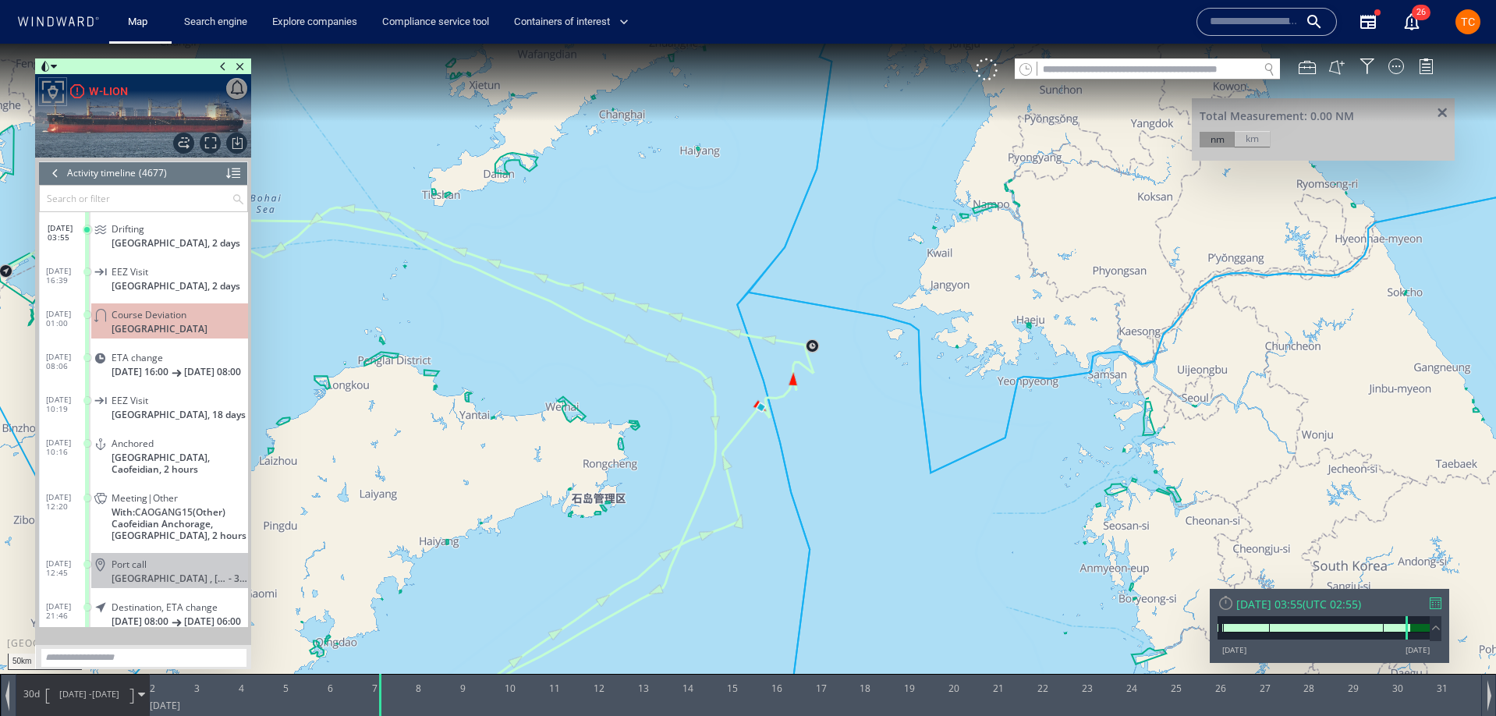
click at [773, 395] on canvas "Map" at bounding box center [748, 372] width 1496 height 657
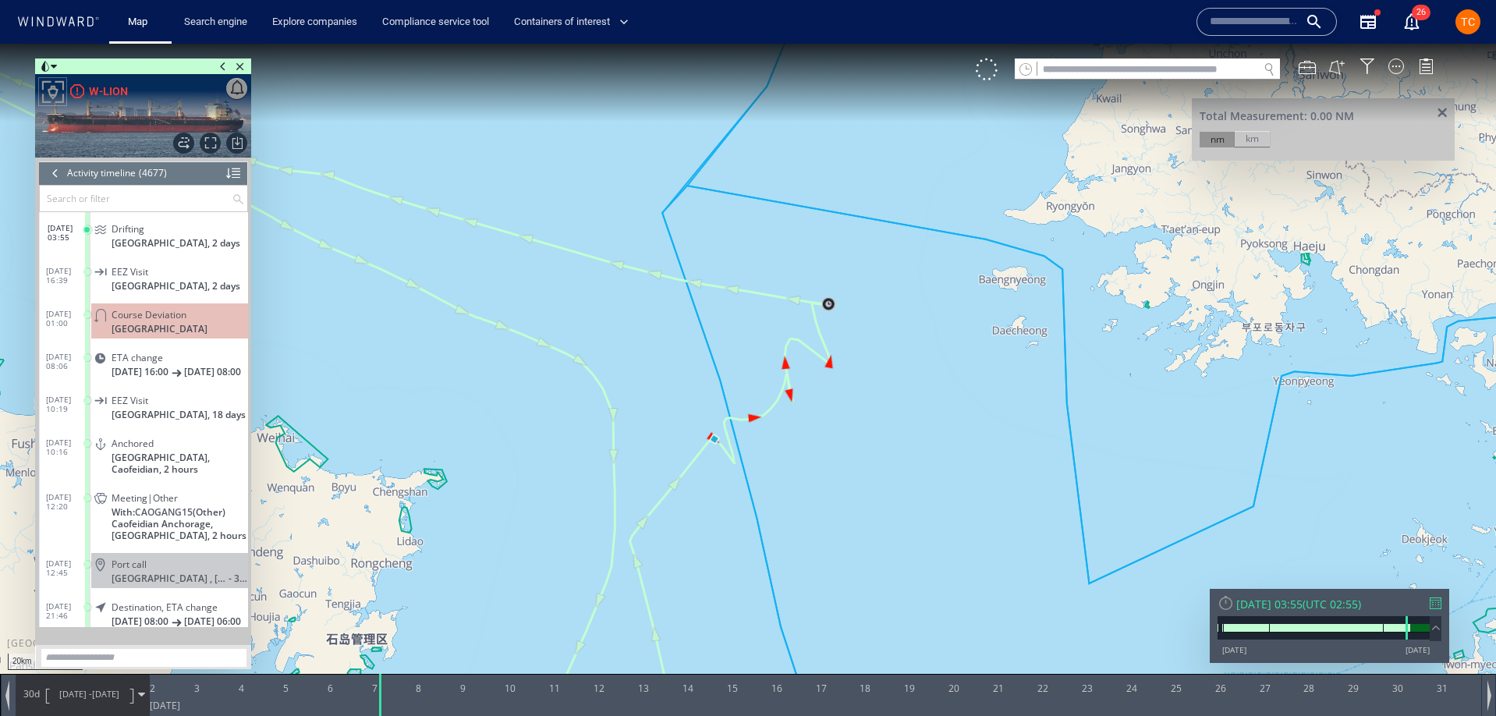
click at [713, 435] on canvas "Map" at bounding box center [748, 372] width 1496 height 657
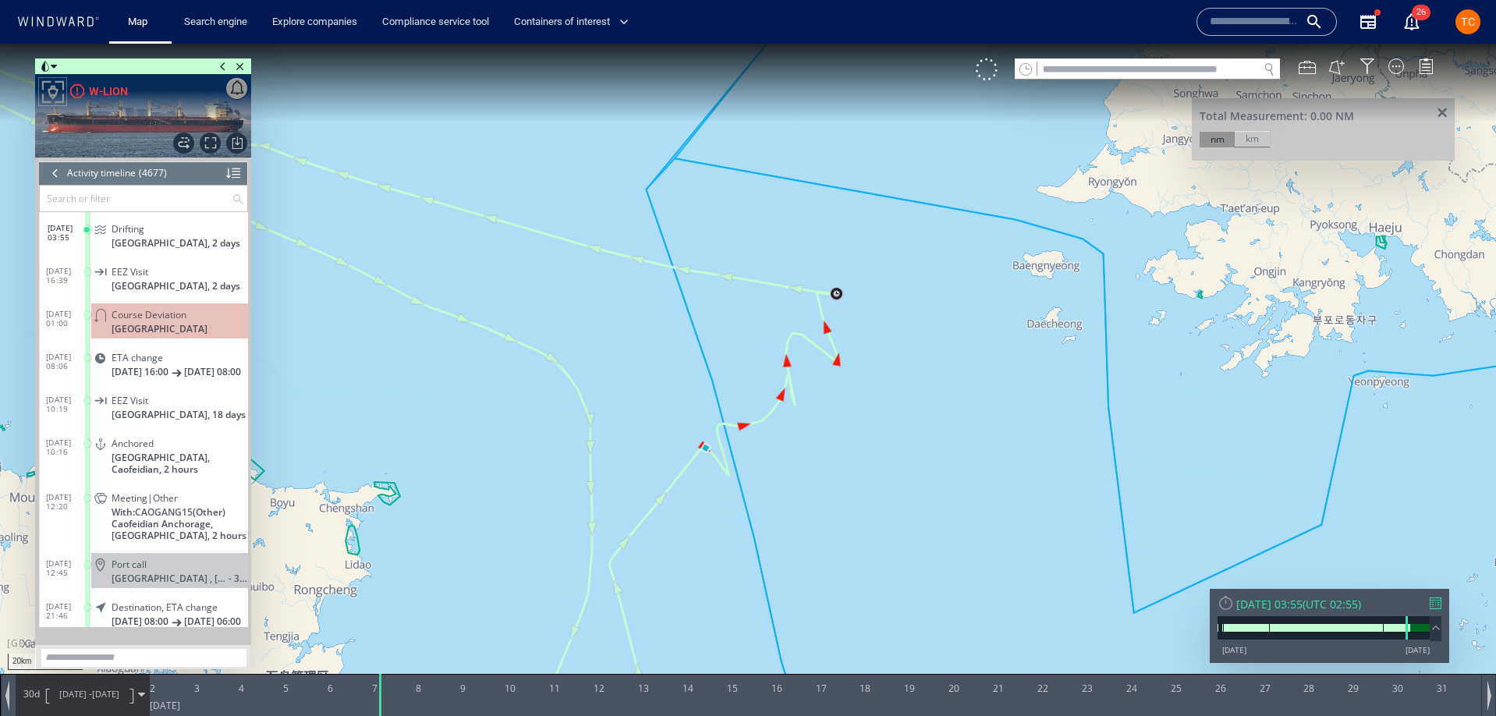
click at [713, 443] on canvas "Map" at bounding box center [748, 372] width 1496 height 657
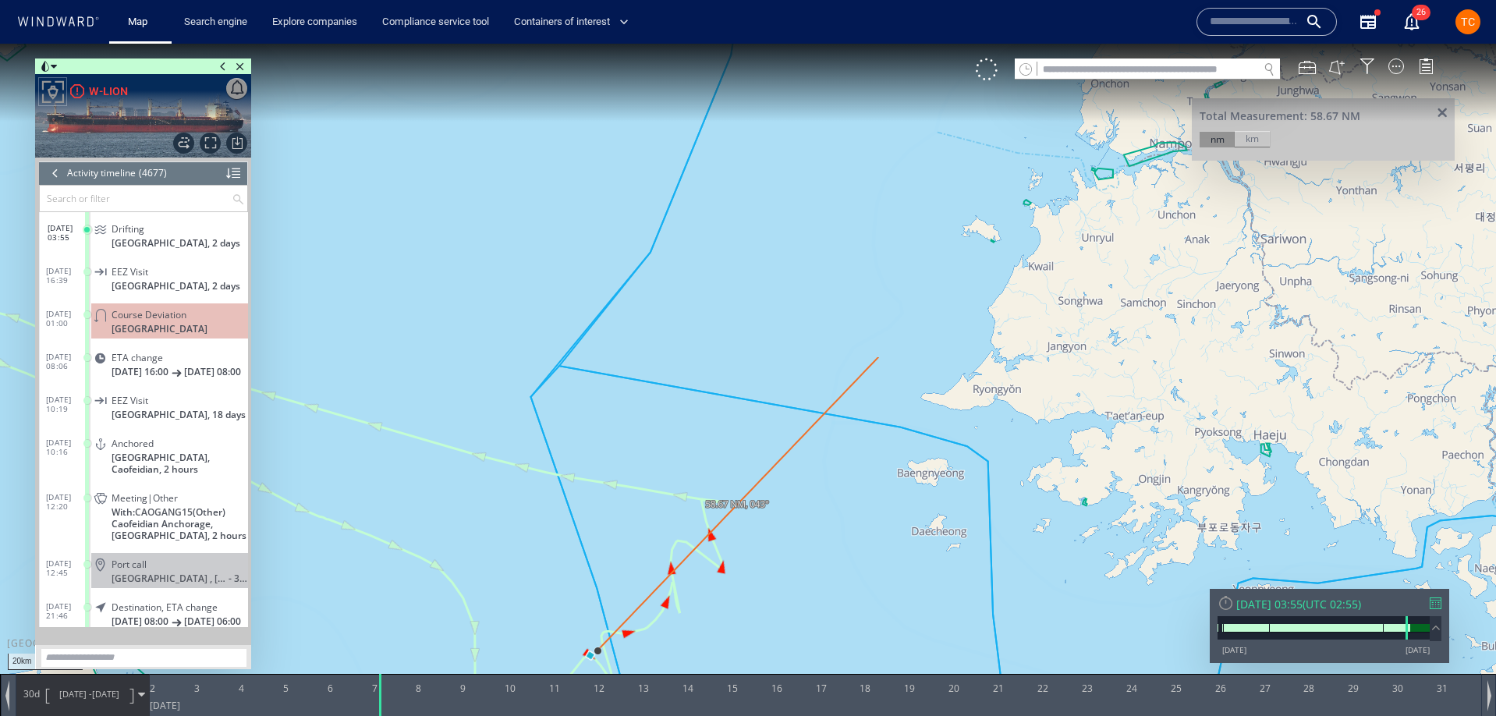
drag, startPoint x: 994, startPoint y: 150, endPoint x: 944, endPoint y: 268, distance: 128.7
click at [883, 353] on canvas "Map" at bounding box center [748, 372] width 1496 height 657
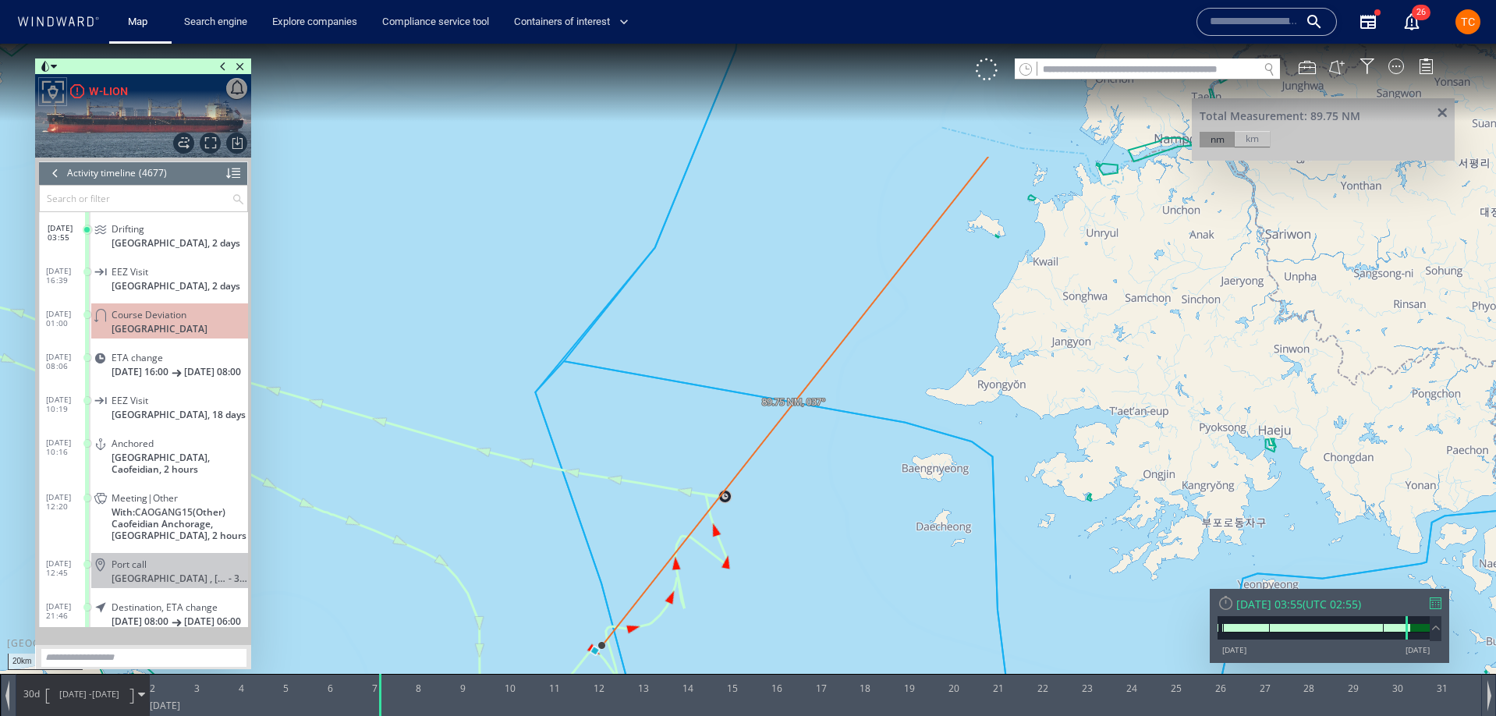
click at [988, 157] on canvas "Map" at bounding box center [748, 372] width 1496 height 657
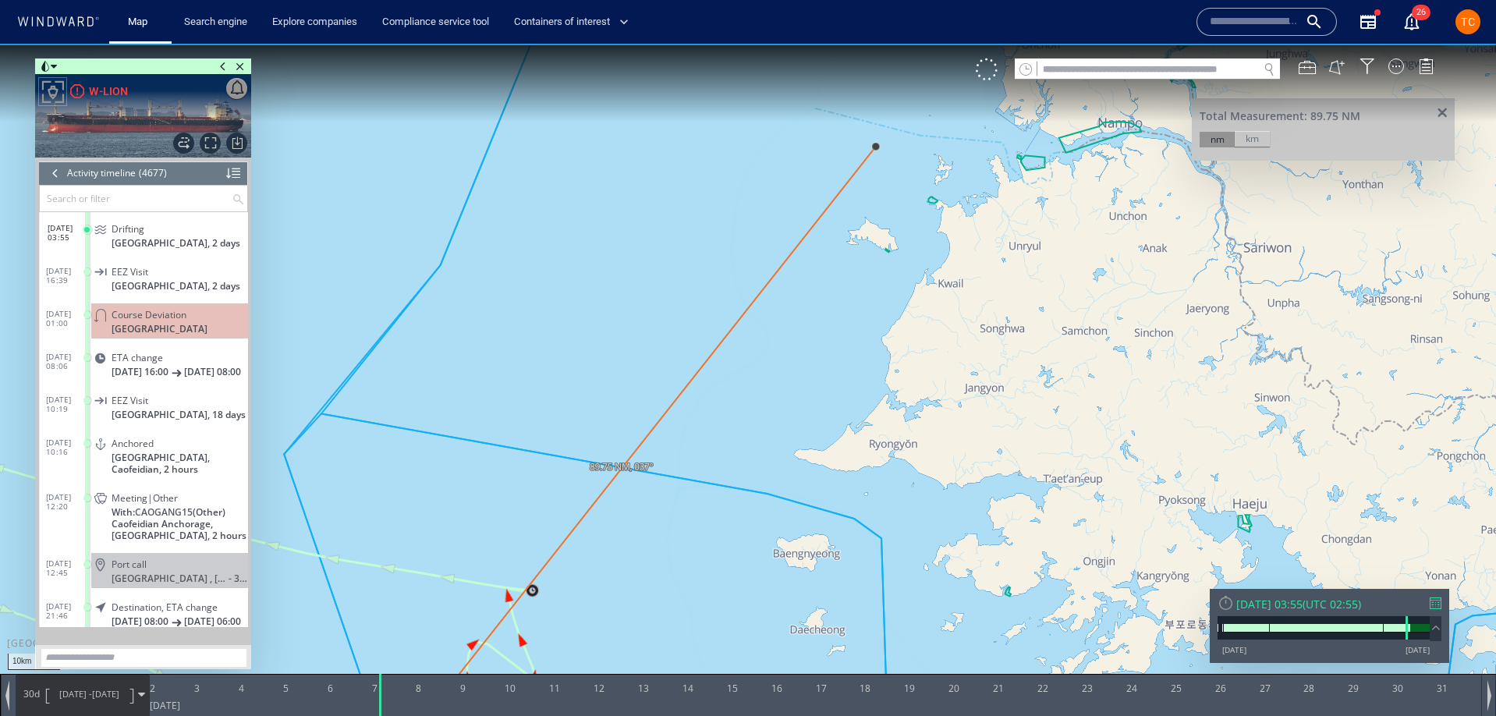
drag, startPoint x: 1136, startPoint y: 131, endPoint x: 984, endPoint y: 327, distance: 247.5
click at [984, 327] on canvas "Map" at bounding box center [748, 372] width 1496 height 657
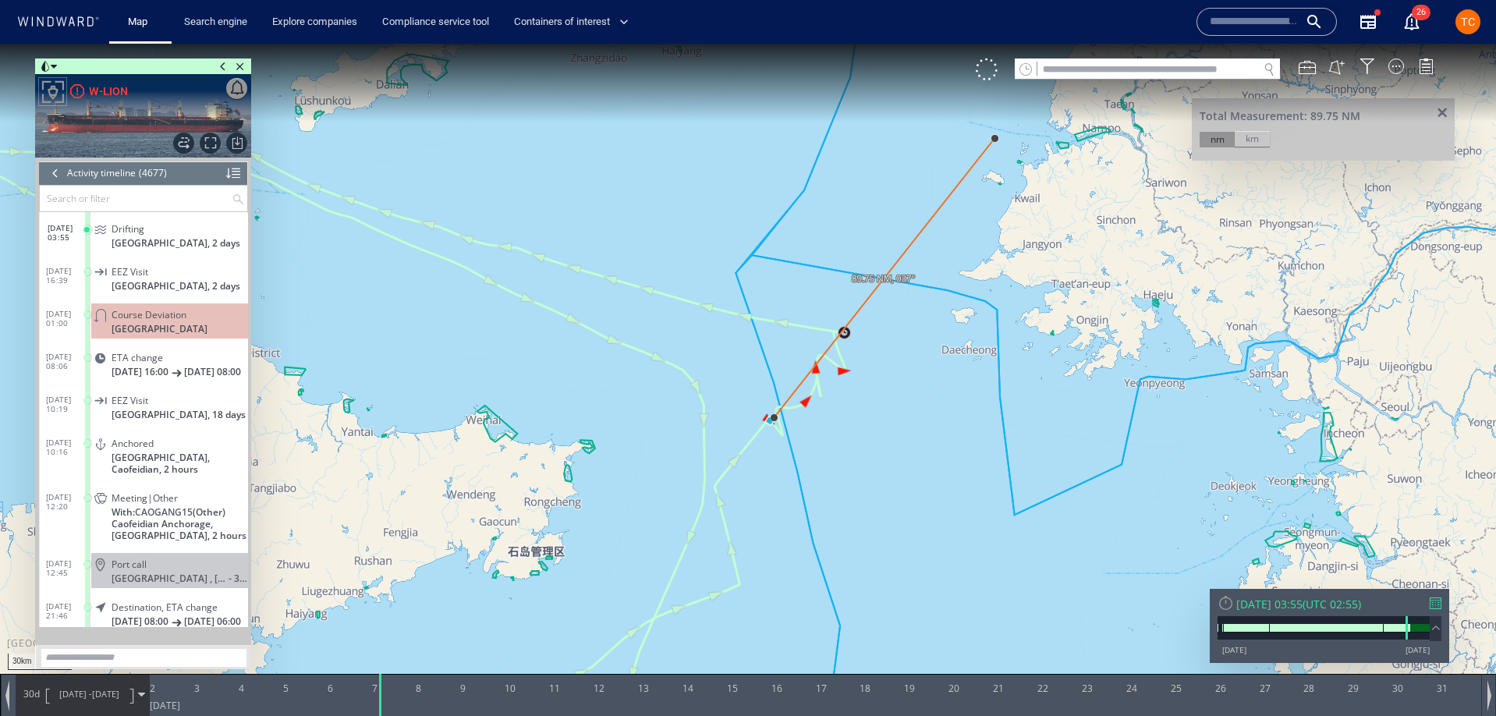
drag, startPoint x: 688, startPoint y: 460, endPoint x: 920, endPoint y: 336, distance: 262.8
click at [1007, 243] on canvas "Map" at bounding box center [748, 372] width 1496 height 657
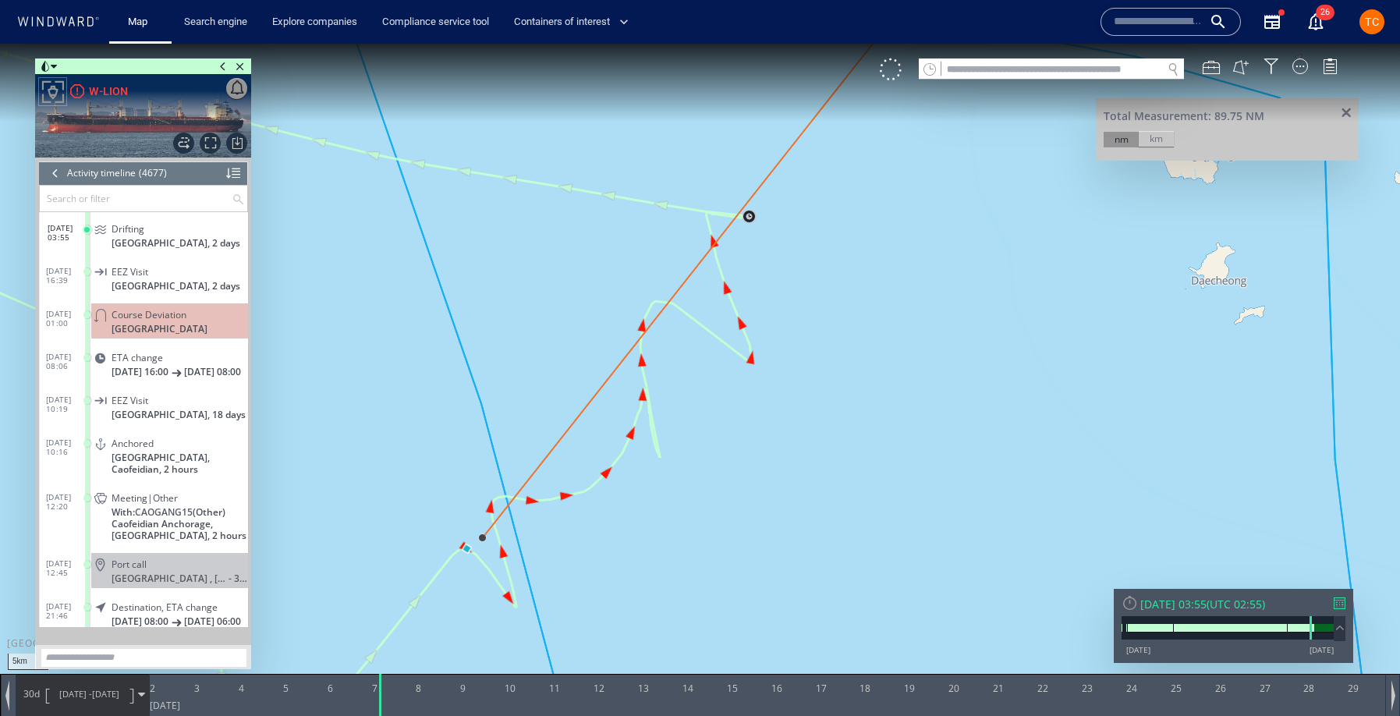
click at [1344, 111] on span at bounding box center [1347, 114] width 20 height 12
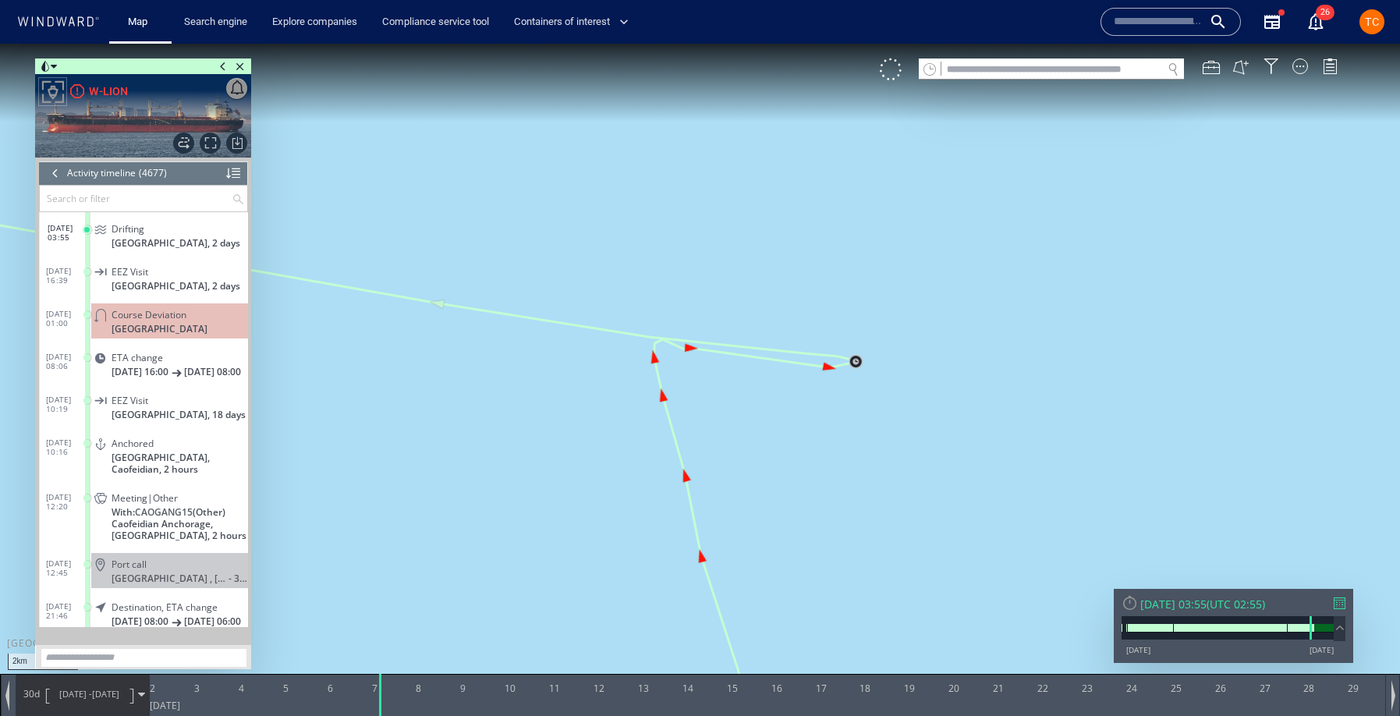
drag, startPoint x: 802, startPoint y: 476, endPoint x: 895, endPoint y: 243, distance: 251.0
click at [895, 243] on canvas "Map" at bounding box center [700, 372] width 1400 height 657
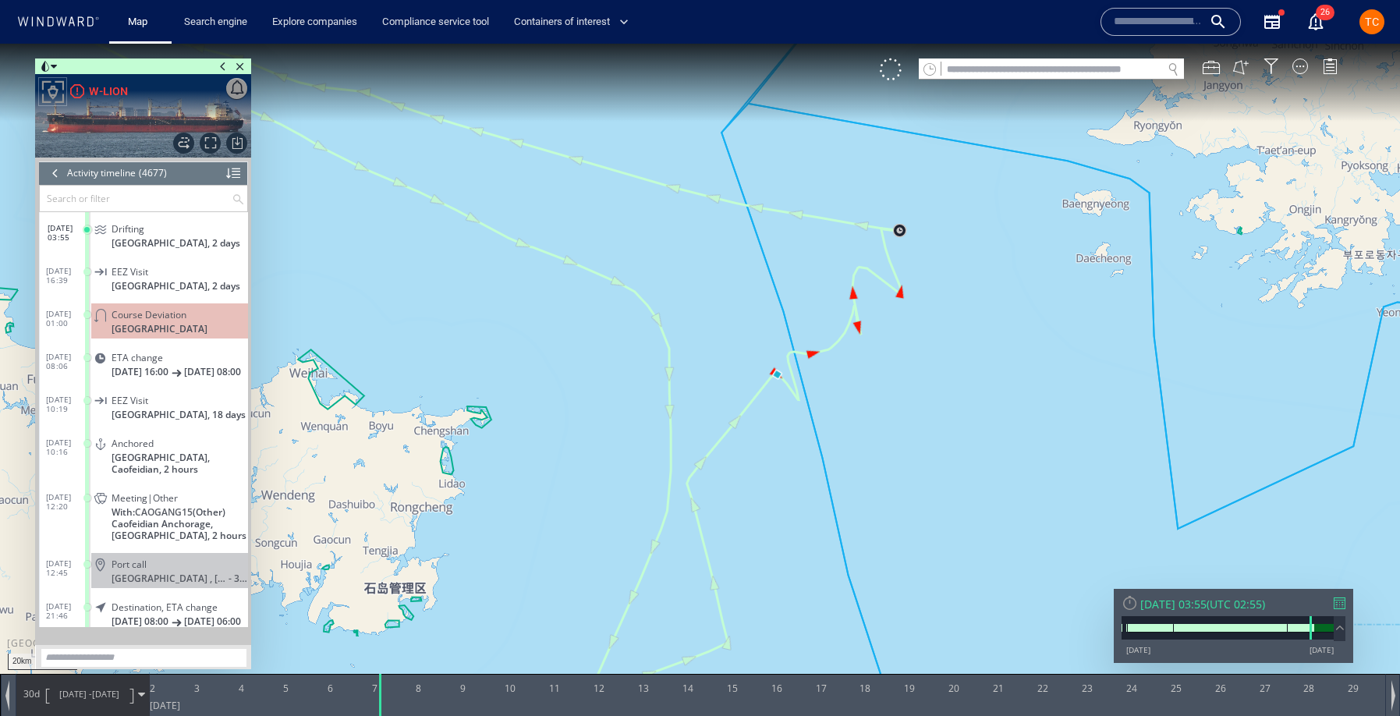
drag, startPoint x: 982, startPoint y: 137, endPoint x: 874, endPoint y: 276, distance: 175.7
click at [874, 276] on canvas "Map" at bounding box center [700, 372] width 1400 height 657
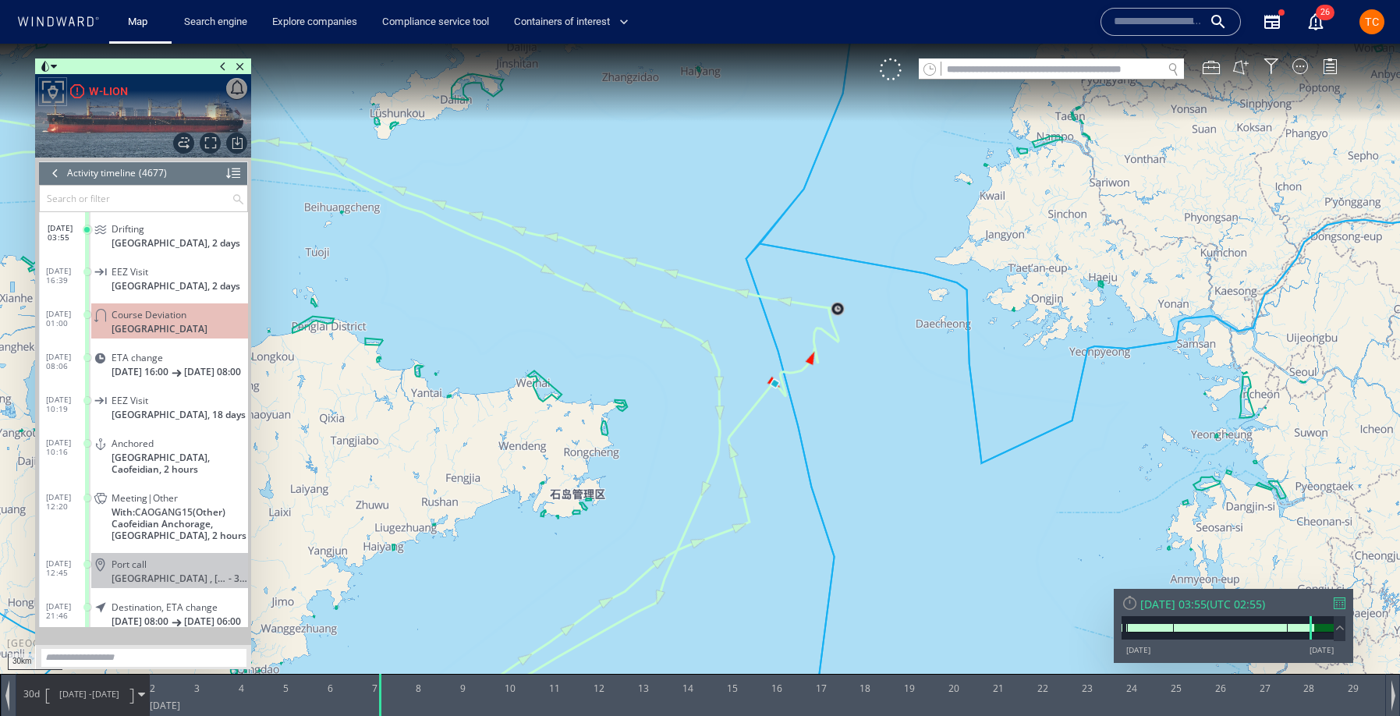
drag, startPoint x: 902, startPoint y: 218, endPoint x: 798, endPoint y: 330, distance: 152.3
click at [798, 330] on canvas "Map" at bounding box center [700, 372] width 1400 height 657
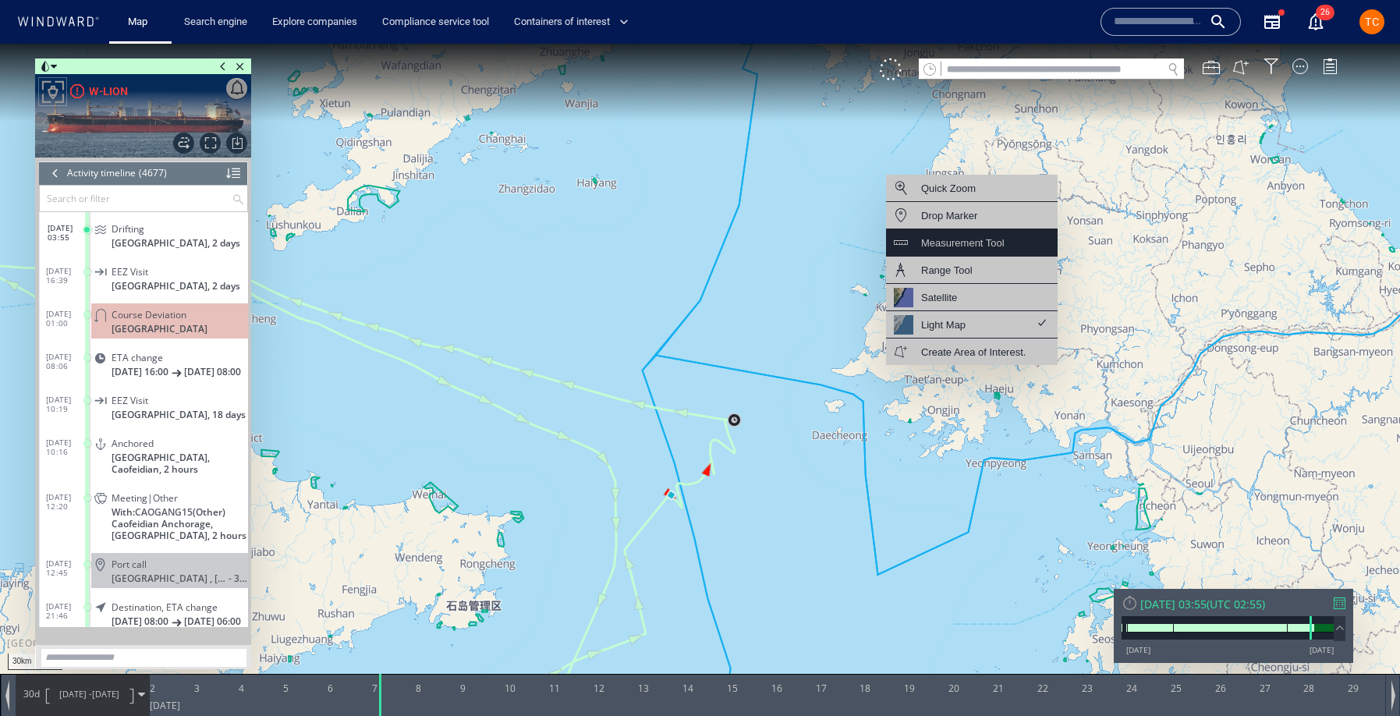
click at [982, 245] on div "Measurement Tool" at bounding box center [962, 243] width 83 height 20
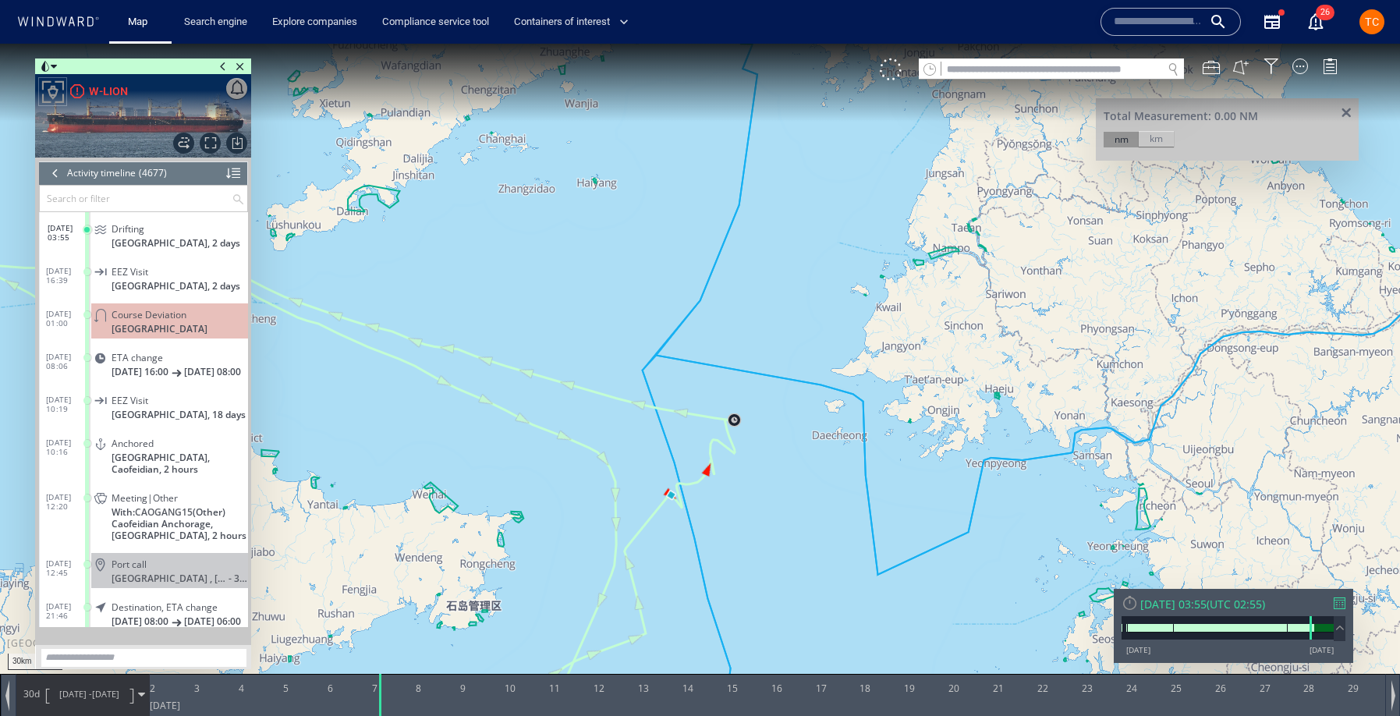
click at [675, 488] on canvas "Map" at bounding box center [700, 372] width 1400 height 657
click at [859, 251] on canvas "Map" at bounding box center [700, 372] width 1400 height 657
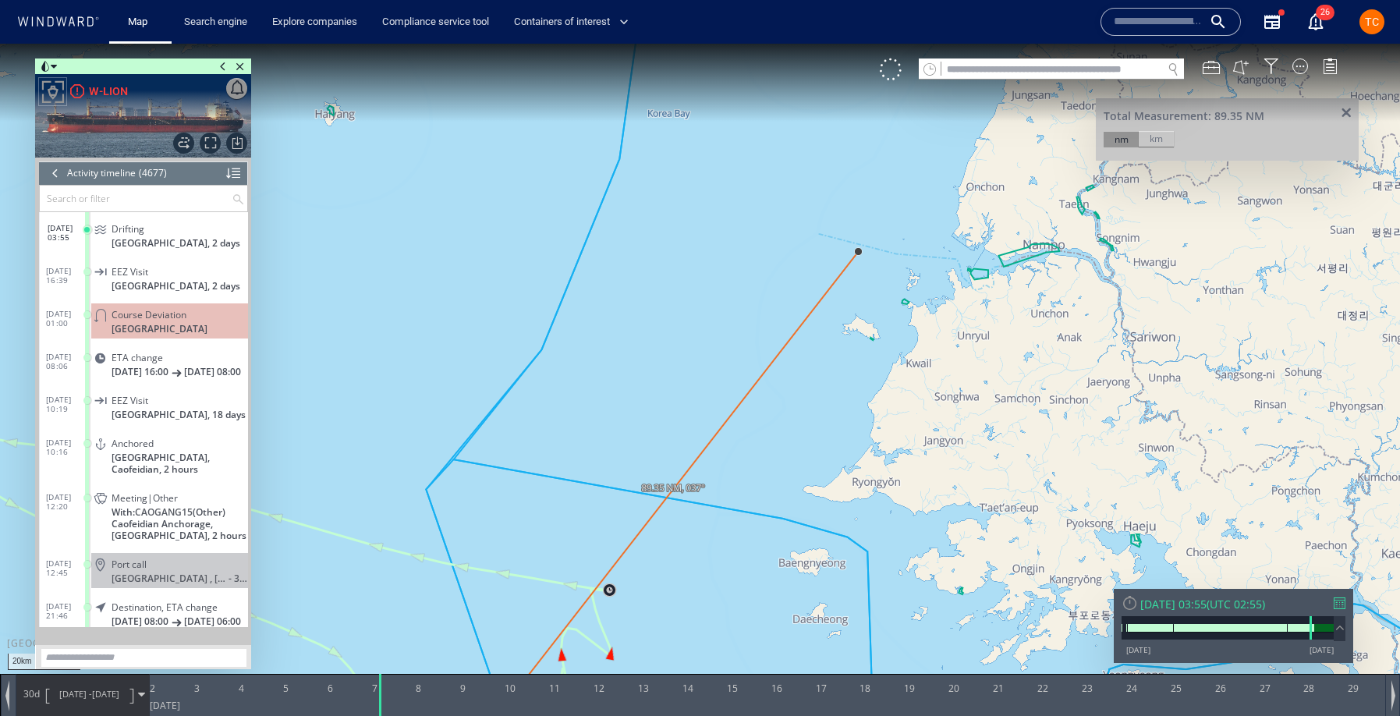
click at [1346, 111] on span at bounding box center [1347, 114] width 20 height 12
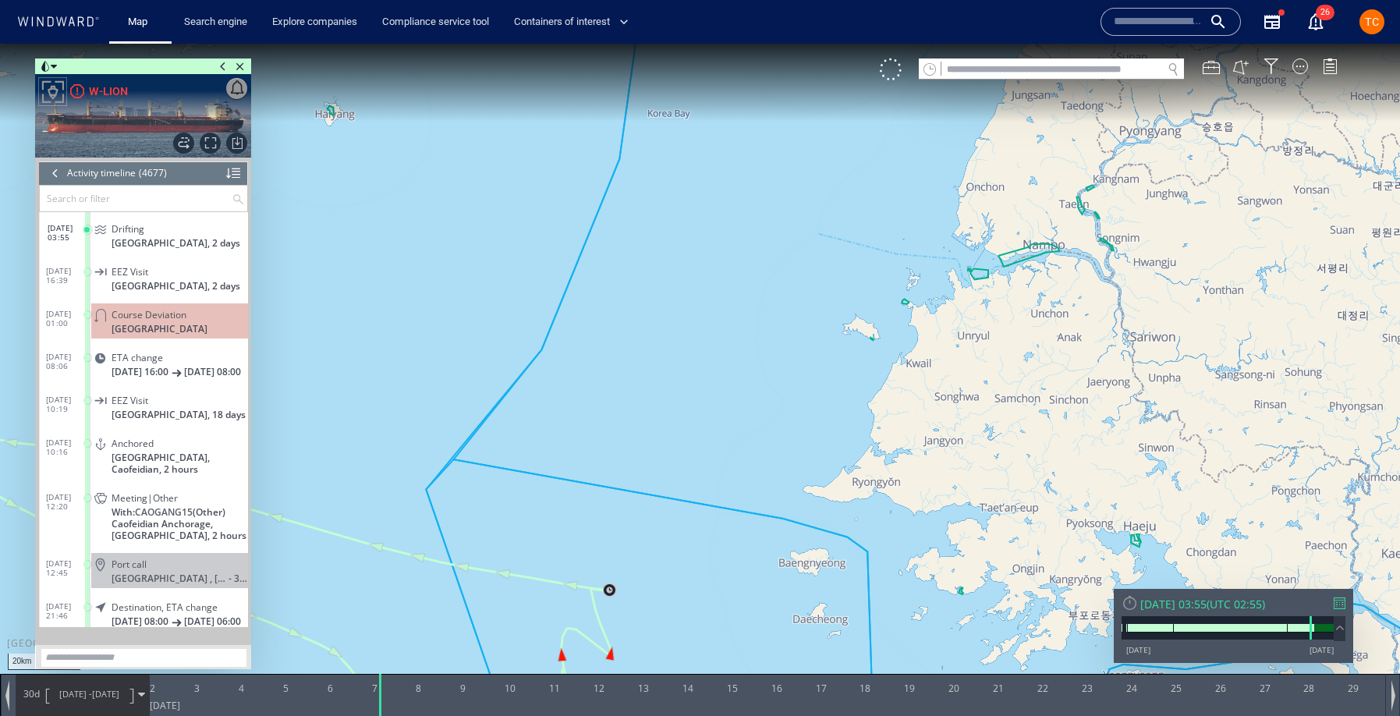
drag, startPoint x: 859, startPoint y: 260, endPoint x: 874, endPoint y: 254, distance: 16.1
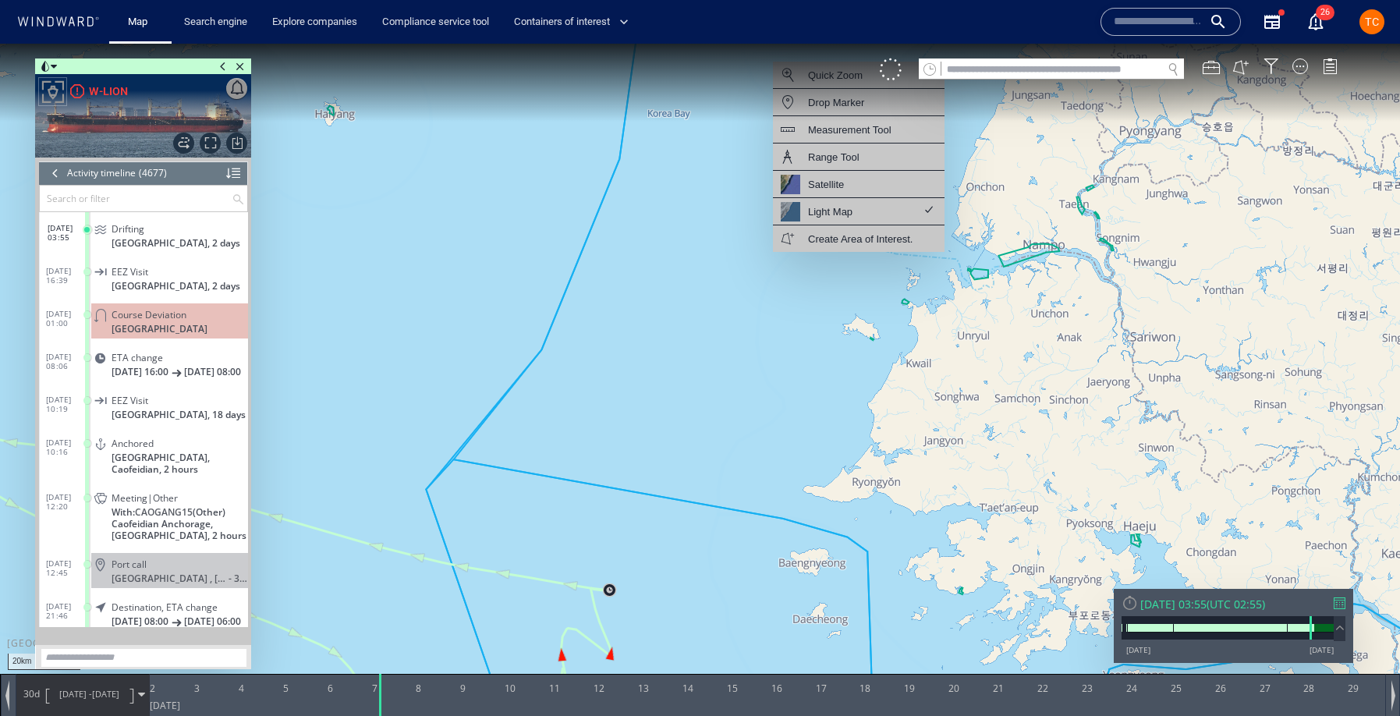
drag, startPoint x: 870, startPoint y: 137, endPoint x: 877, endPoint y: 197, distance: 60.5
click at [870, 137] on div "Measurement Tool" at bounding box center [849, 130] width 83 height 20
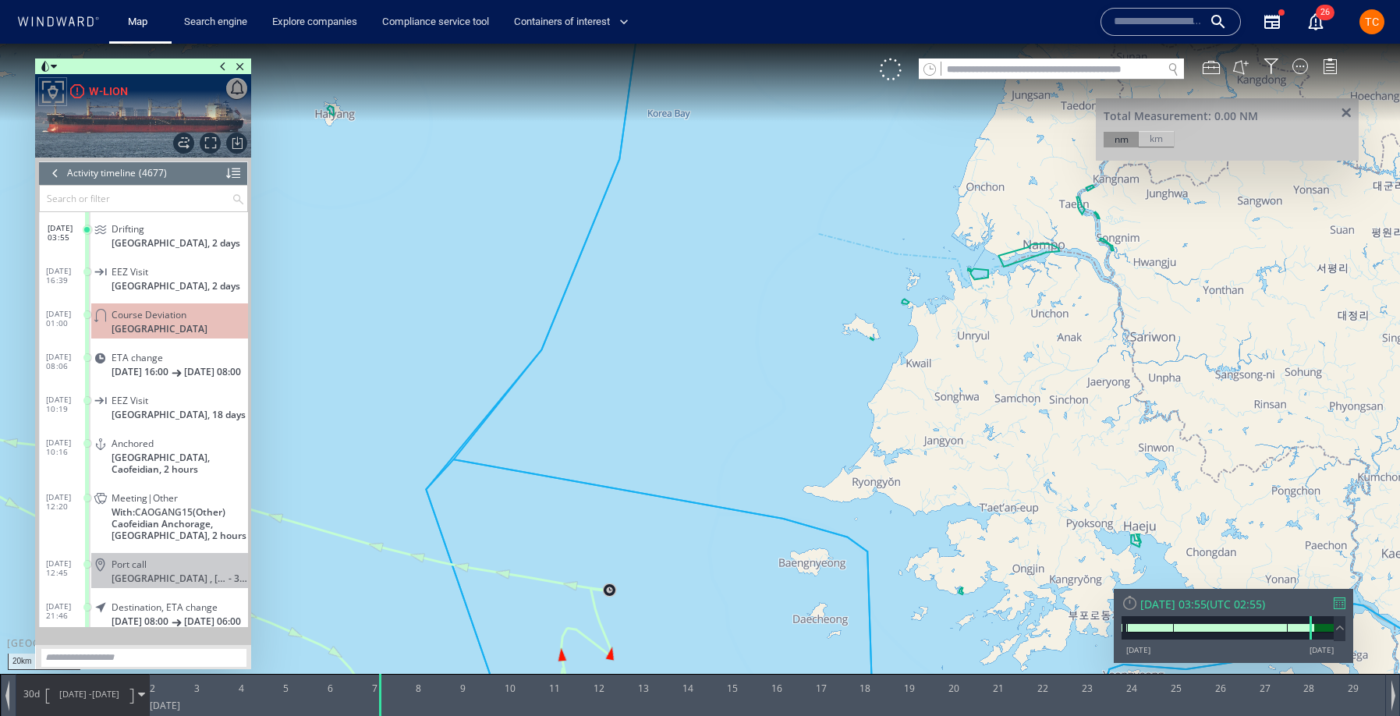
drag, startPoint x: 878, startPoint y: 254, endPoint x: 1015, endPoint y: 254, distance: 137.3
click at [885, 255] on canvas "Map" at bounding box center [700, 372] width 1400 height 657
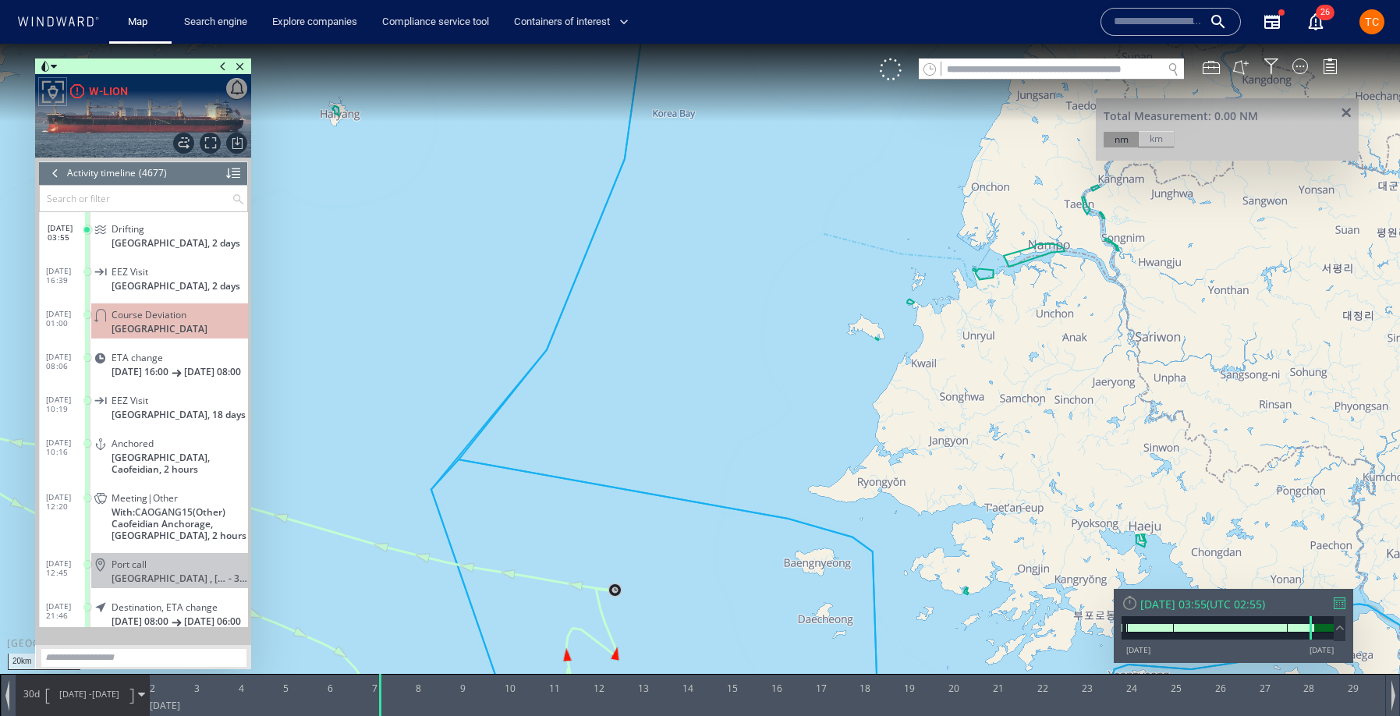
drag, startPoint x: 895, startPoint y: 257, endPoint x: 991, endPoint y: 257, distance: 96.0
click at [897, 257] on canvas "Map" at bounding box center [700, 372] width 1400 height 657
click at [900, 257] on canvas "Map" at bounding box center [700, 372] width 1400 height 657
click at [1037, 256] on canvas "Map" at bounding box center [700, 372] width 1400 height 657
click at [1344, 113] on span at bounding box center [1347, 114] width 20 height 12
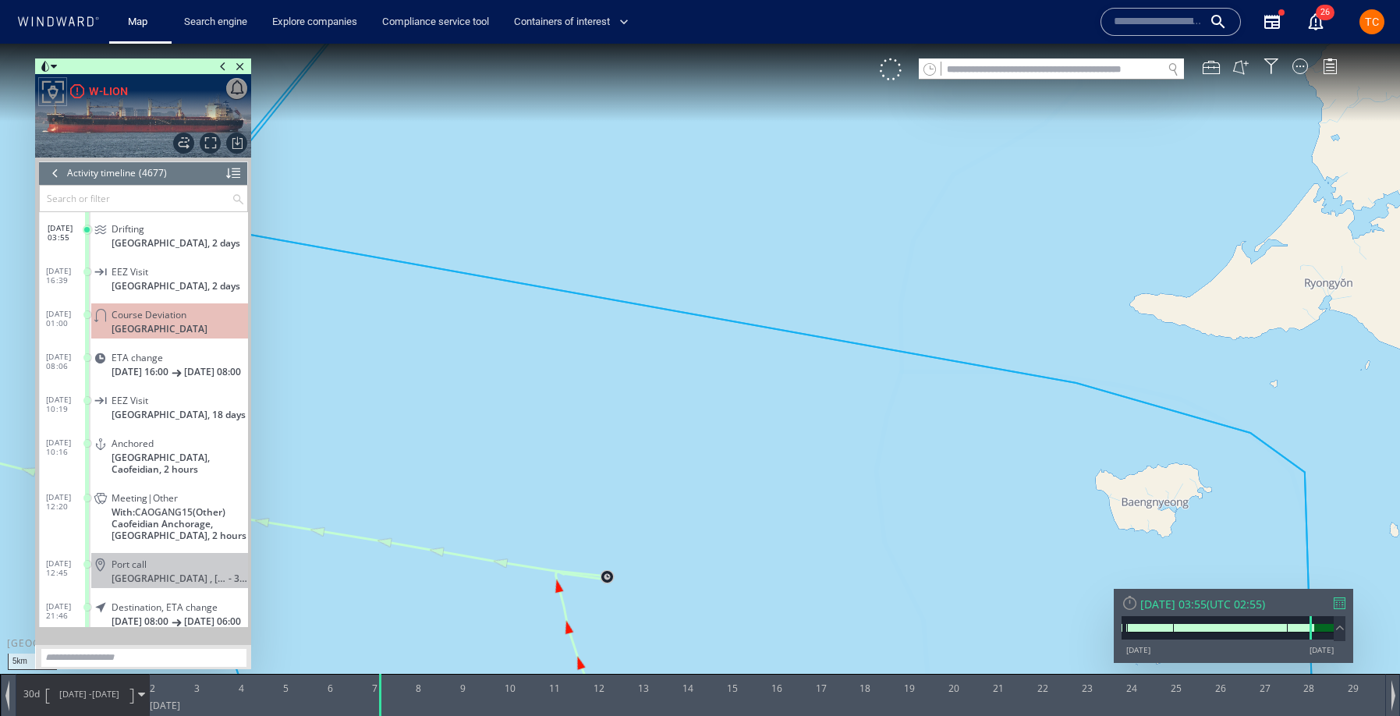
drag, startPoint x: 795, startPoint y: 346, endPoint x: 835, endPoint y: 274, distance: 82.1
click at [835, 274] on canvas "Map" at bounding box center [700, 372] width 1400 height 657
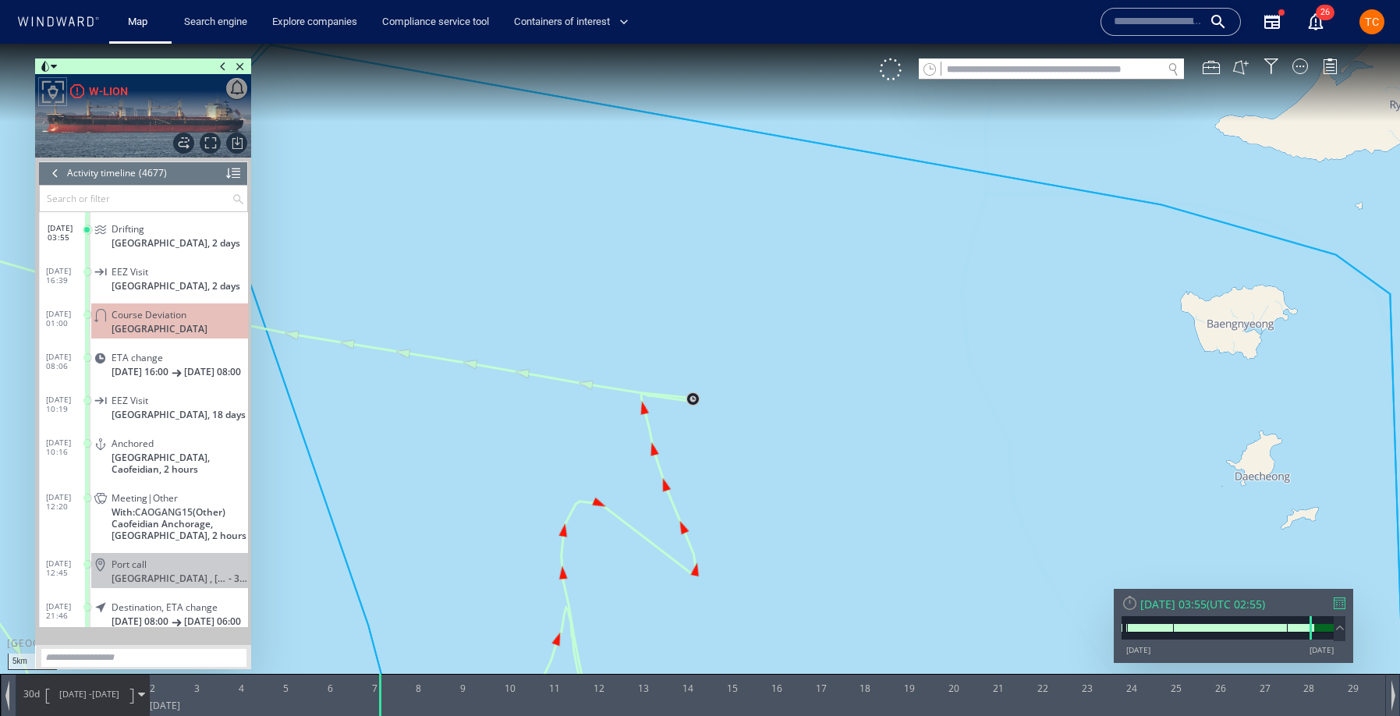
click at [598, 389] on canvas "Map" at bounding box center [700, 372] width 1400 height 657
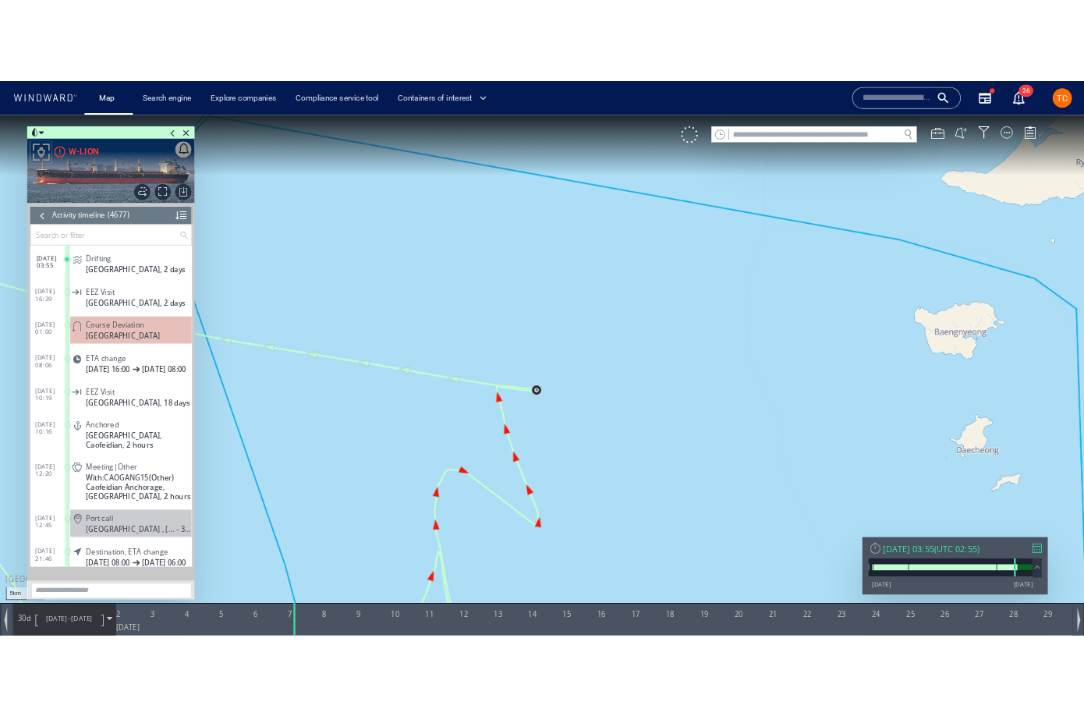
scroll to position [171966, 0]
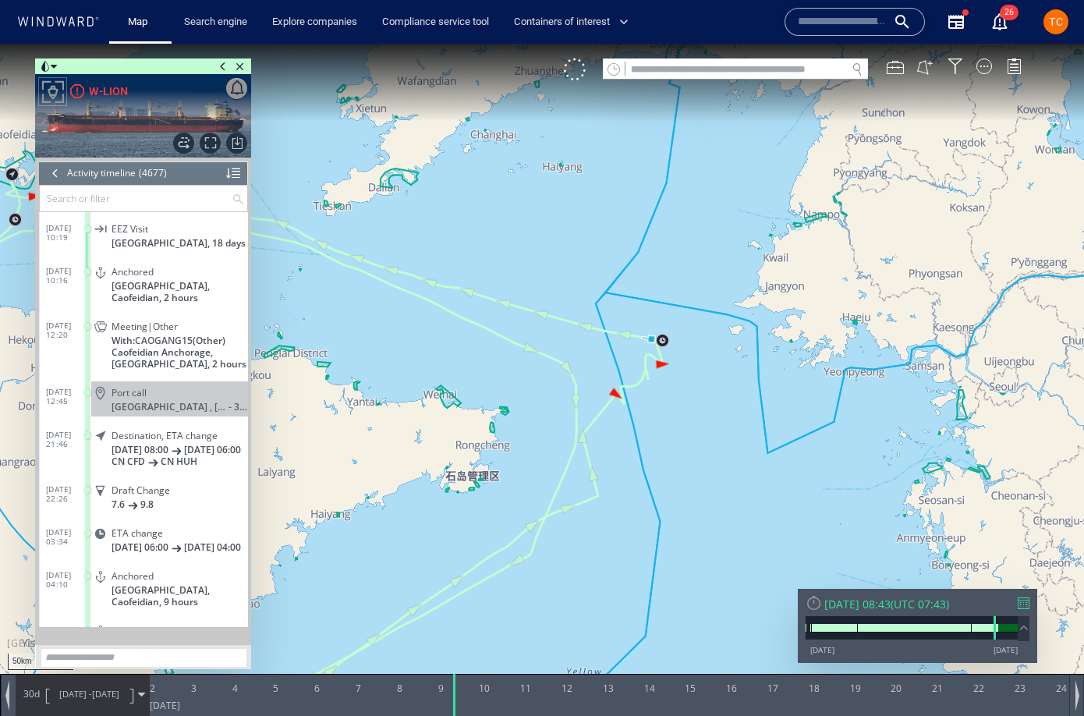
click at [669, 281] on canvas "Map" at bounding box center [542, 372] width 1084 height 657
